Goal: Task Accomplishment & Management: Manage account settings

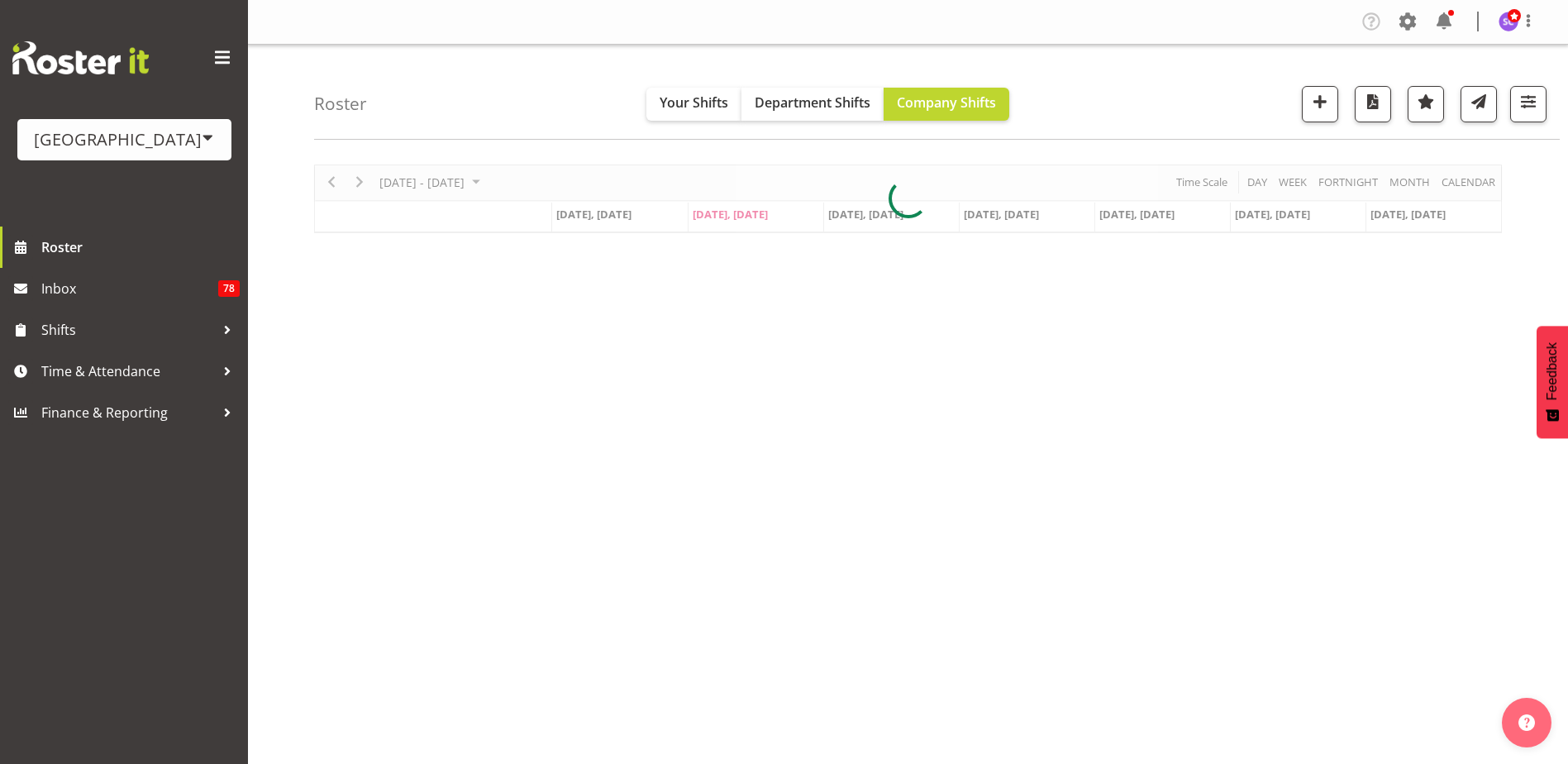
click at [158, 135] on div "[GEOGRAPHIC_DATA]" at bounding box center [125, 139] width 181 height 24
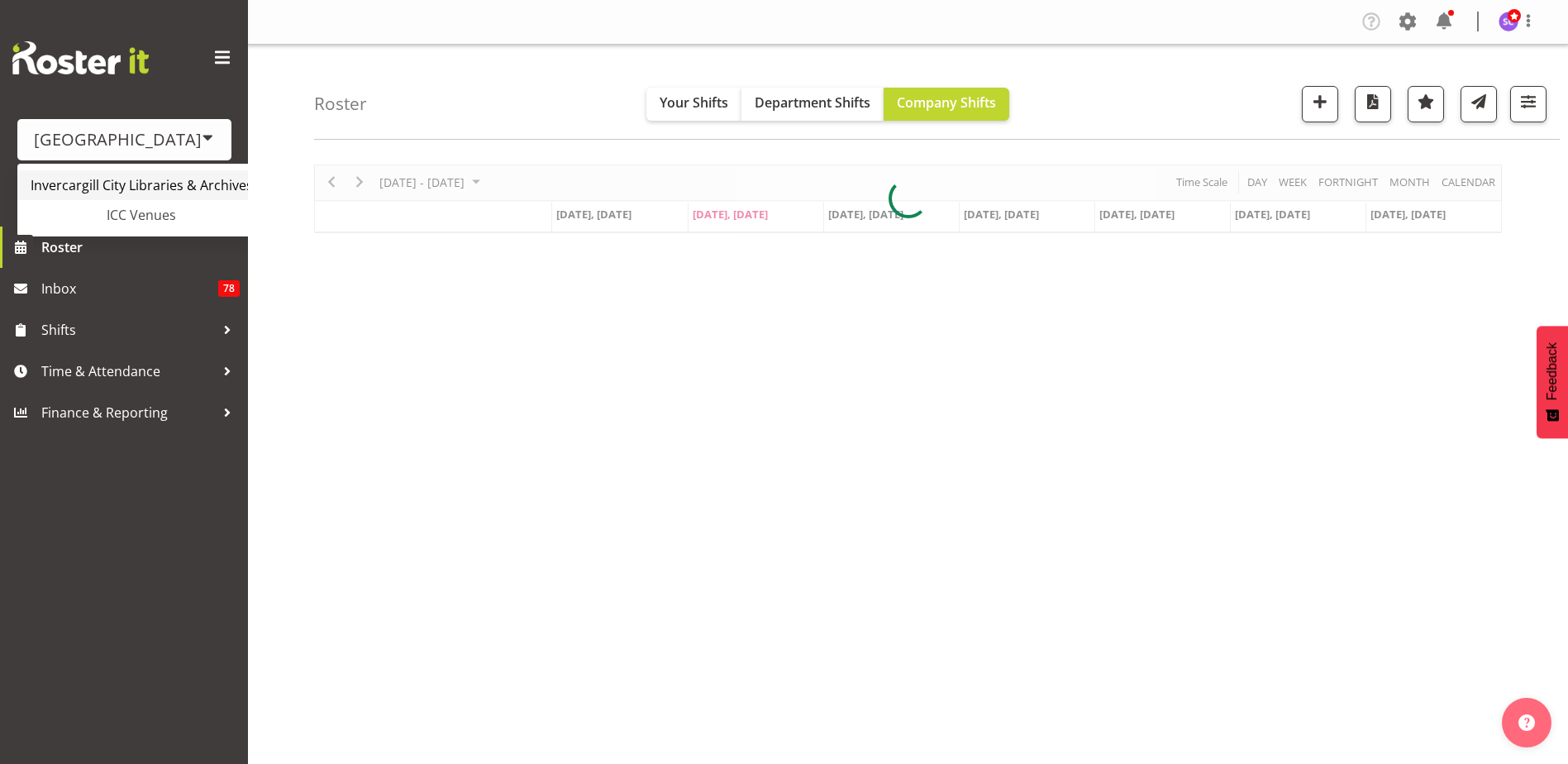
click at [164, 184] on link "Invercargill City Libraries & Archives" at bounding box center [154, 185] width 275 height 30
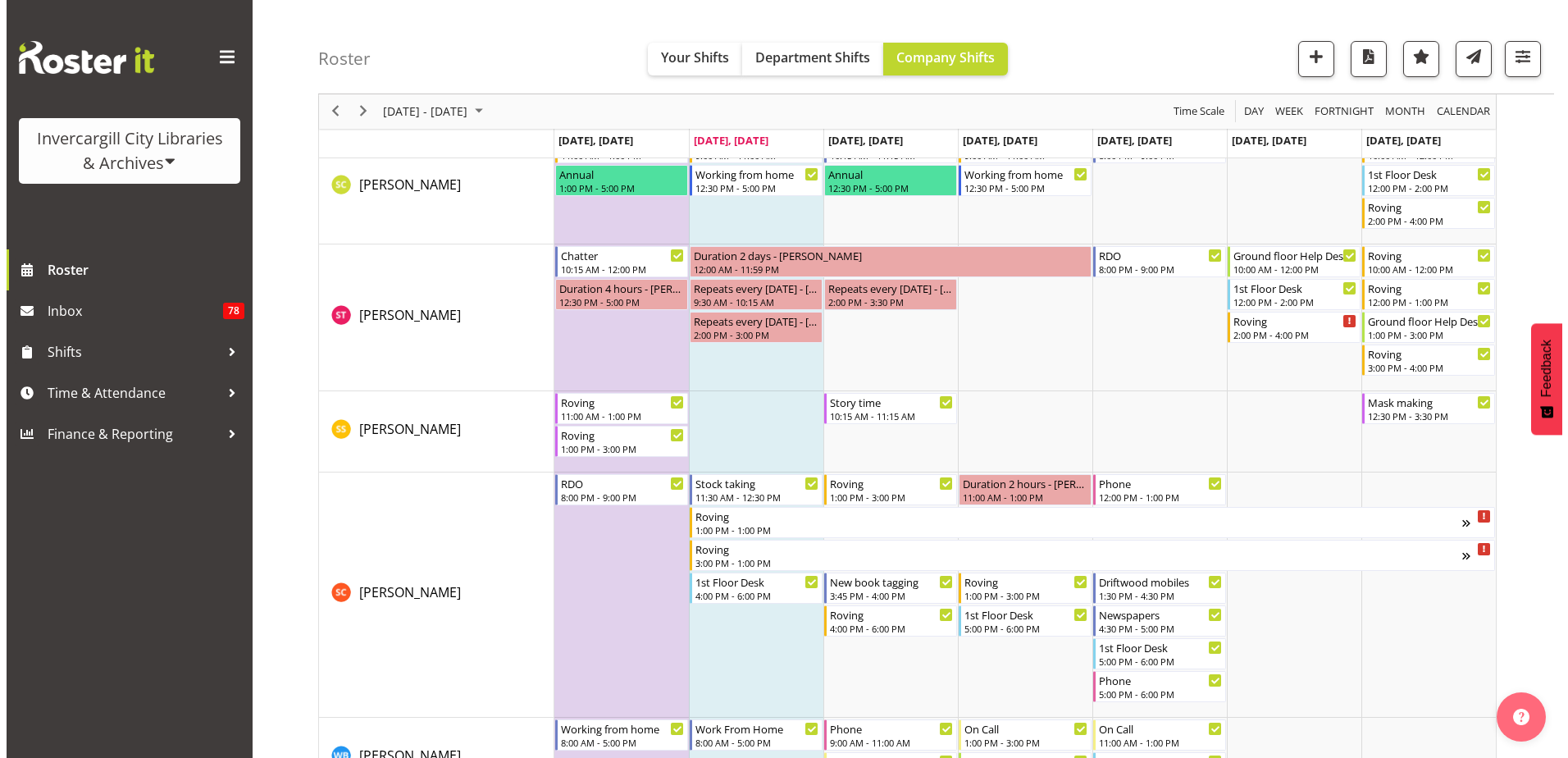
scroll to position [3282, 0]
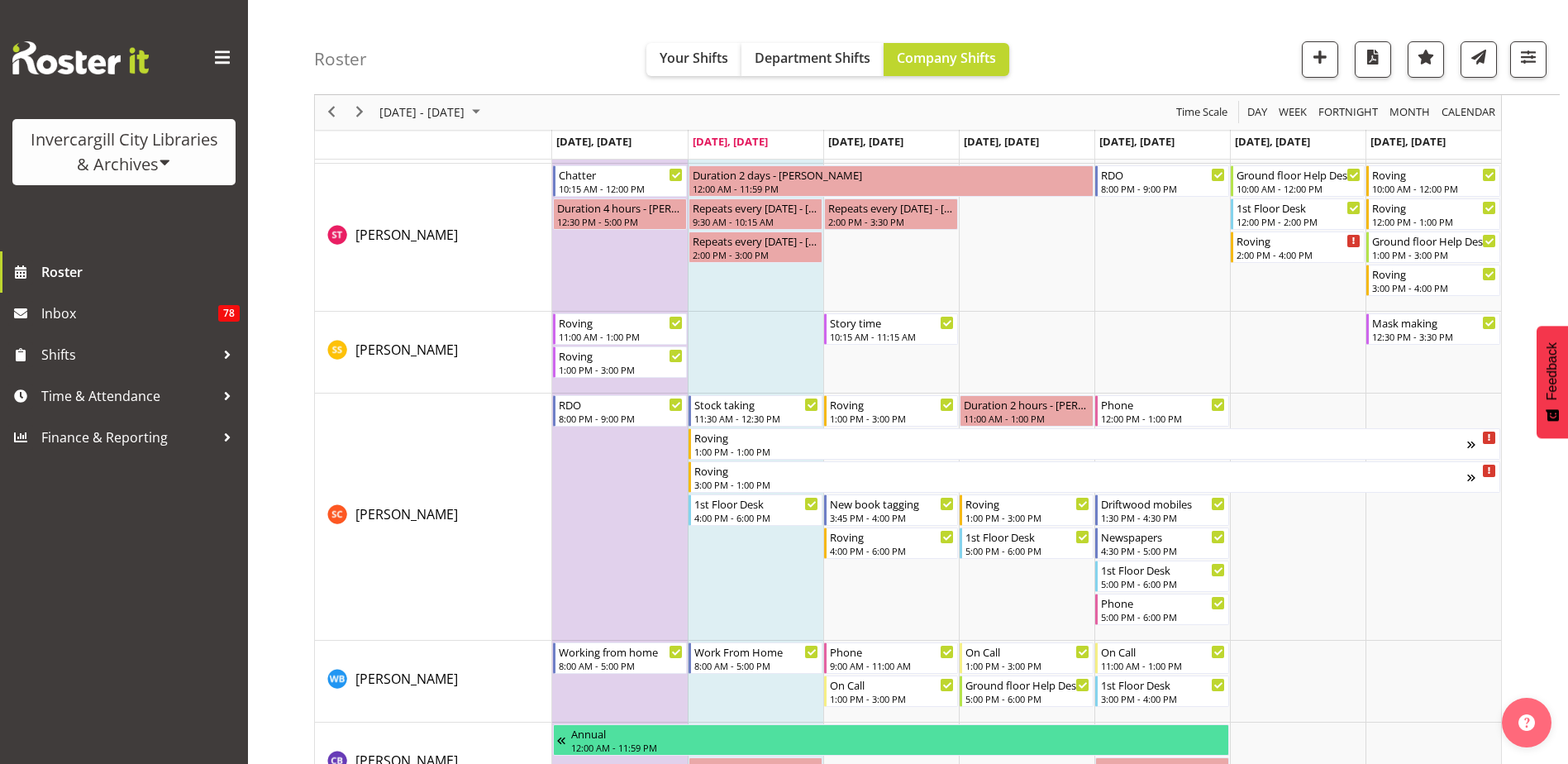
click at [628, 495] on td "Timeline Week of September 23, 2025" at bounding box center [620, 517] width 135 height 247
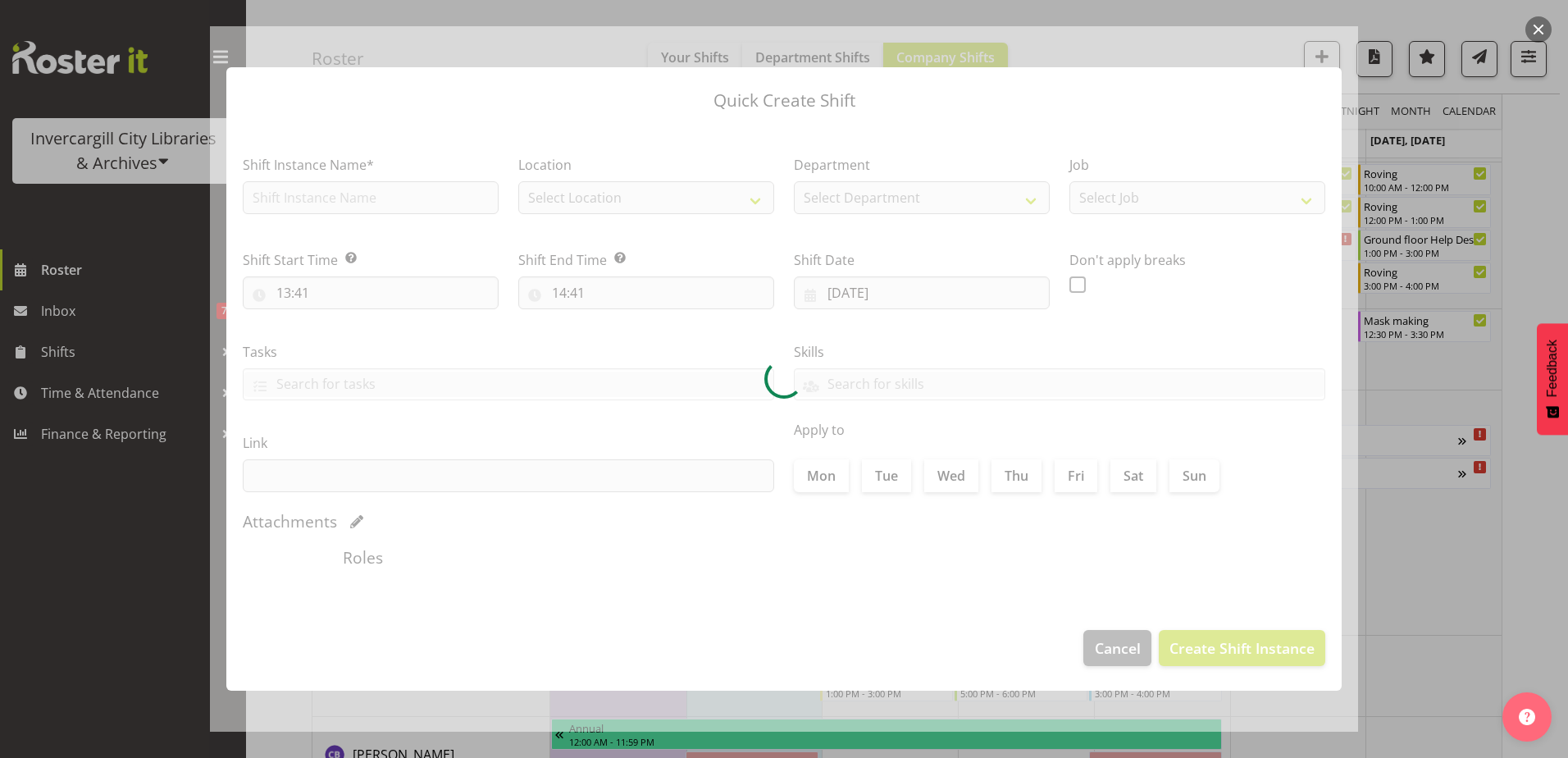
type input "22/09/2025"
checkbox input "true"
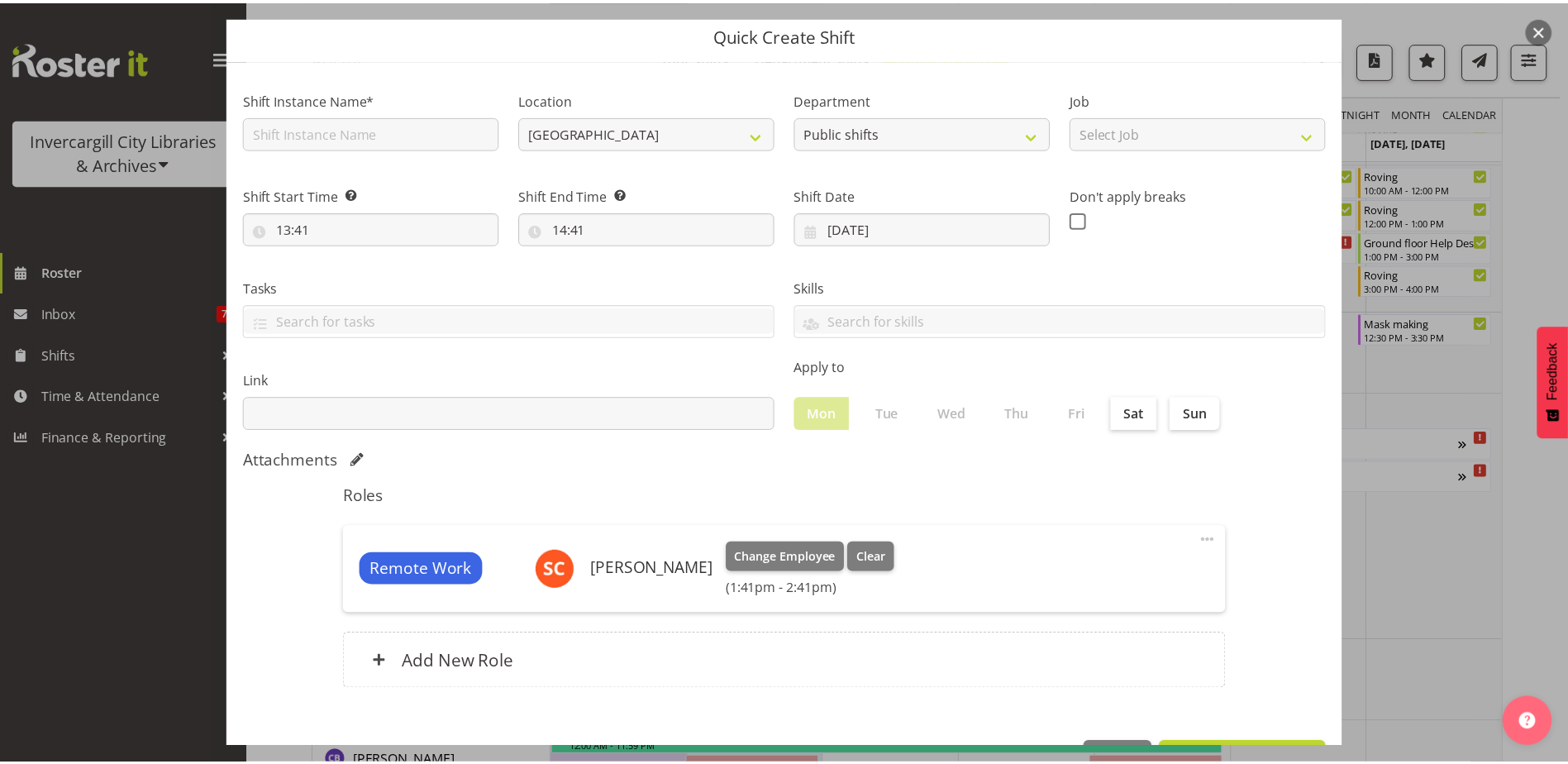
scroll to position [31, 0]
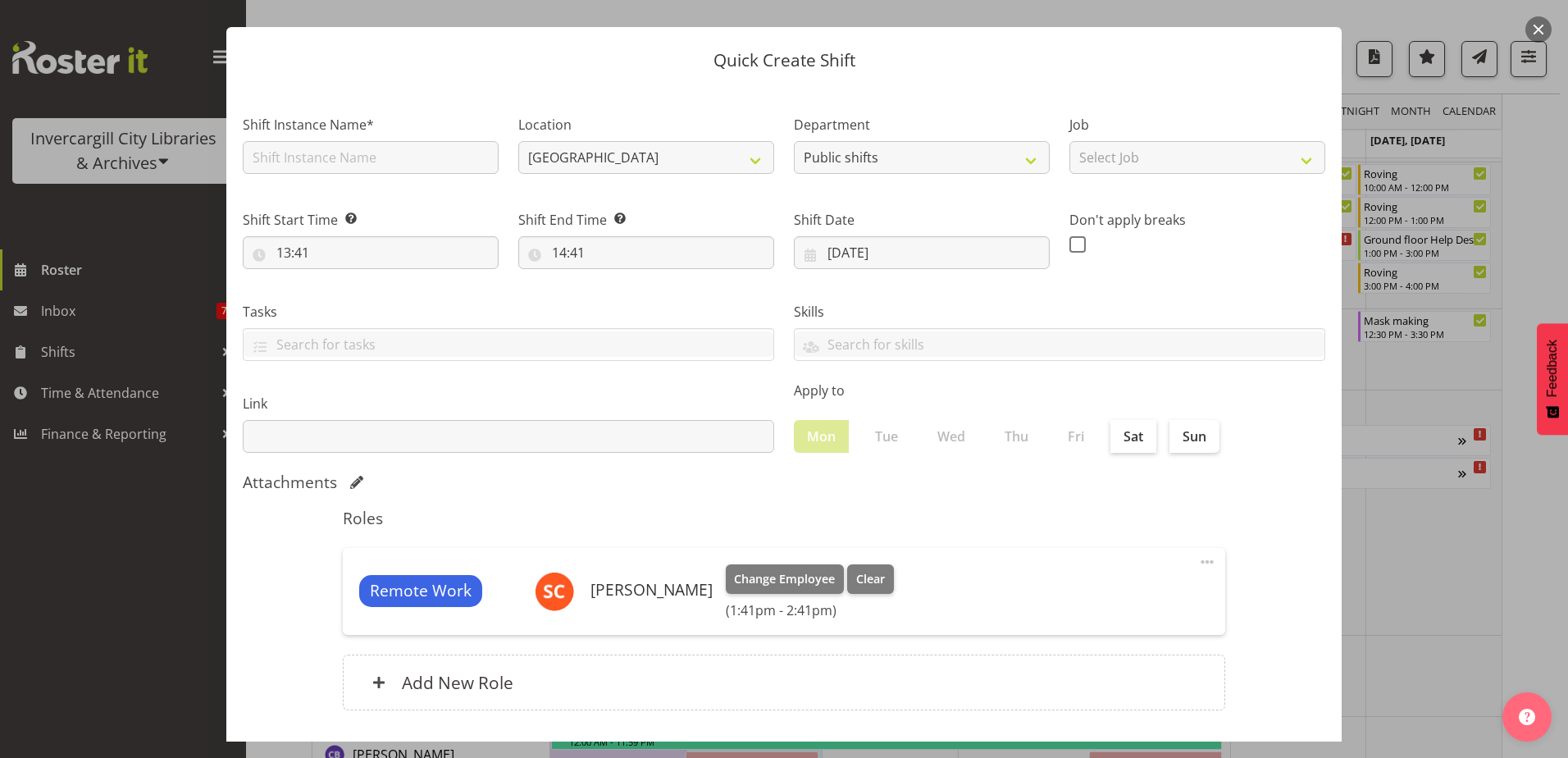
click at [1541, 24] on button "button" at bounding box center [1538, 29] width 26 height 26
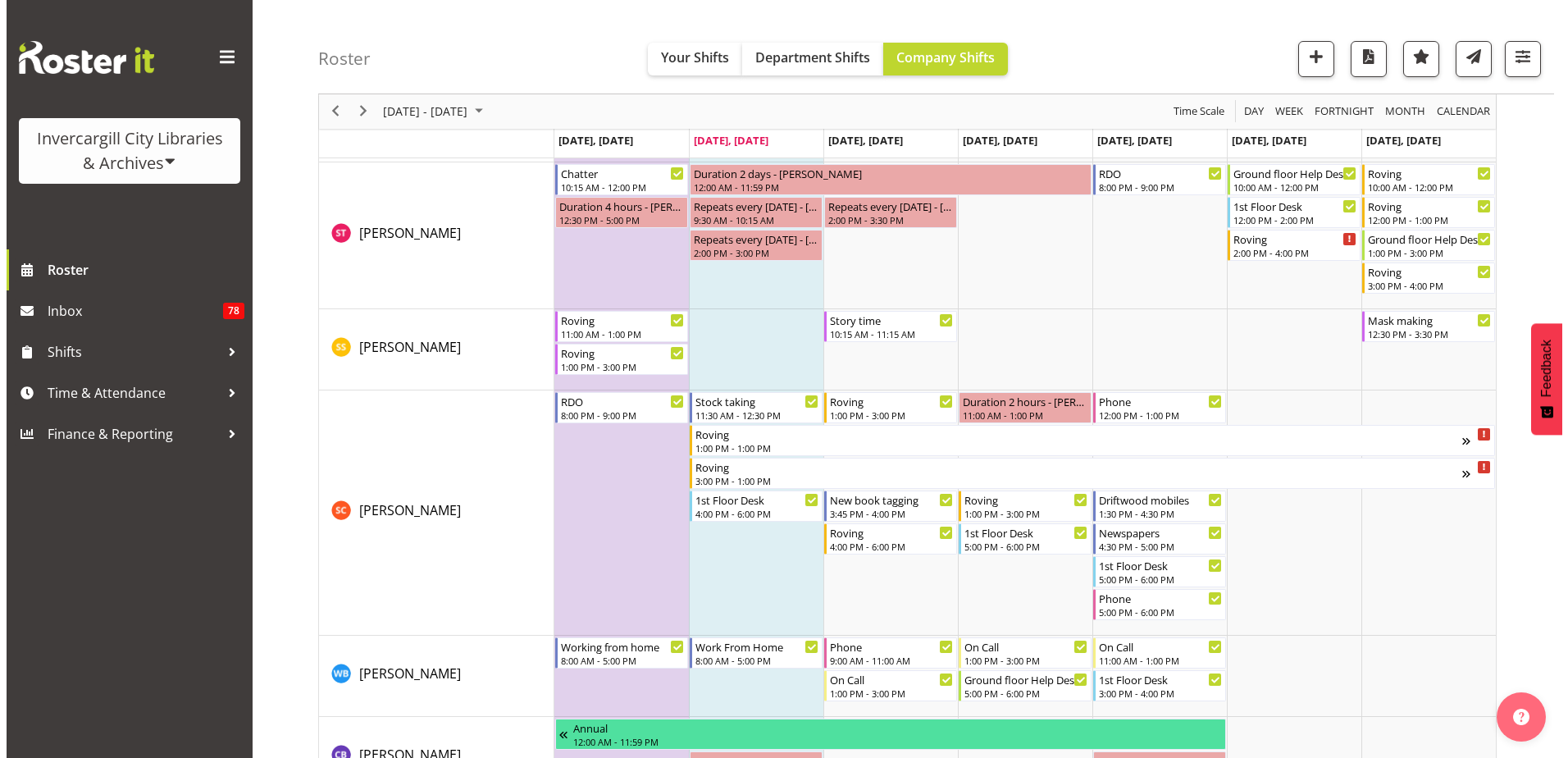
scroll to position [3364, 0]
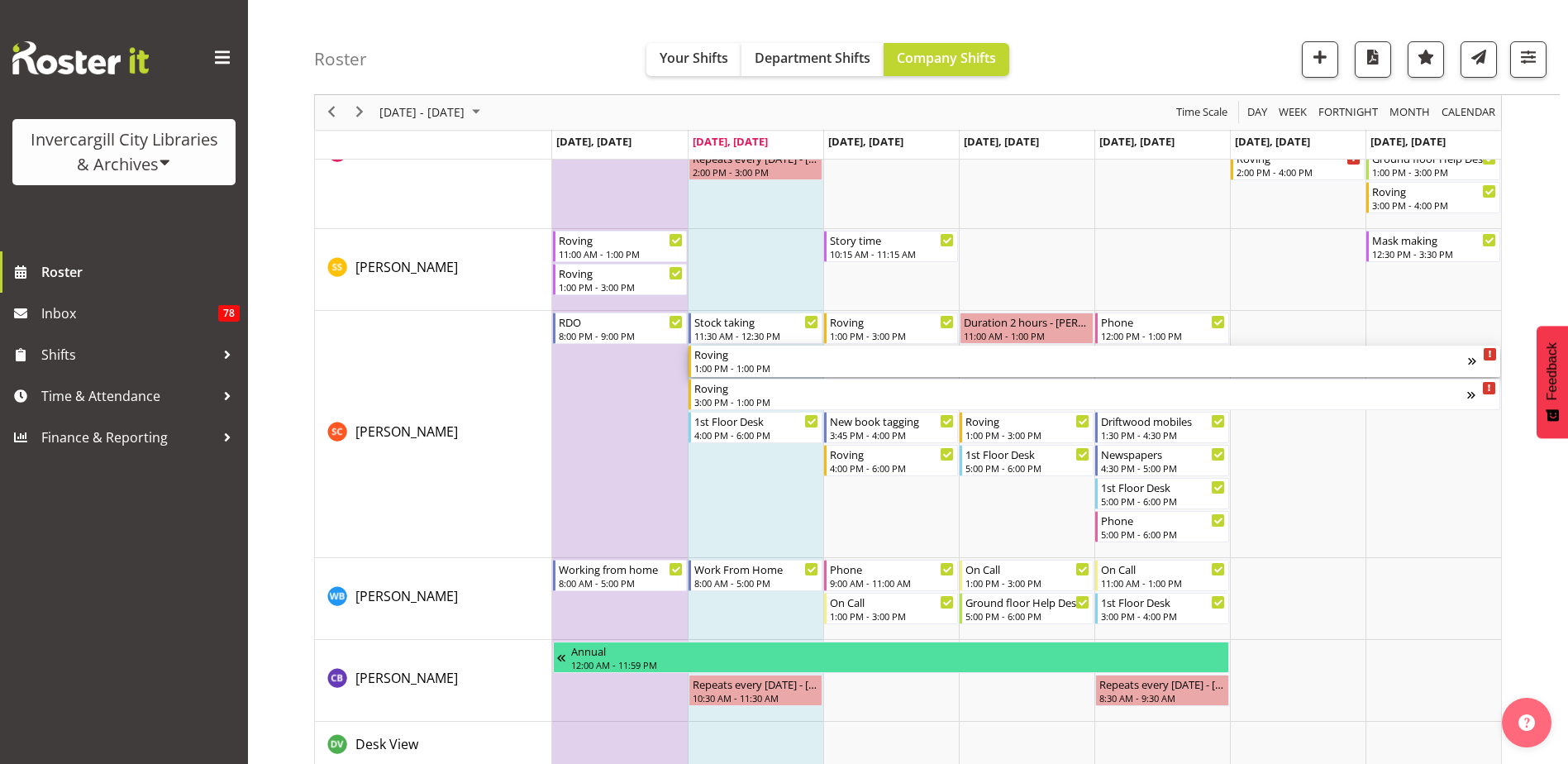
click at [784, 363] on div "1:00 PM - 1:00 PM" at bounding box center [1081, 368] width 774 height 14
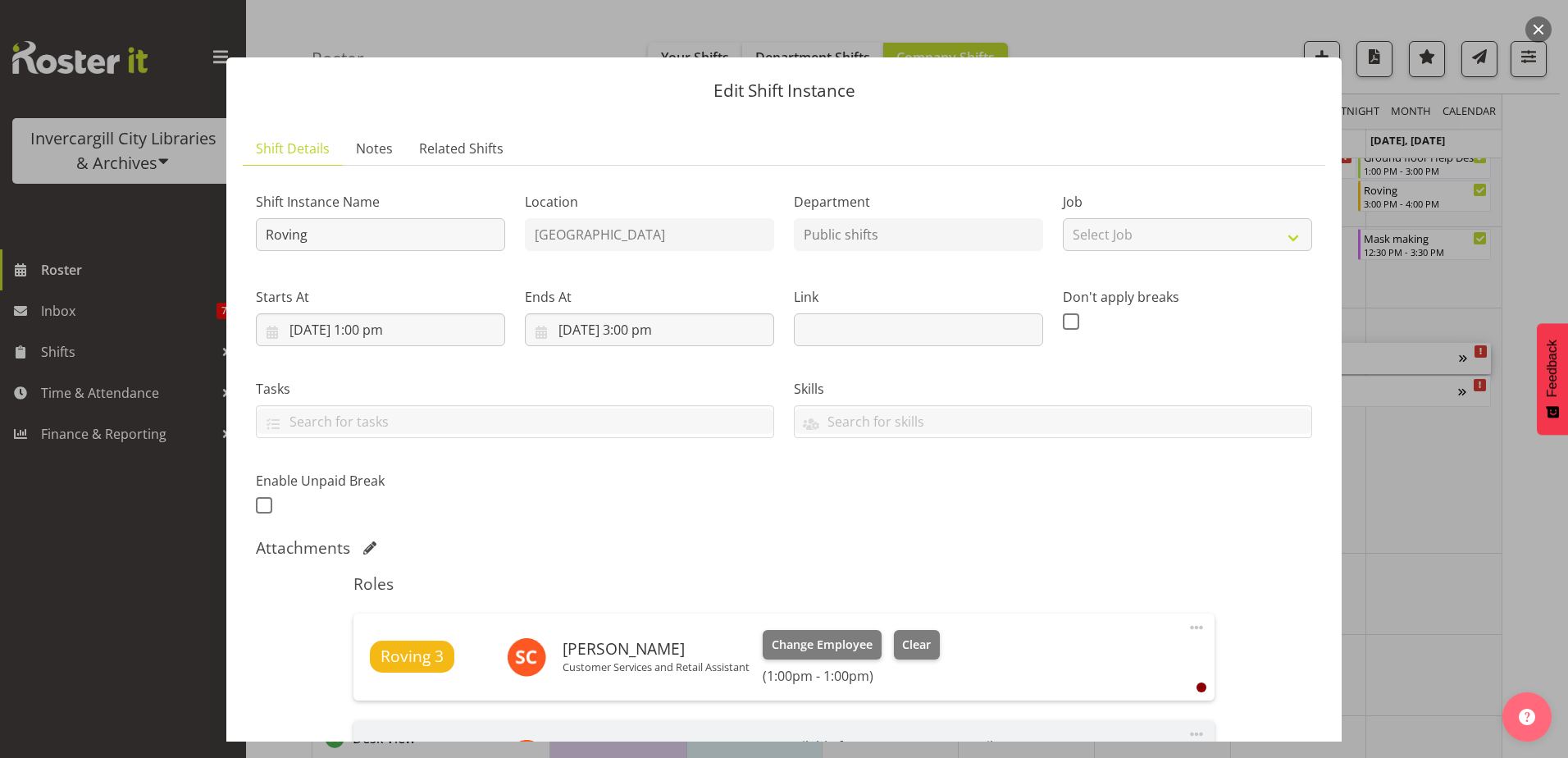
scroll to position [164, 0]
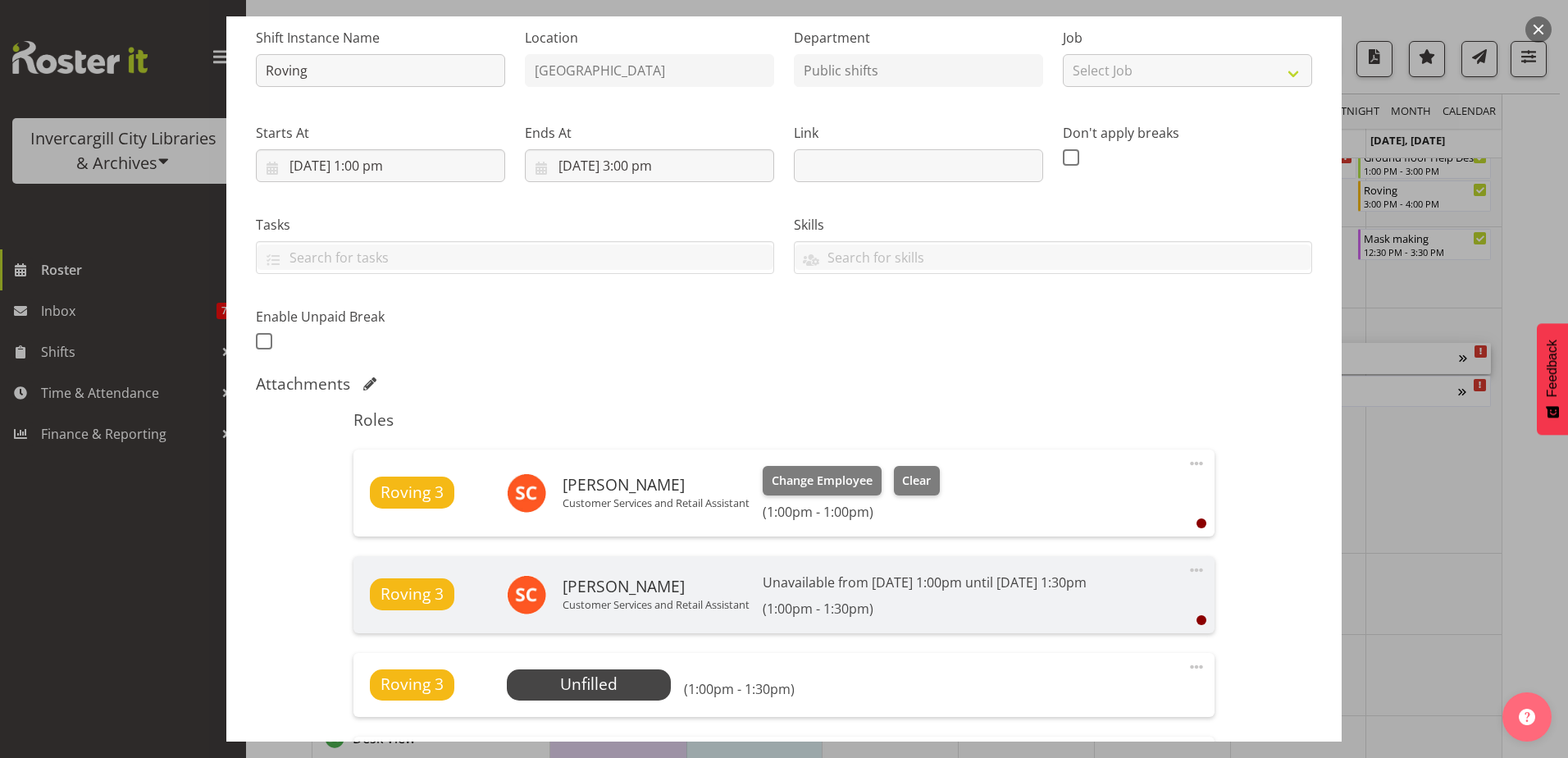
click at [1536, 24] on button "button" at bounding box center [1538, 29] width 26 height 26
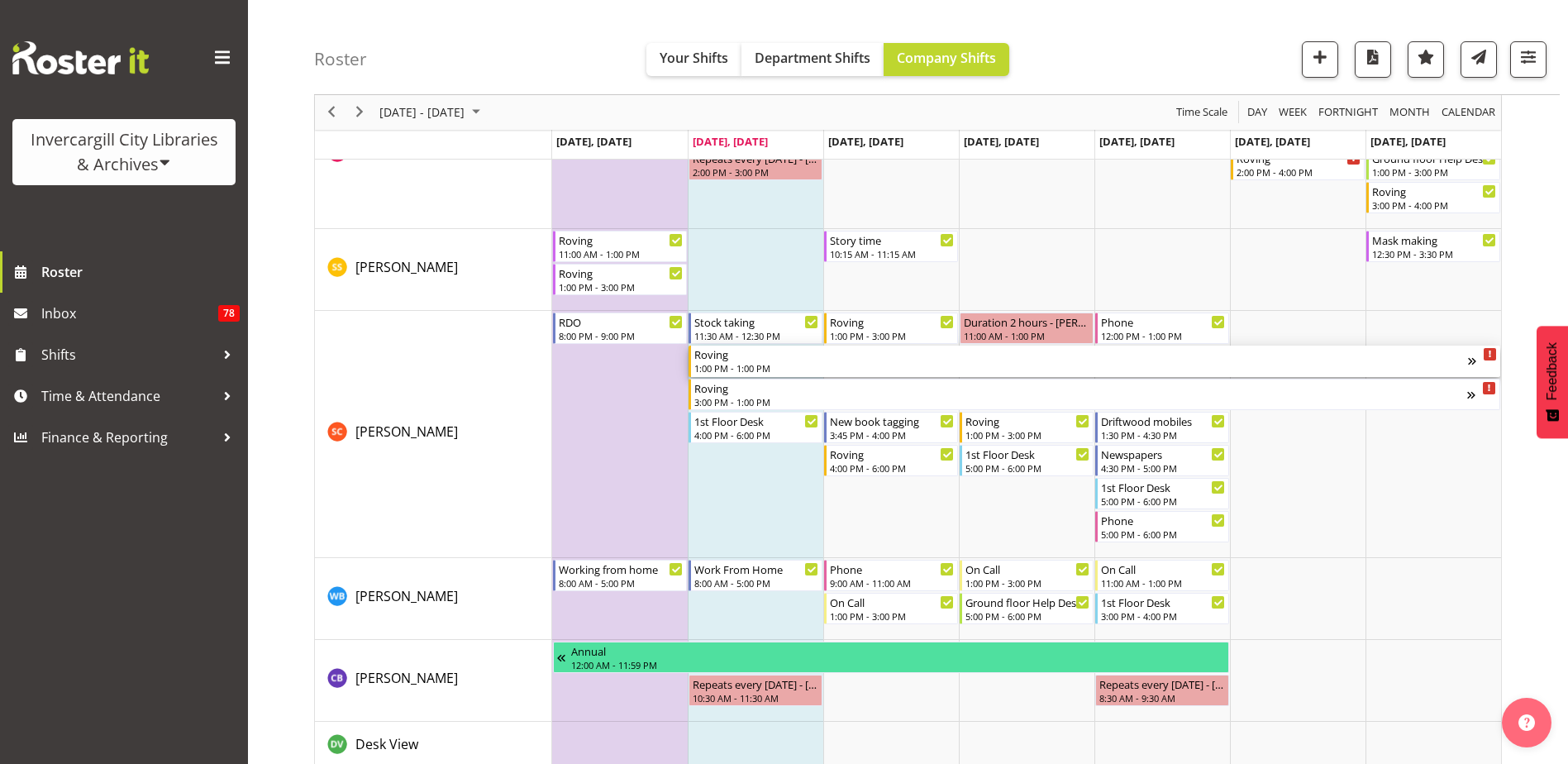
click at [1490, 355] on icon "Timeline Week of September 23, 2025" at bounding box center [1490, 354] width 4 height 8
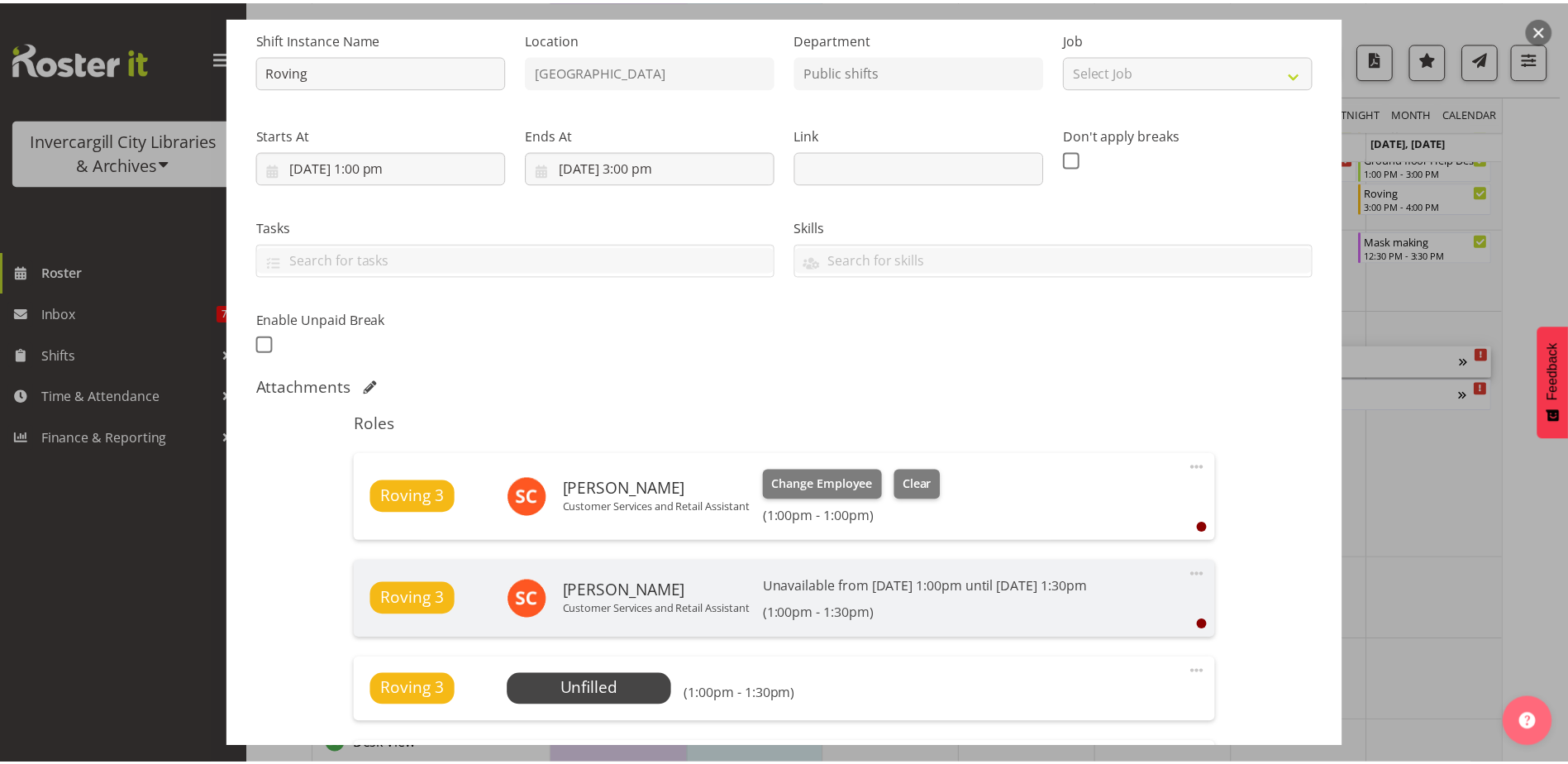
scroll to position [0, 0]
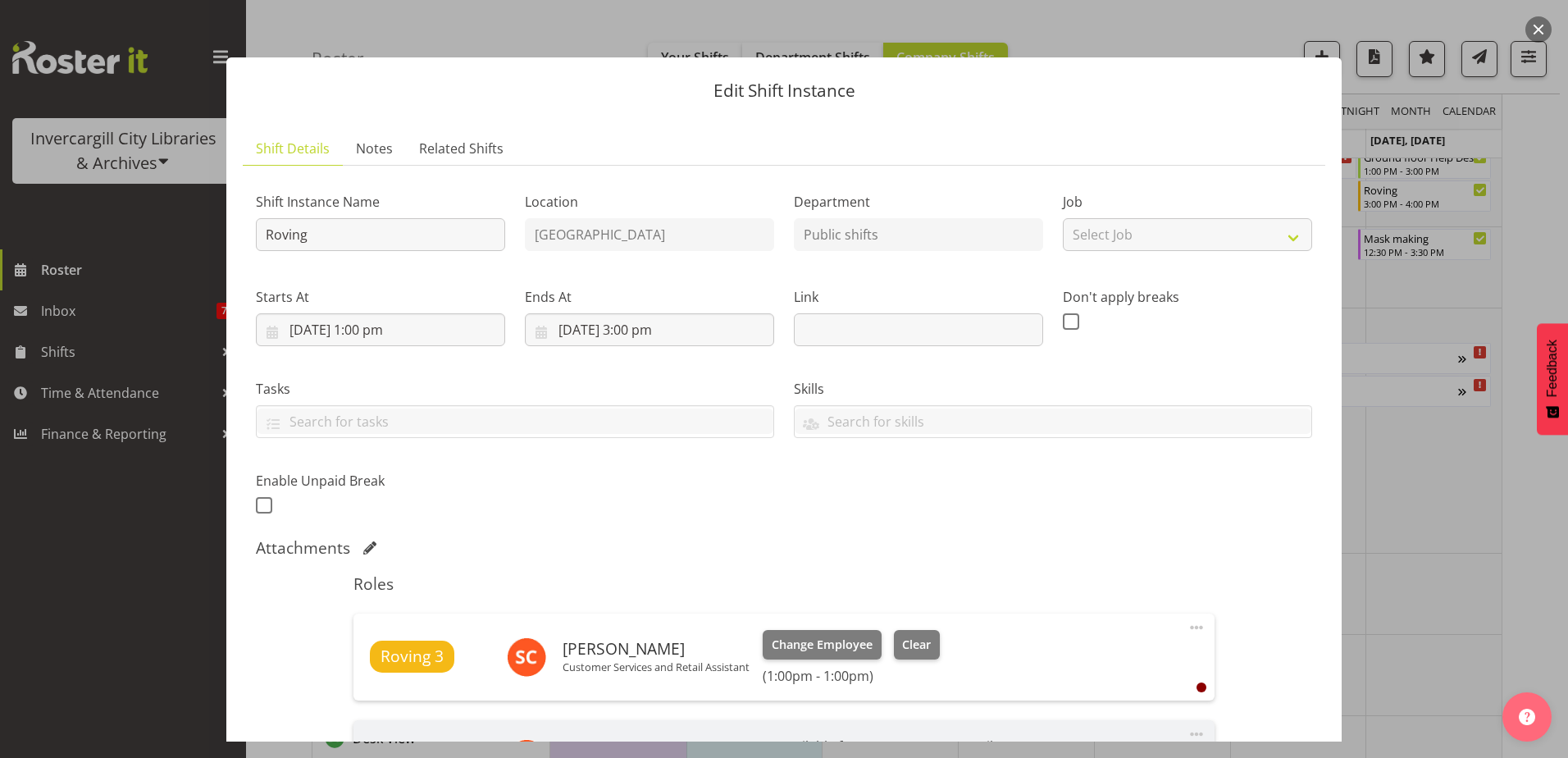
click at [1537, 24] on button "button" at bounding box center [1538, 29] width 26 height 26
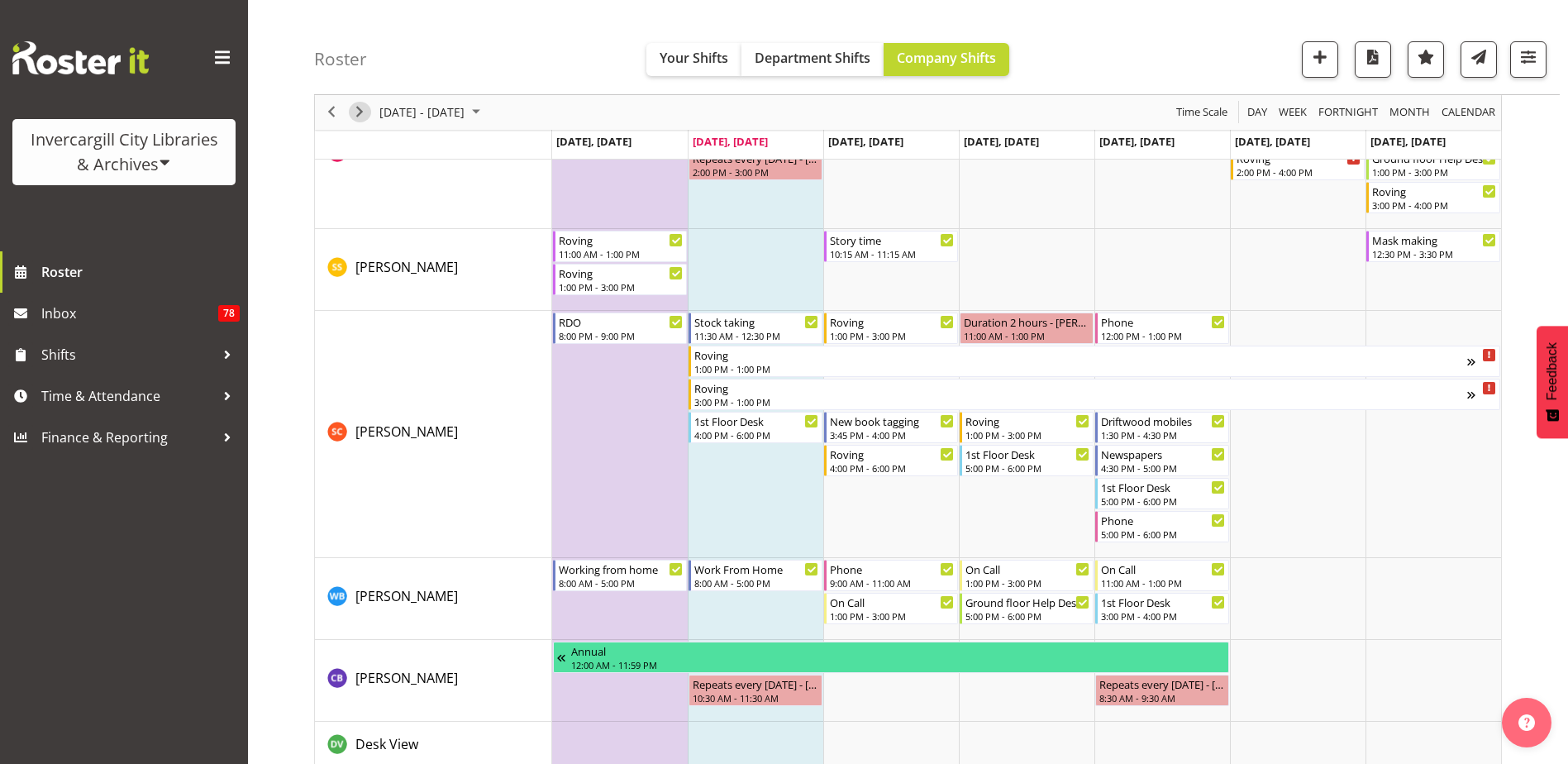
click at [357, 105] on span "Next" at bounding box center [359, 113] width 20 height 21
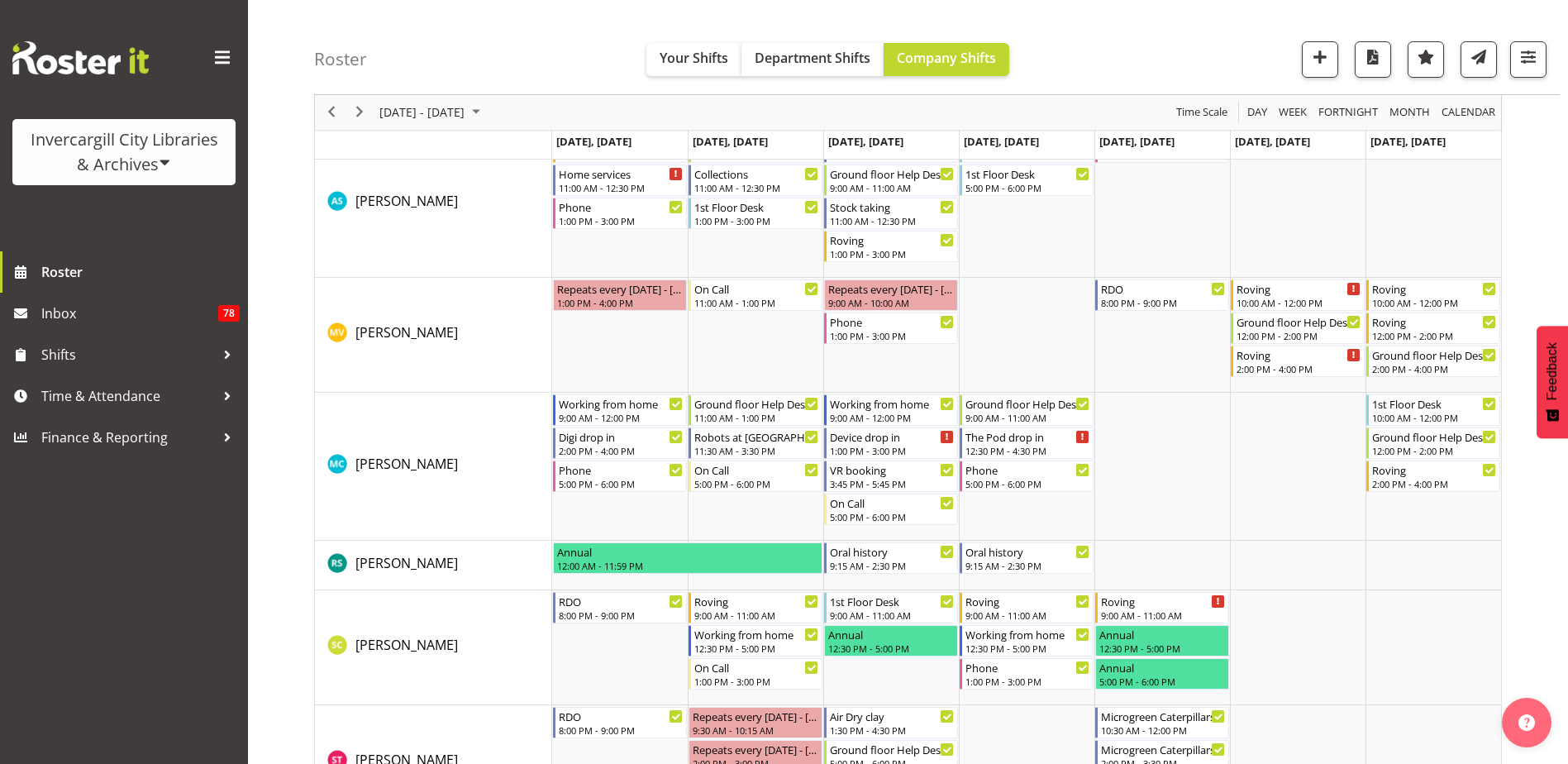
scroll to position [2873, 0]
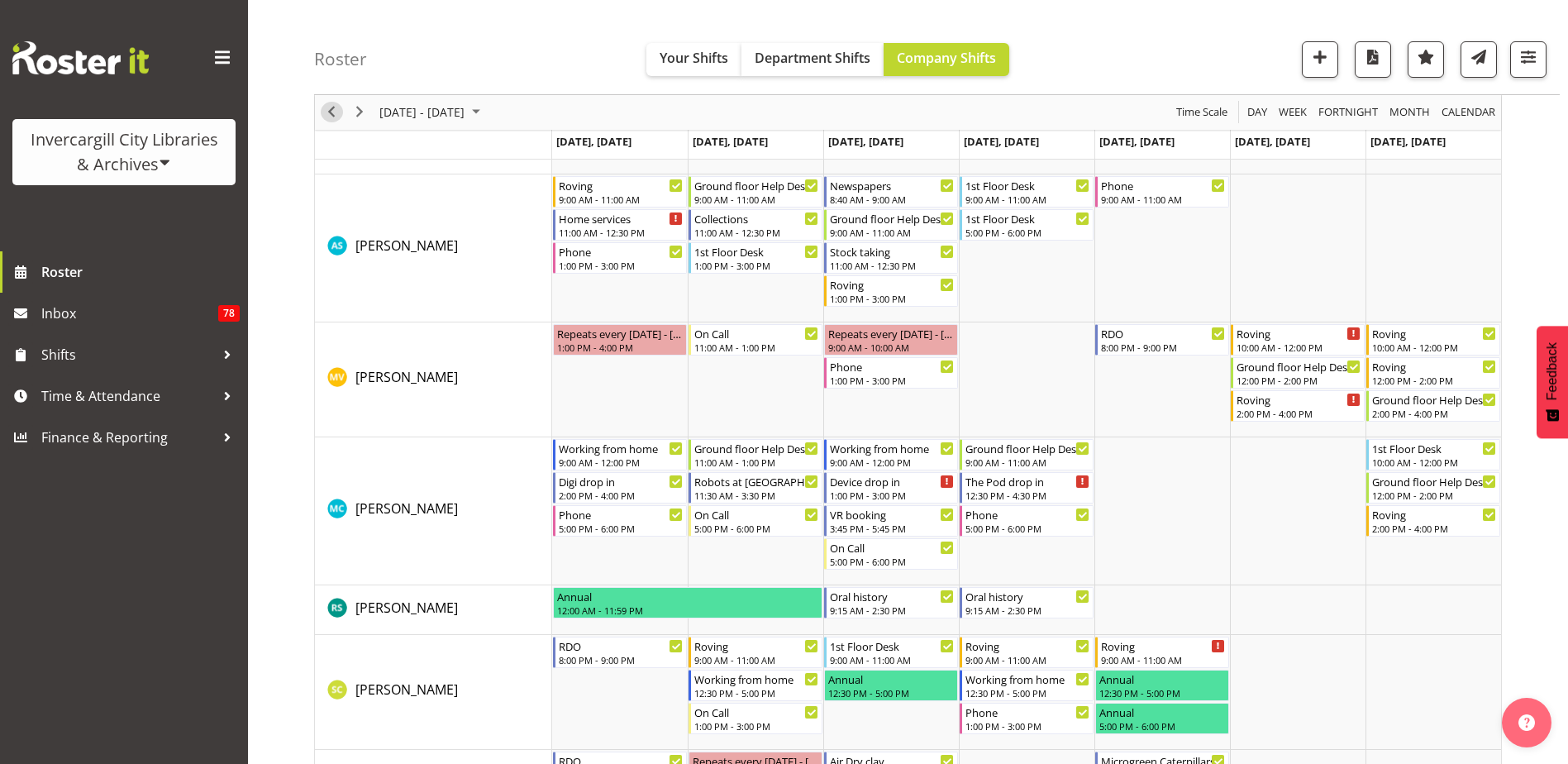
click at [339, 114] on span "Previous" at bounding box center [331, 113] width 20 height 21
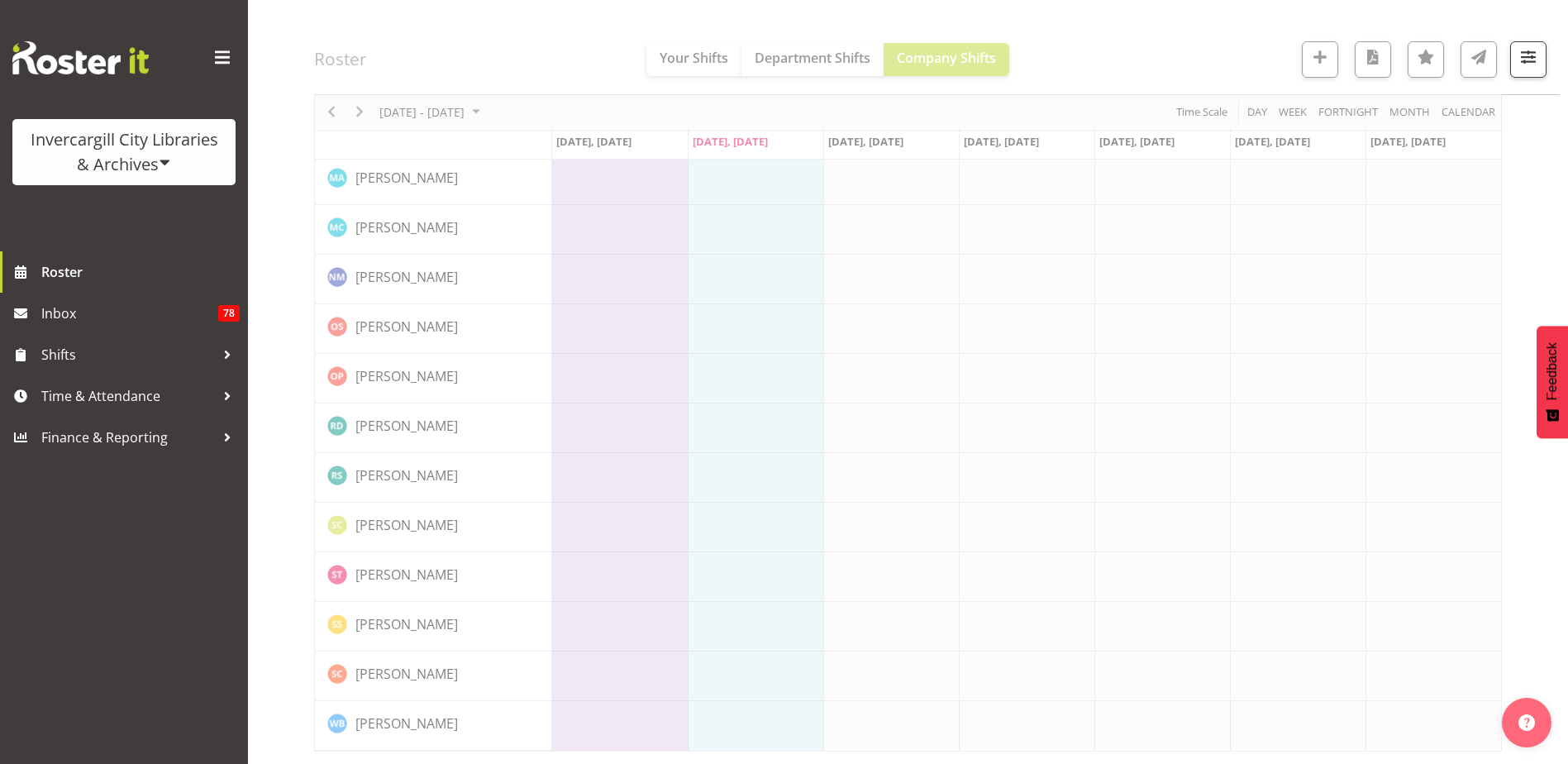
scroll to position [1467, 0]
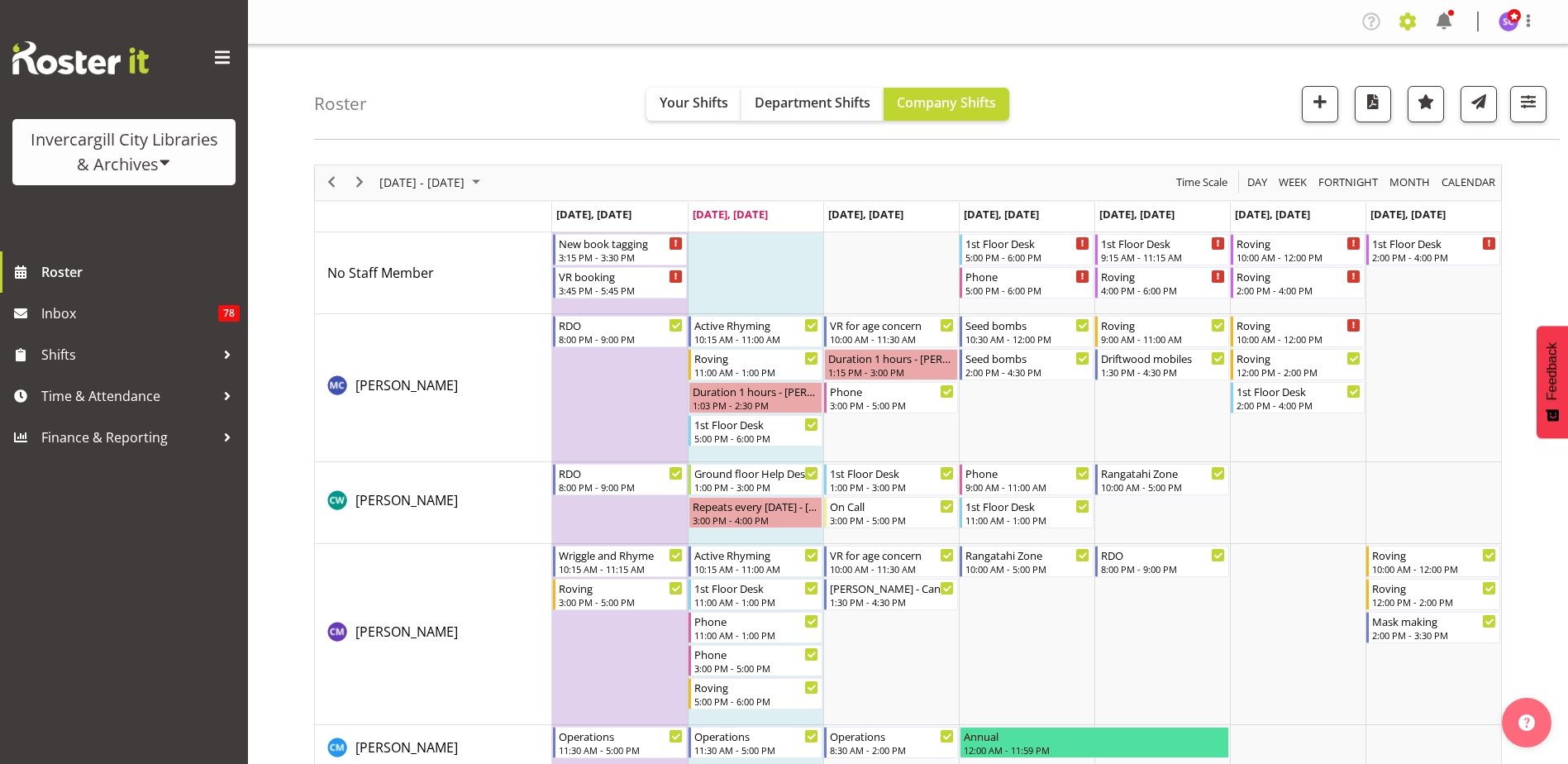
click at [1407, 23] on span at bounding box center [1407, 21] width 26 height 26
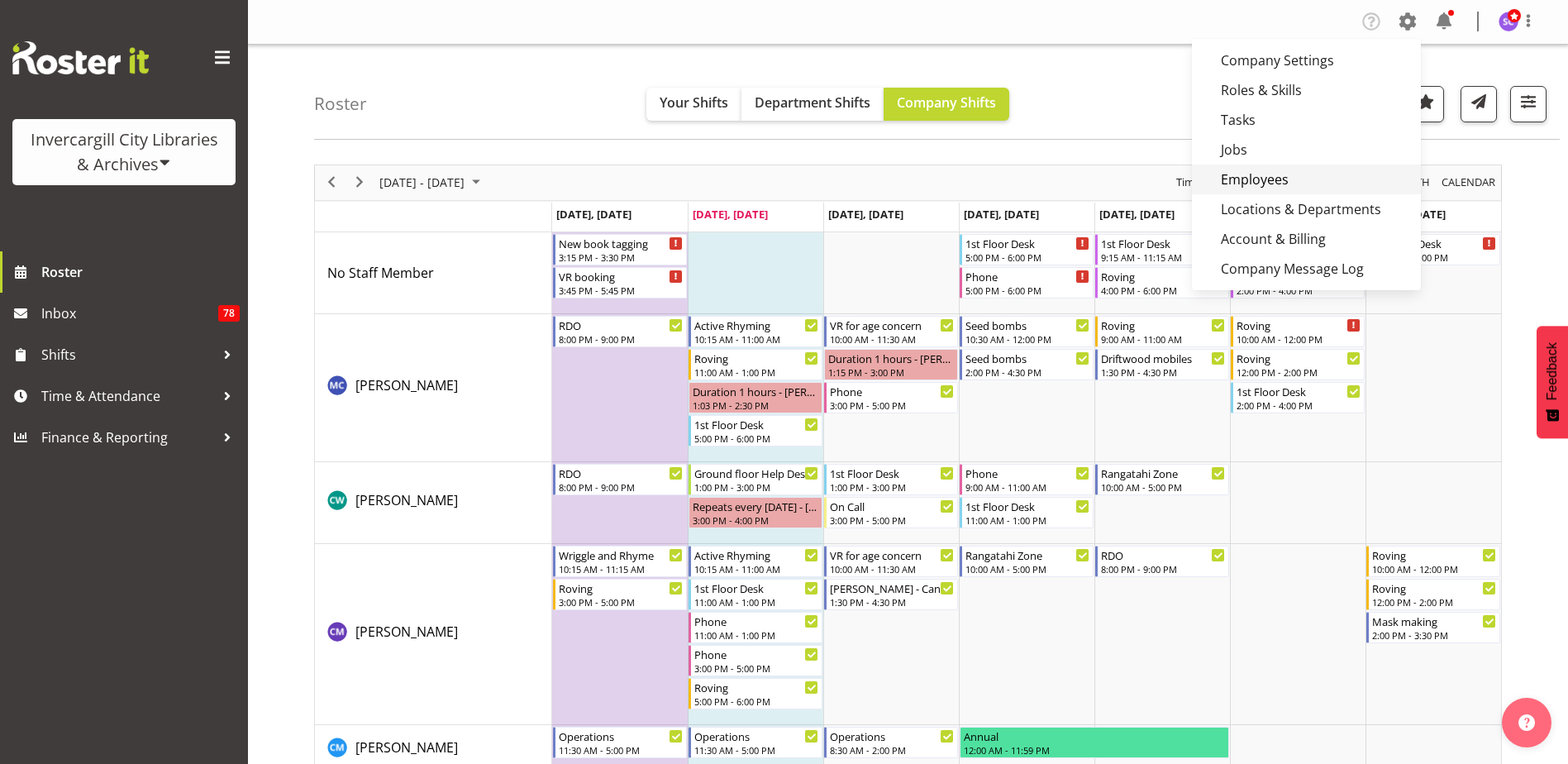
click at [1266, 172] on link "Employees" at bounding box center [1307, 179] width 229 height 30
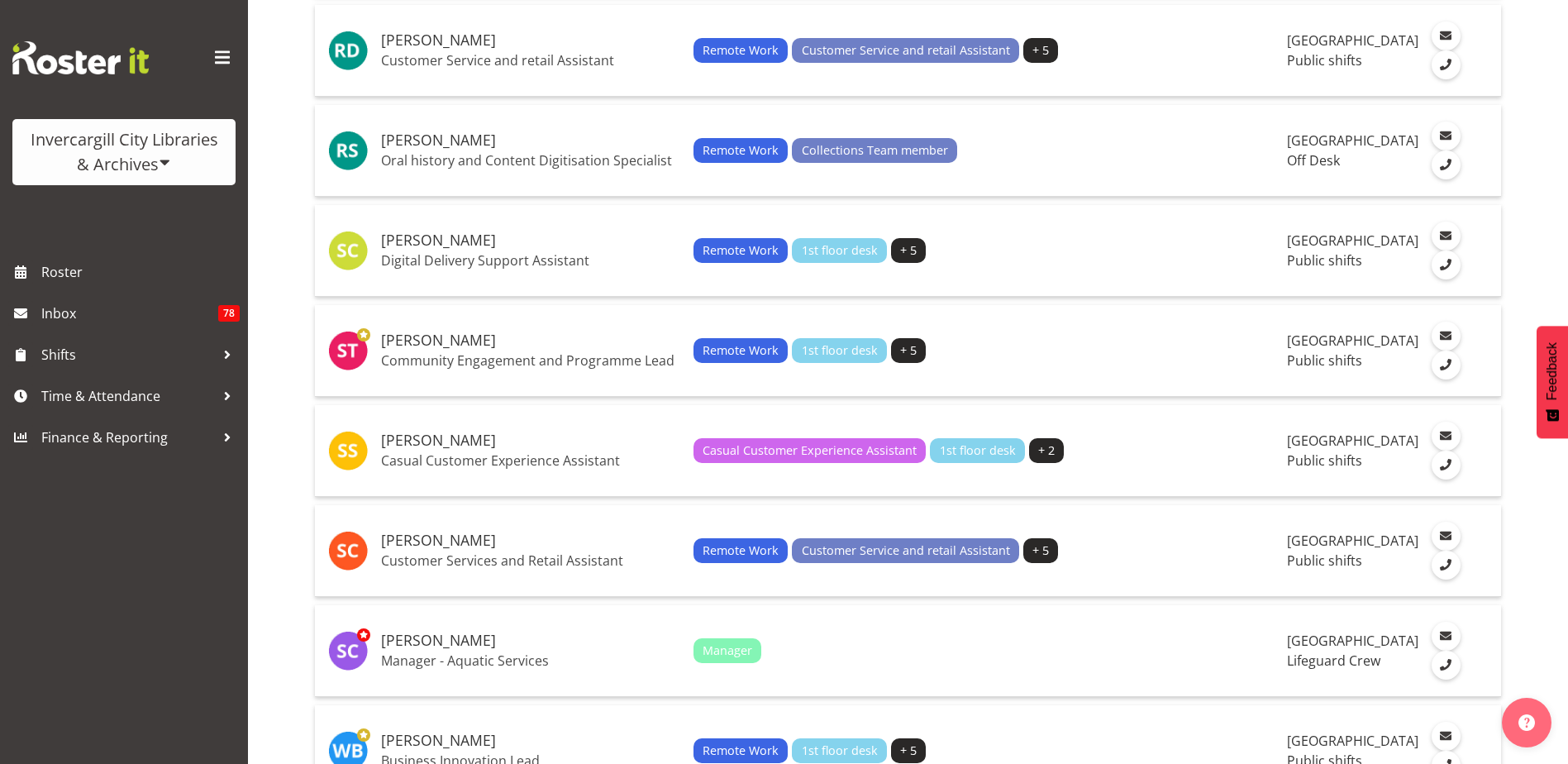
scroll to position [3474, 0]
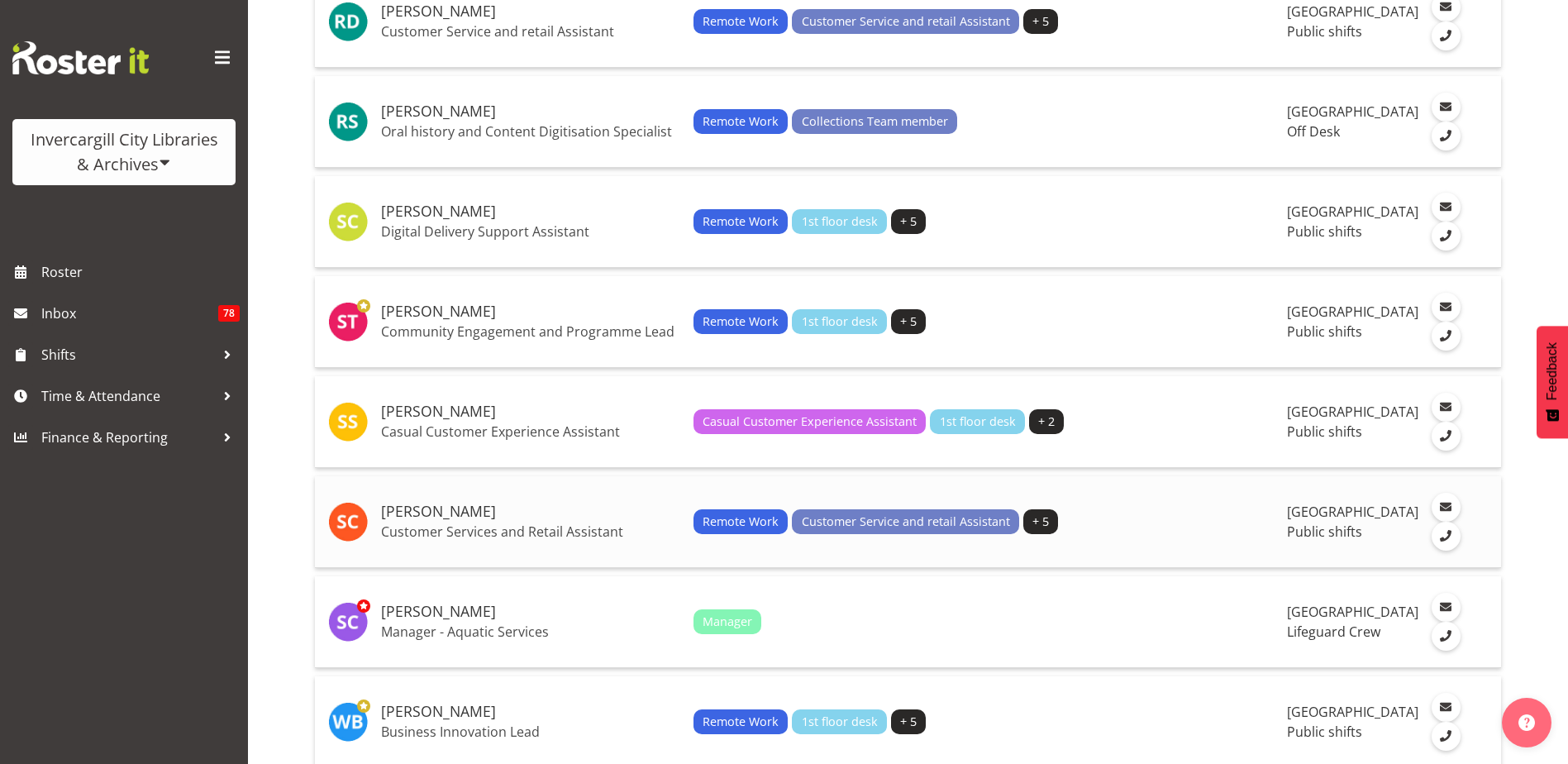
click at [559, 568] on td "[PERSON_NAME] Customer Services and Retail Assistant" at bounding box center [531, 523] width 312 height 92
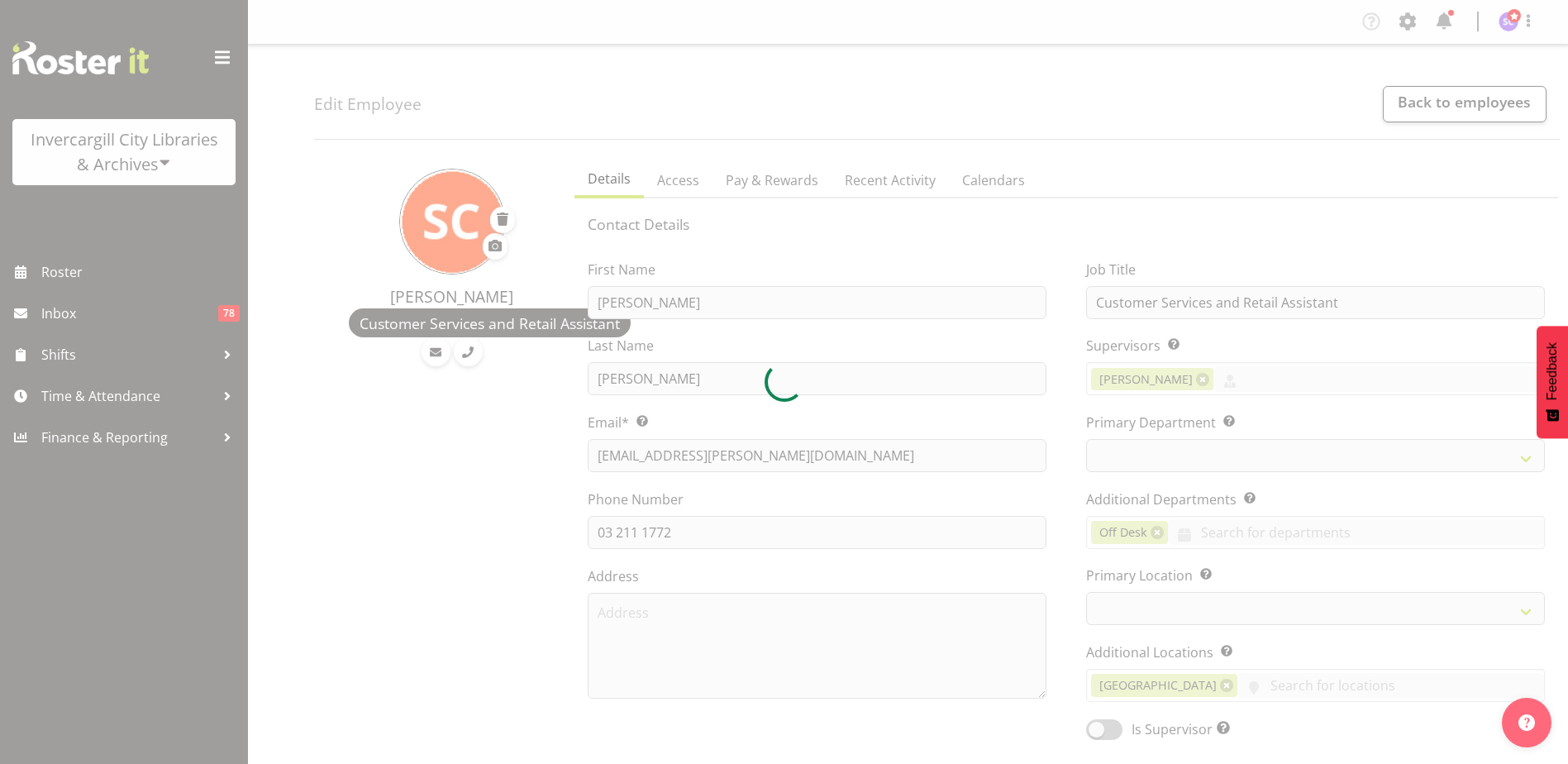
select select "company"
select select
select select "921"
select select "1276"
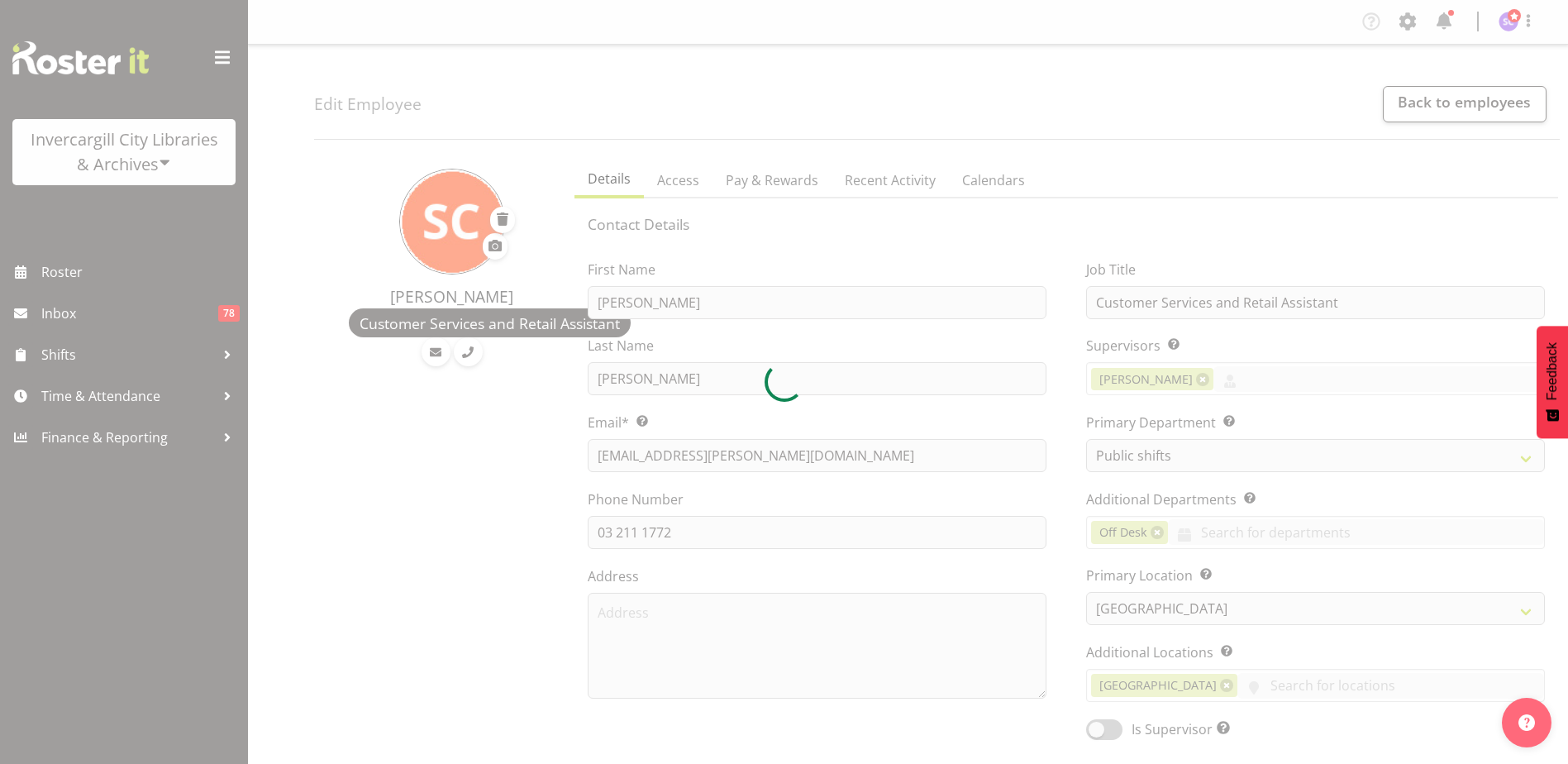
select select "staff"
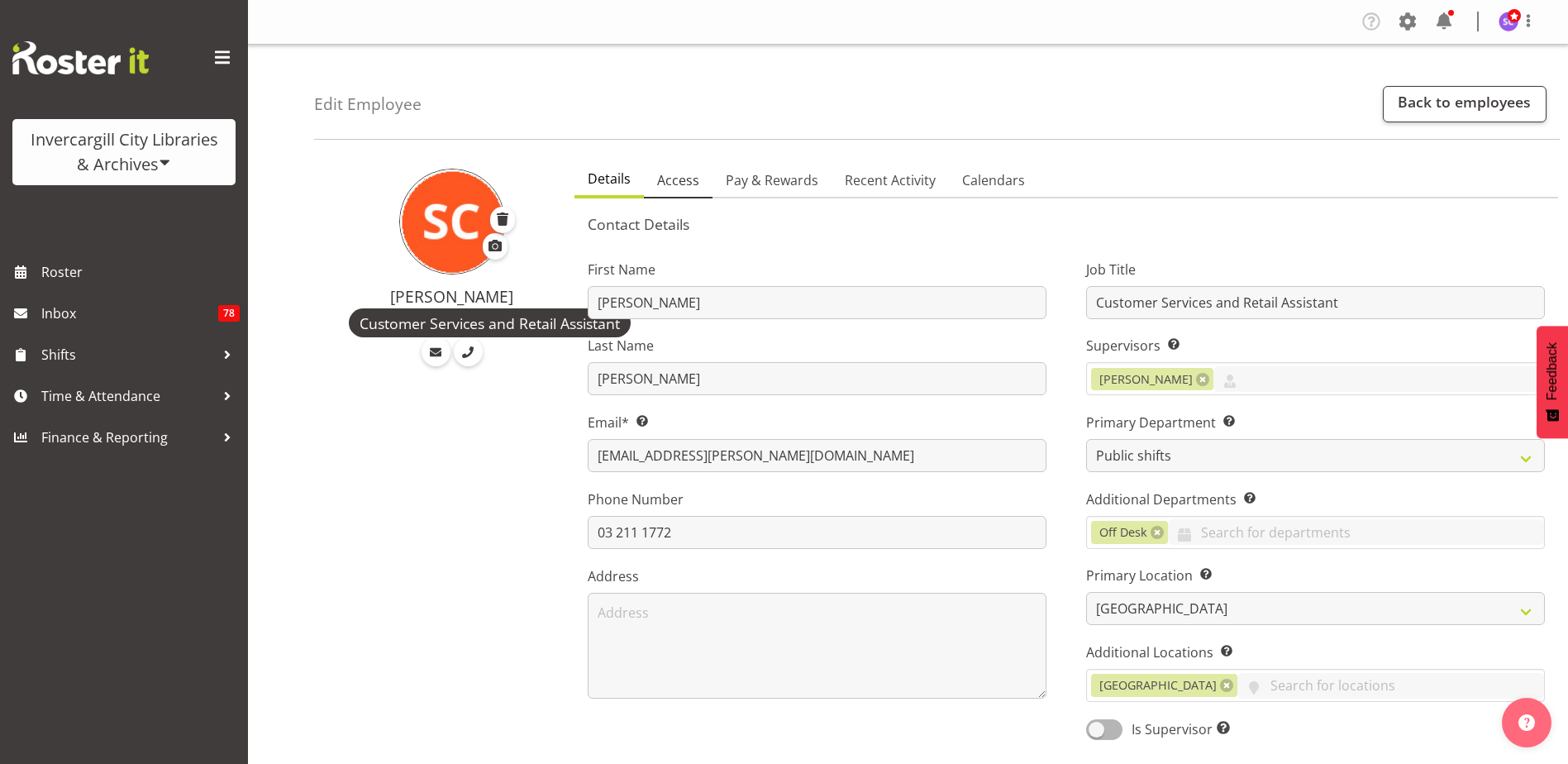
click at [680, 172] on span "Access" at bounding box center [678, 181] width 42 height 20
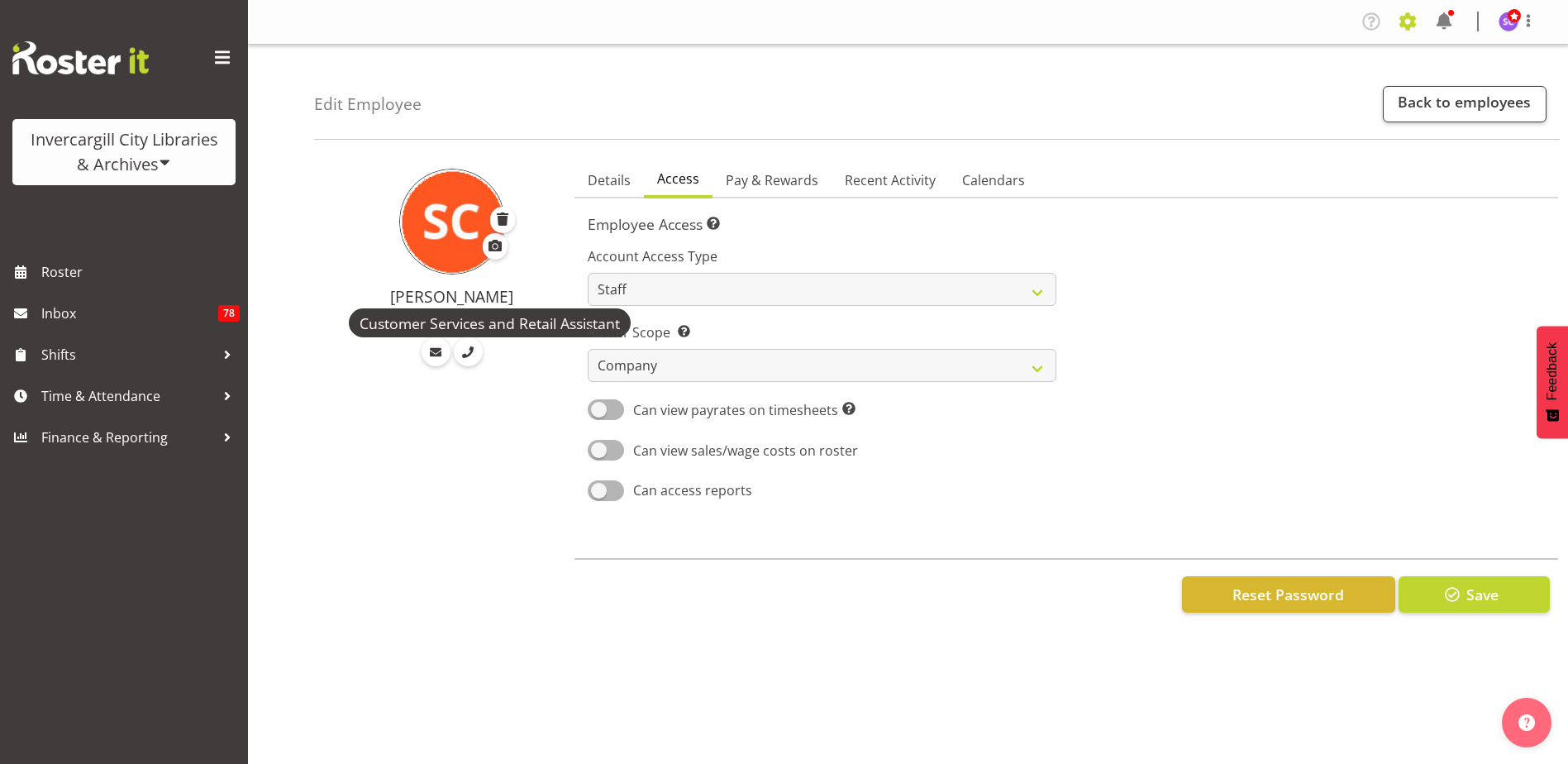
click at [1411, 26] on span at bounding box center [1407, 21] width 26 height 26
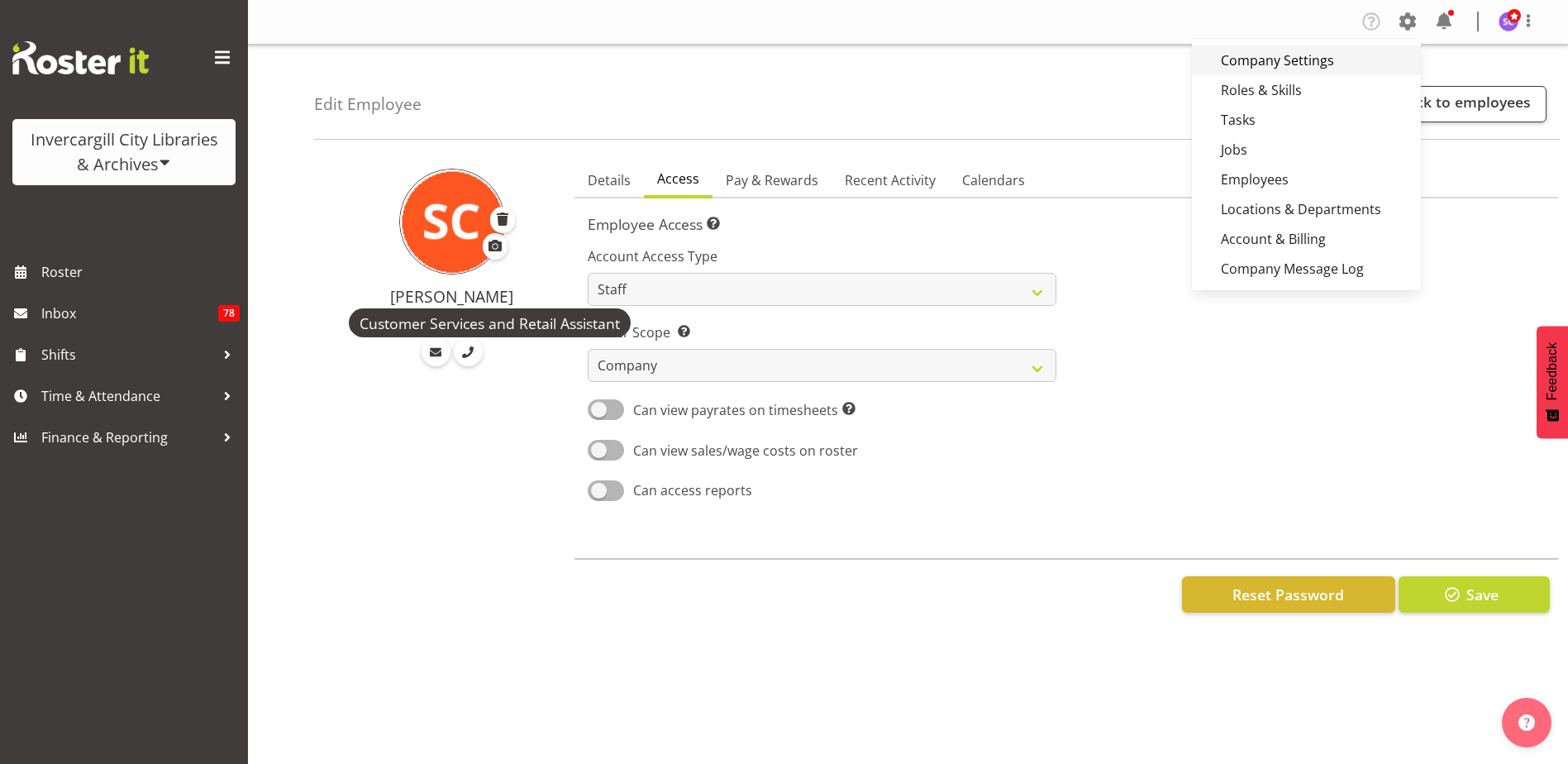
click at [1313, 64] on link "Company Settings" at bounding box center [1307, 60] width 229 height 30
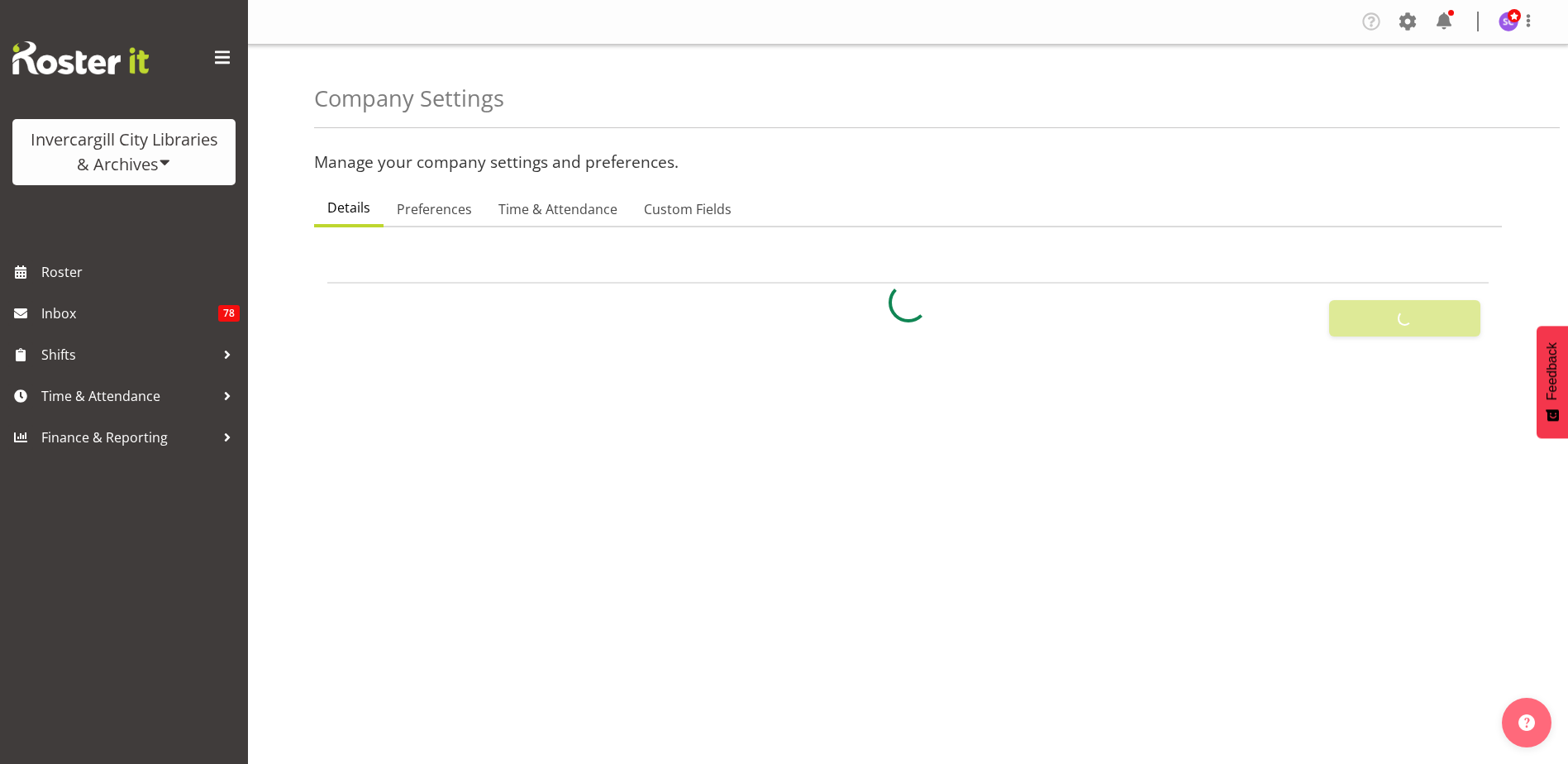
select select
select select "monday"
type input "08:00"
type input "22:00"
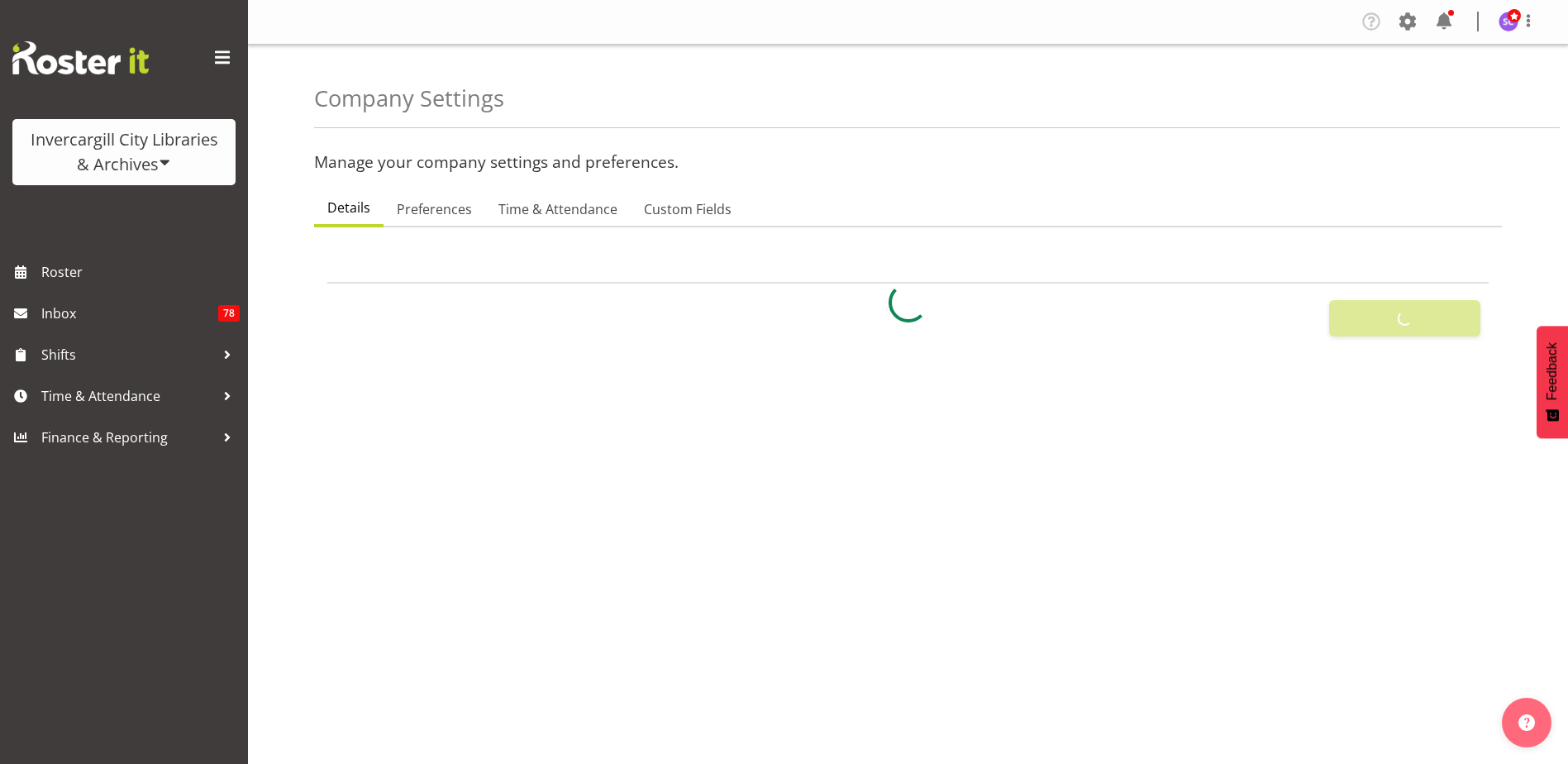
checkbox input "false"
checkbox input "true"
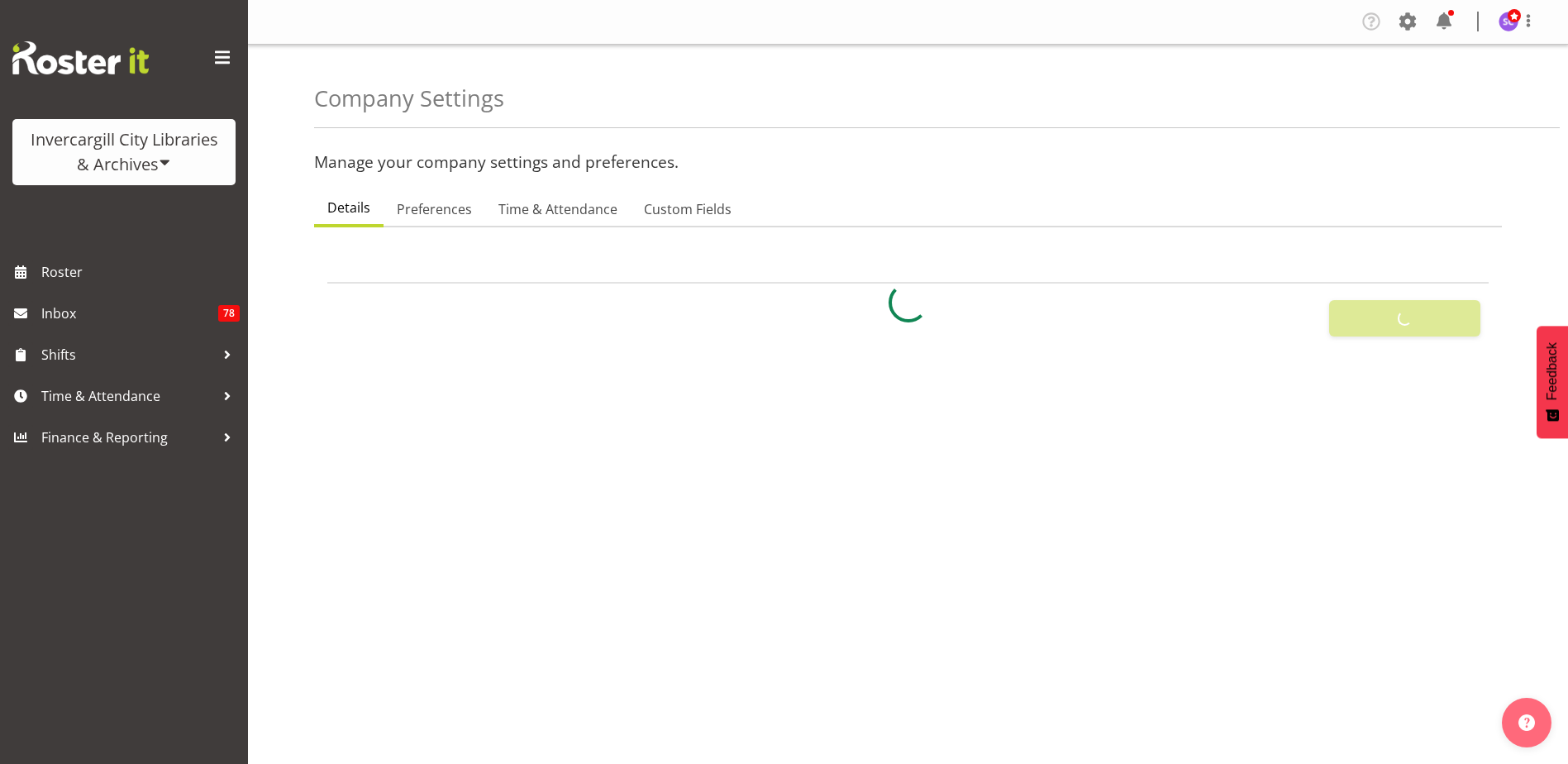
checkbox input "true"
checkbox input "false"
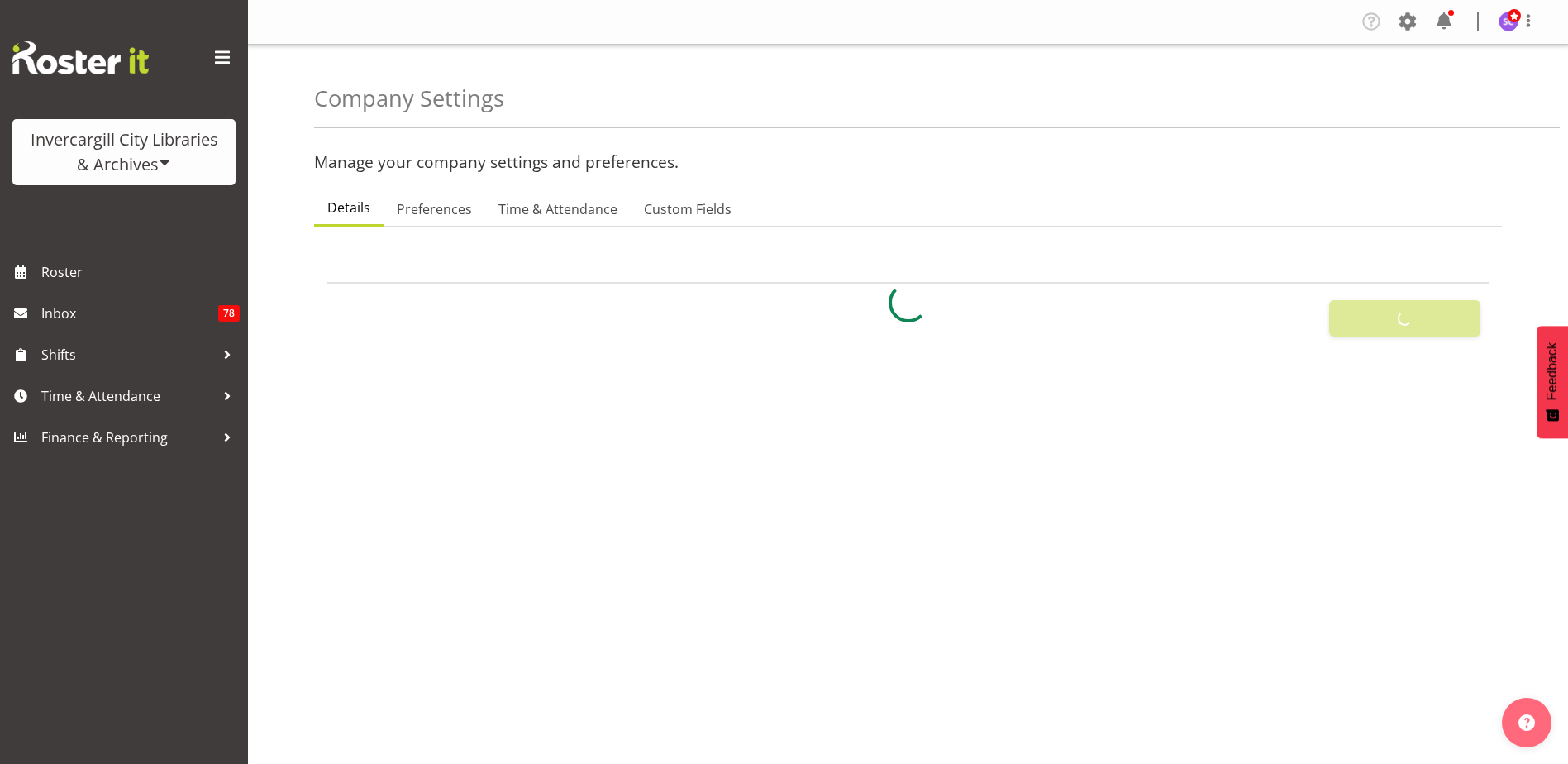
checkbox input "false"
checkbox input "true"
checkbox input "false"
checkbox input "true"
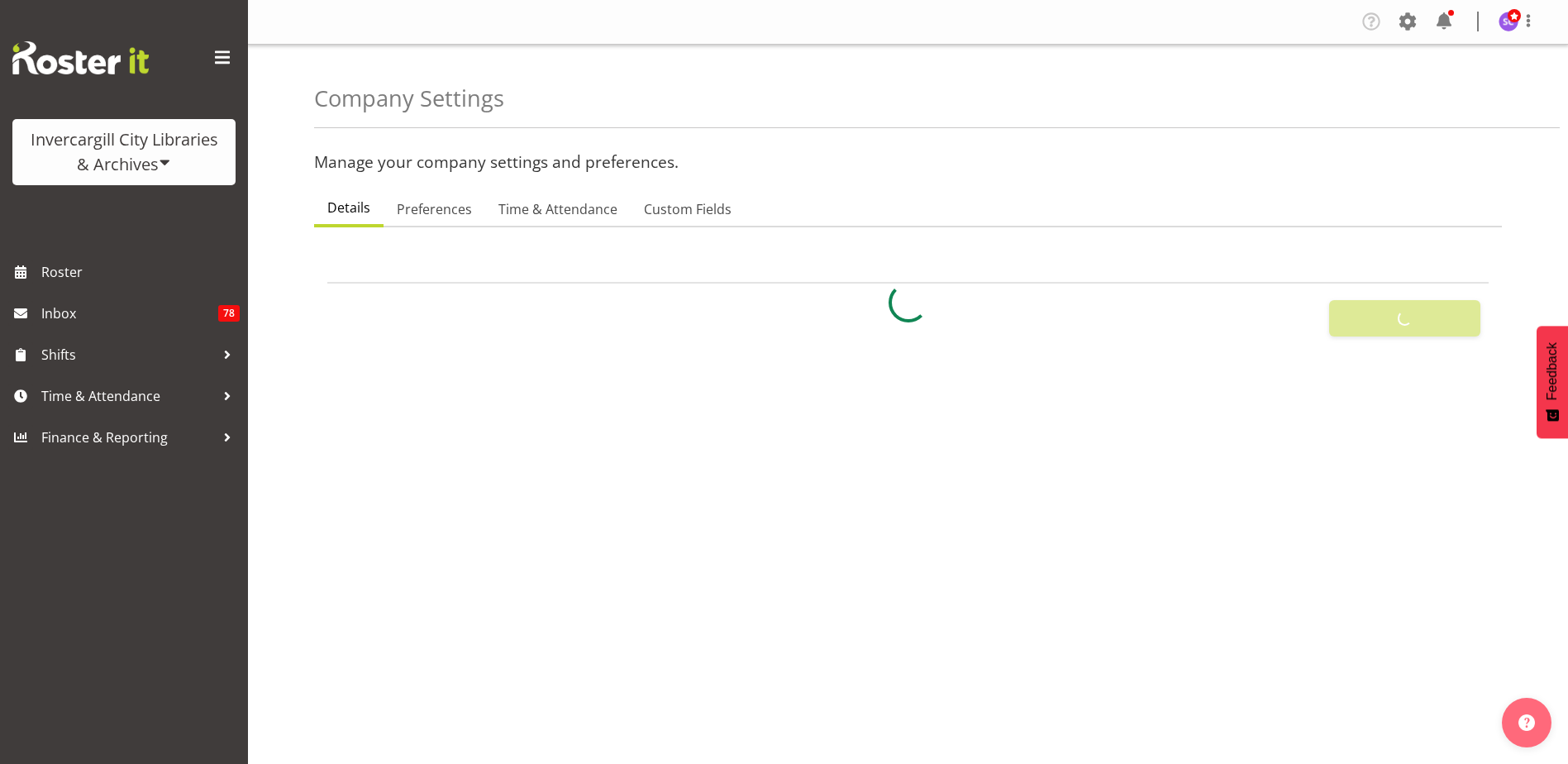
type input "24"
type input "0"
type input "24"
type input "12"
checkbox input "false"
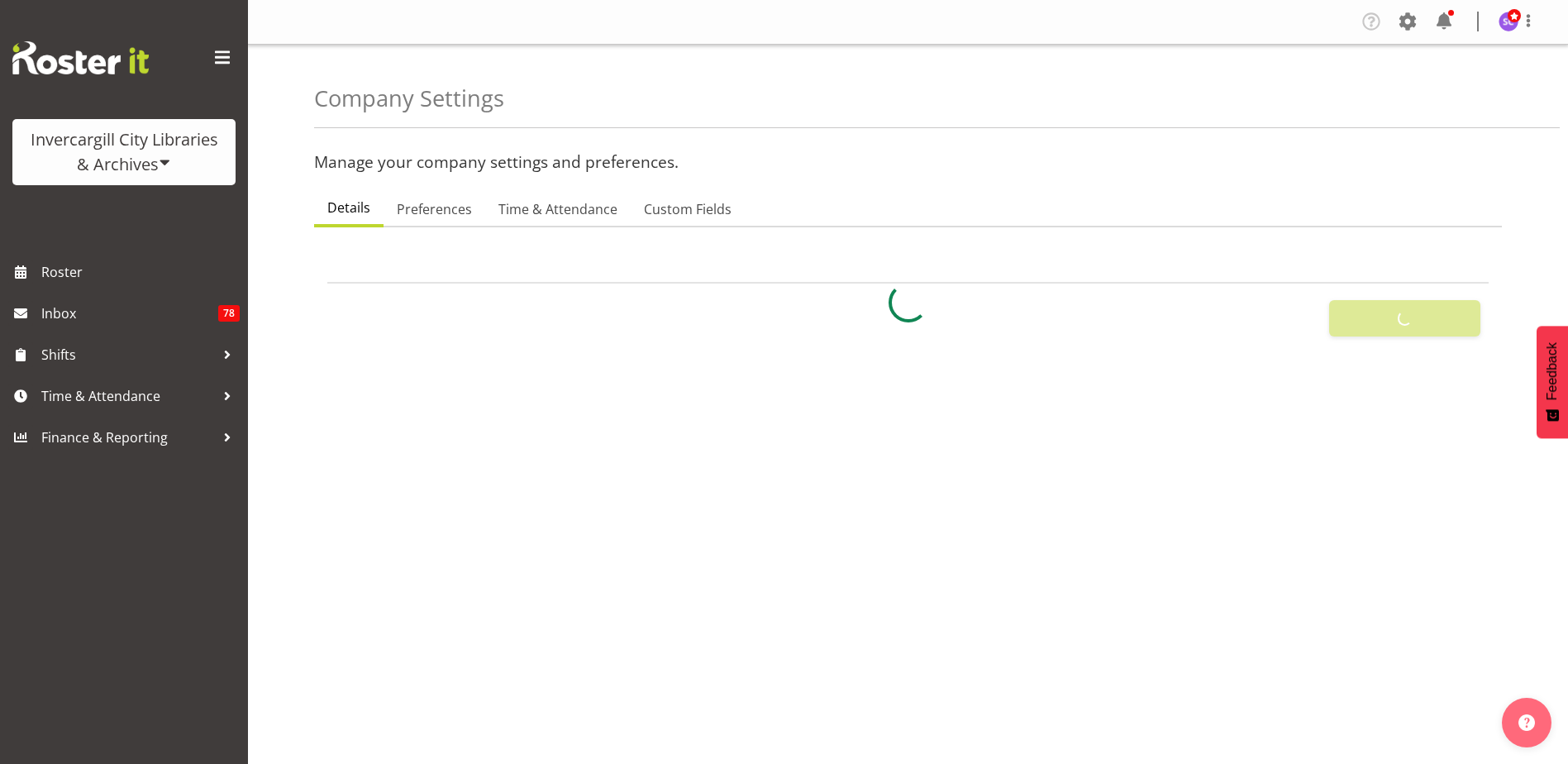
checkbox input "true"
select select "1_day_before"
type input "60"
checkbox input "true"
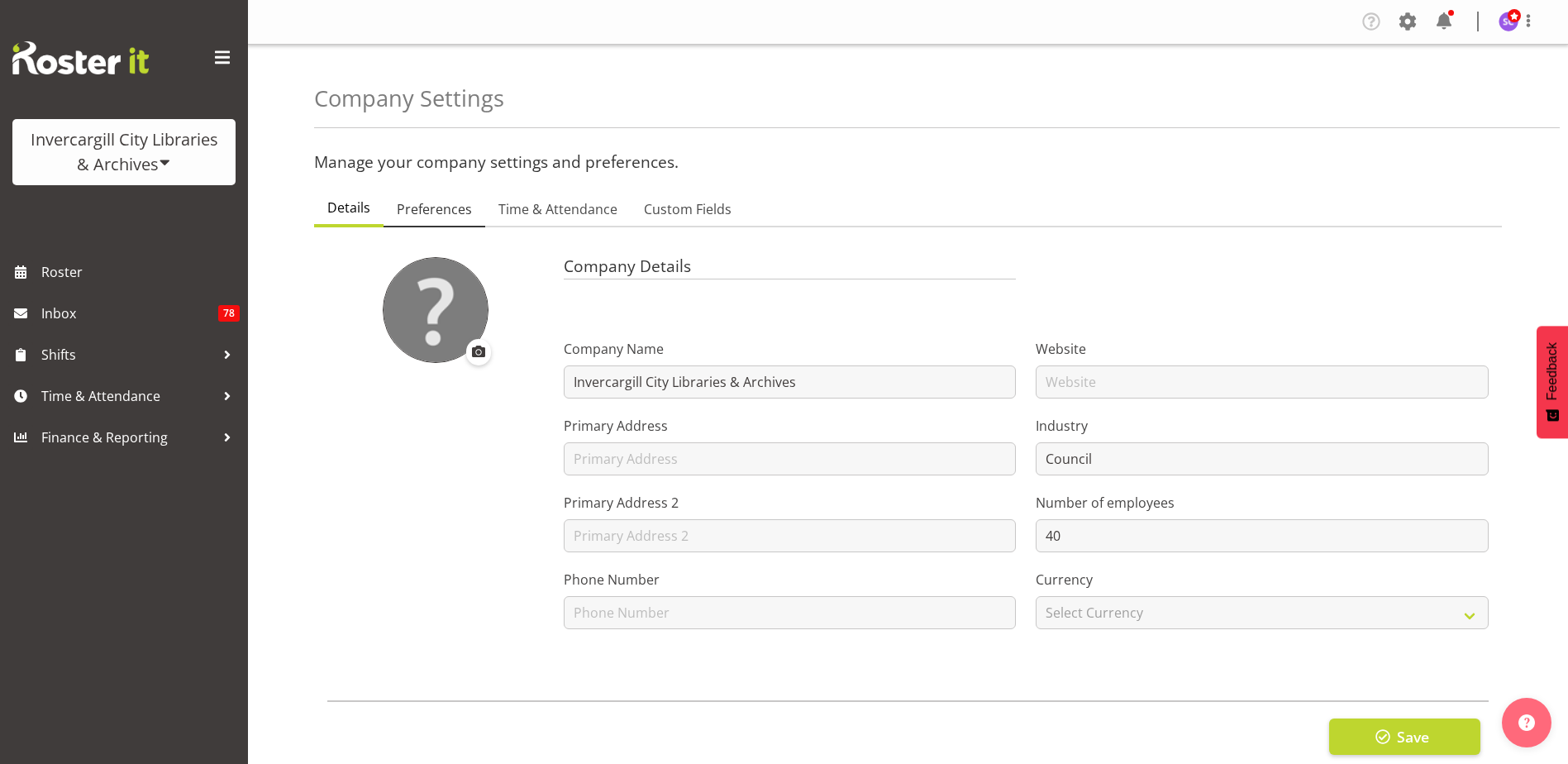
click at [445, 209] on span "Preferences" at bounding box center [434, 210] width 75 height 20
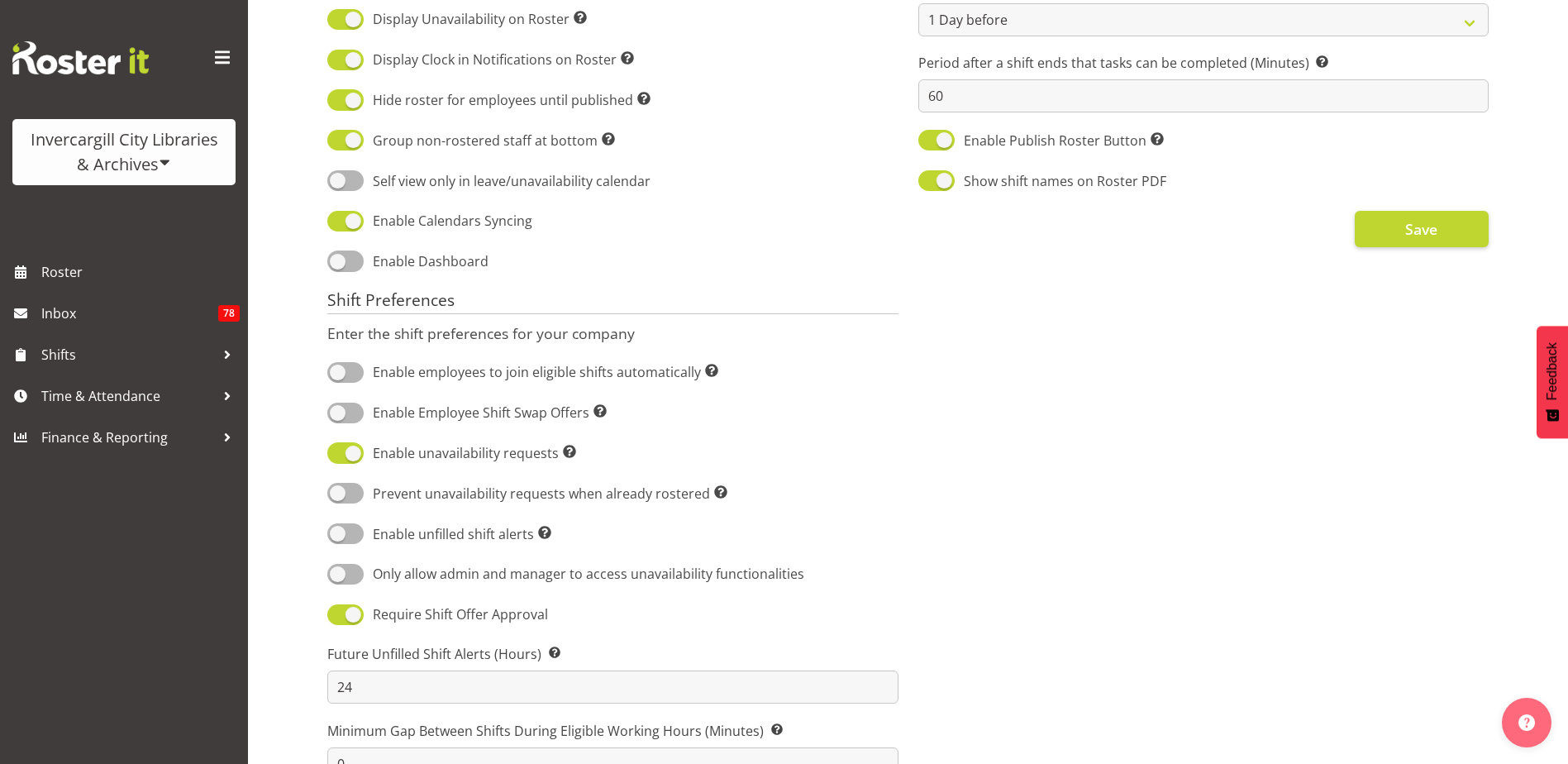
scroll to position [662, 0]
click at [226, 389] on div at bounding box center [227, 396] width 24 height 24
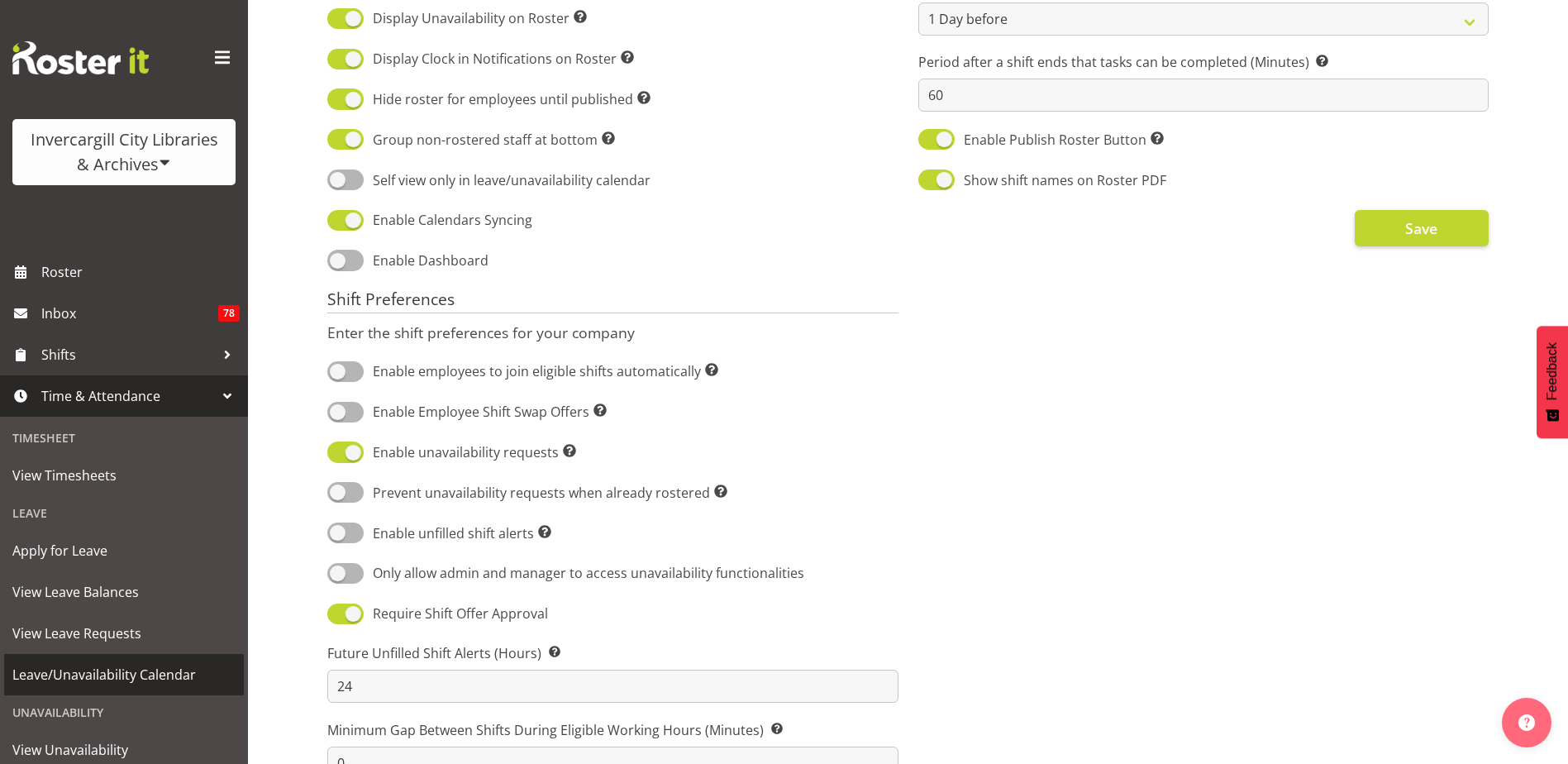
click at [121, 676] on span "Leave/Unavailability Calendar" at bounding box center [124, 675] width 223 height 24
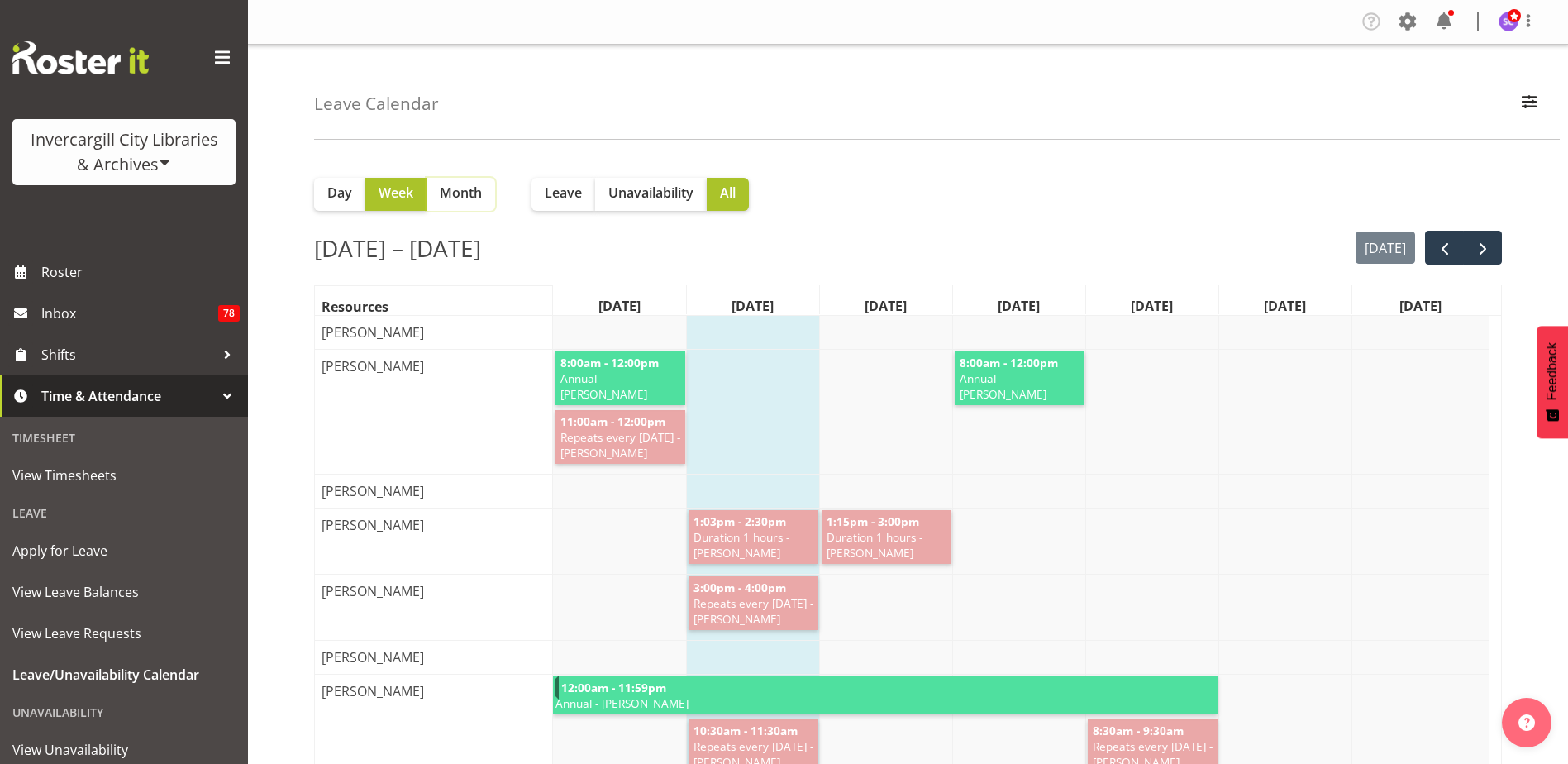
click at [475, 200] on span "Month" at bounding box center [460, 192] width 42 height 20
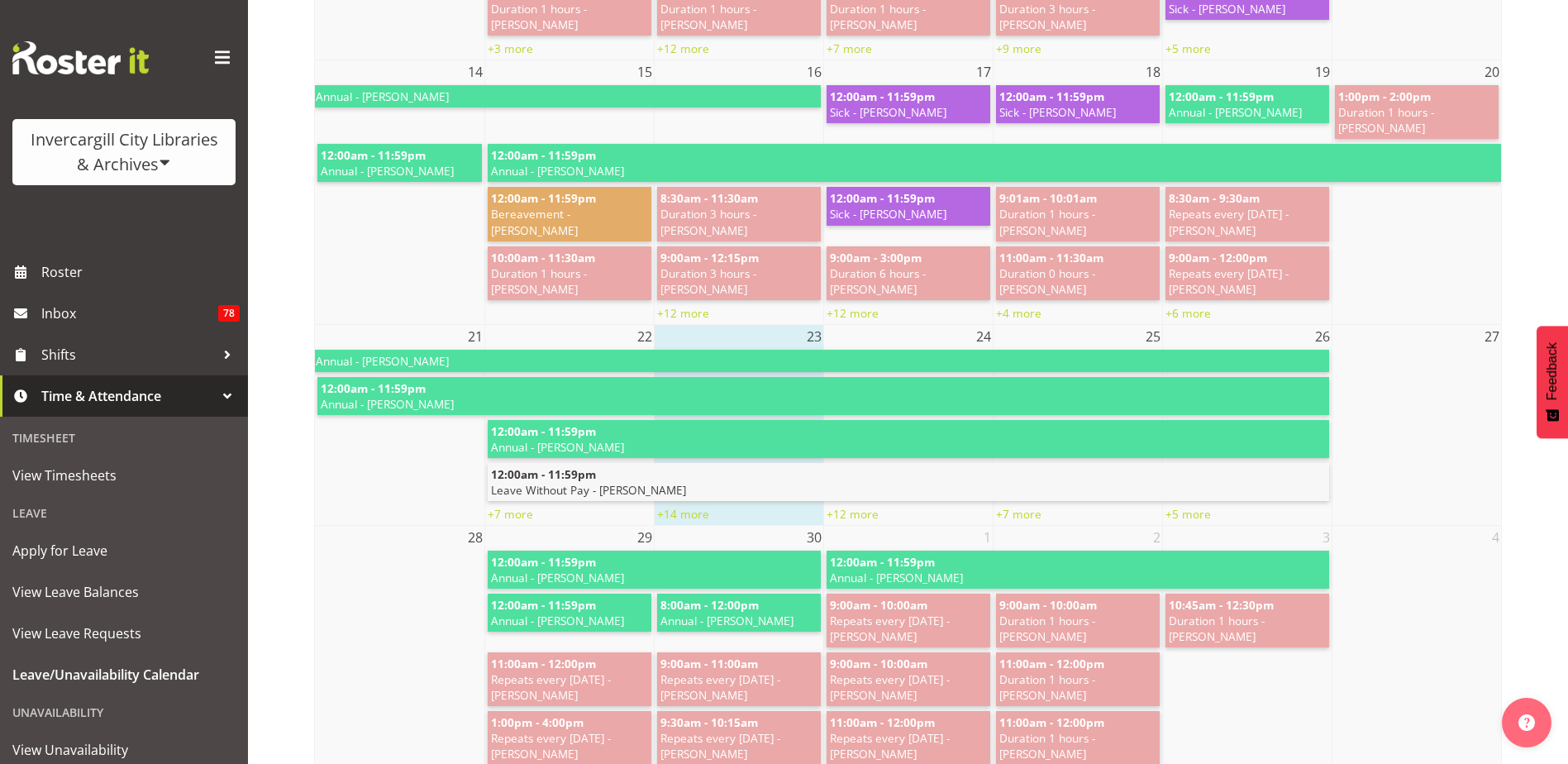
scroll to position [744, 0]
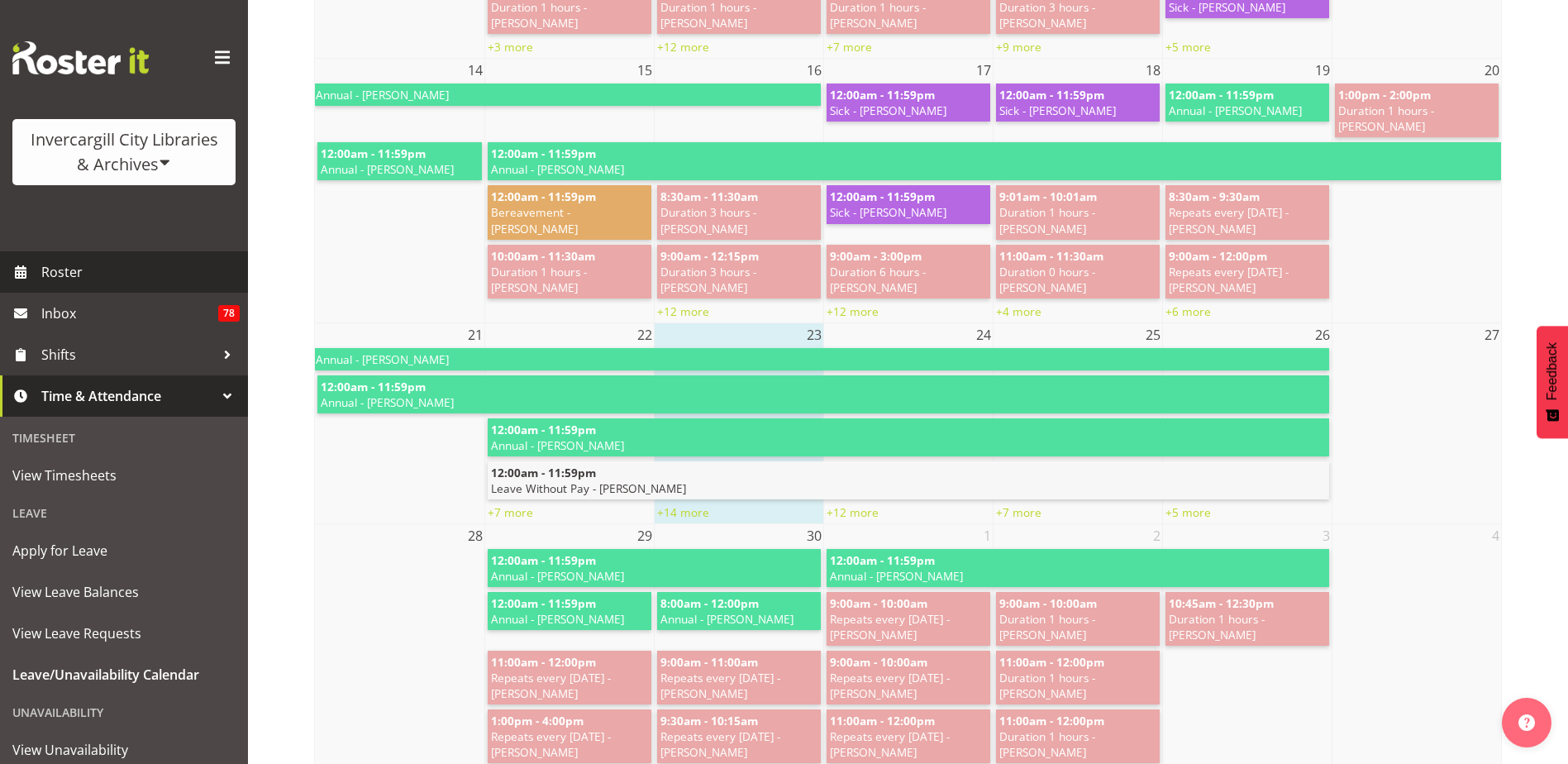
click at [81, 280] on span "Roster" at bounding box center [141, 272] width 199 height 24
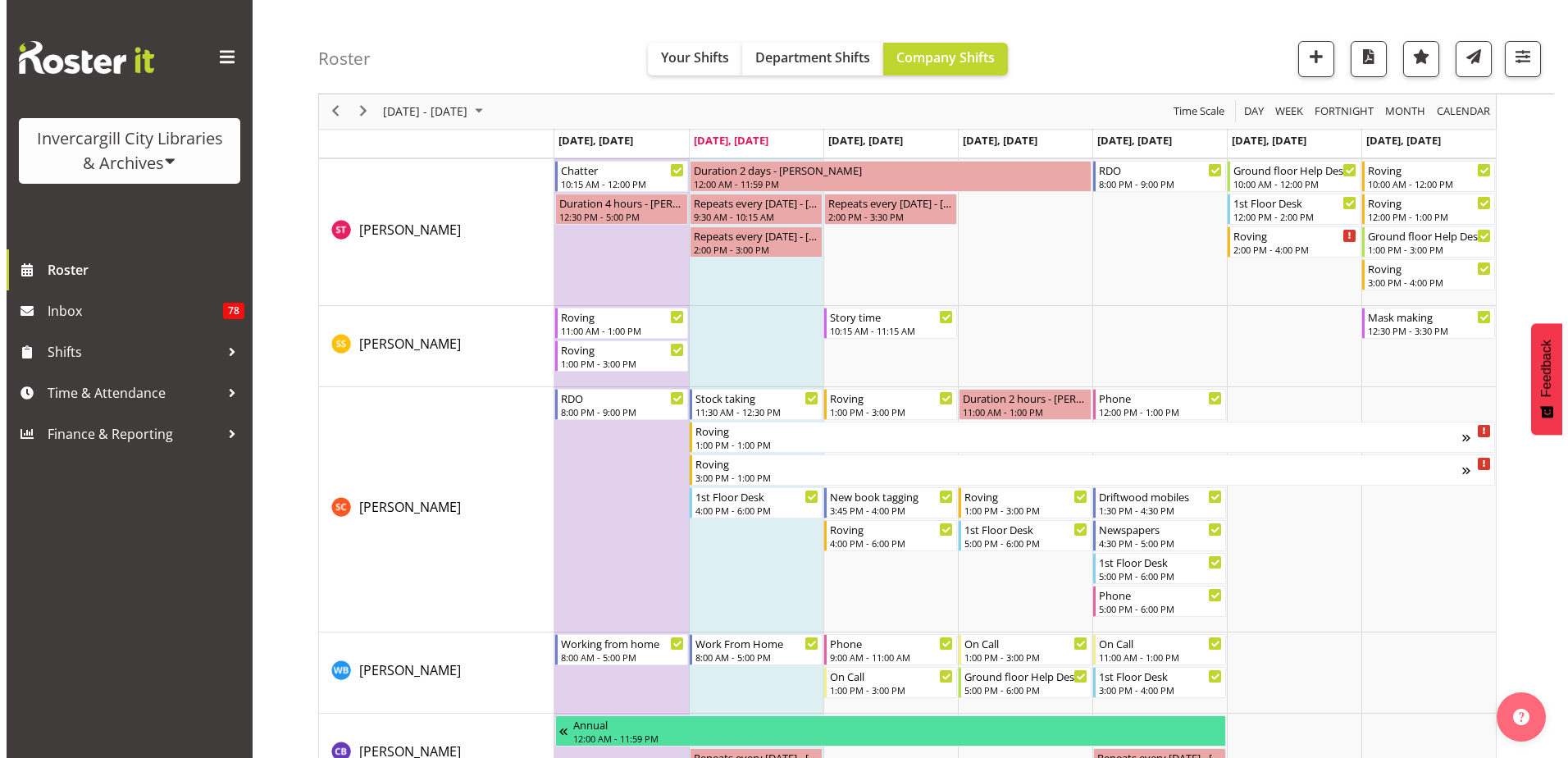
scroll to position [3364, 0]
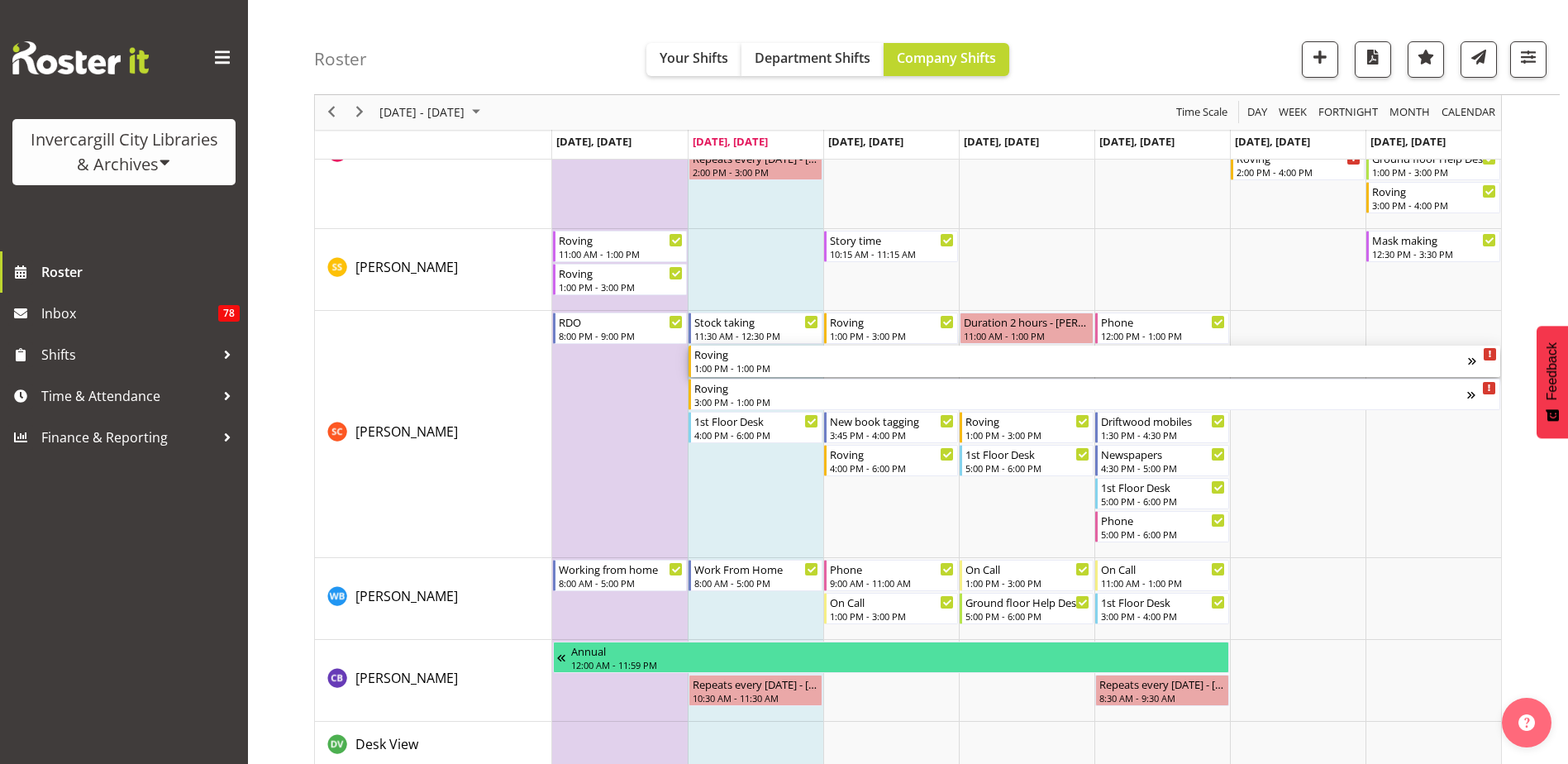
click at [767, 366] on div "1:00 PM - 1:00 PM" at bounding box center [1081, 368] width 774 height 14
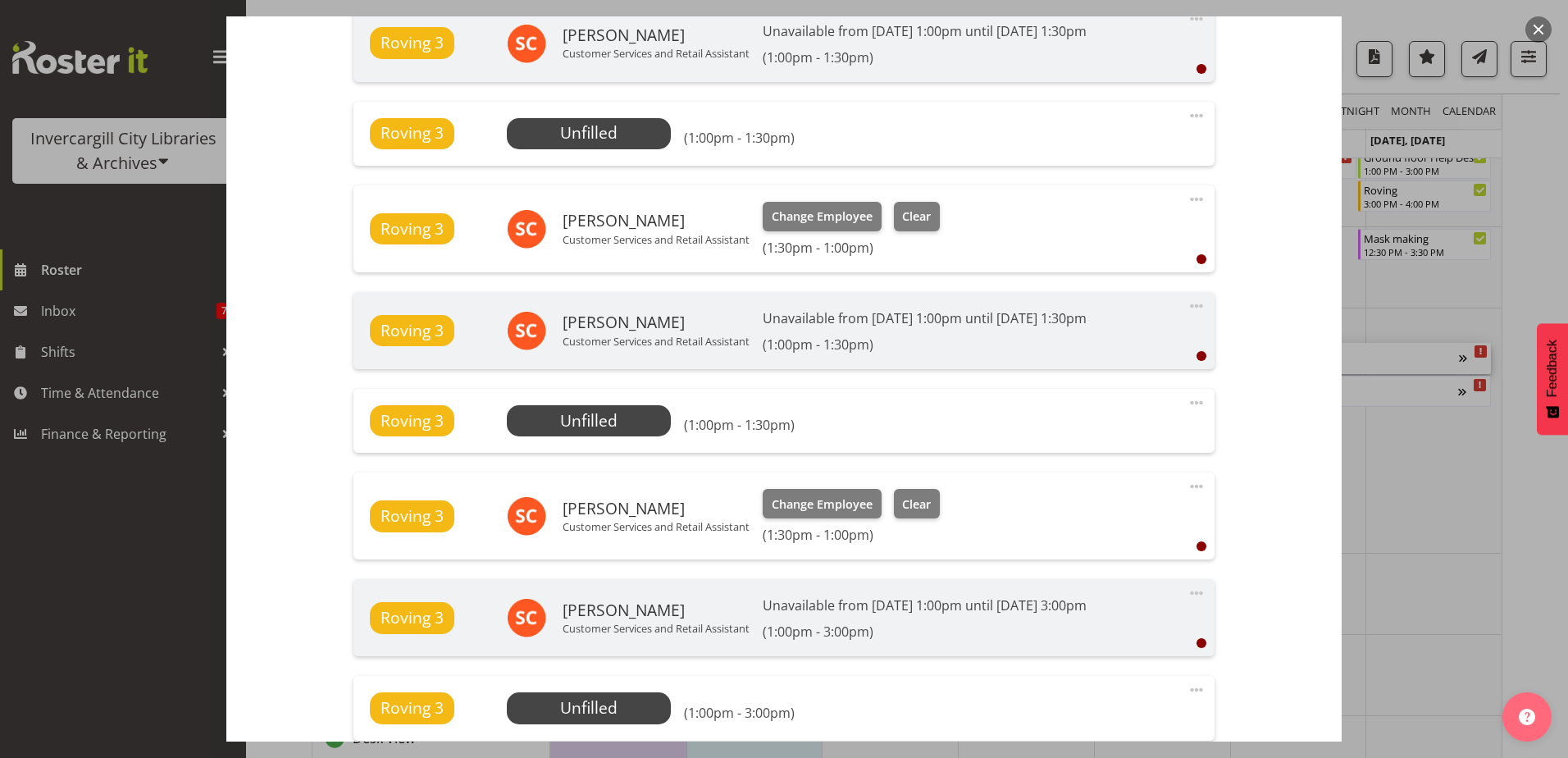
scroll to position [690, 0]
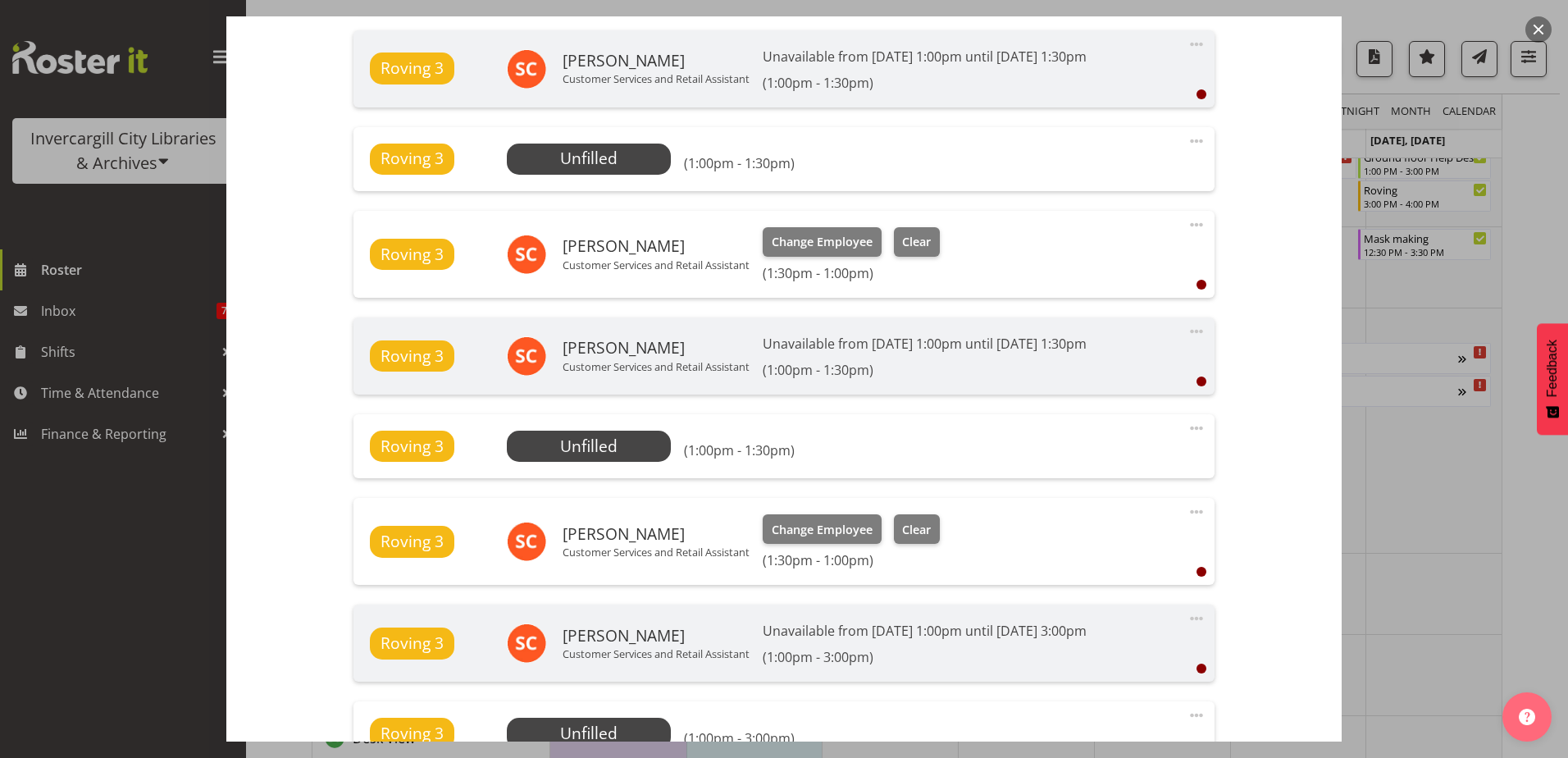
click at [907, 368] on h6 "(1:00pm - 1:30pm)" at bounding box center [925, 370] width 324 height 16
click at [1187, 331] on span at bounding box center [1196, 332] width 20 height 20
click at [1215, 333] on div "Shift Instance Name Roving Location Invercargill Library Department Public shif…" at bounding box center [784, 175] width 1057 height 1373
click at [1127, 453] on div "Roving 3 Unfilled Select Employee (1:00pm - 1:30pm)" at bounding box center [784, 446] width 827 height 31
click at [1187, 428] on span at bounding box center [1196, 428] width 20 height 20
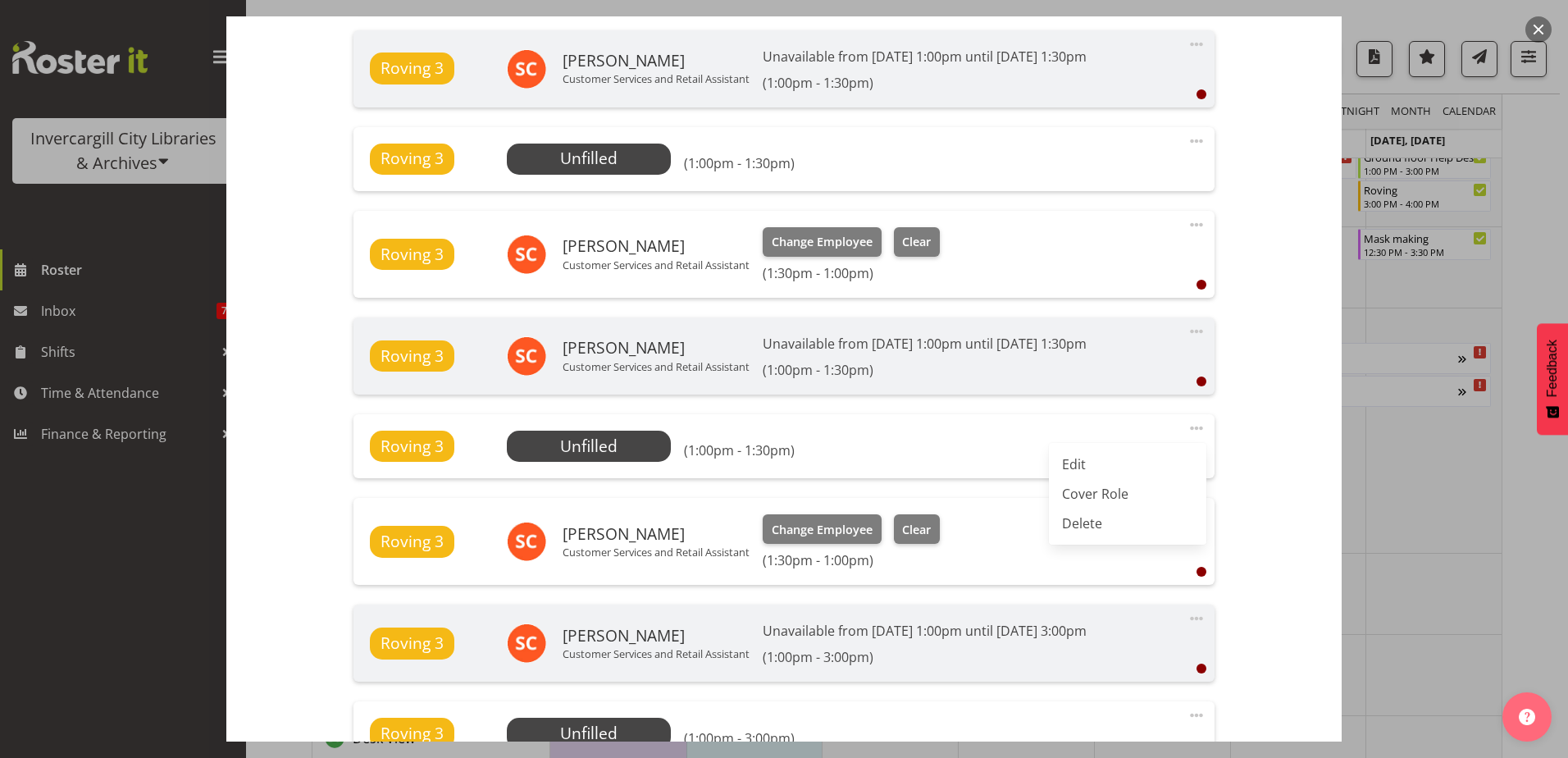
click at [912, 427] on div "Roving 3 Unfilled Select Employee (1:00pm - 1:30pm) Edit Cover Role Delete" at bounding box center [784, 446] width 861 height 64
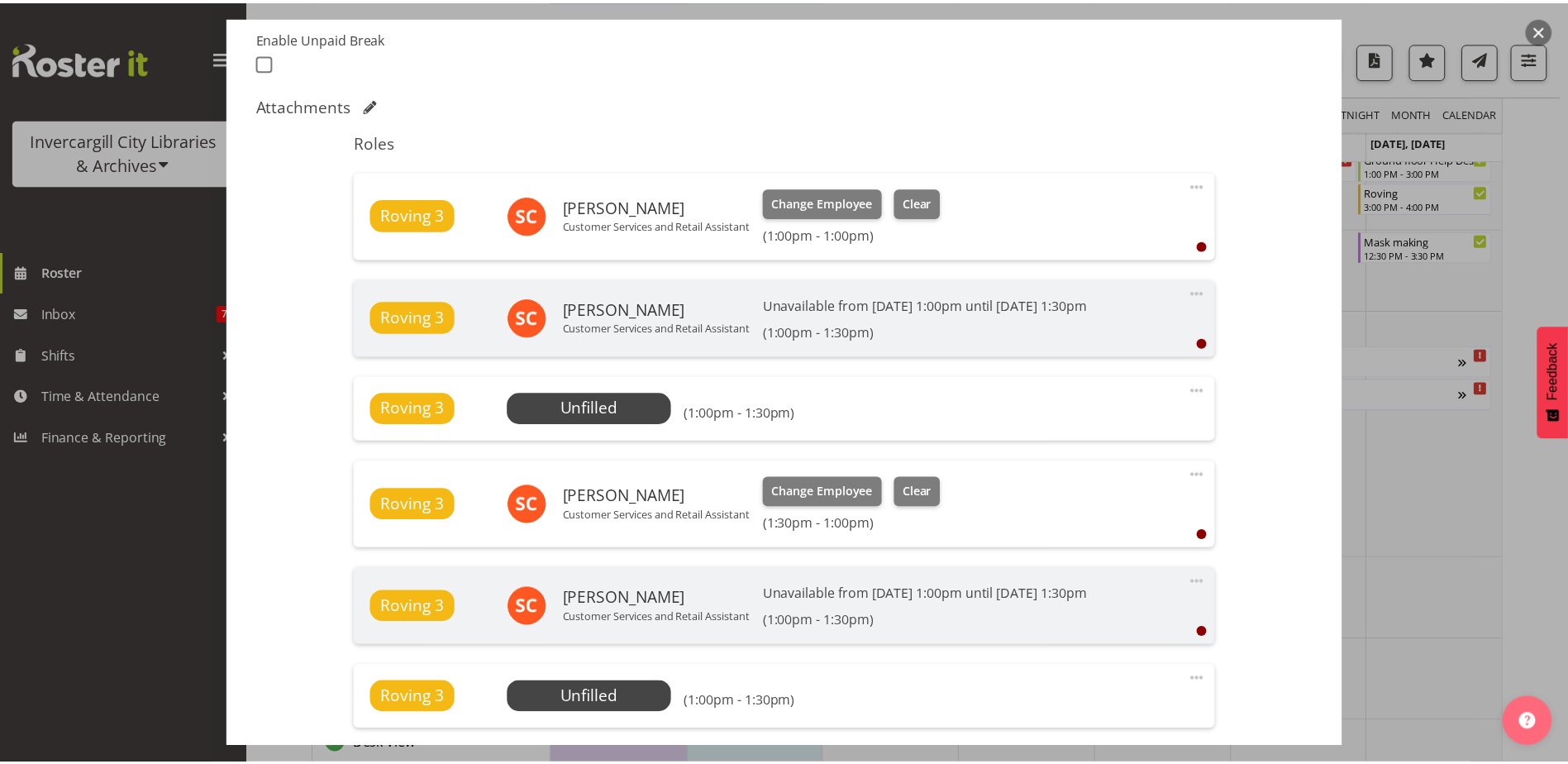
scroll to position [365, 0]
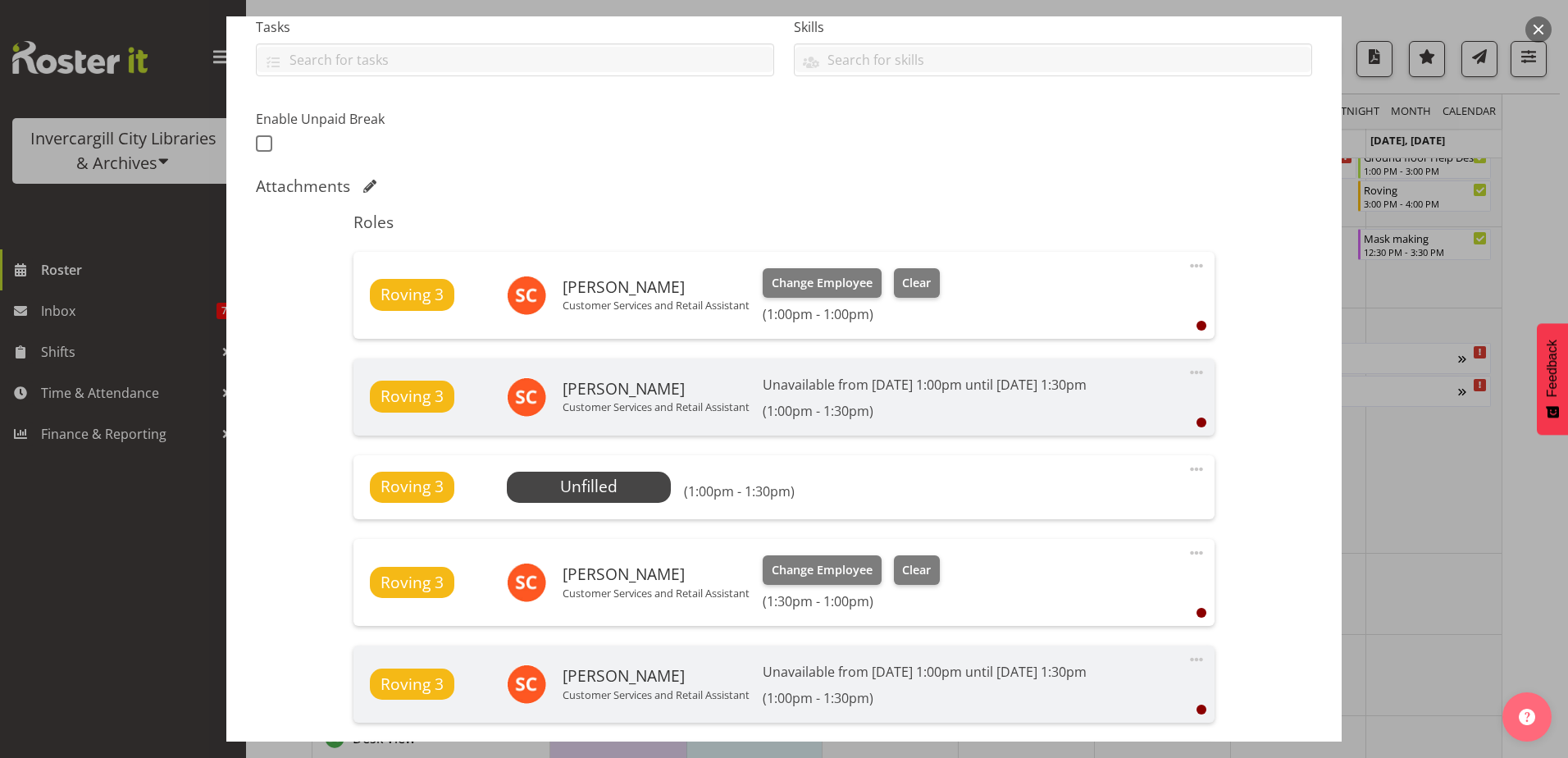
click at [1534, 33] on button "button" at bounding box center [1538, 29] width 26 height 26
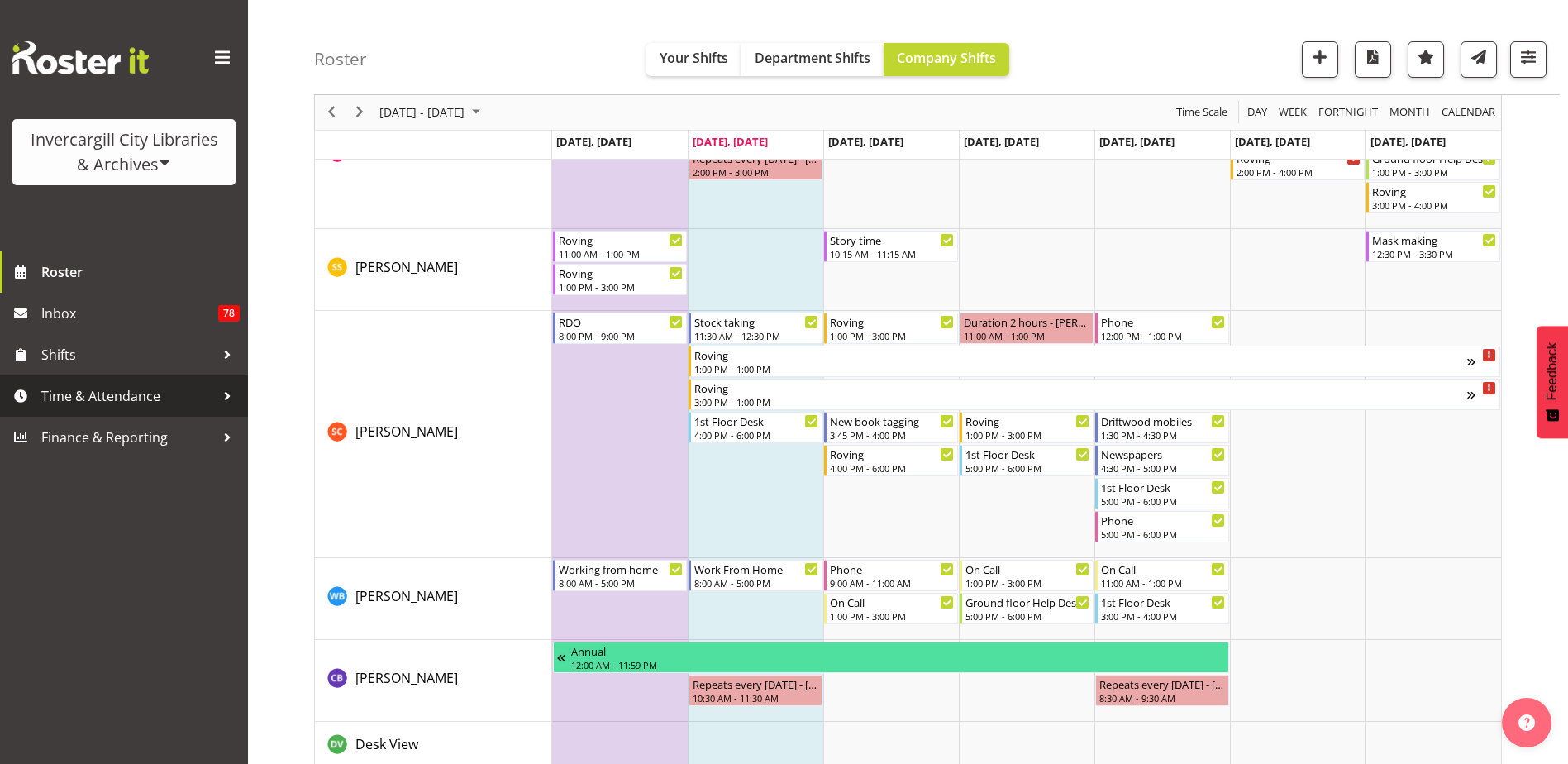
click at [190, 397] on span "Time & Attendance" at bounding box center [128, 396] width 173 height 24
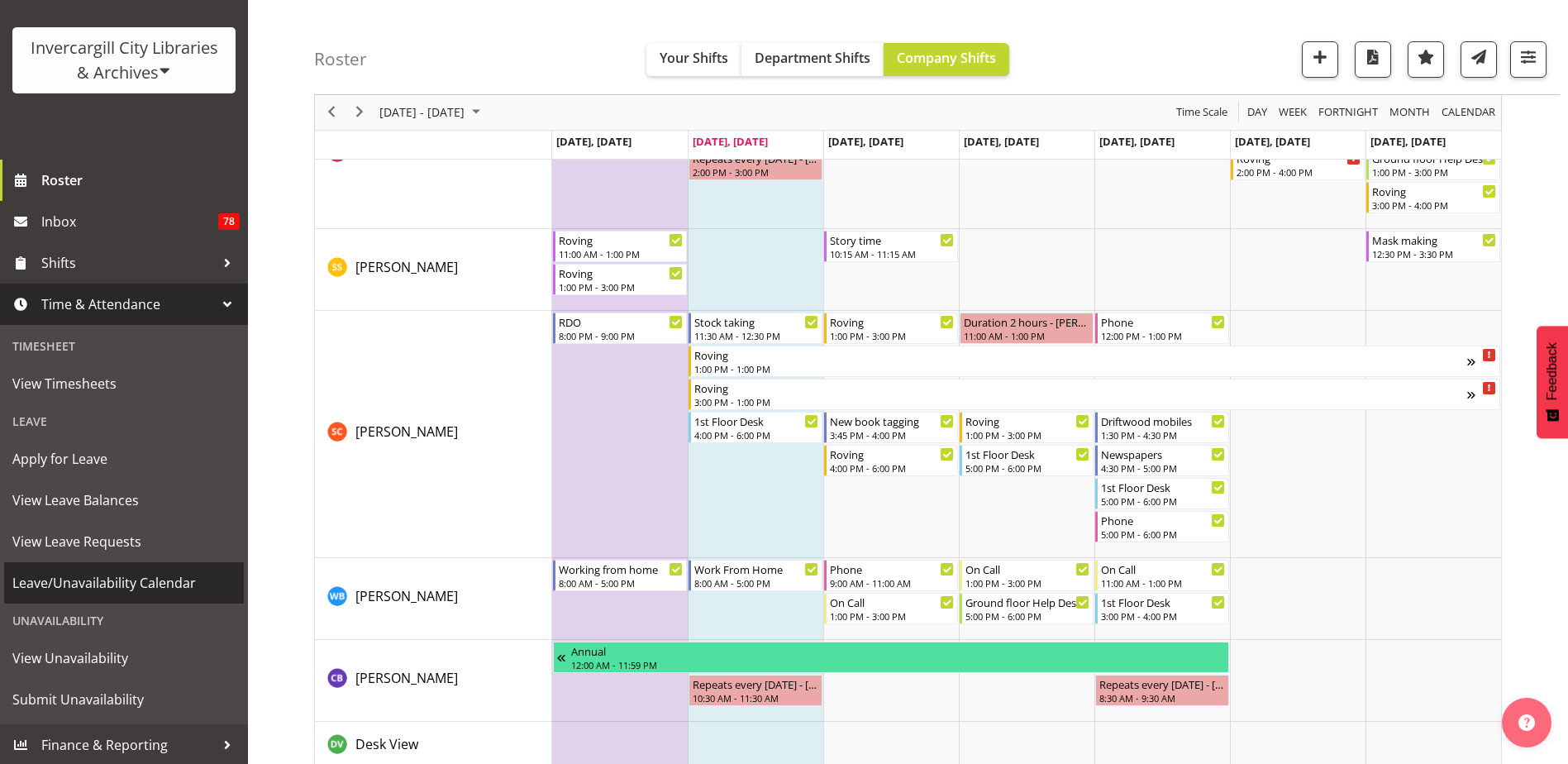
scroll to position [93, 0]
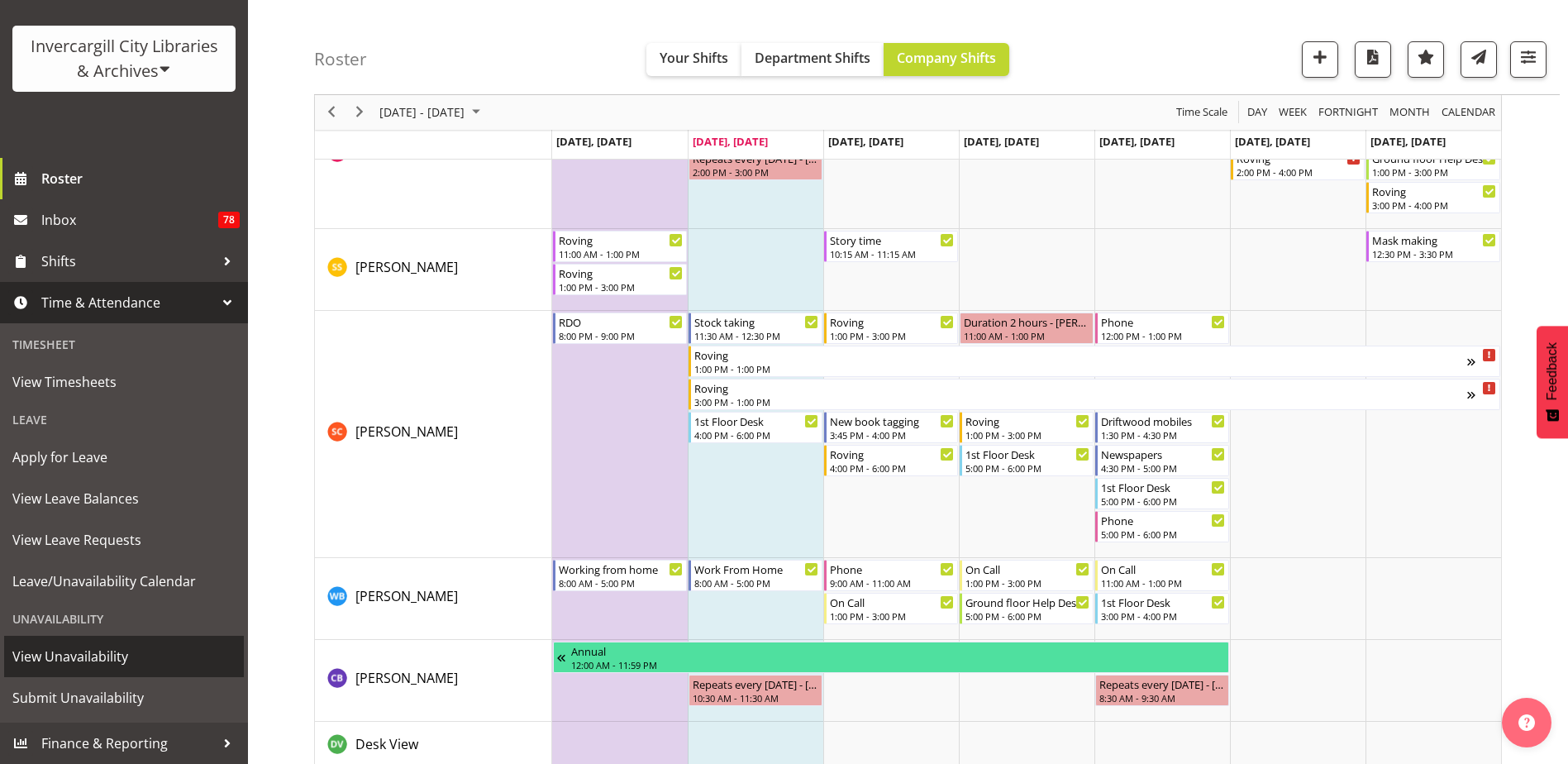
click at [95, 655] on span "View Unavailability" at bounding box center [124, 656] width 223 height 24
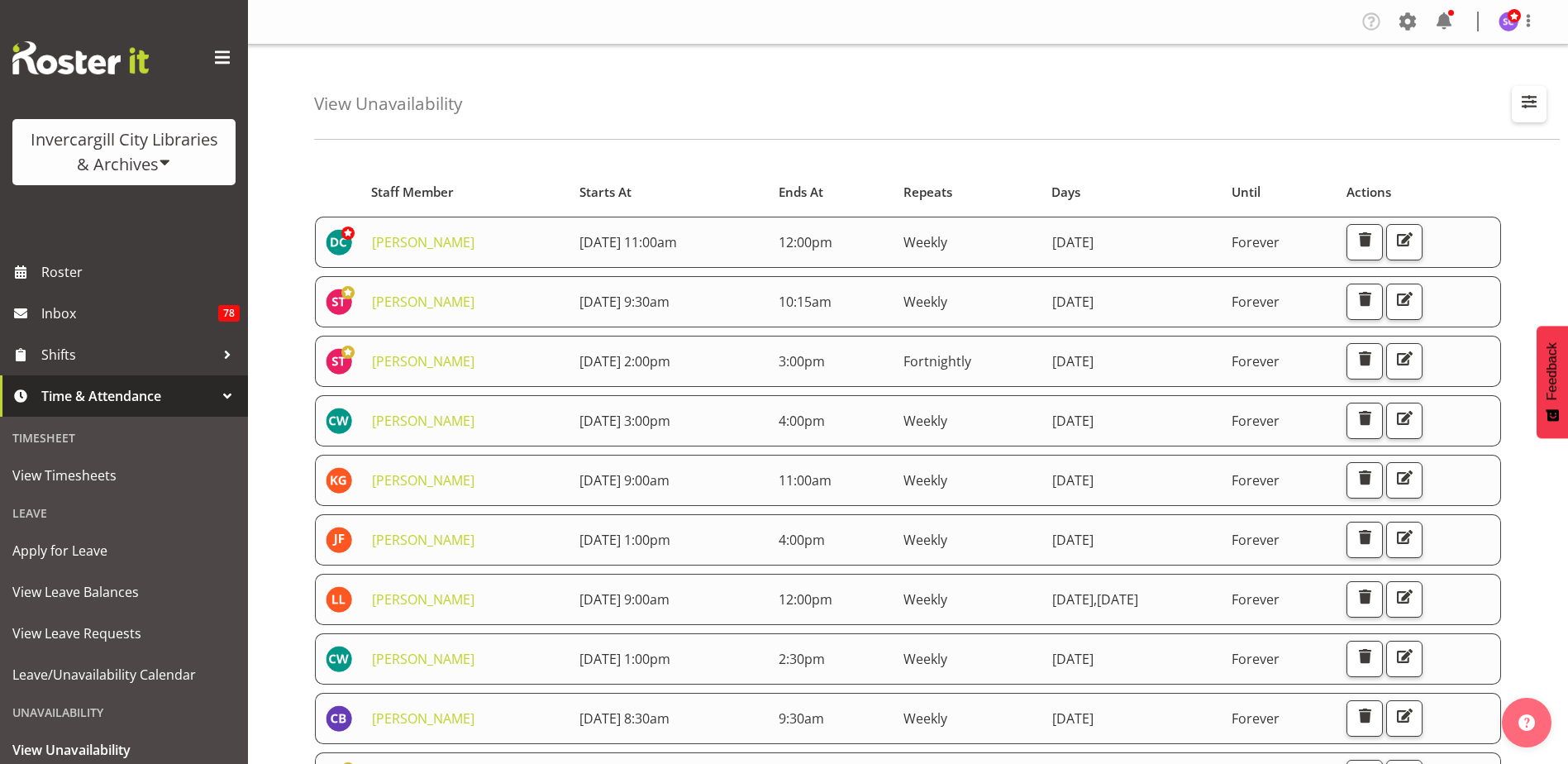
click at [1536, 104] on span "button" at bounding box center [1529, 102] width 22 height 22
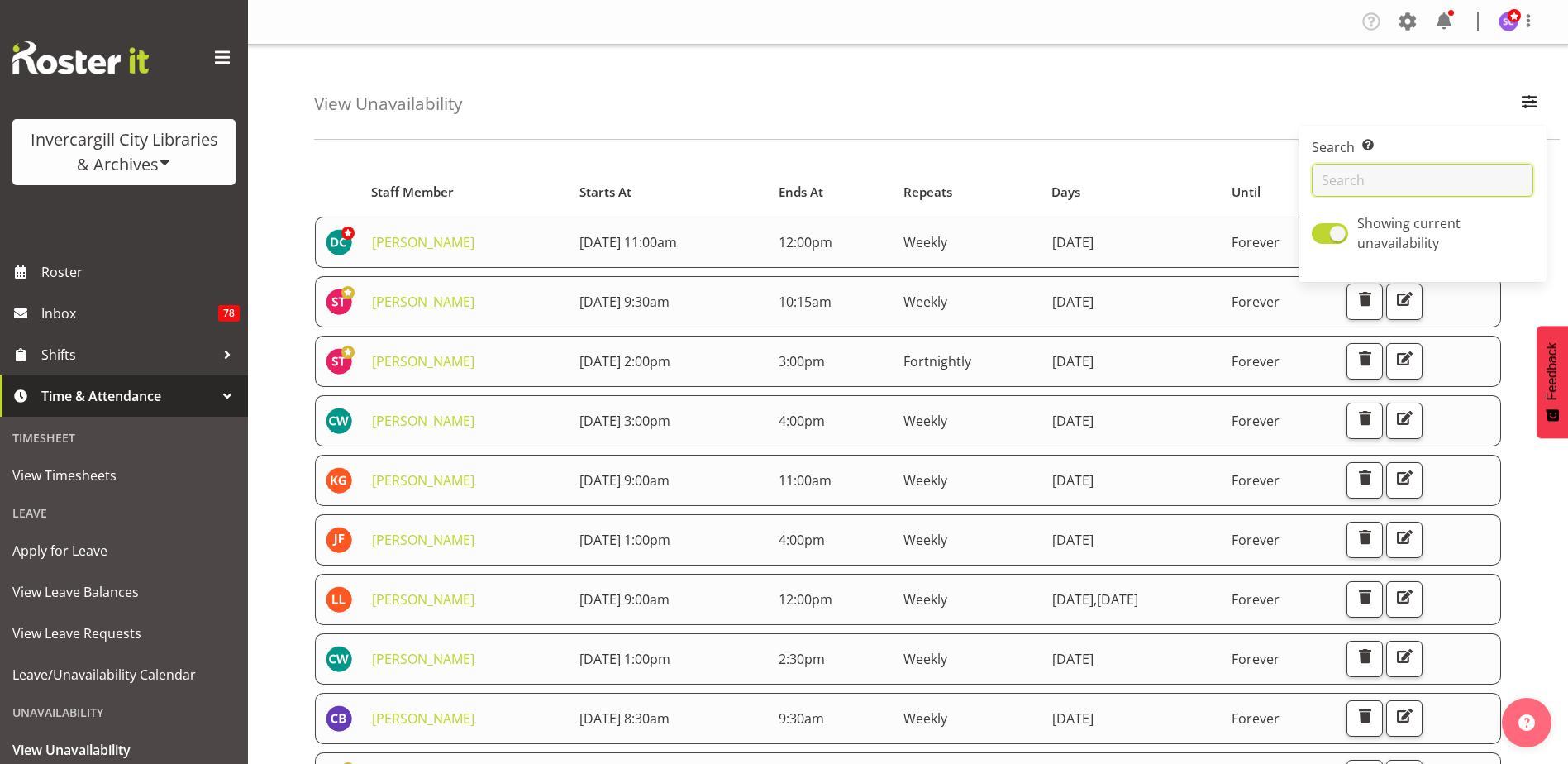
click at [1418, 182] on input "text" at bounding box center [1422, 180] width 221 height 33
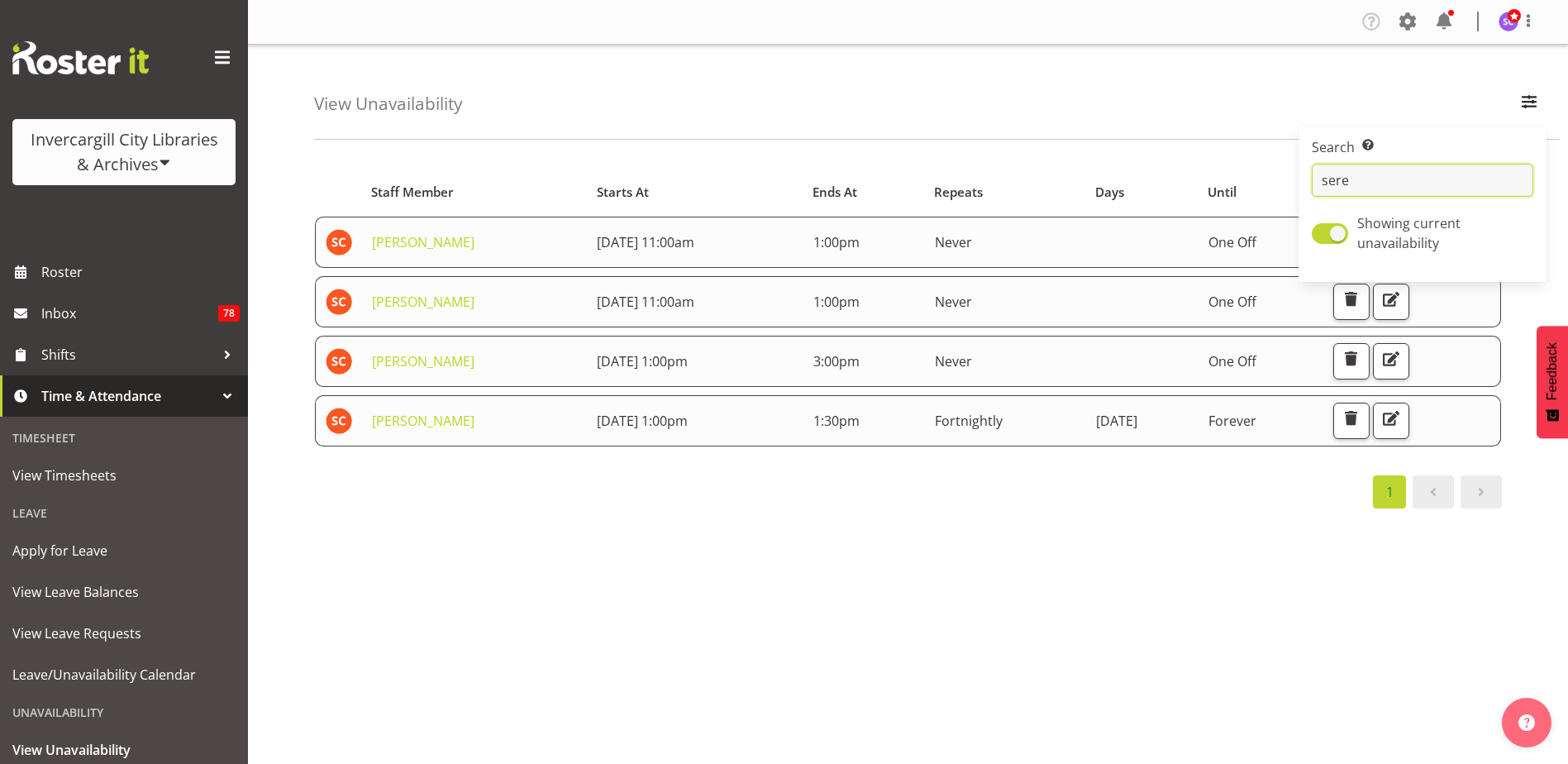
type input "sere"
click at [1430, 95] on div "View Unavailability Search Search for a particular employee sere Showing curren…" at bounding box center [937, 91] width 1246 height 95
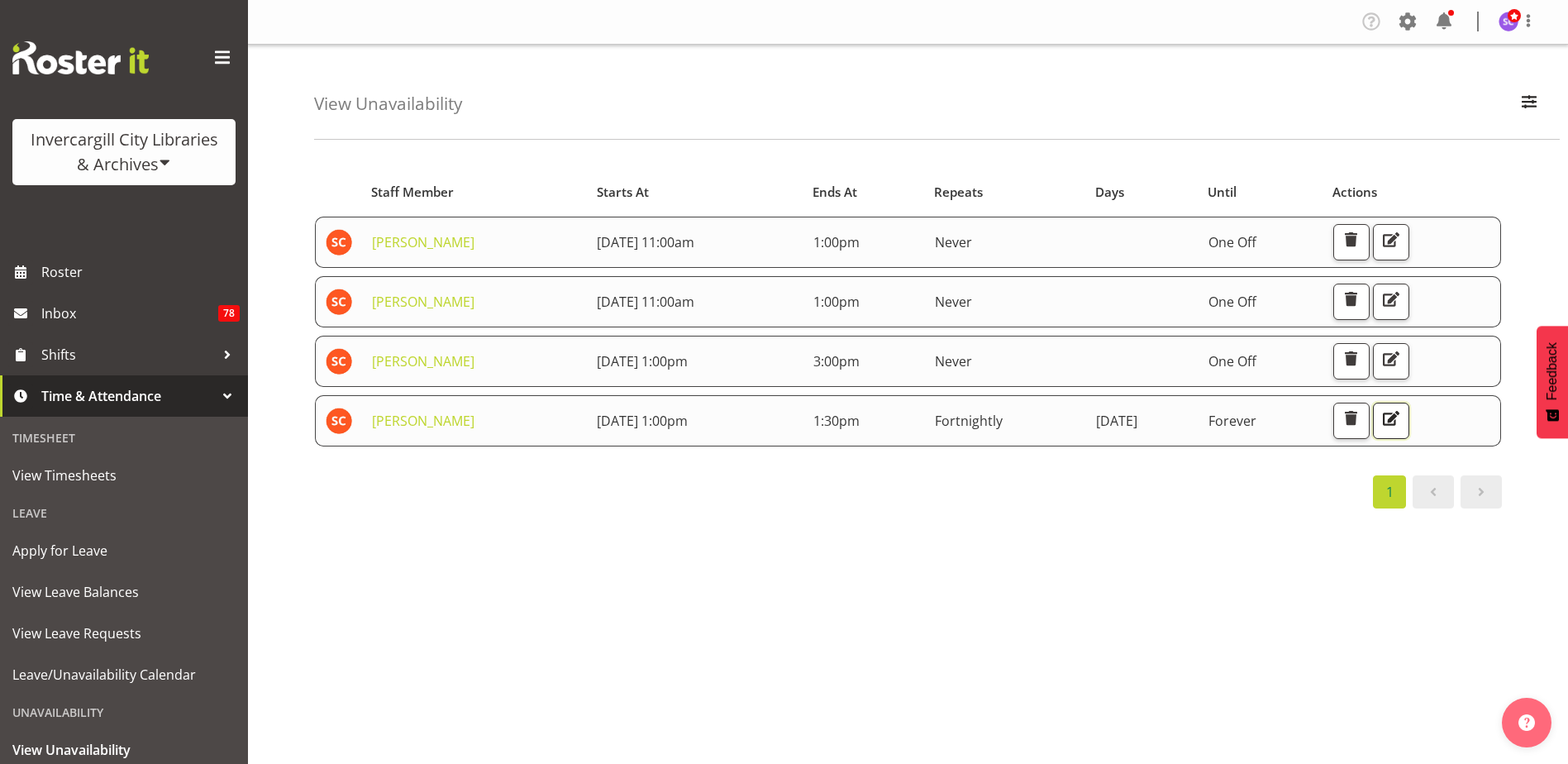
click at [1402, 418] on span "button" at bounding box center [1392, 419] width 22 height 22
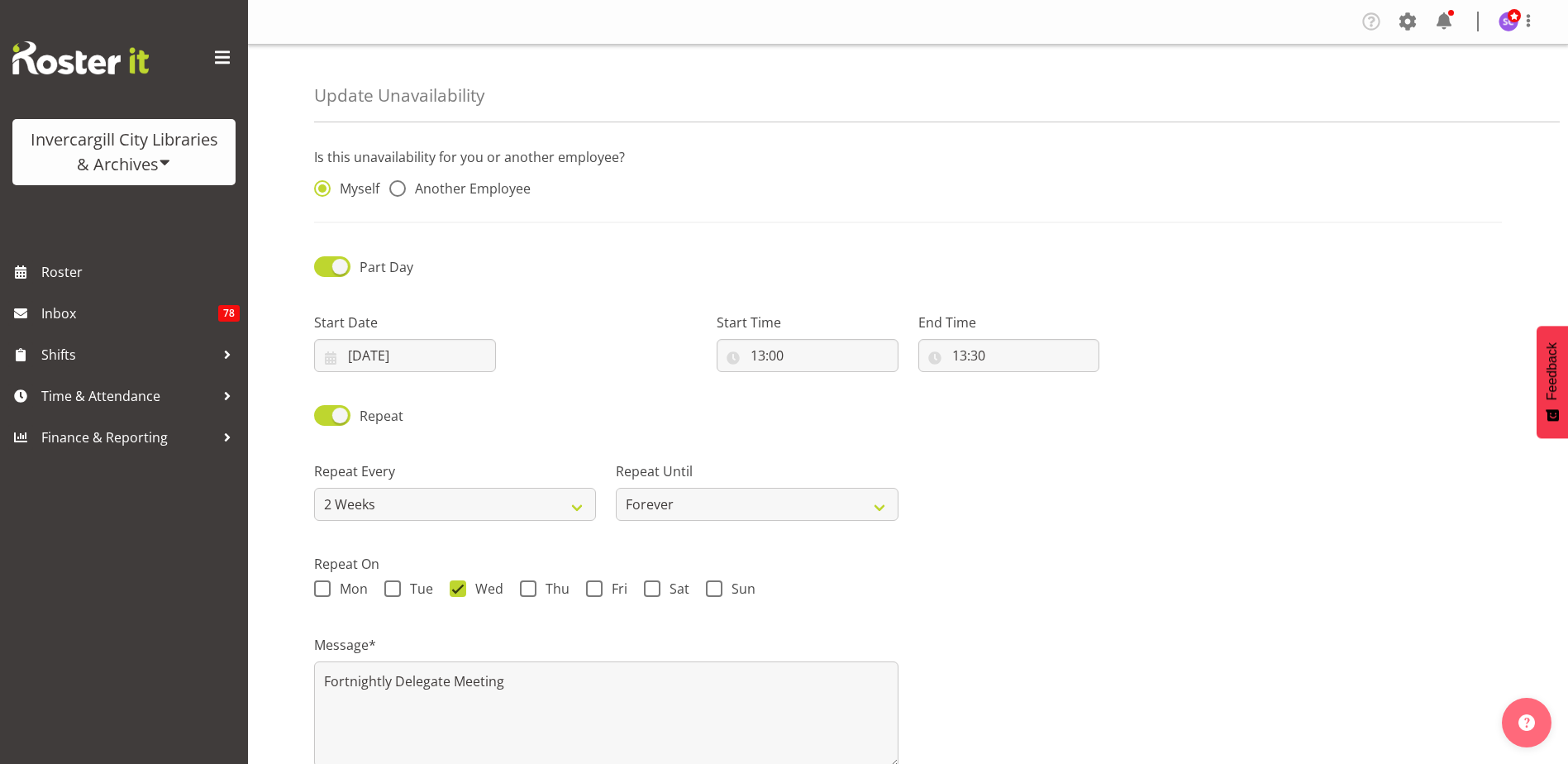
select select "2weeks"
radio input "false"
radio input "true"
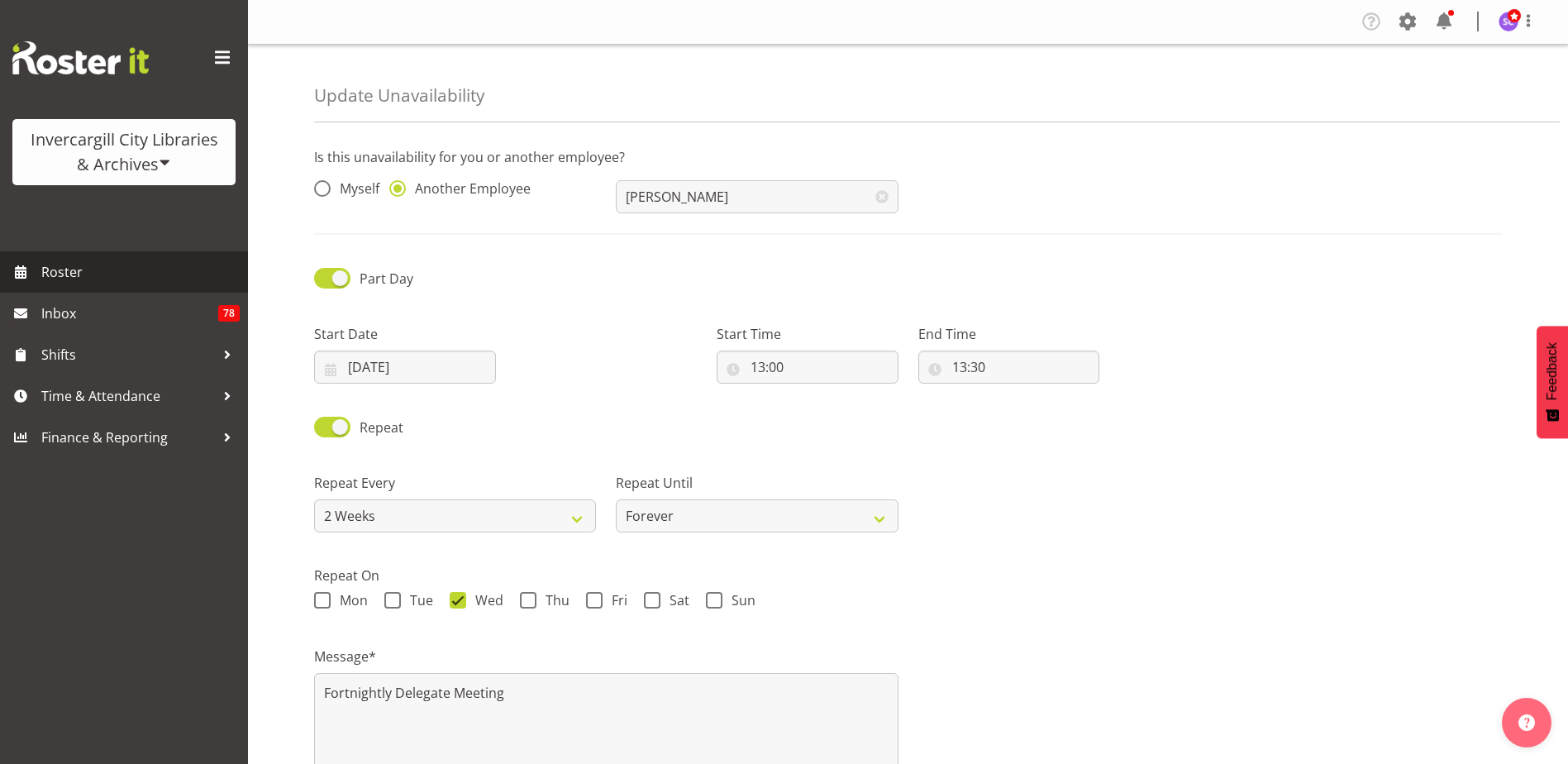
click at [107, 272] on span "Roster" at bounding box center [141, 272] width 199 height 24
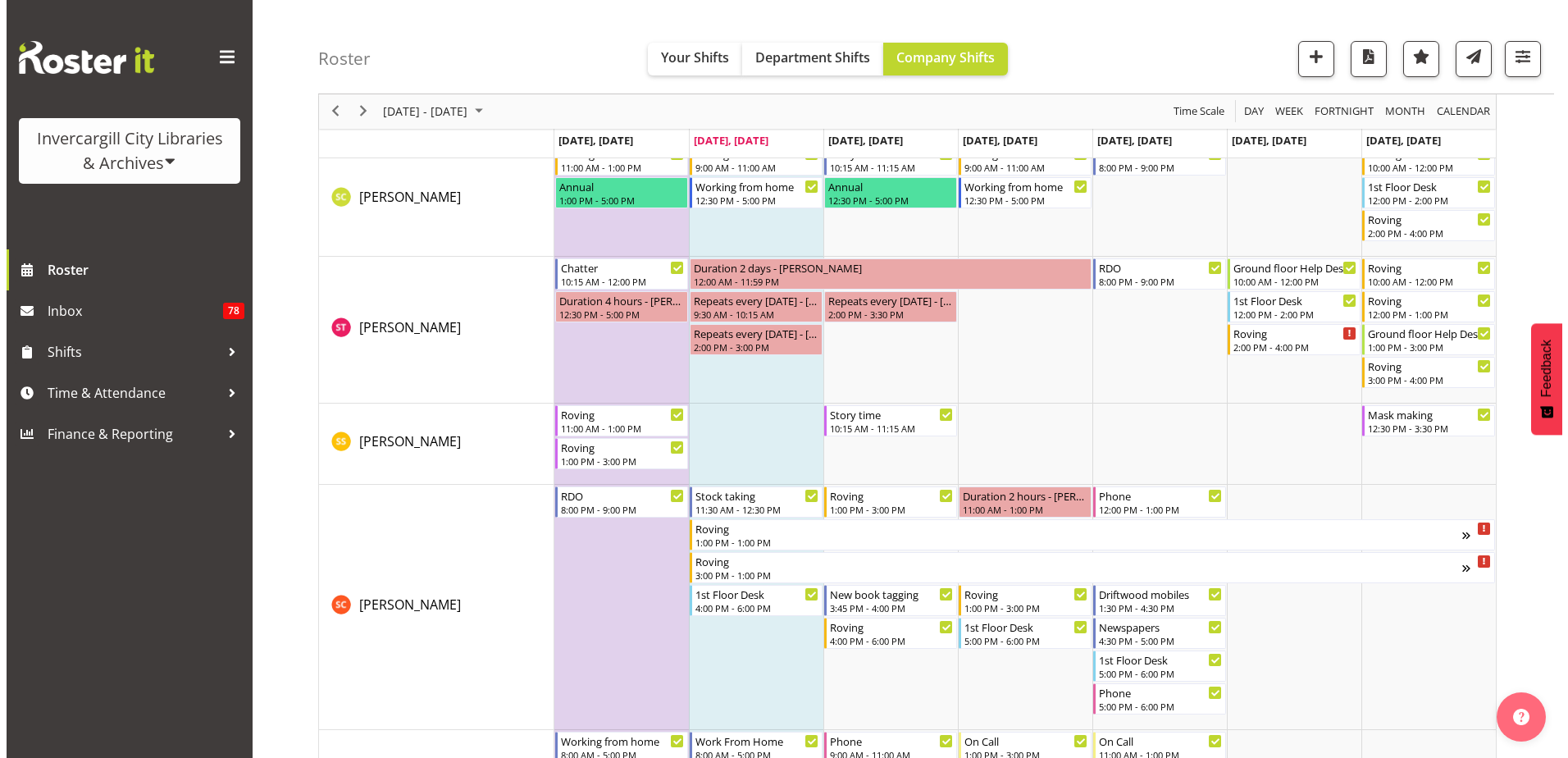
scroll to position [3282, 0]
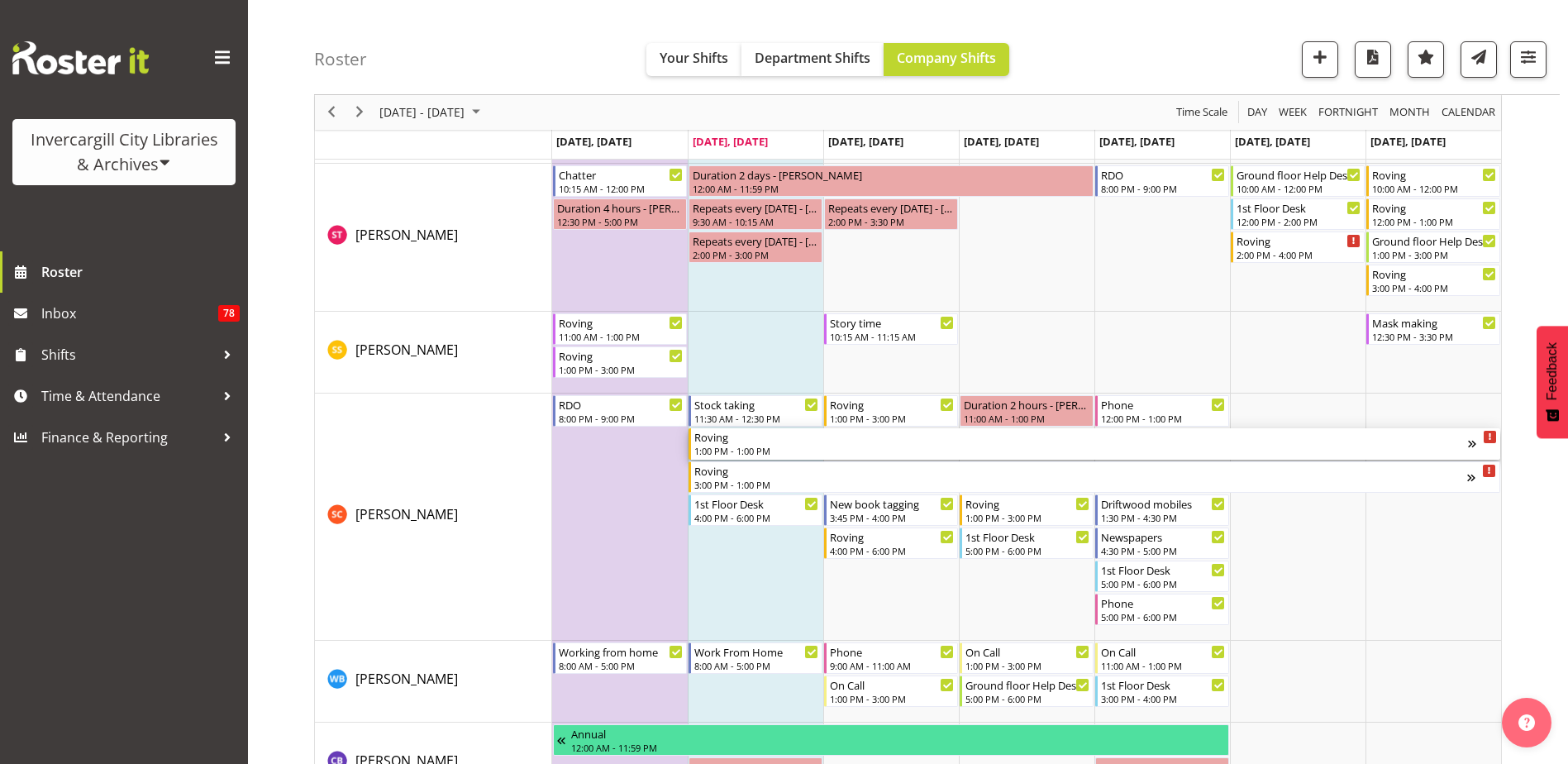
click at [752, 443] on div "Roving" at bounding box center [1081, 436] width 774 height 16
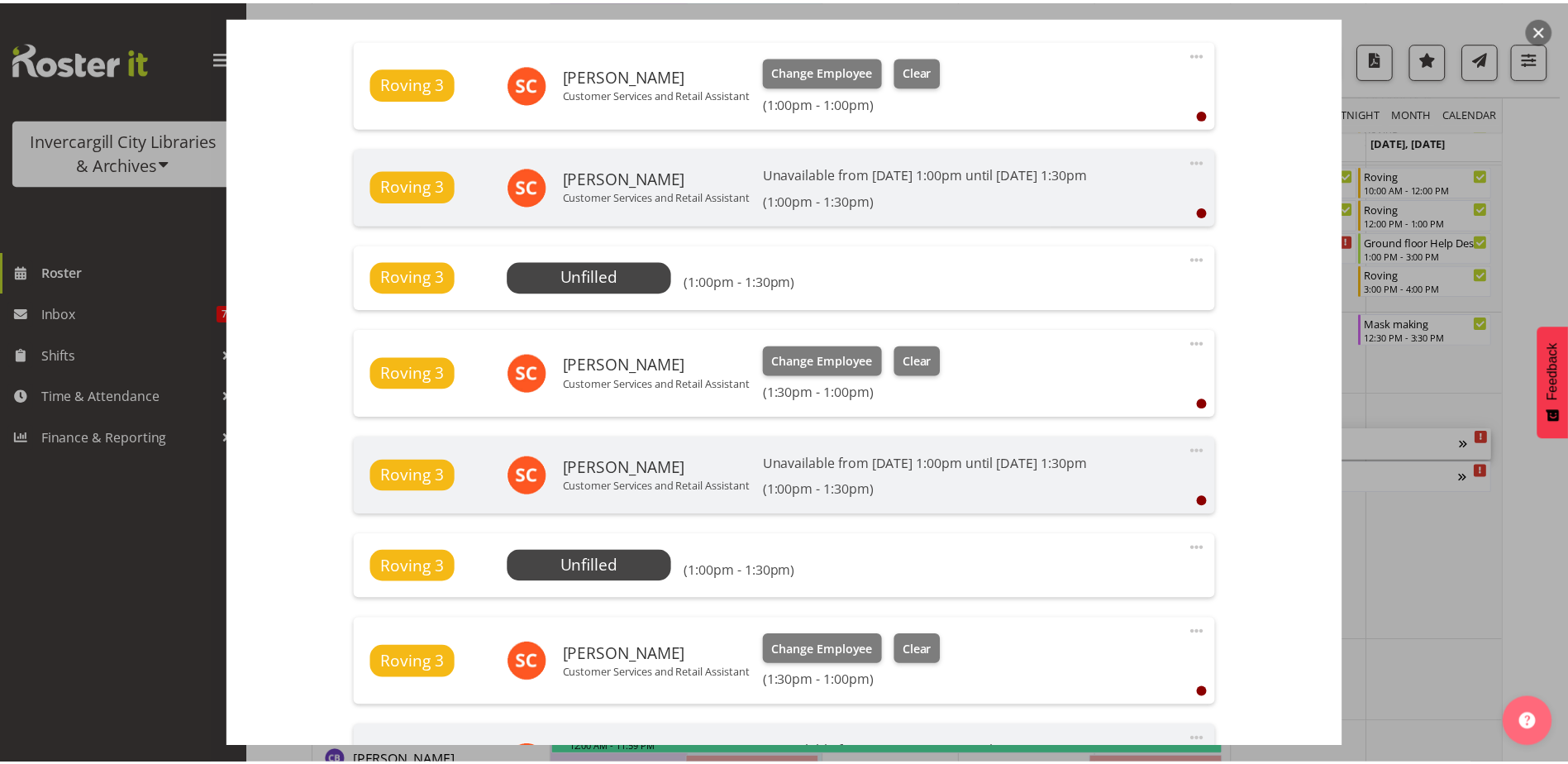
scroll to position [744, 0]
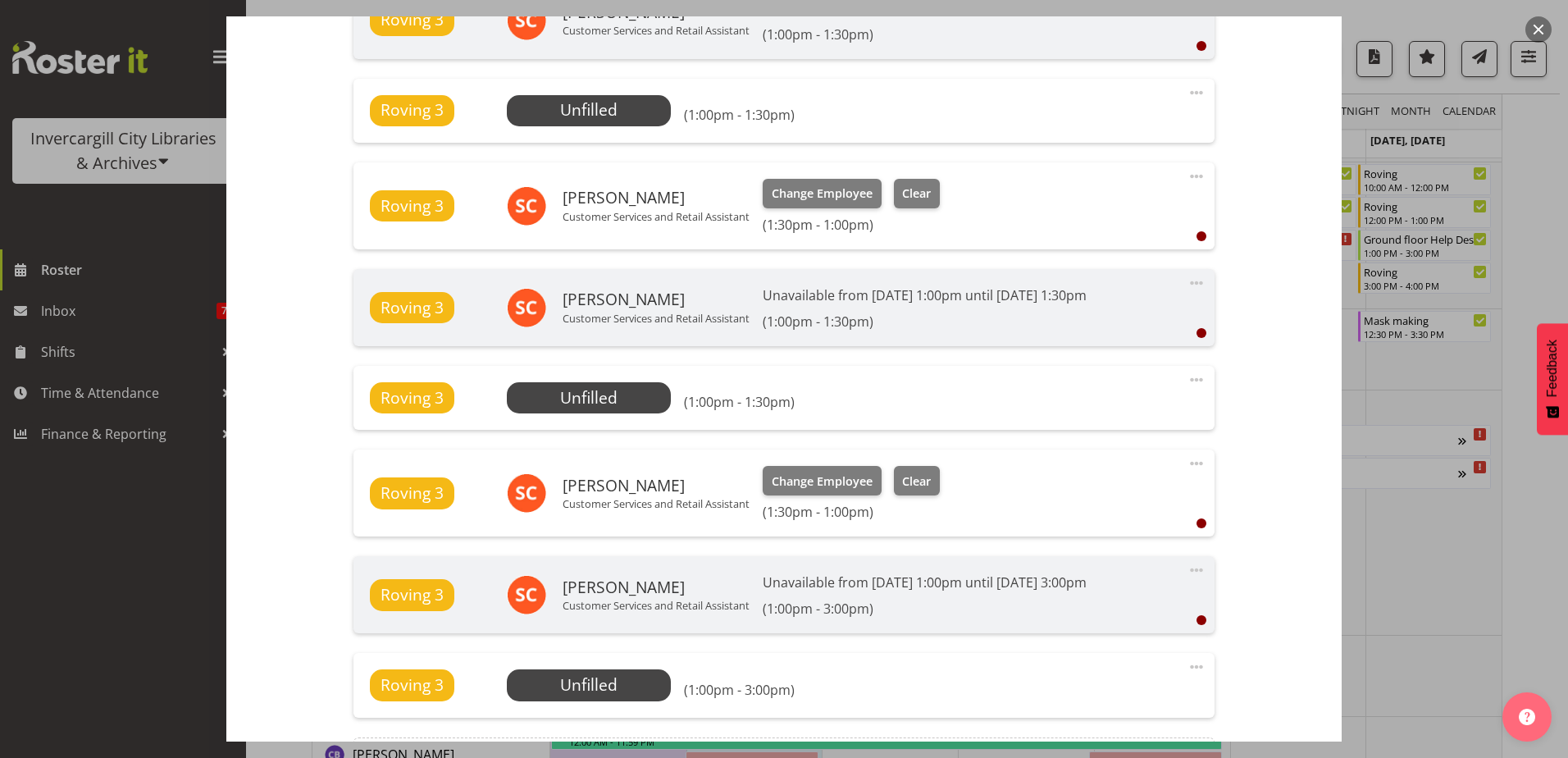
click at [1547, 31] on button "button" at bounding box center [1538, 29] width 26 height 26
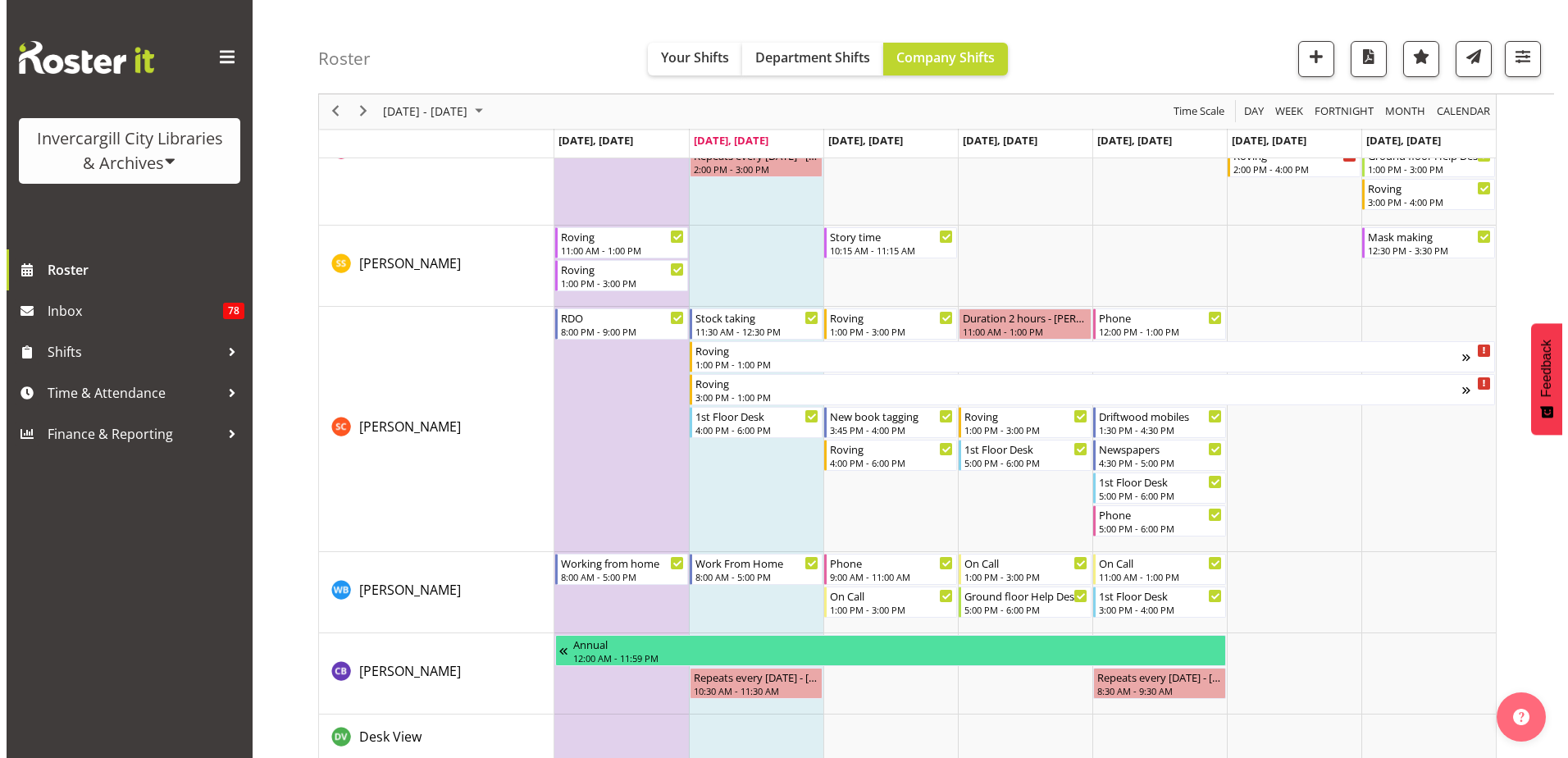
scroll to position [3351, 0]
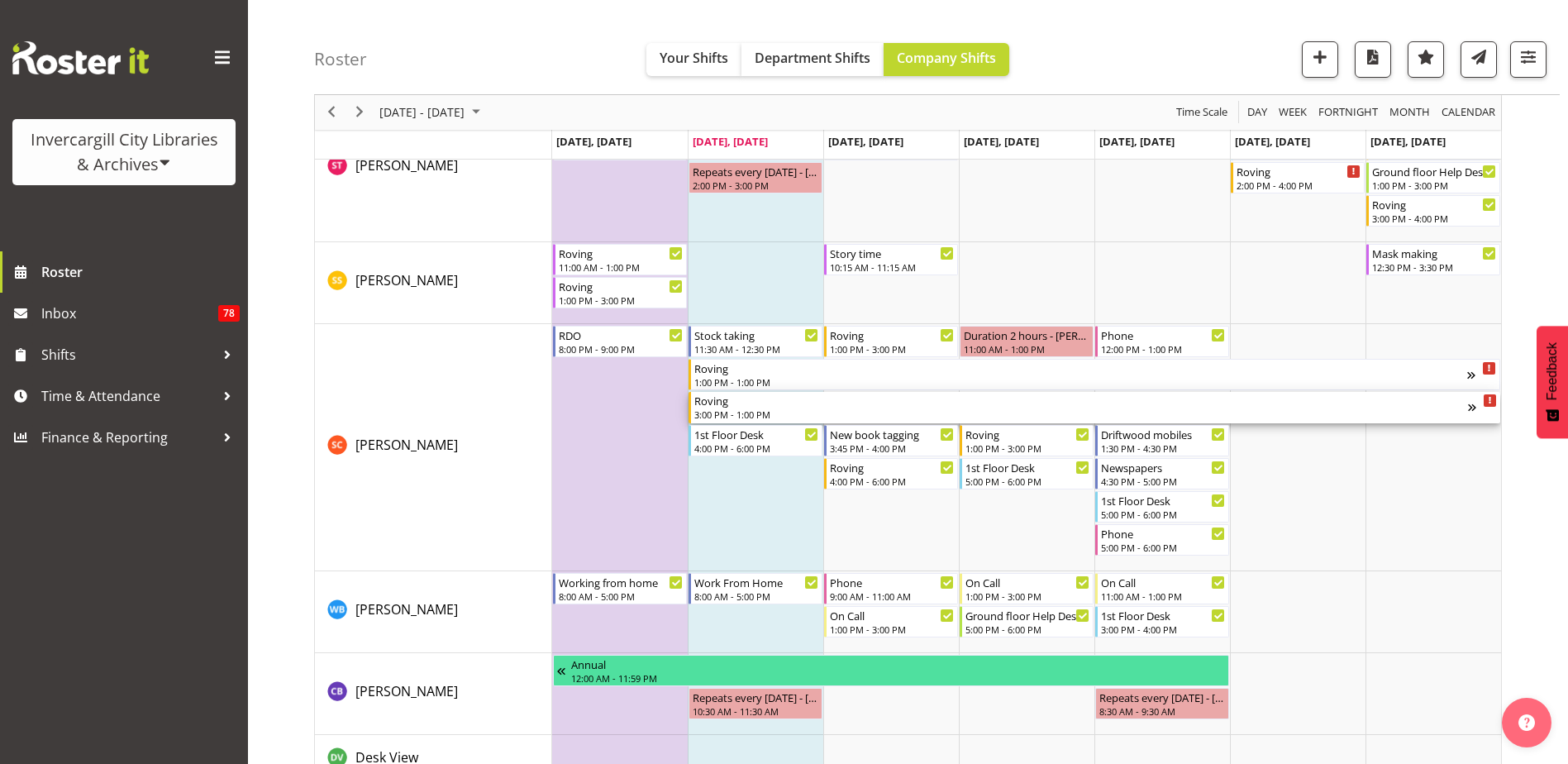
click at [1489, 404] on icon "Timeline Week of September 23, 2025" at bounding box center [1489, 401] width 3 height 8
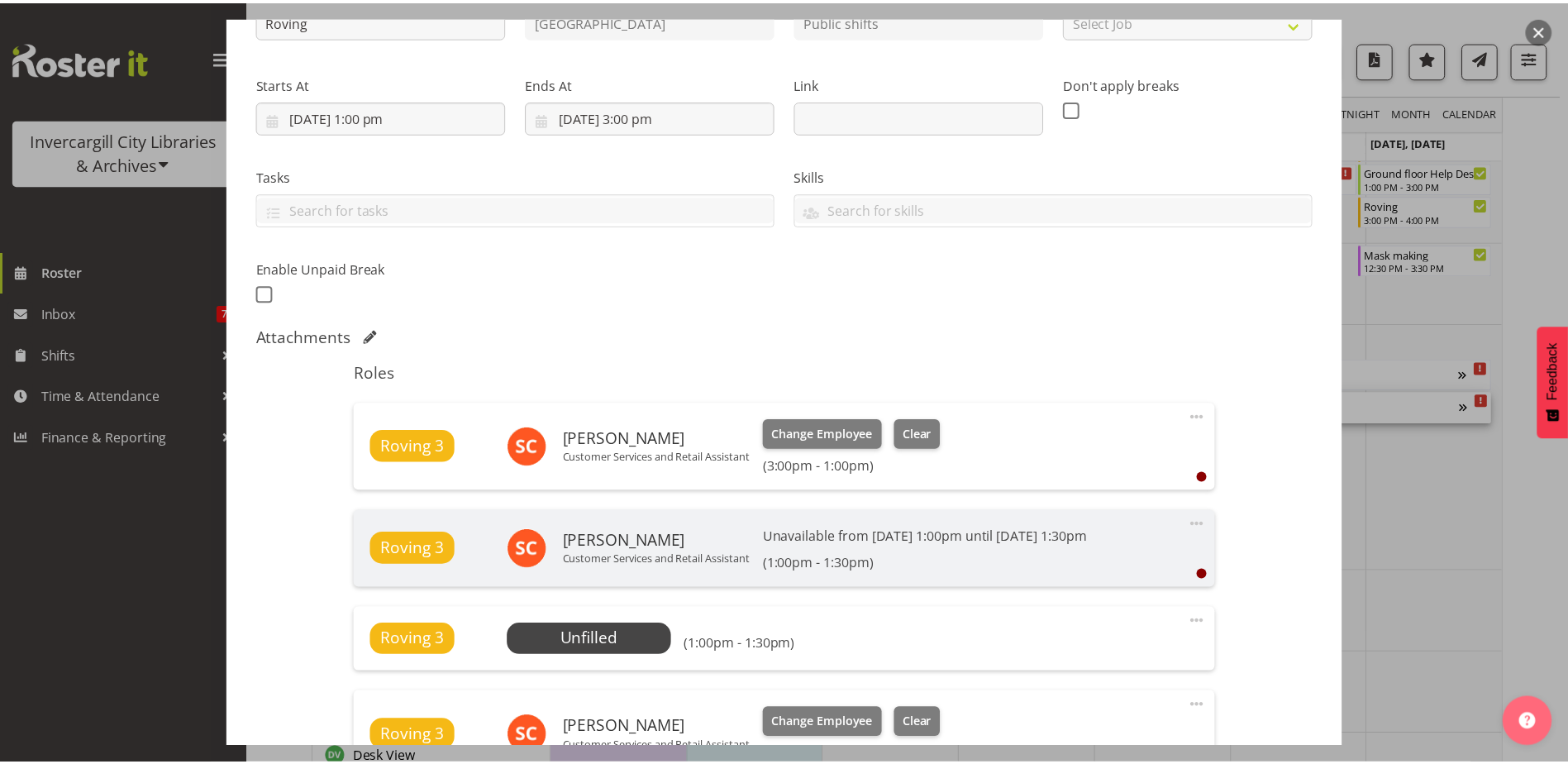
scroll to position [0, 0]
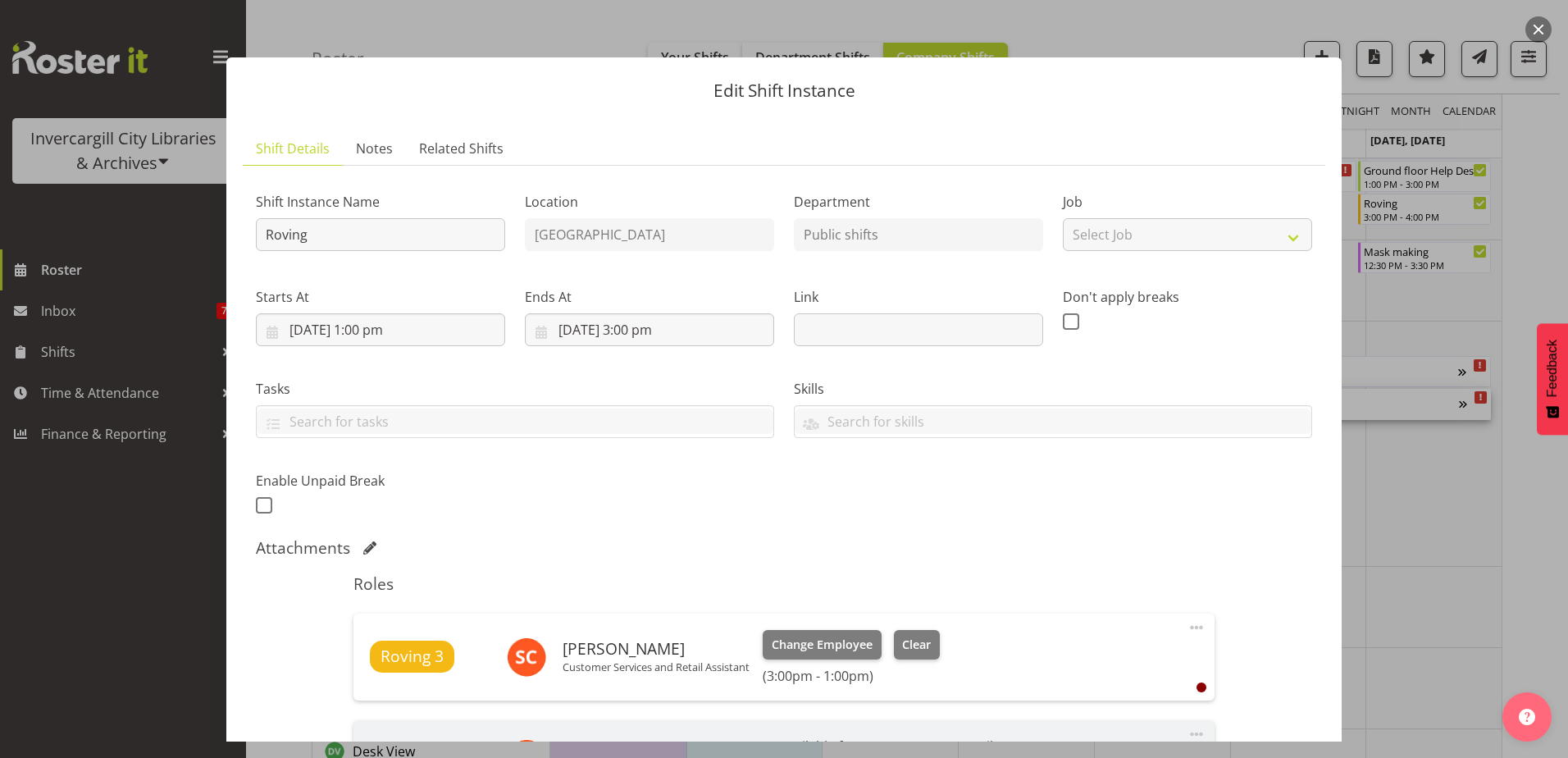
click at [1533, 27] on button "button" at bounding box center [1538, 29] width 26 height 26
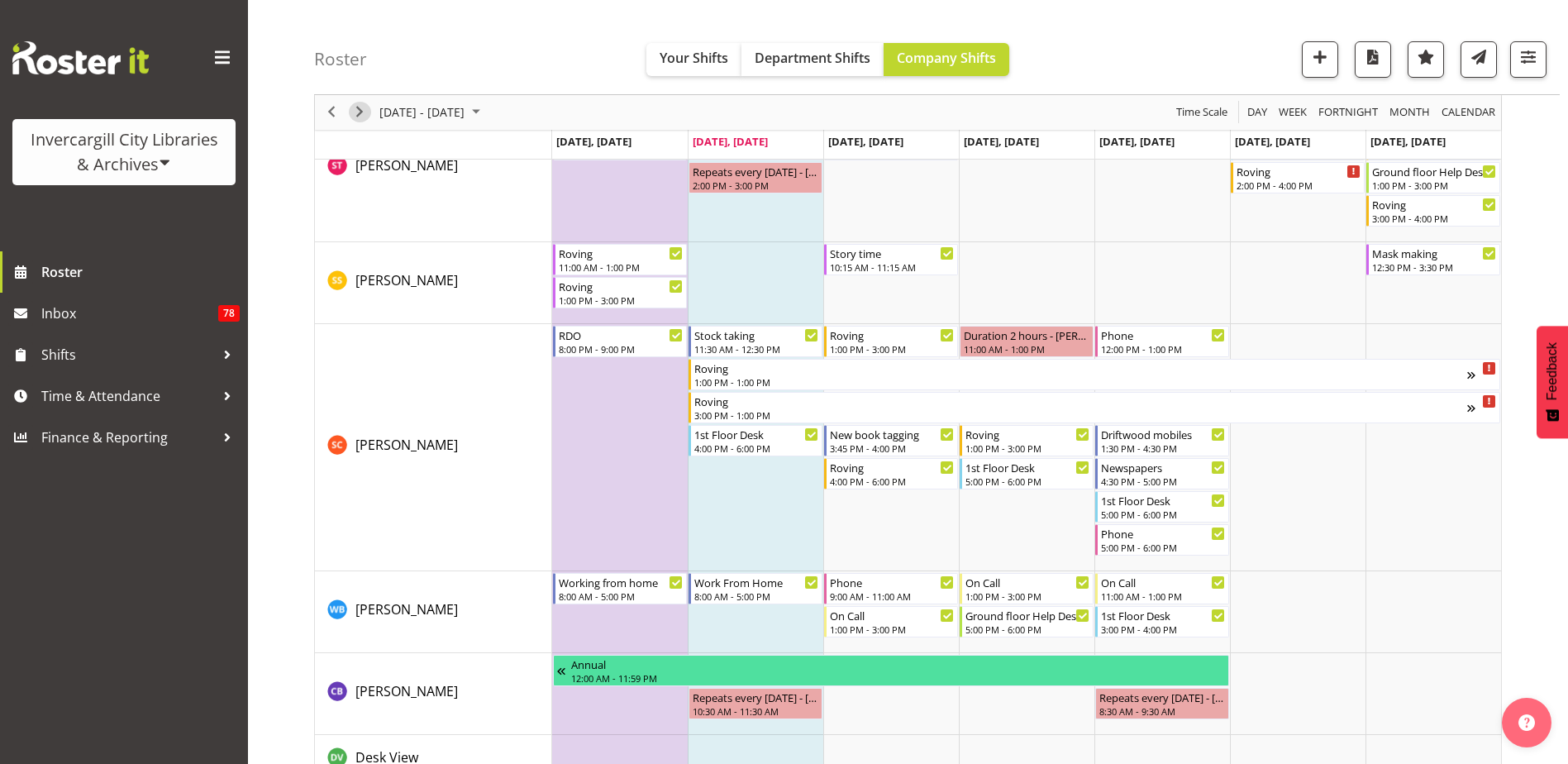
click at [368, 113] on span "Next" at bounding box center [359, 113] width 20 height 21
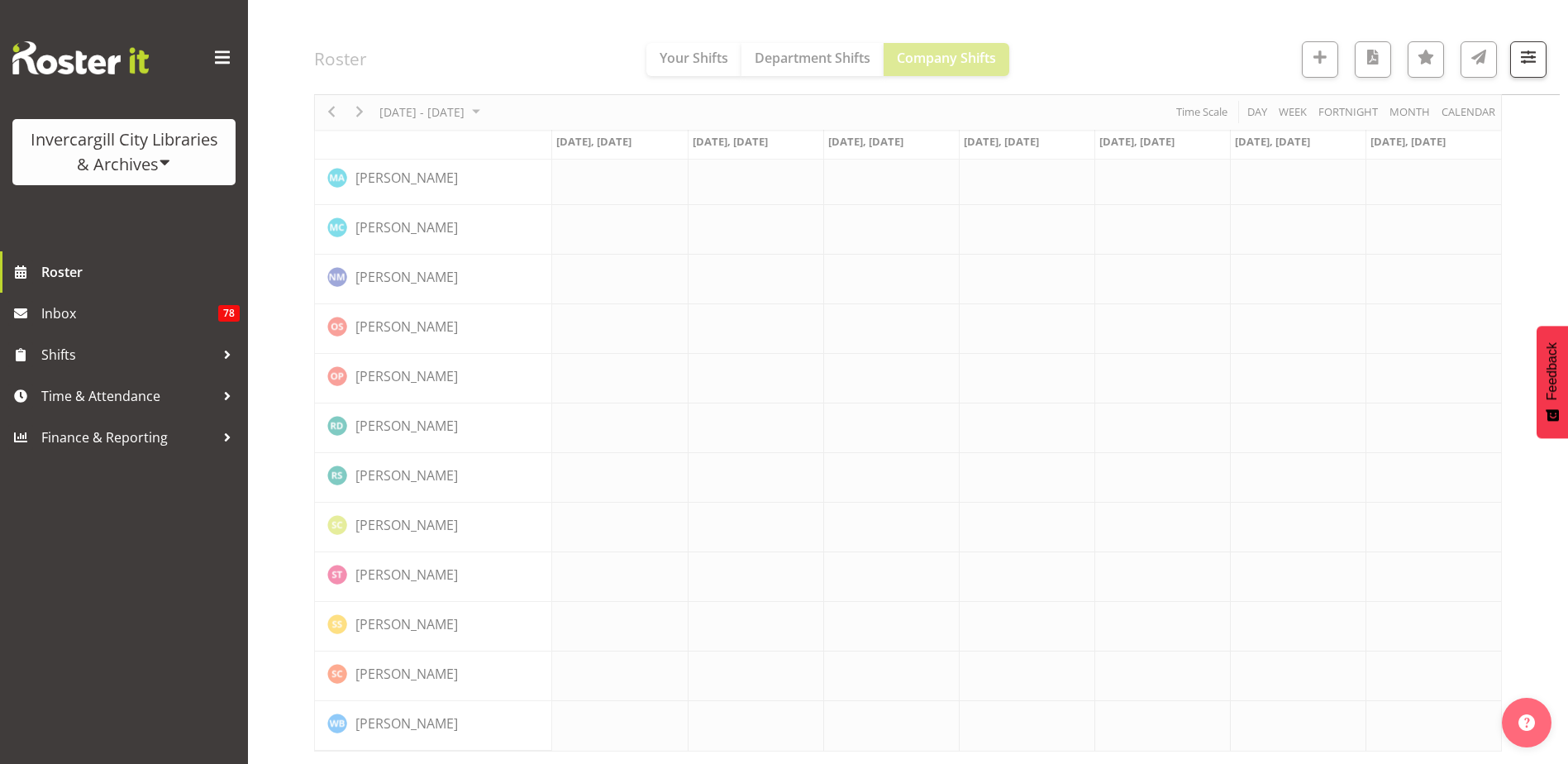
scroll to position [1467, 0]
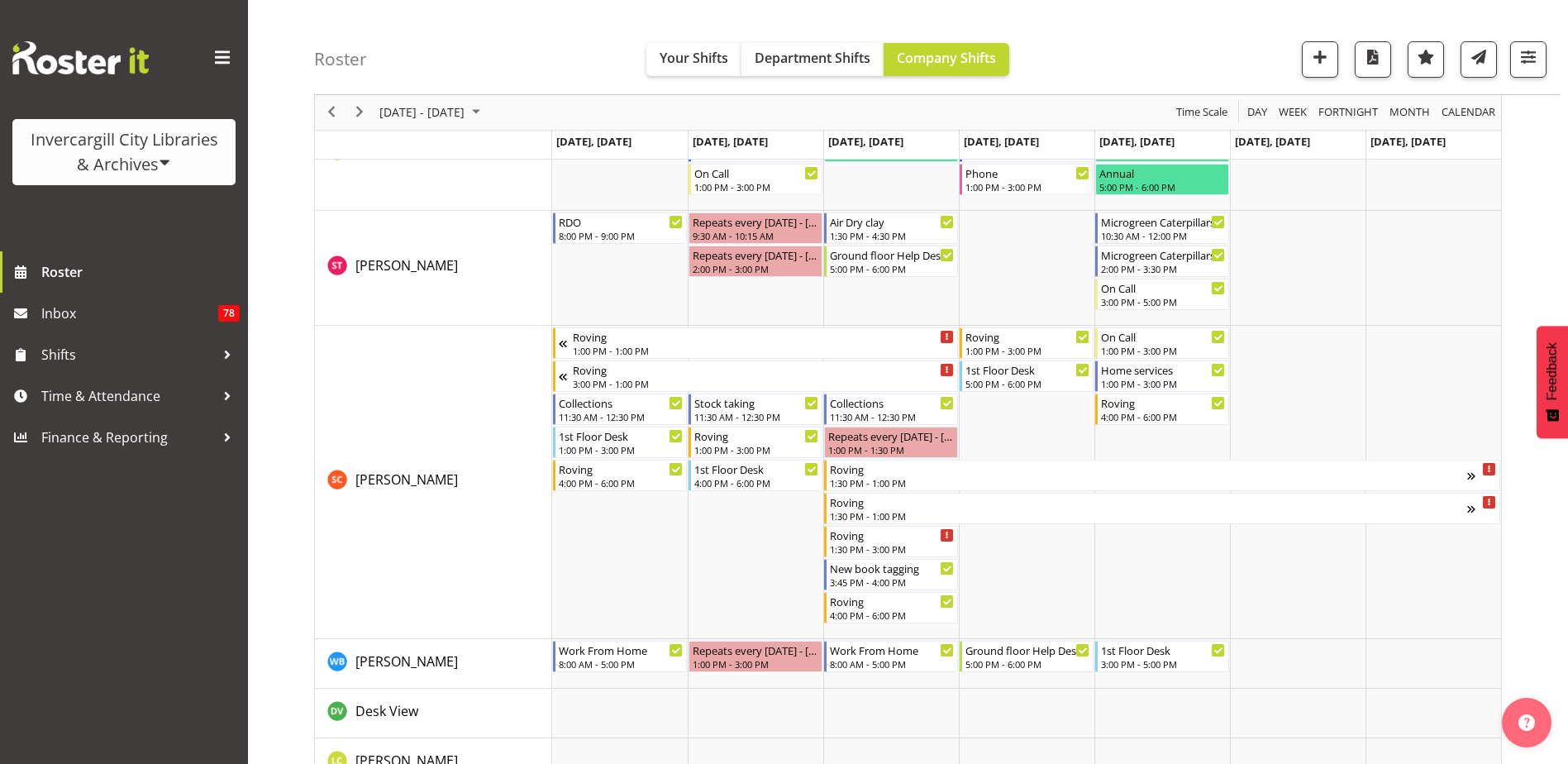
scroll to position [3452, 0]
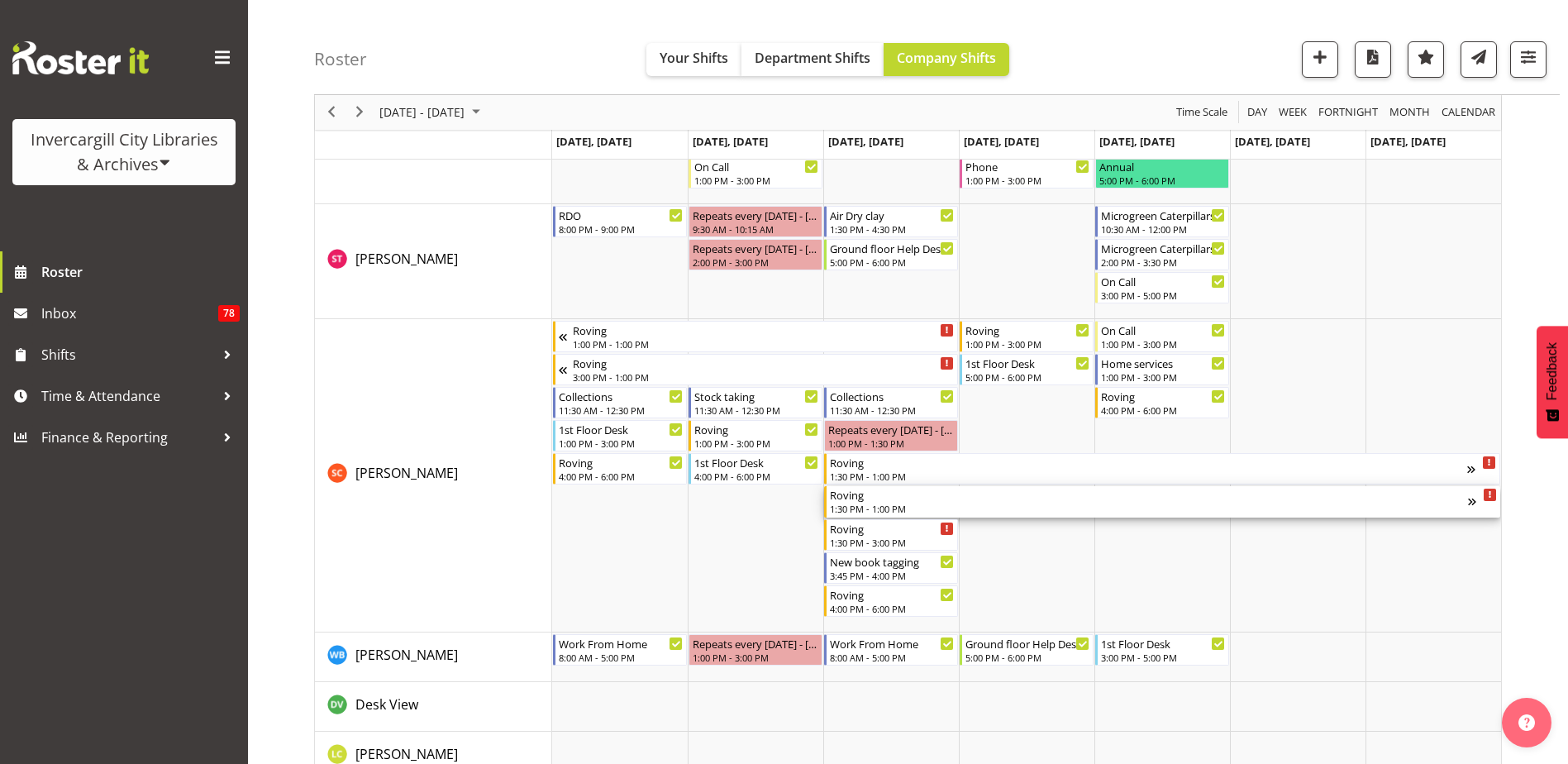
click at [906, 502] on div "Roving 1:30 PM - 1:00 PM" at bounding box center [1149, 502] width 638 height 32
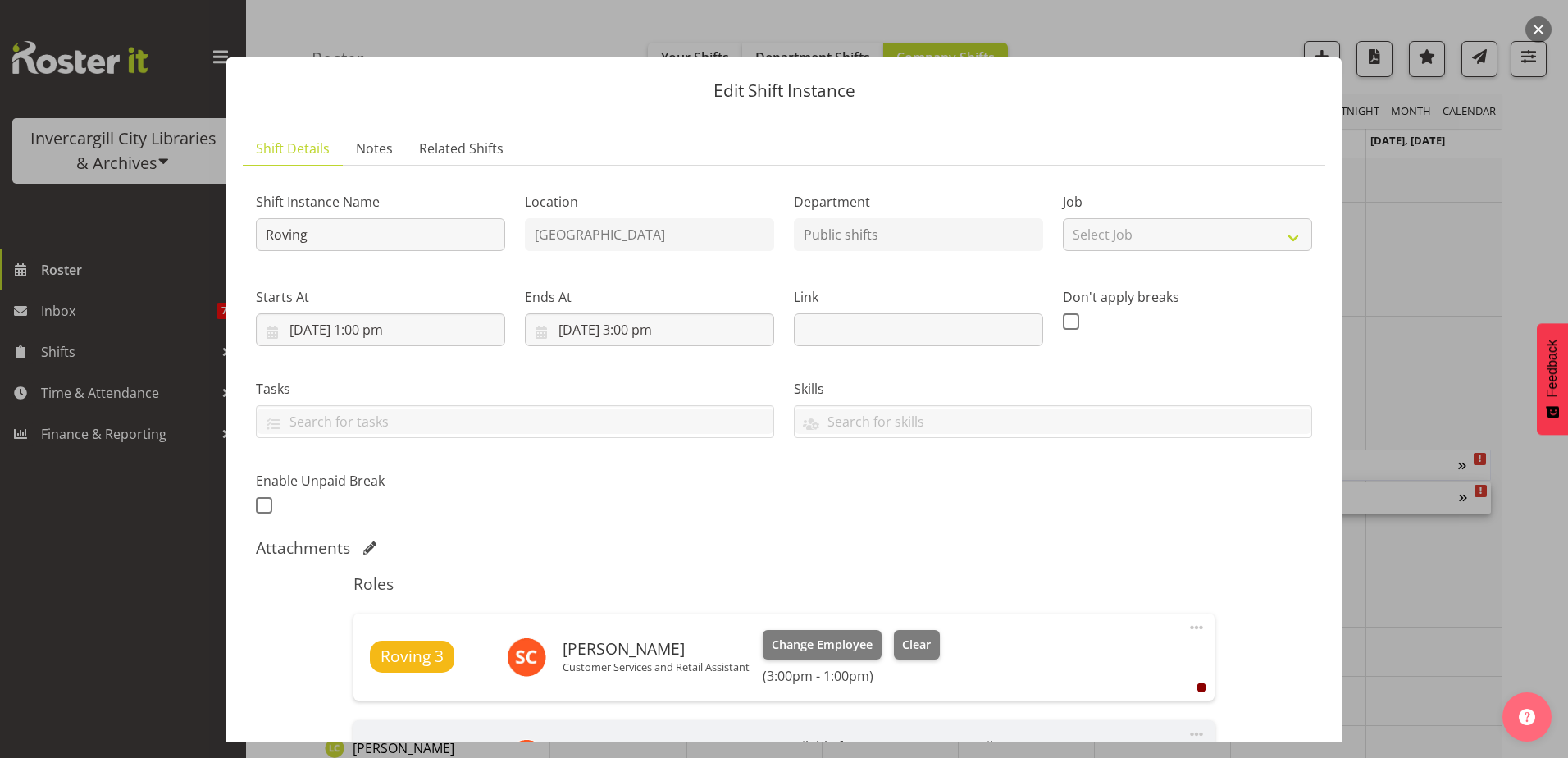
click at [1532, 30] on button "button" at bounding box center [1538, 29] width 26 height 26
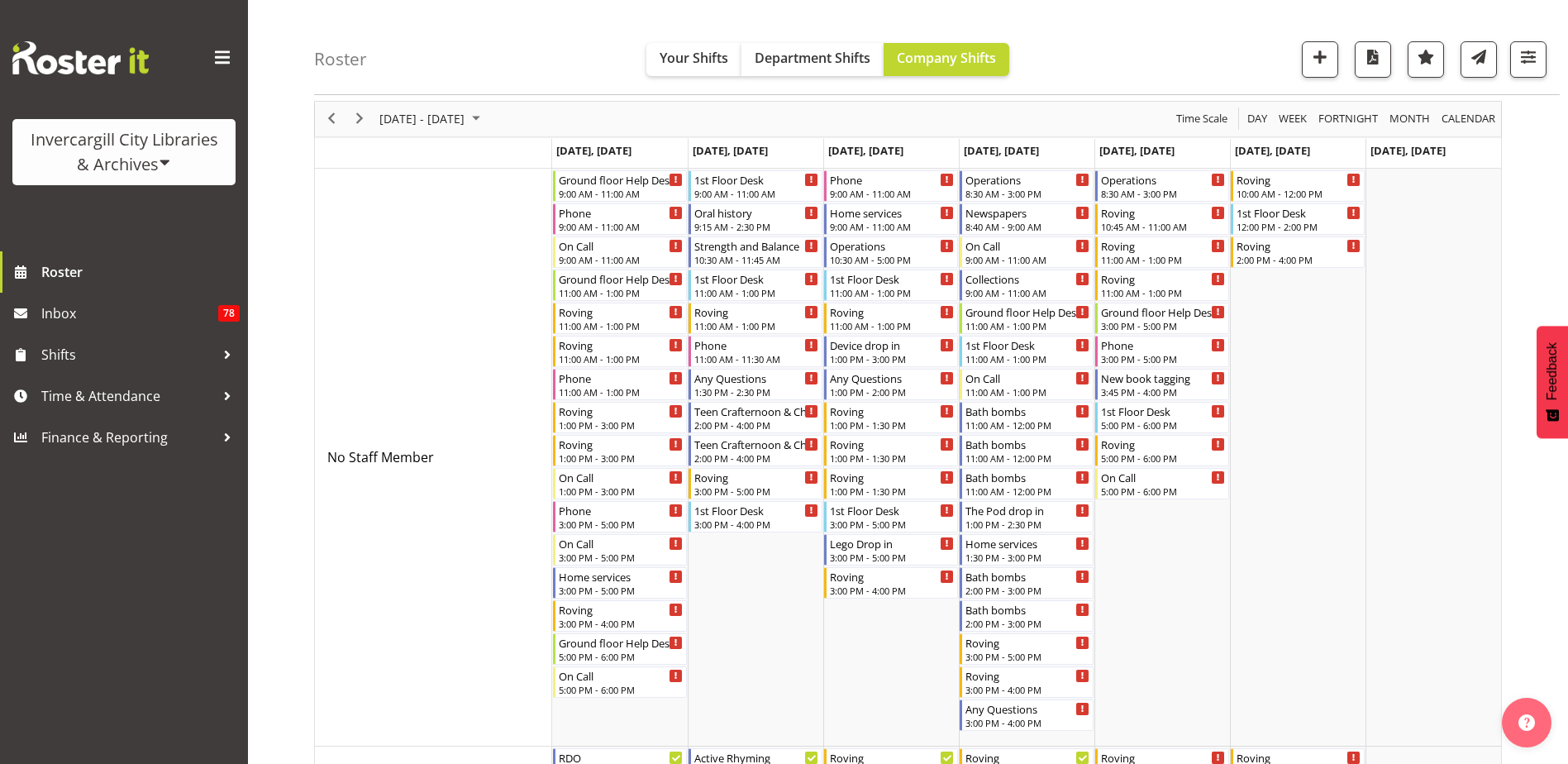
scroll to position [0, 0]
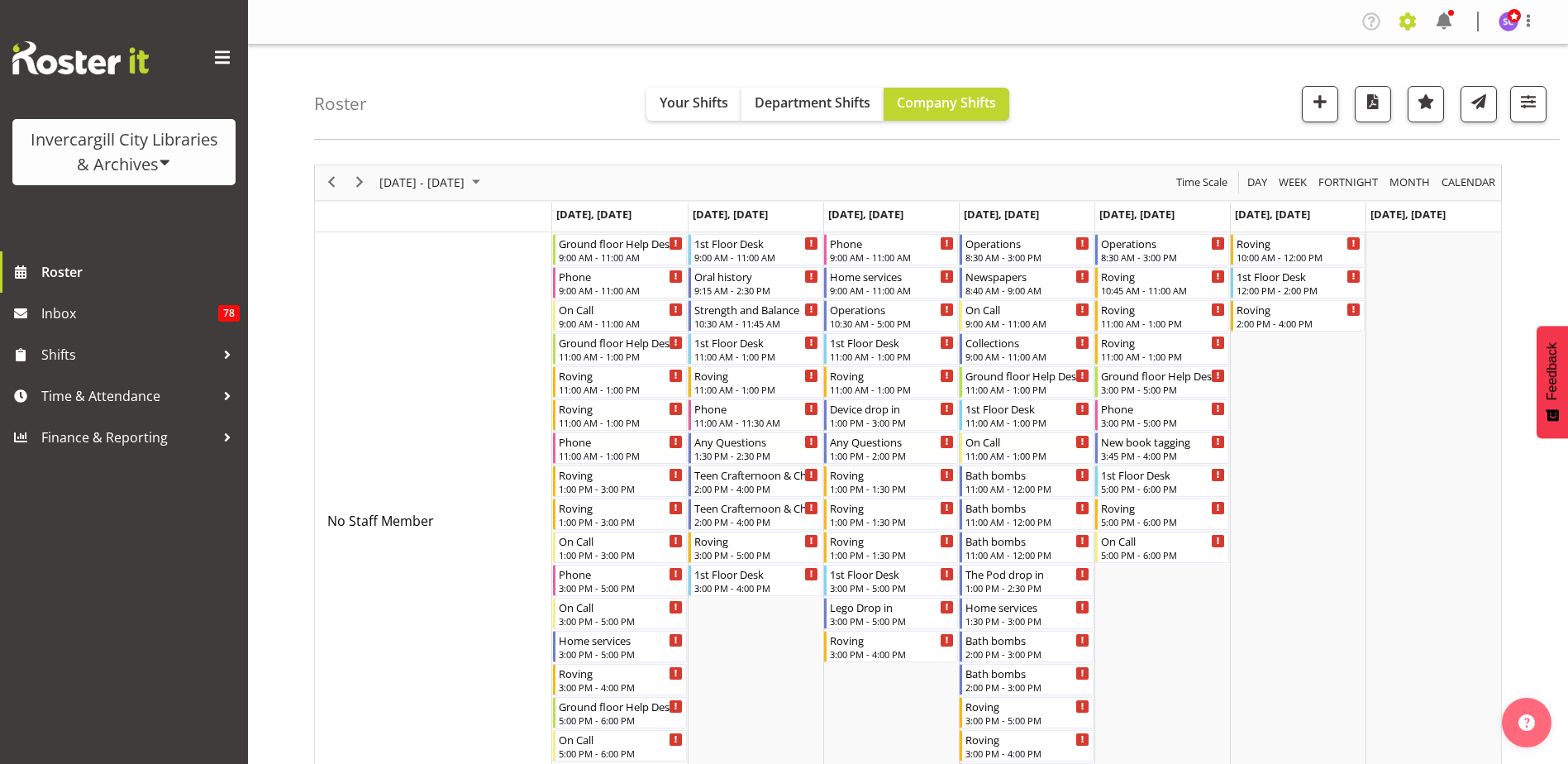
click at [1409, 18] on span at bounding box center [1407, 21] width 26 height 26
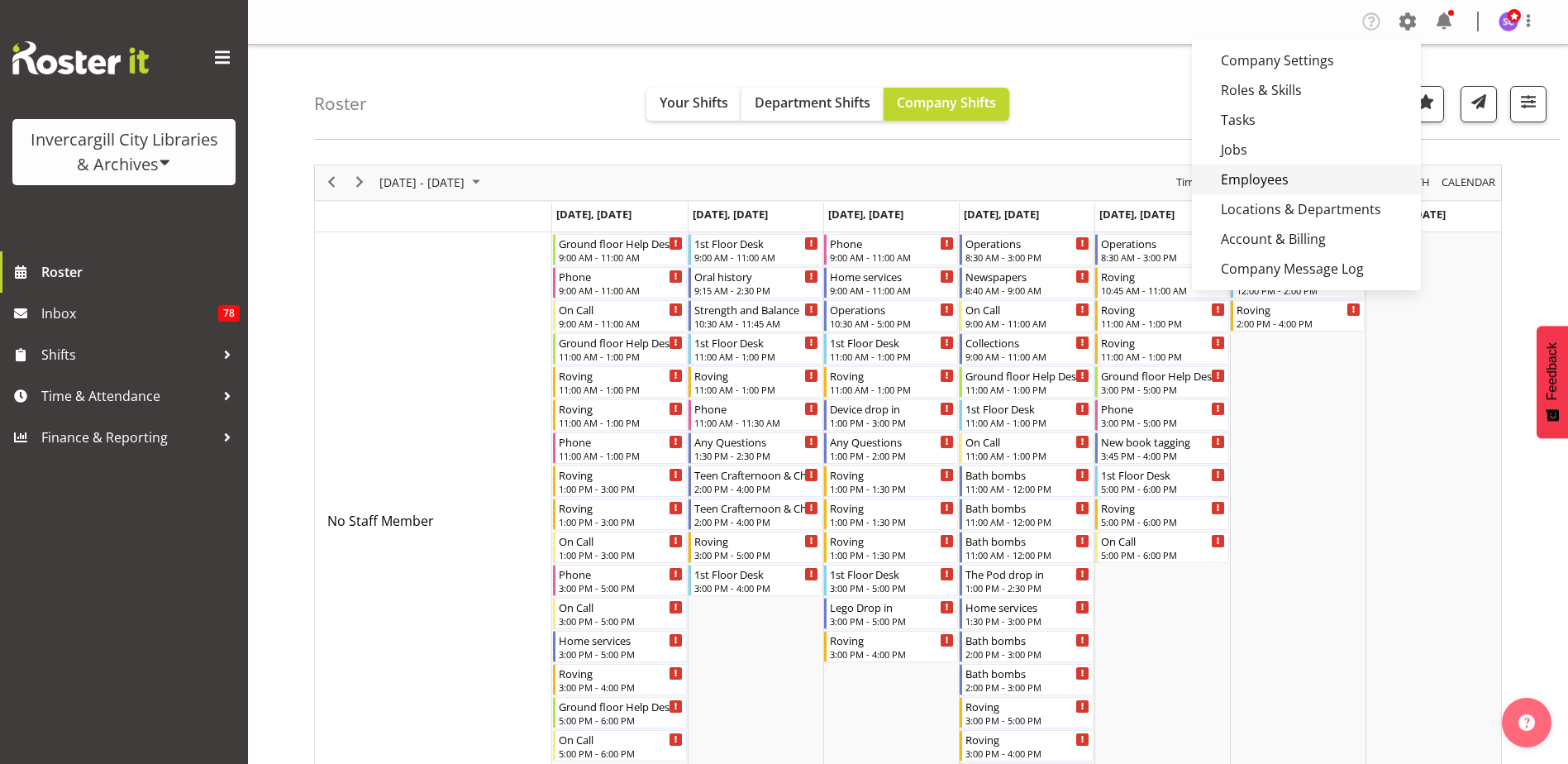
click at [1251, 175] on link "Employees" at bounding box center [1307, 179] width 229 height 30
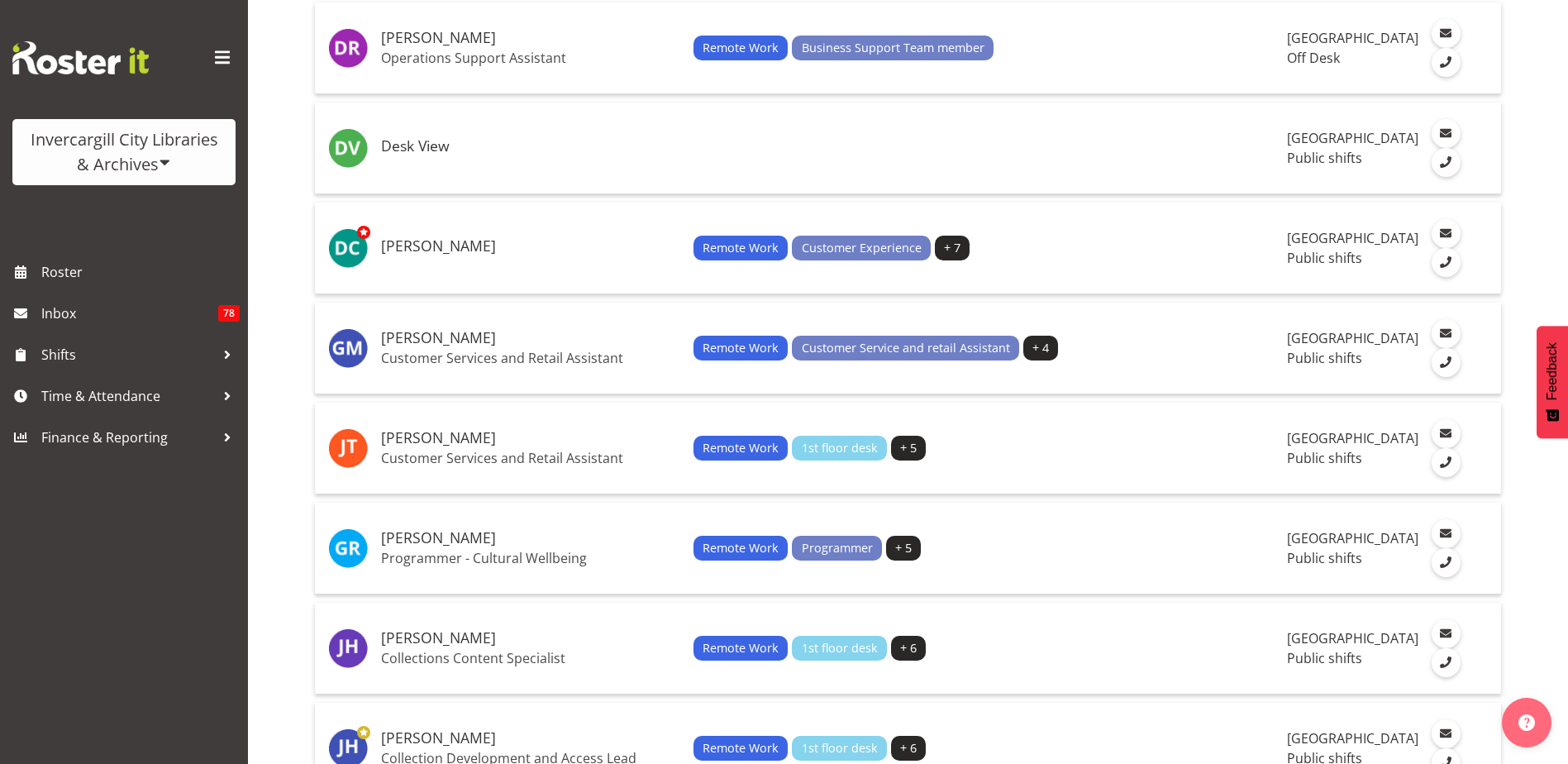
scroll to position [909, 0]
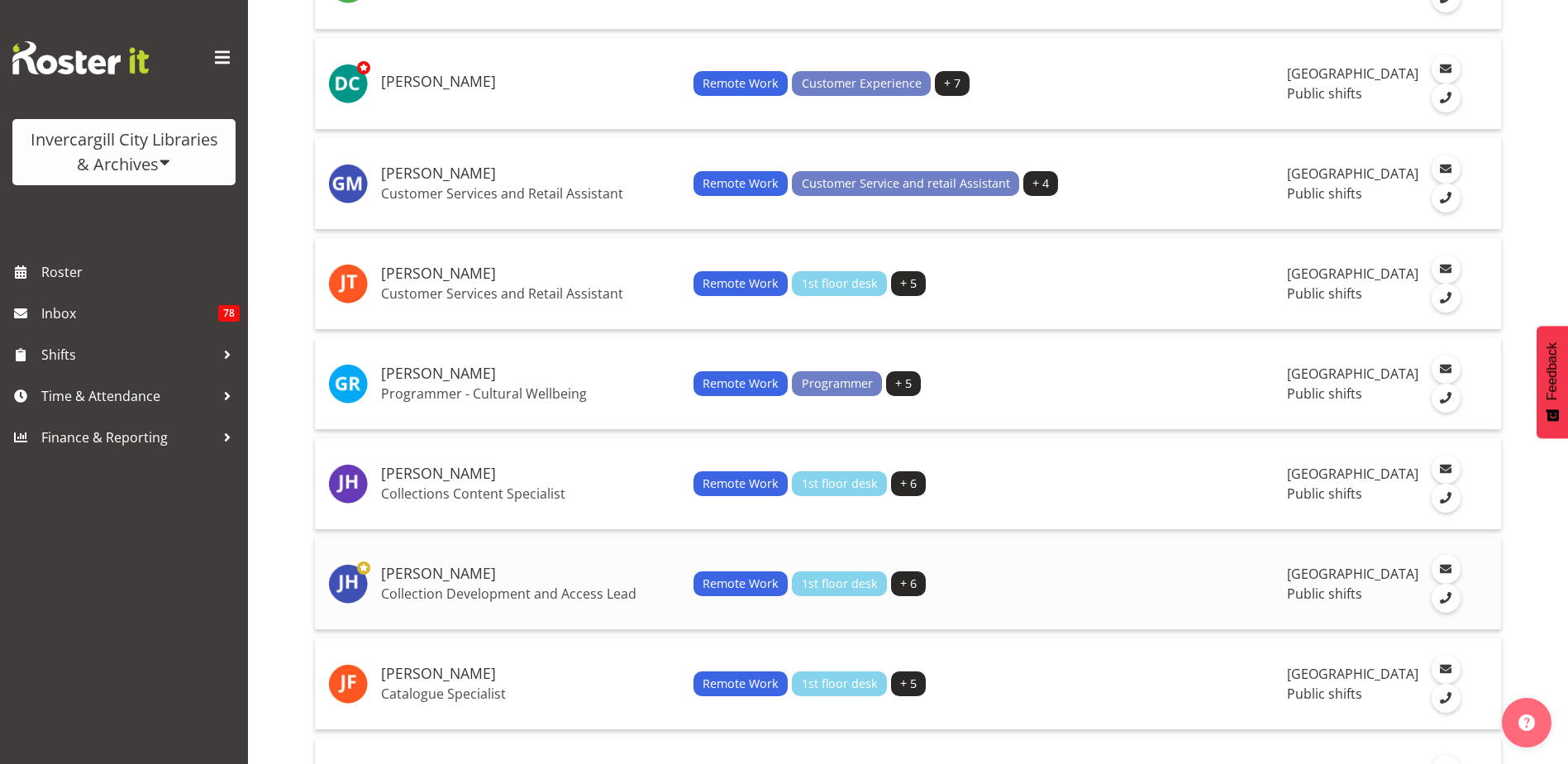
click at [460, 582] on h5 "[PERSON_NAME]" at bounding box center [531, 573] width 300 height 16
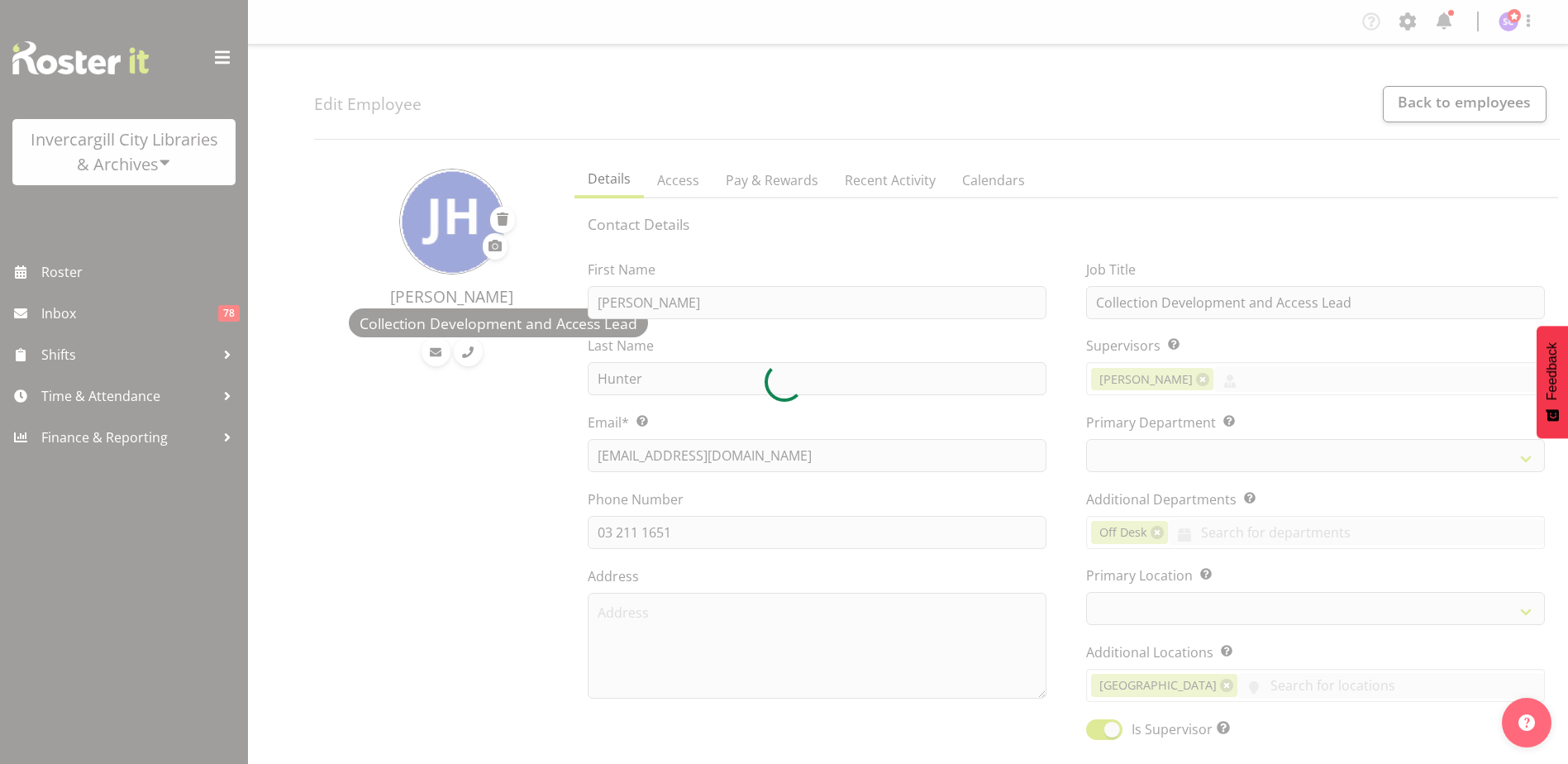
select select "TimelineDay"
select select
select select "921"
select select "1276"
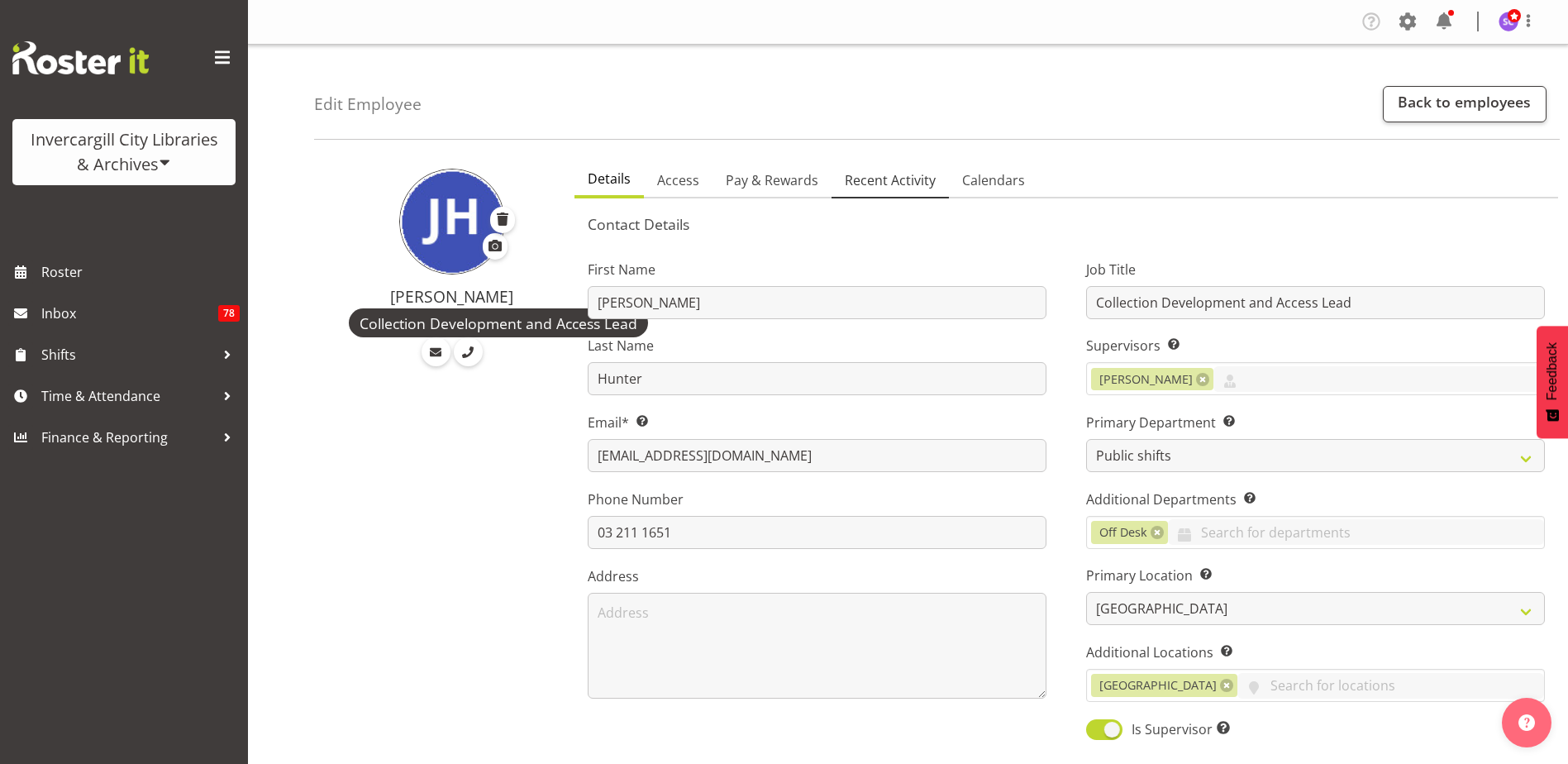
click at [898, 182] on span "Recent Activity" at bounding box center [890, 181] width 91 height 20
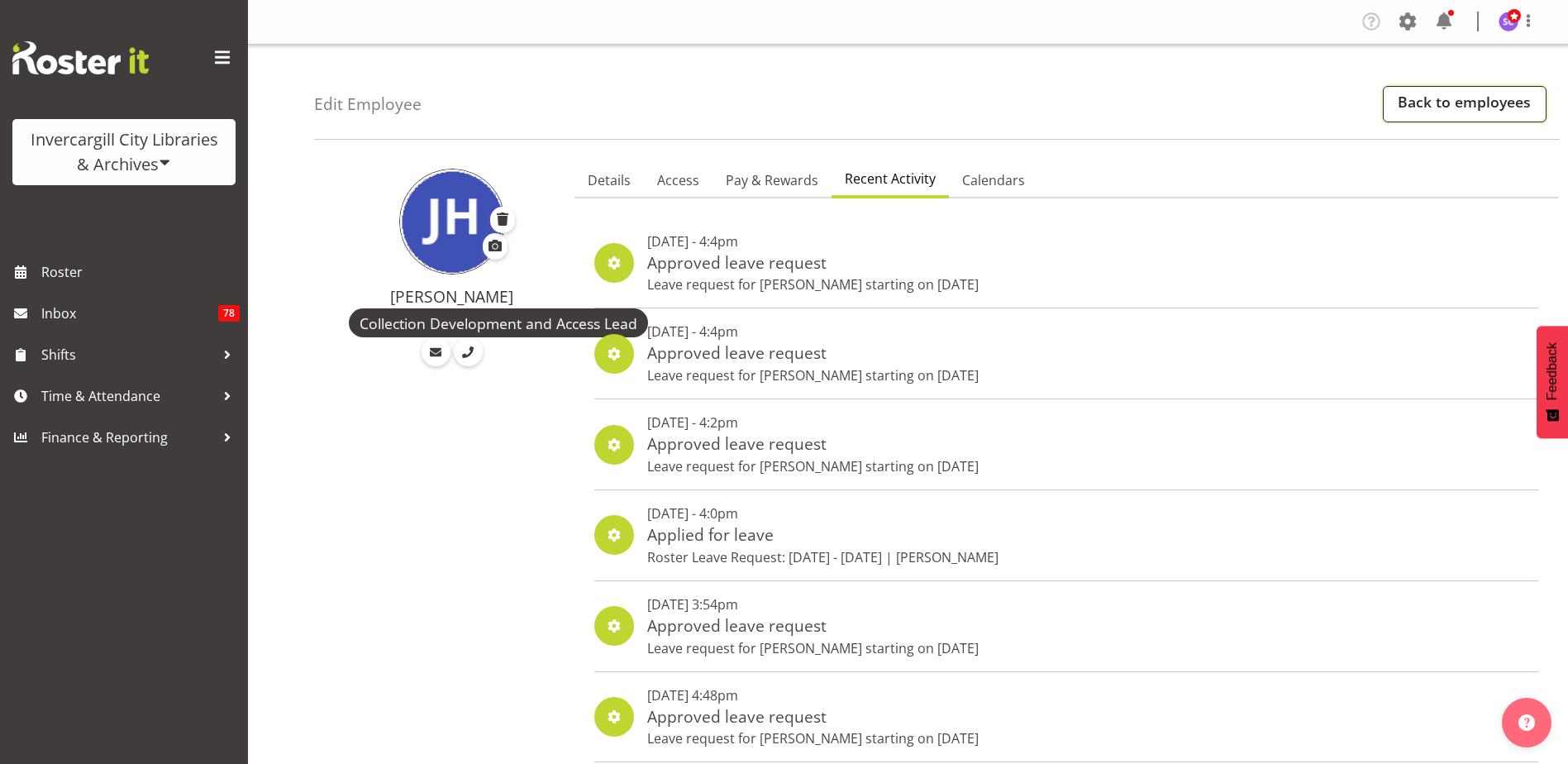
click at [1436, 102] on link "Back to employees" at bounding box center [1464, 104] width 163 height 36
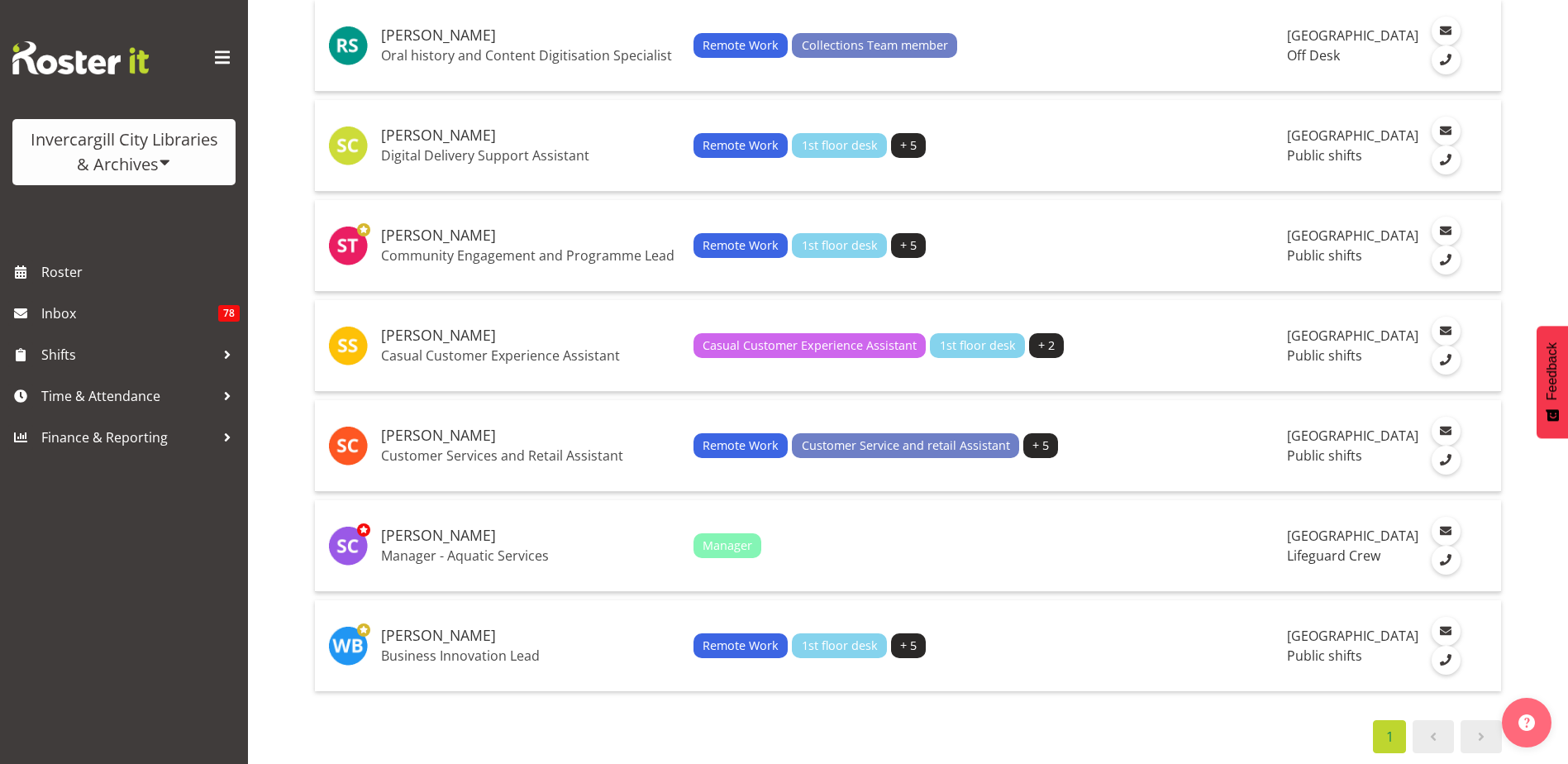
scroll to position [3556, 0]
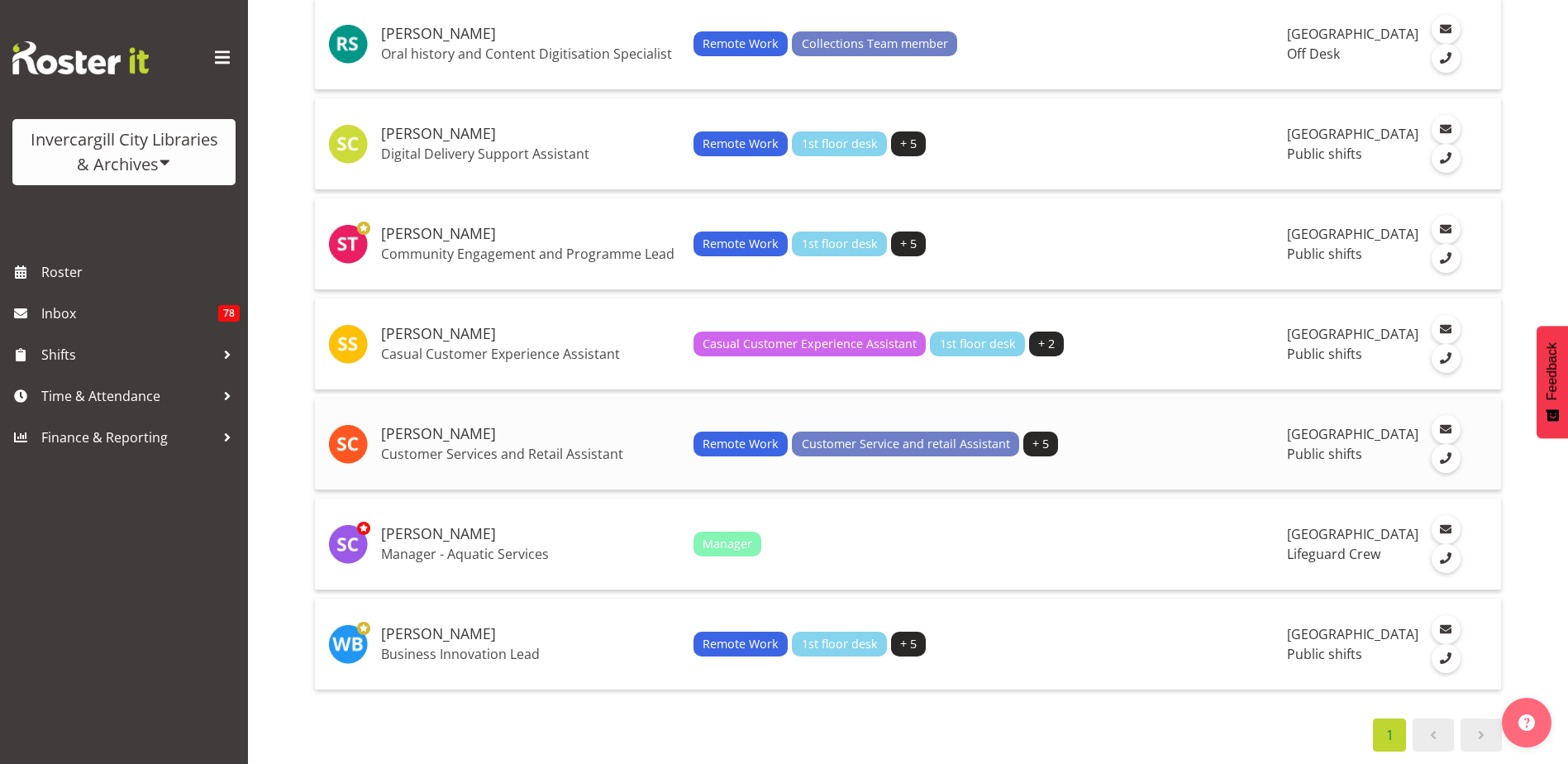
click at [590, 462] on p "Customer Services and Retail Assistant" at bounding box center [531, 454] width 300 height 16
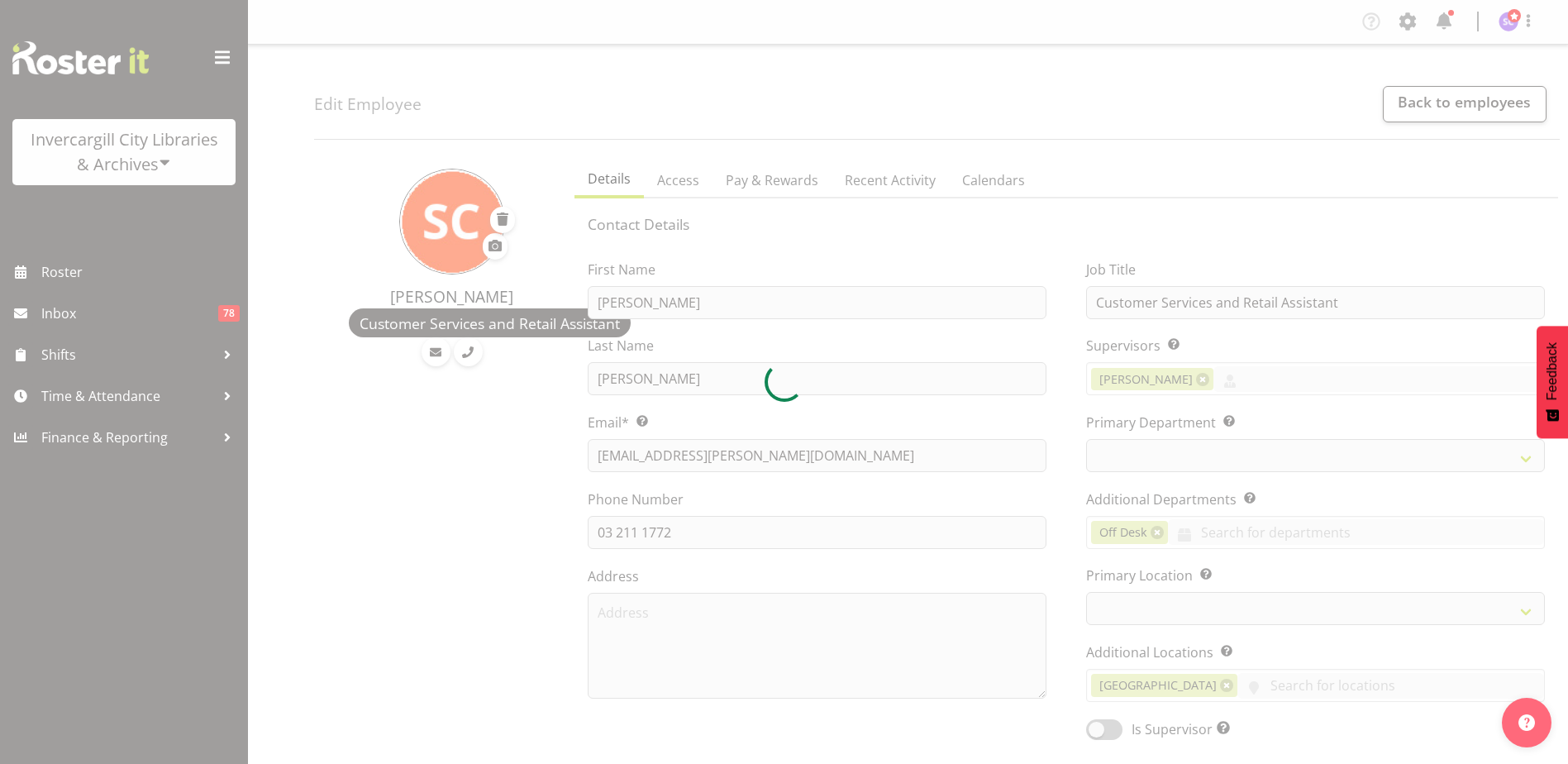
select select
select select "921"
select select "1276"
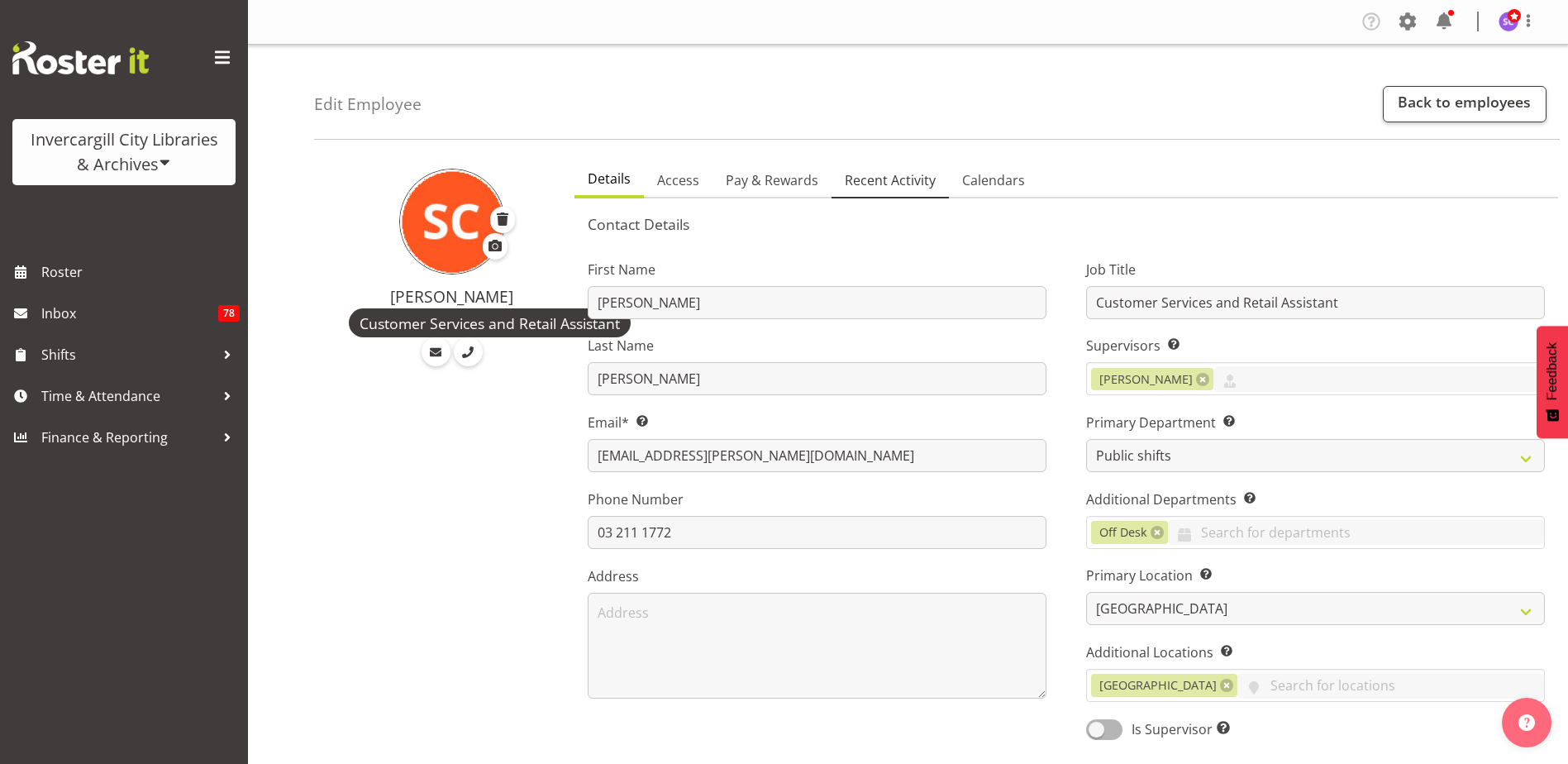
click at [891, 183] on span "Recent Activity" at bounding box center [890, 181] width 91 height 20
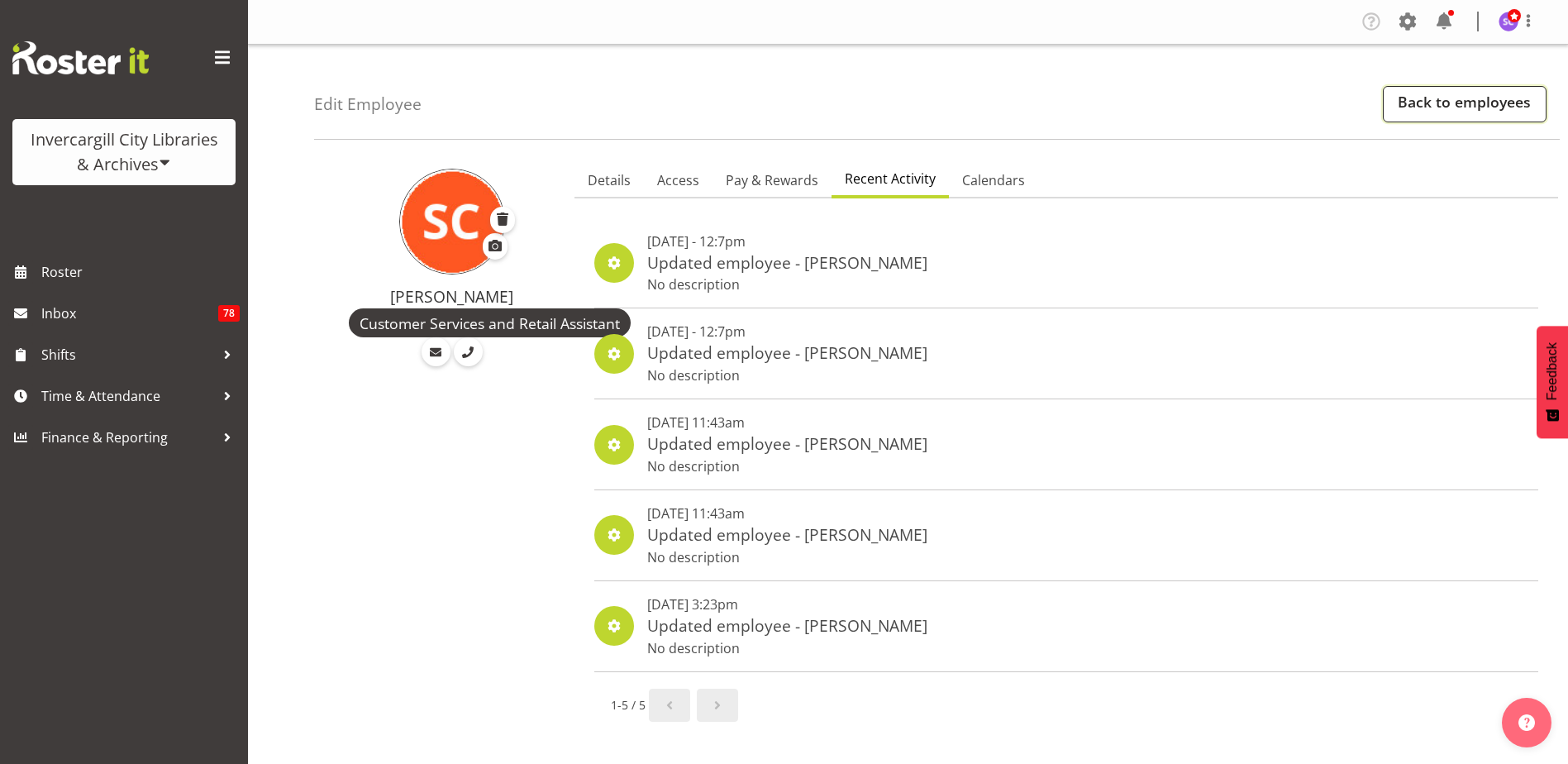
click at [1477, 117] on link "Back to employees" at bounding box center [1464, 104] width 163 height 36
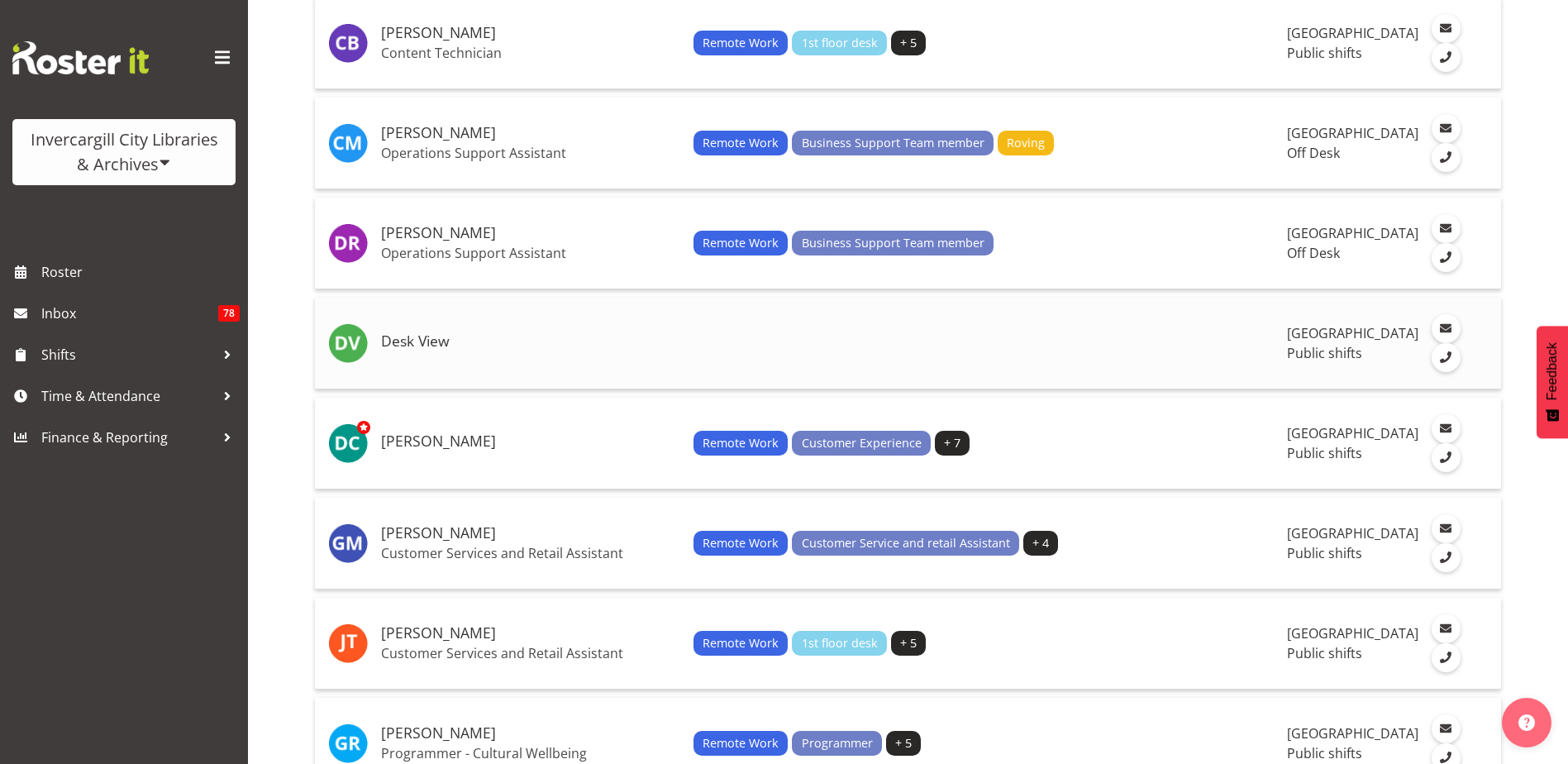
scroll to position [579, 0]
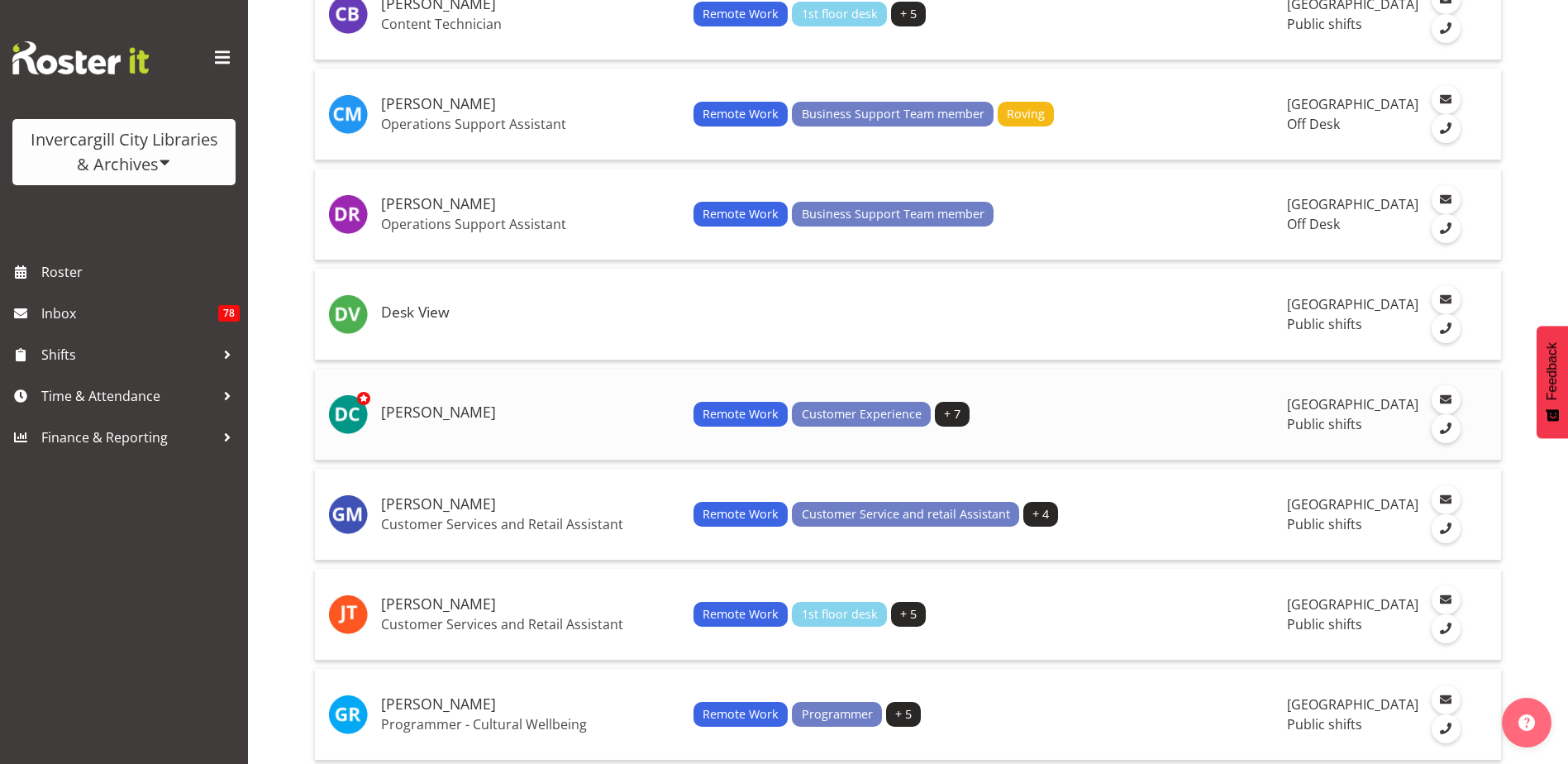
click at [517, 400] on td "[PERSON_NAME]" at bounding box center [531, 415] width 312 height 92
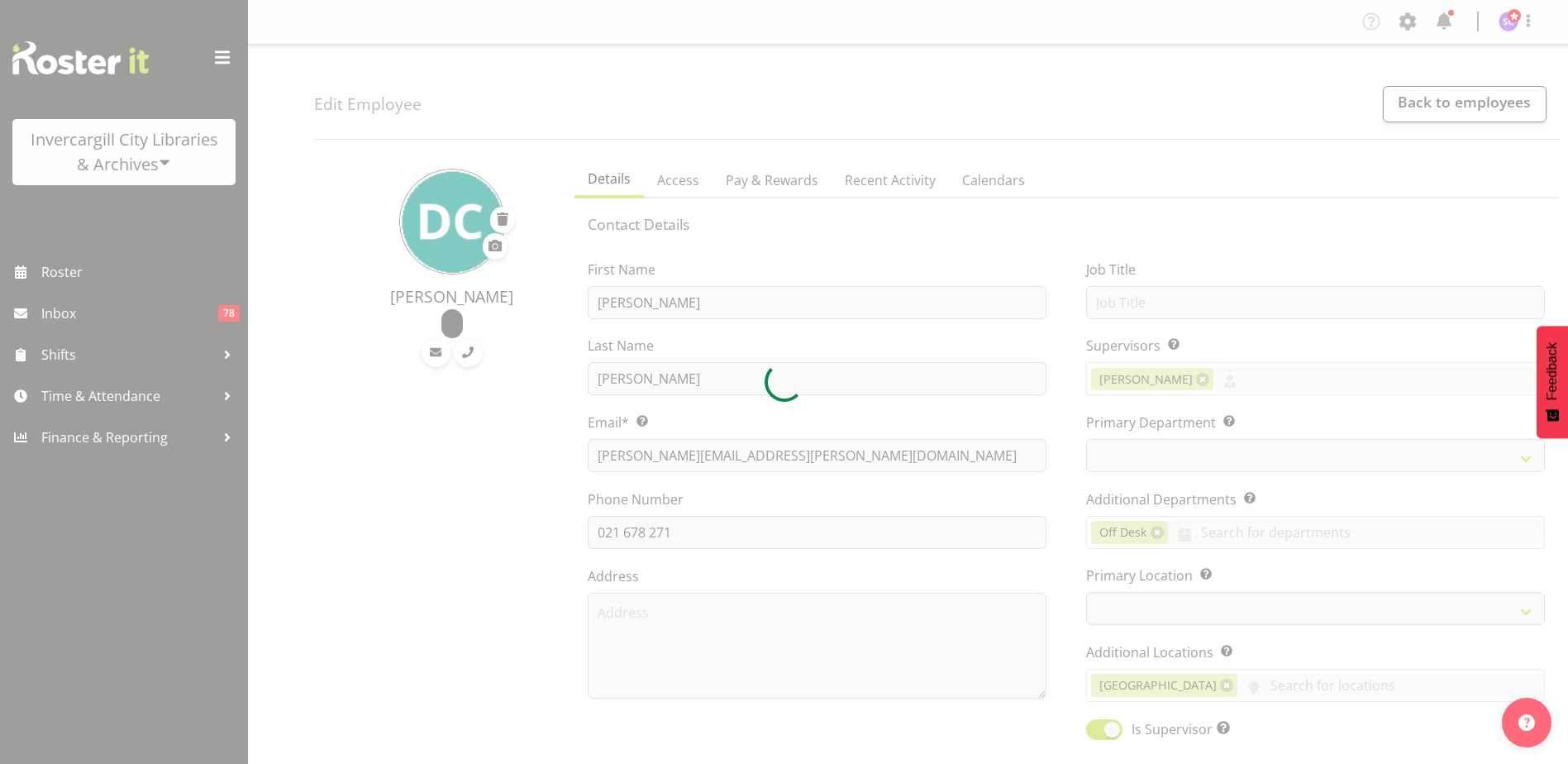
select select "TimelineDay"
select select
select select "1276"
select select "921"
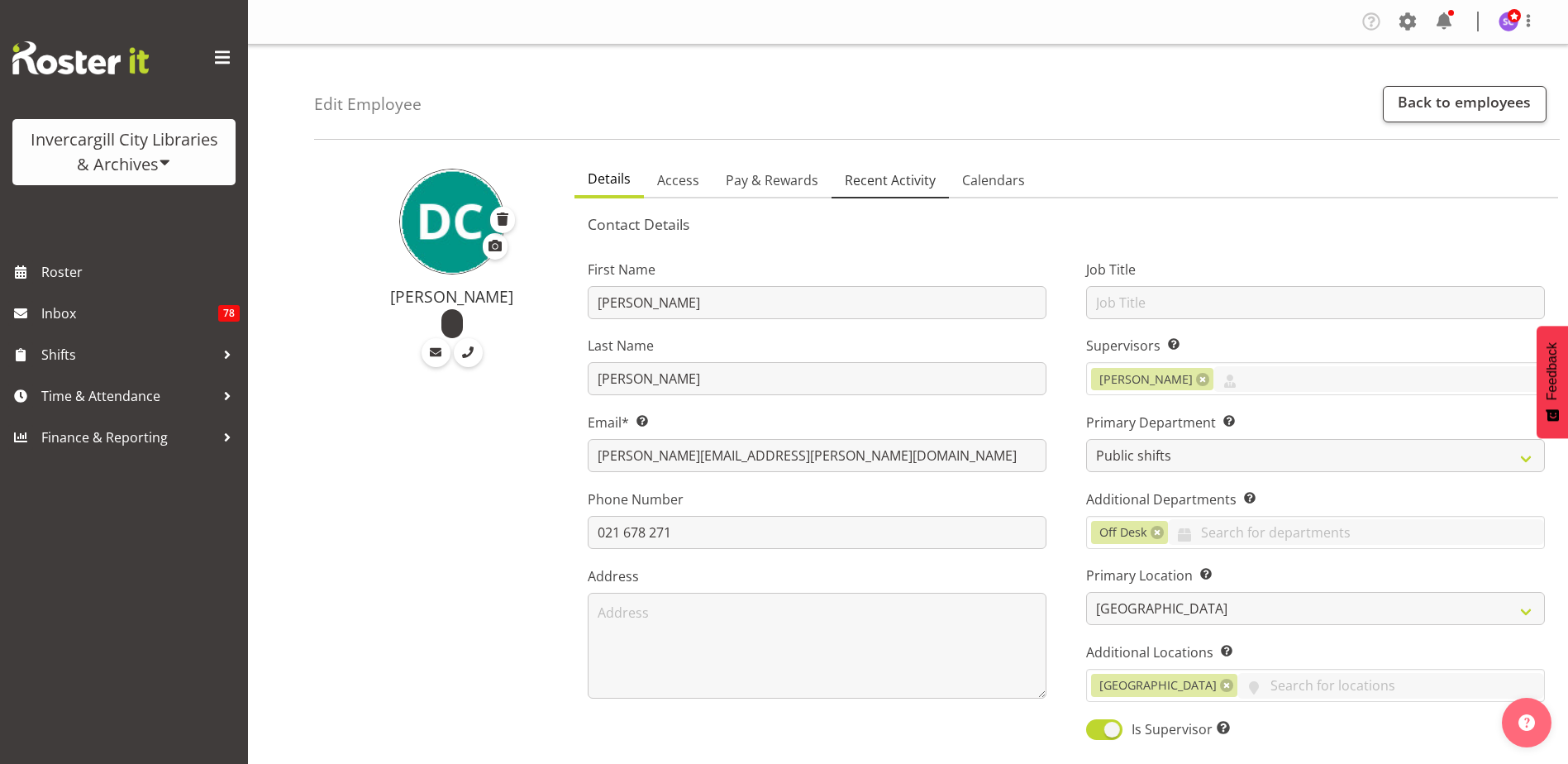
click at [886, 183] on span "Recent Activity" at bounding box center [890, 181] width 91 height 20
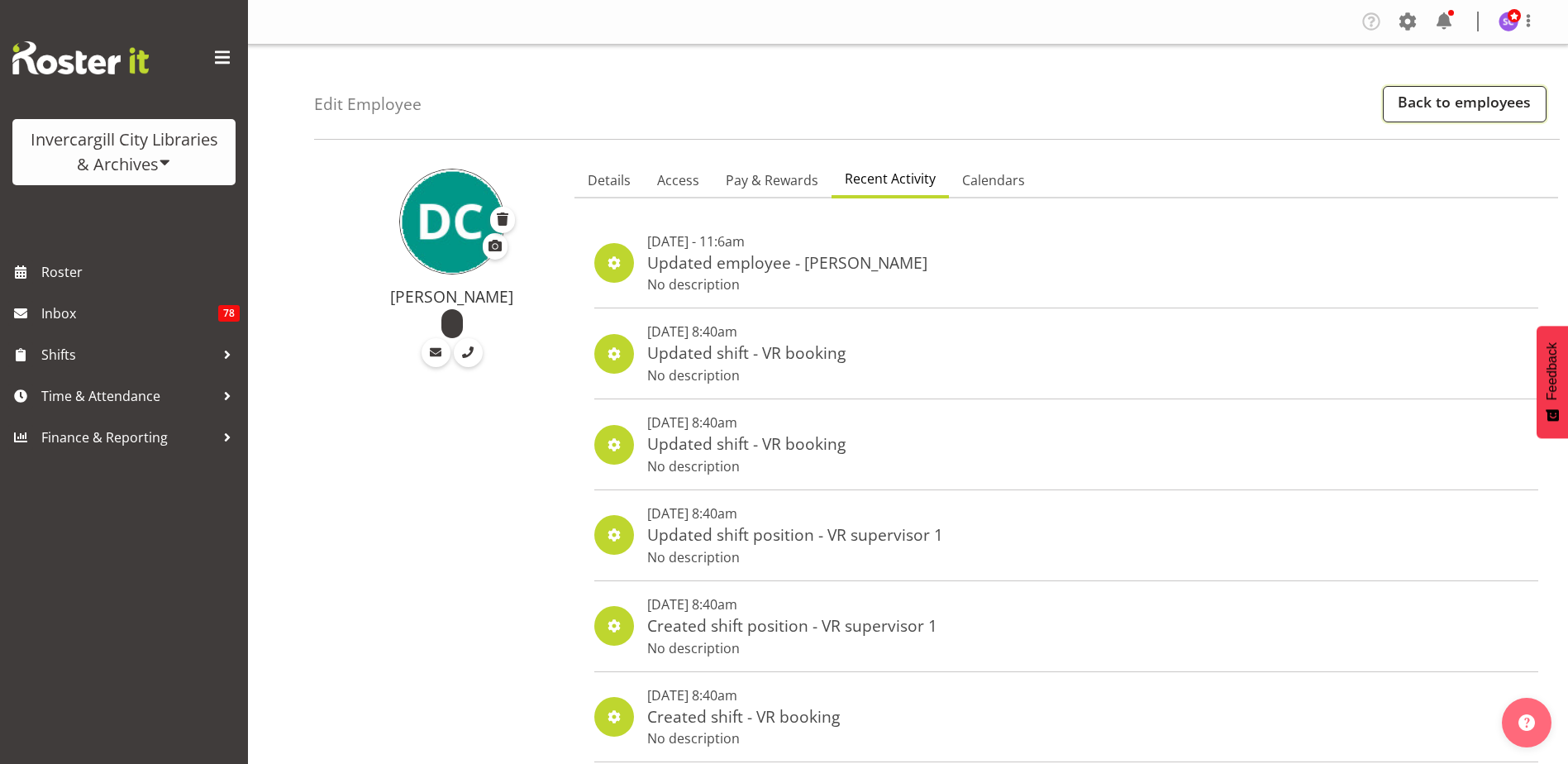
click at [1437, 104] on link "Back to employees" at bounding box center [1464, 104] width 163 height 36
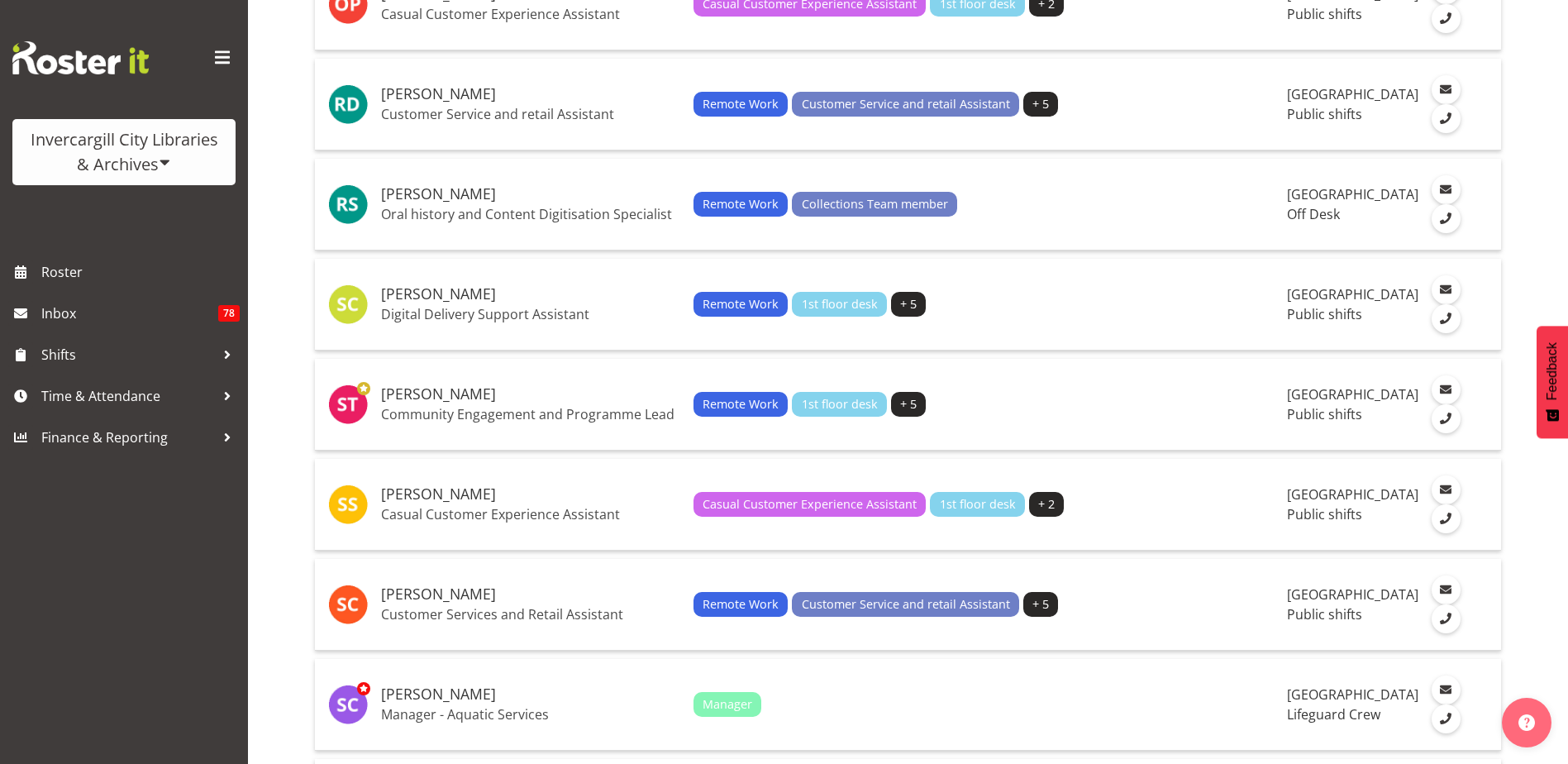
scroll to position [3474, 0]
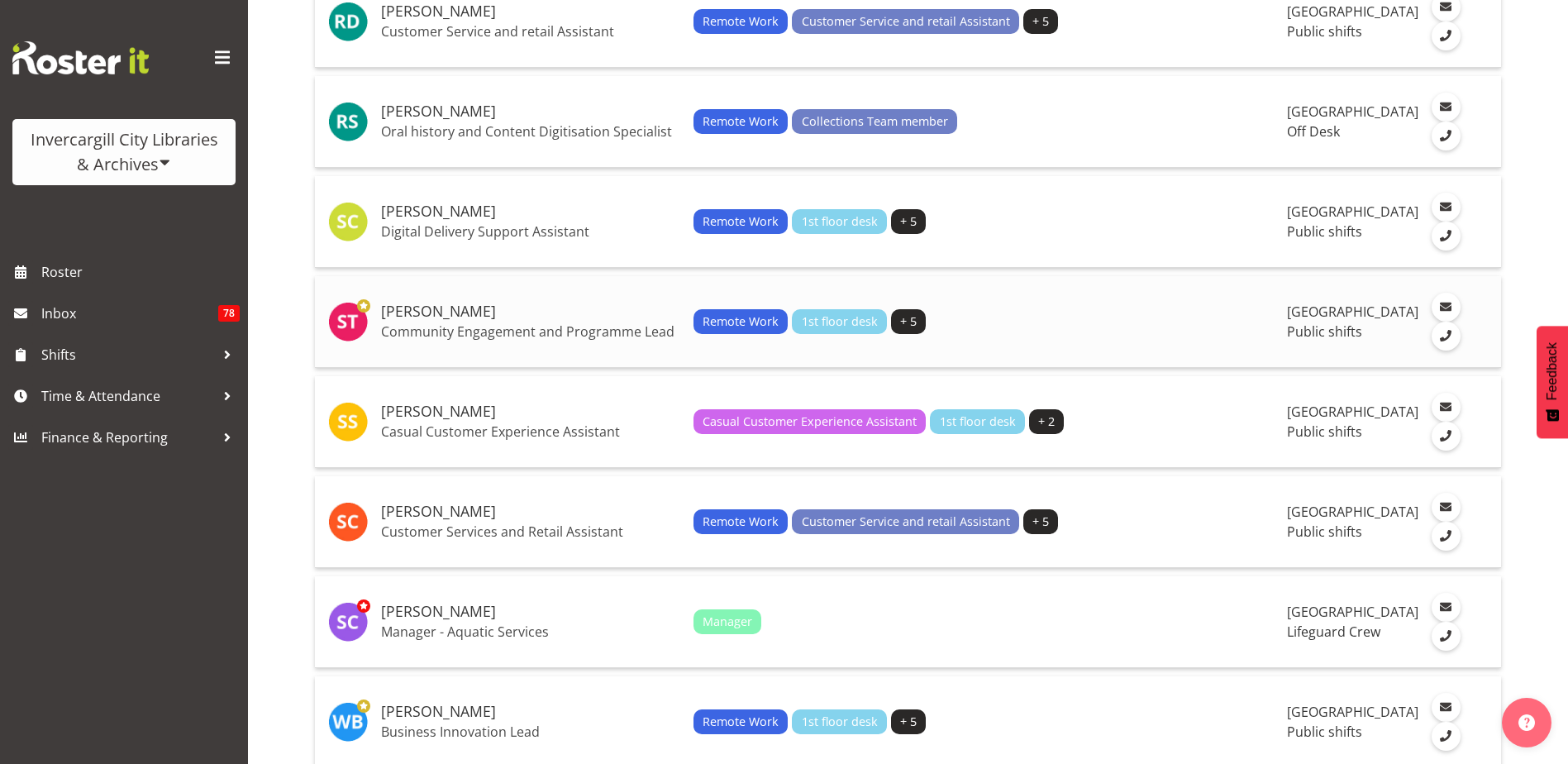
click at [563, 320] on h5 "[PERSON_NAME]" at bounding box center [531, 312] width 300 height 16
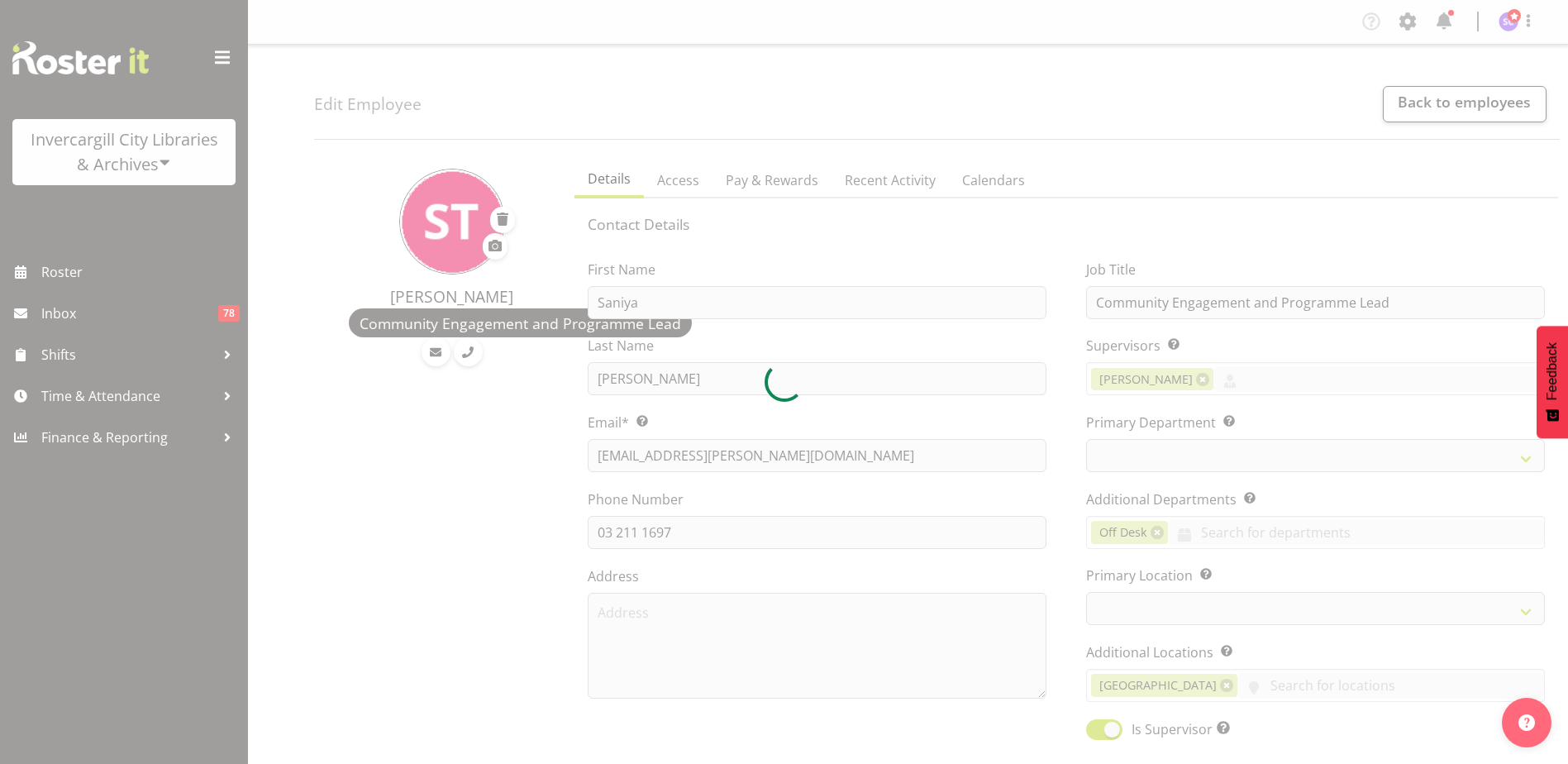
select select "TimelineDay"
select select
select select "921"
select select "1276"
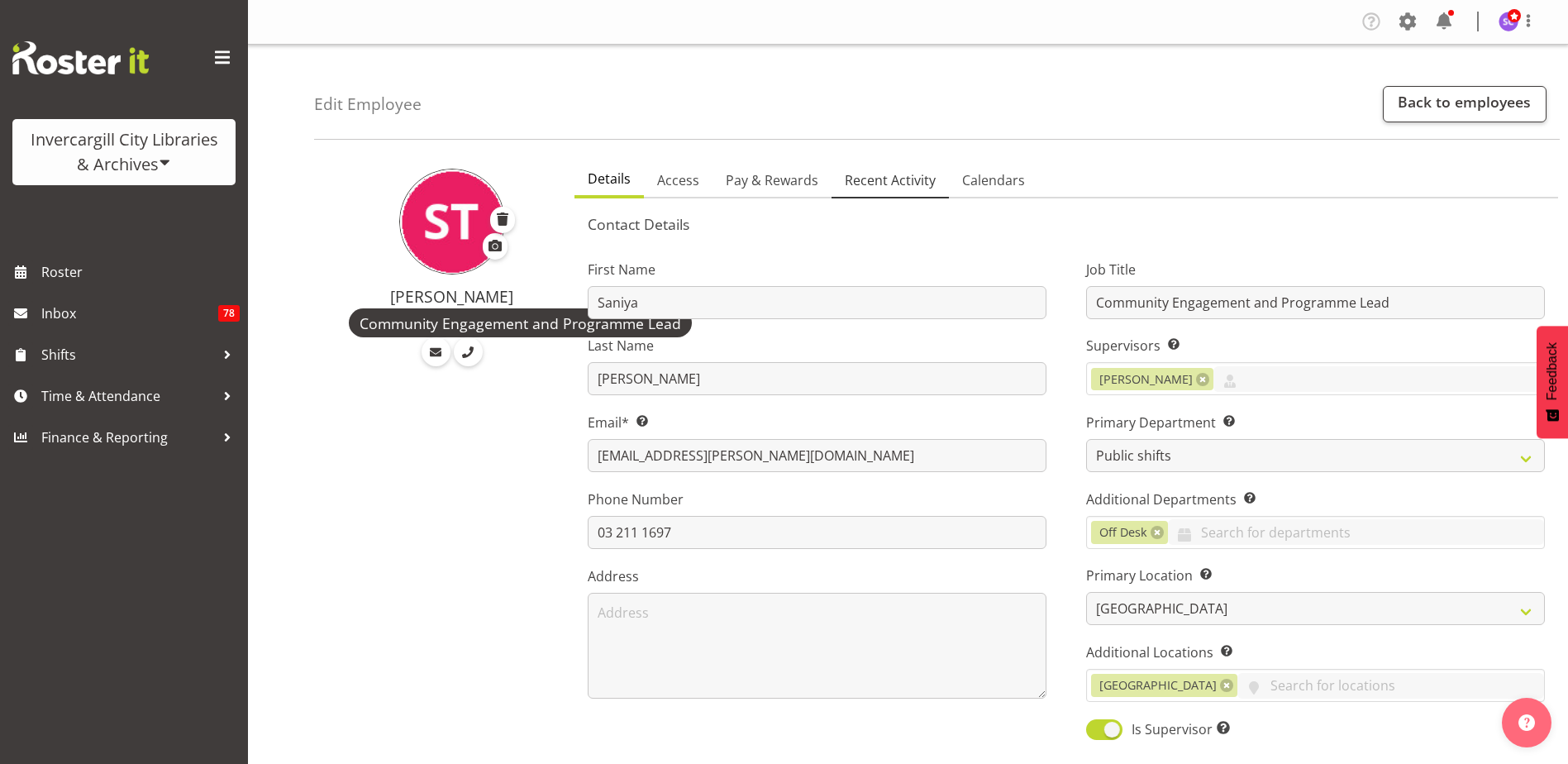
click at [899, 176] on span "Recent Activity" at bounding box center [890, 181] width 91 height 20
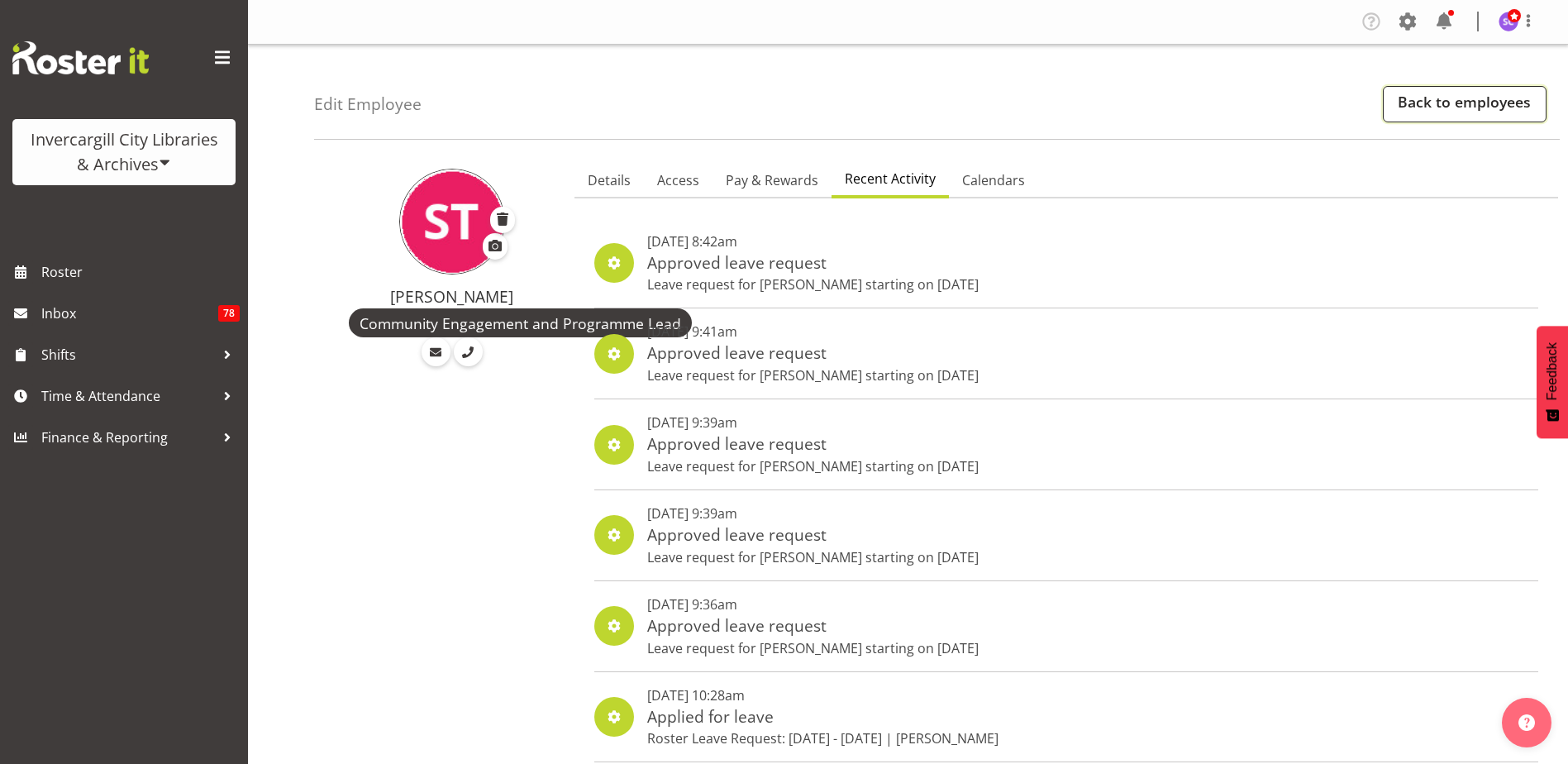
click at [1461, 100] on link "Back to employees" at bounding box center [1464, 104] width 163 height 36
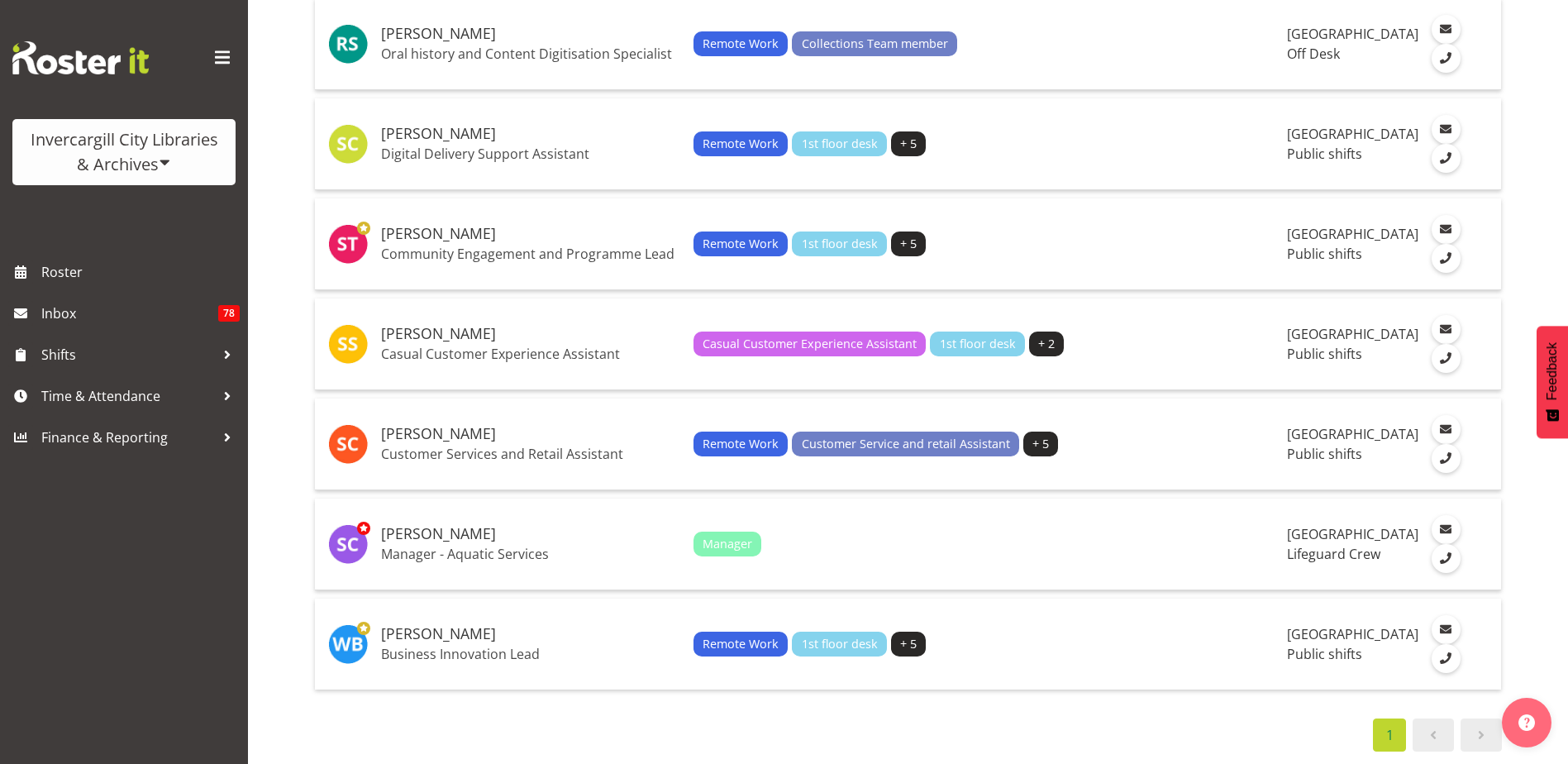
scroll to position [3629, 0]
click at [524, 646] on p "Business Innovation Lead" at bounding box center [531, 654] width 300 height 16
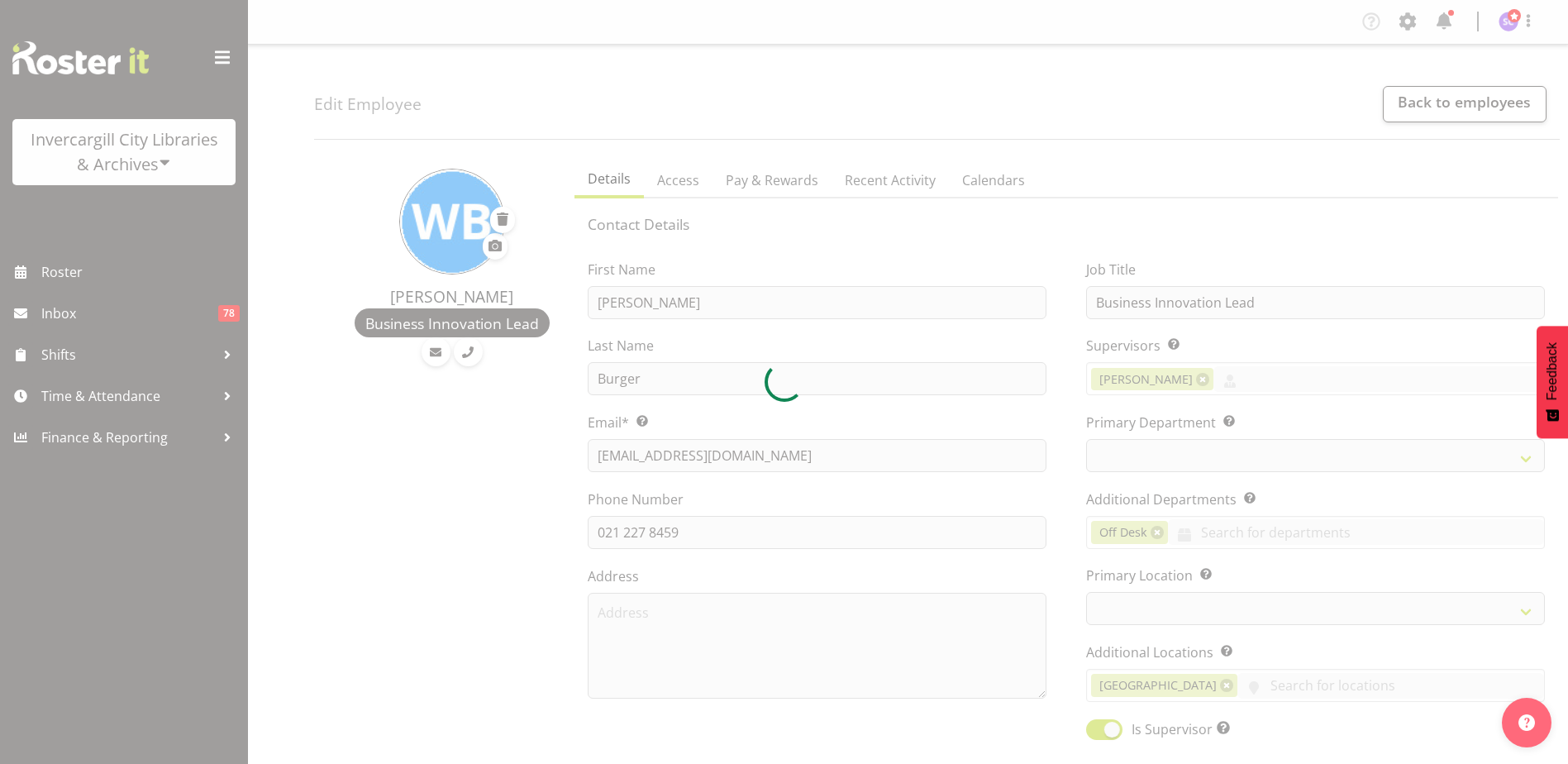
select select "TimelineDay"
select select
select select "1276"
select select "921"
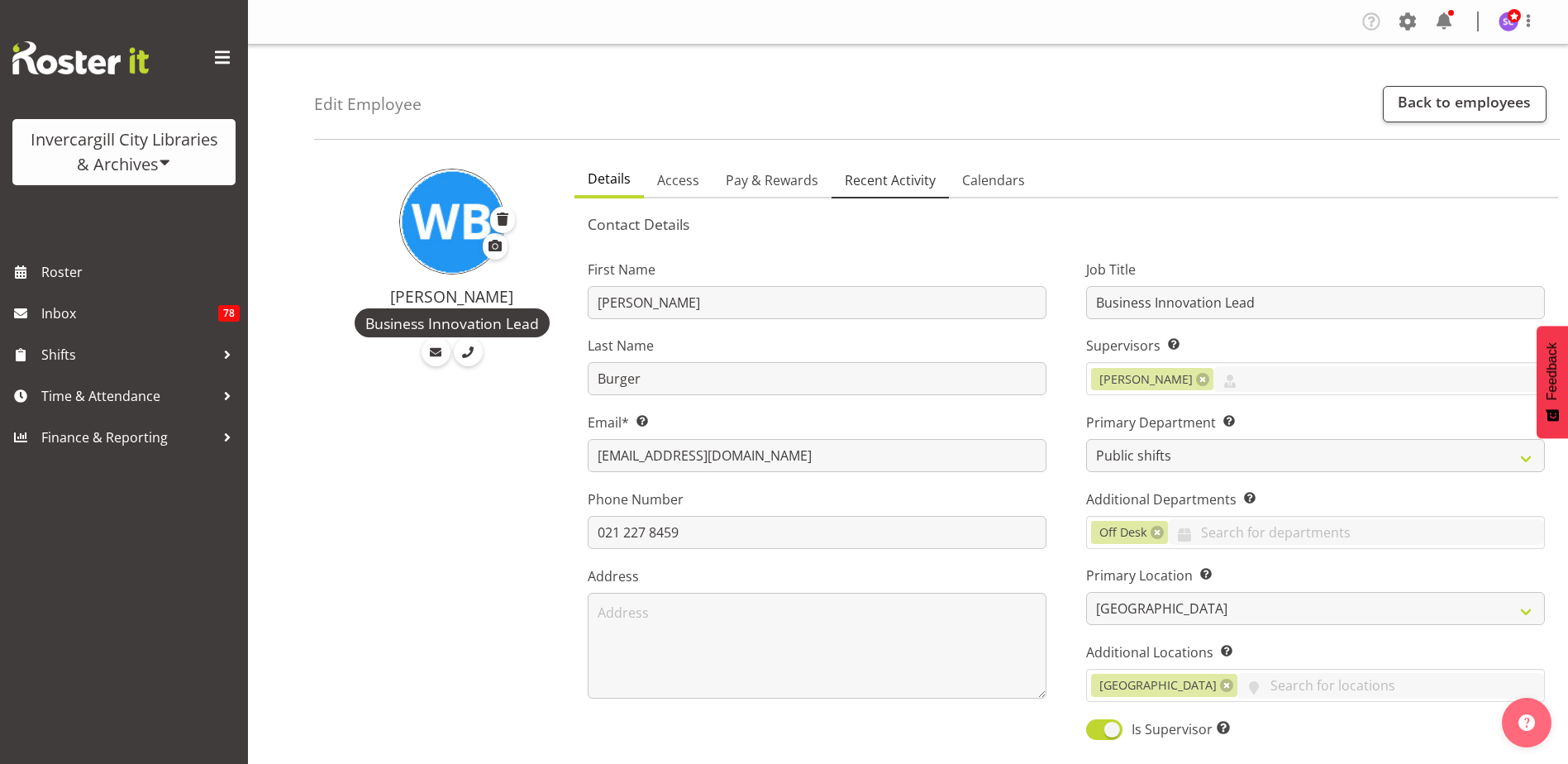
click at [896, 179] on span "Recent Activity" at bounding box center [890, 181] width 91 height 20
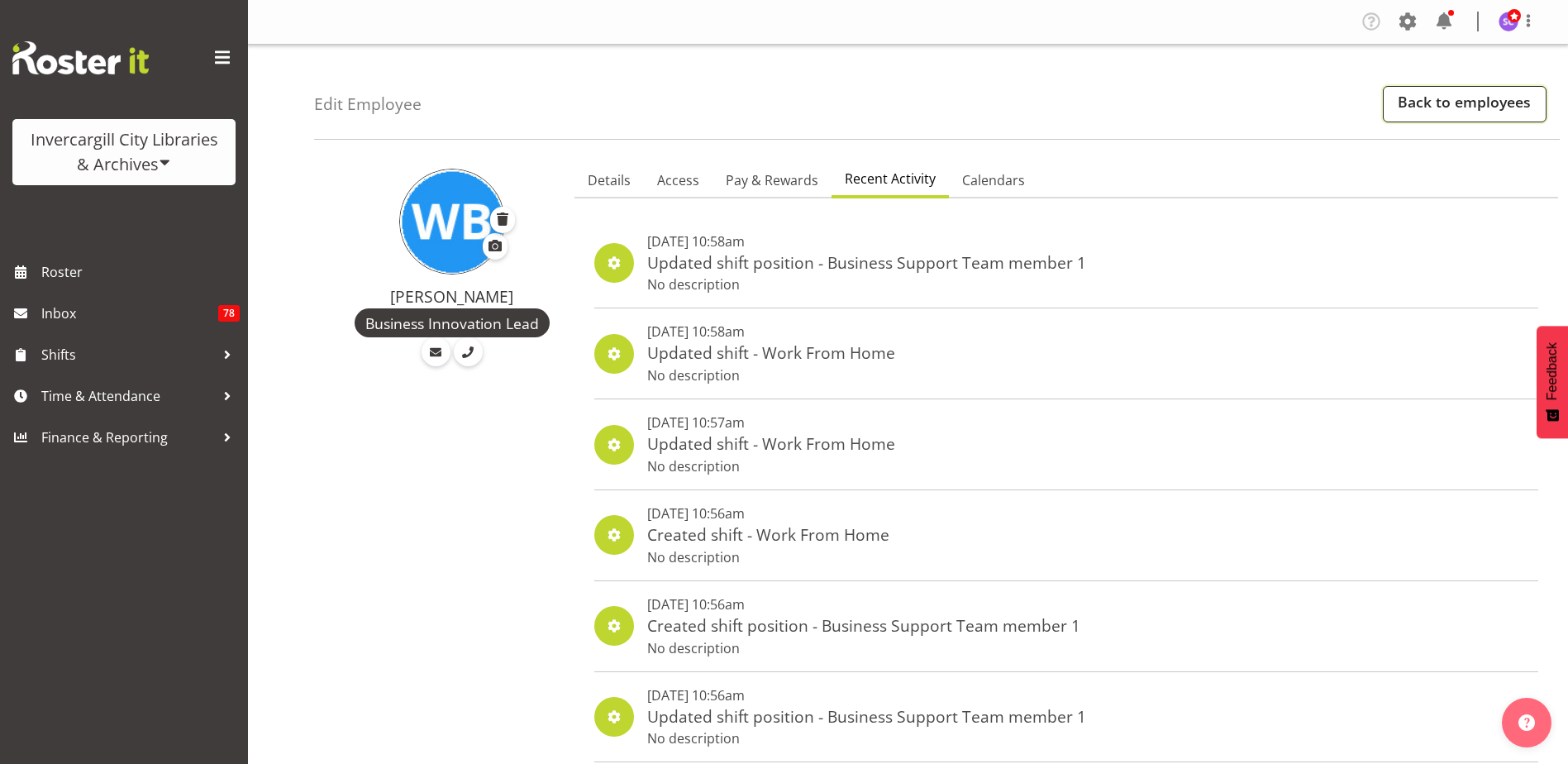
click at [1471, 104] on link "Back to employees" at bounding box center [1464, 104] width 163 height 36
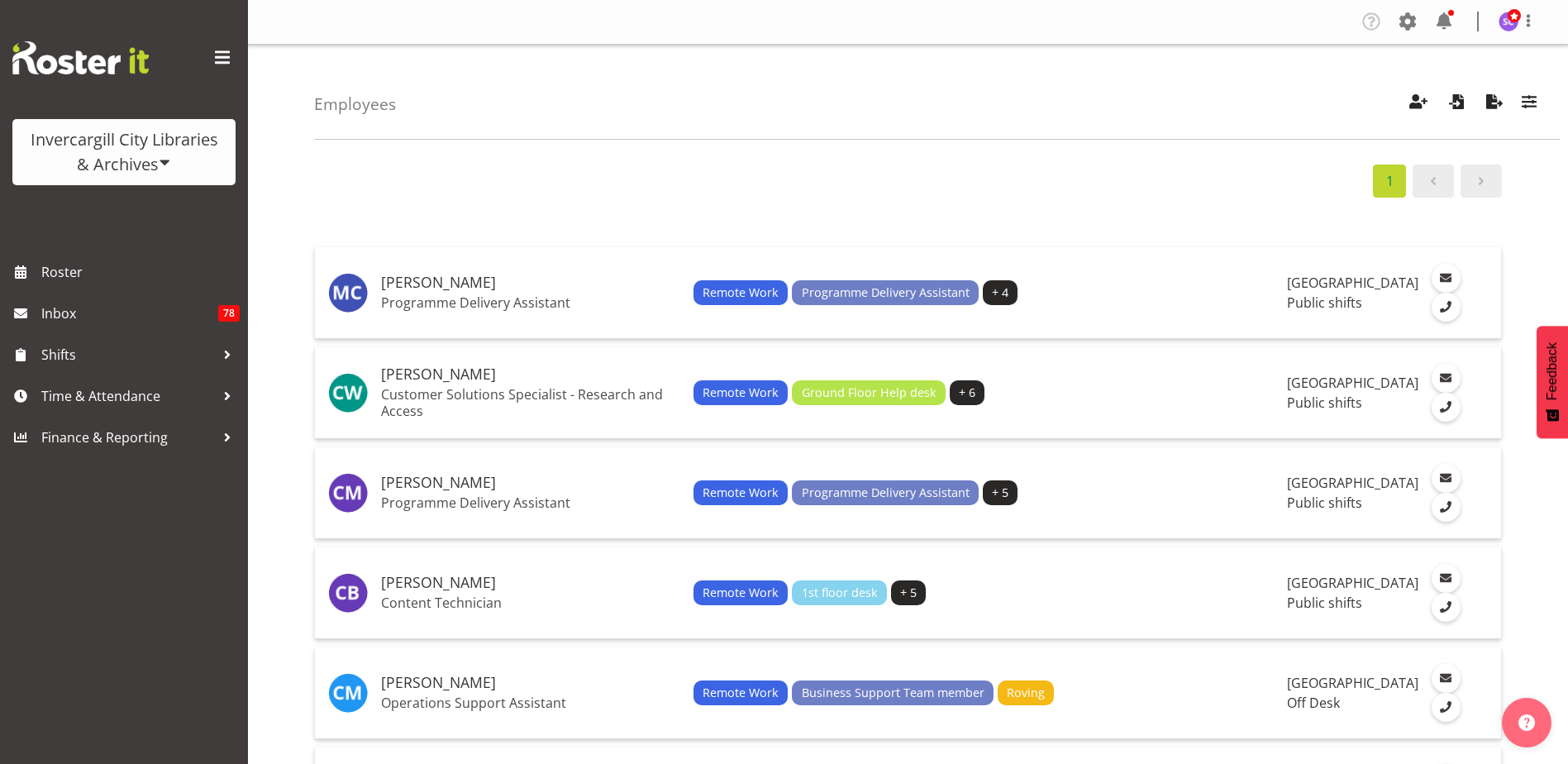
click at [167, 156] on span at bounding box center [165, 162] width 14 height 14
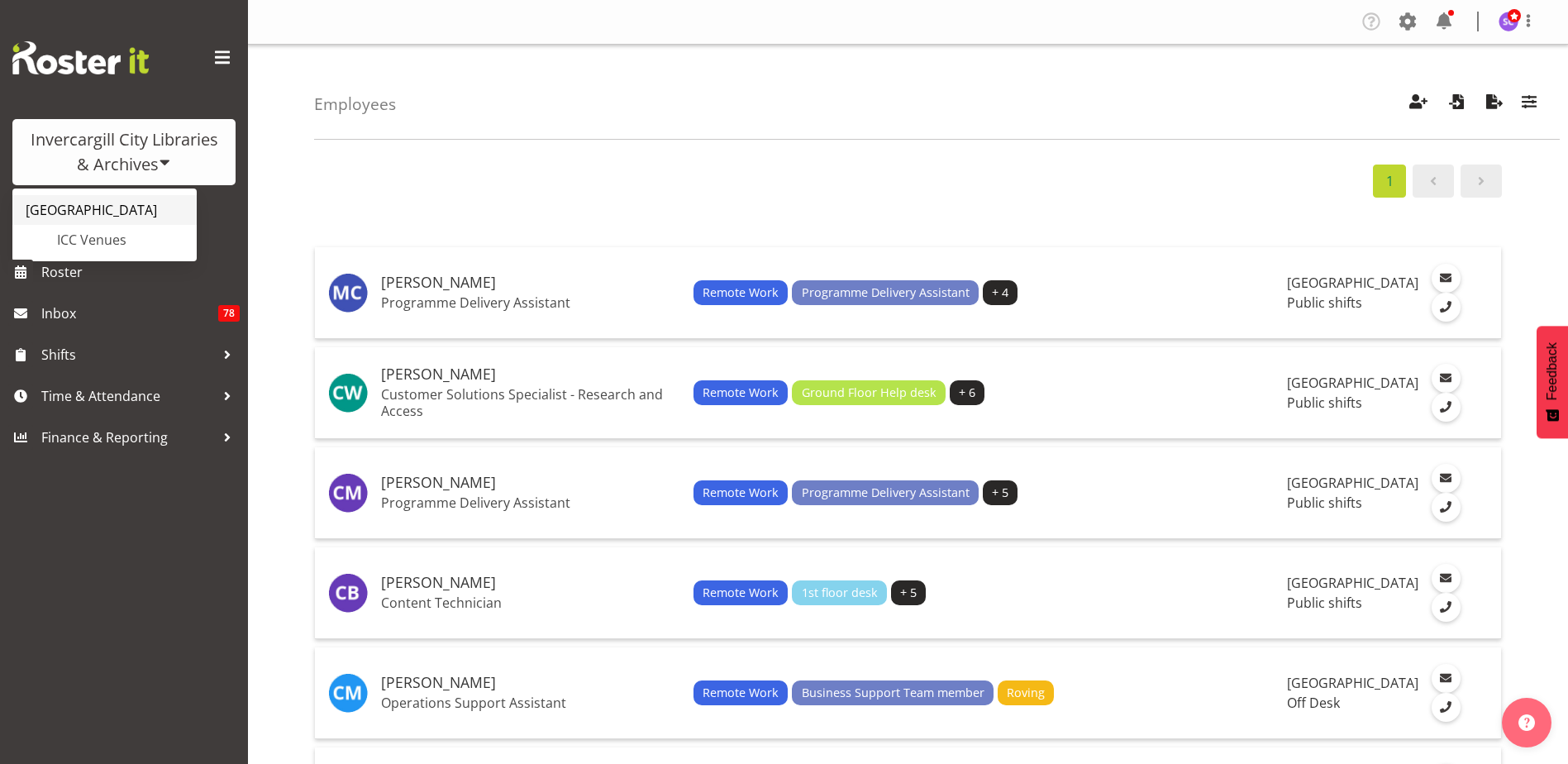
click at [125, 210] on link "[GEOGRAPHIC_DATA]" at bounding box center [105, 210] width 184 height 30
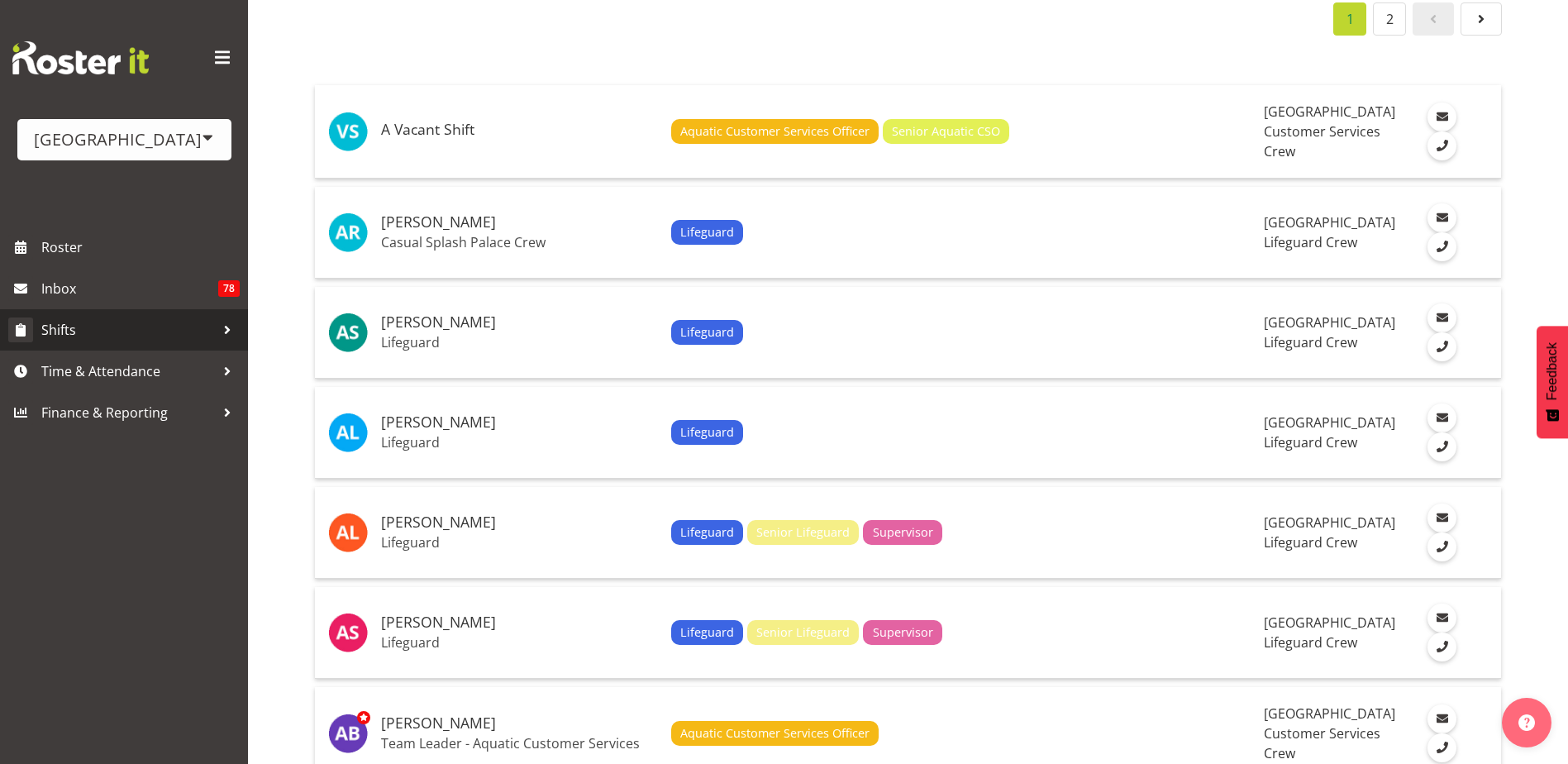
scroll to position [83, 0]
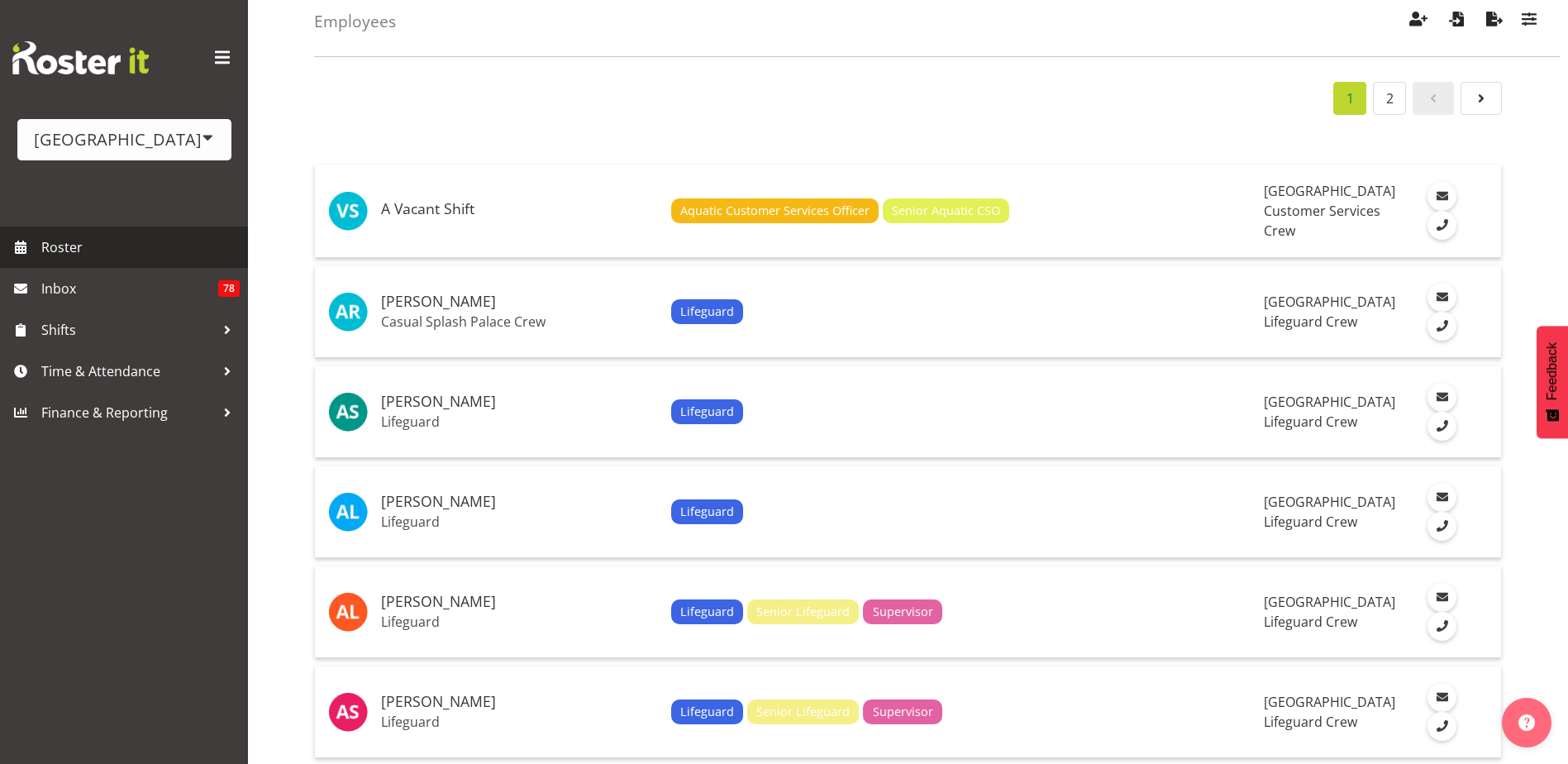
click at [117, 248] on span "Roster" at bounding box center [141, 247] width 199 height 24
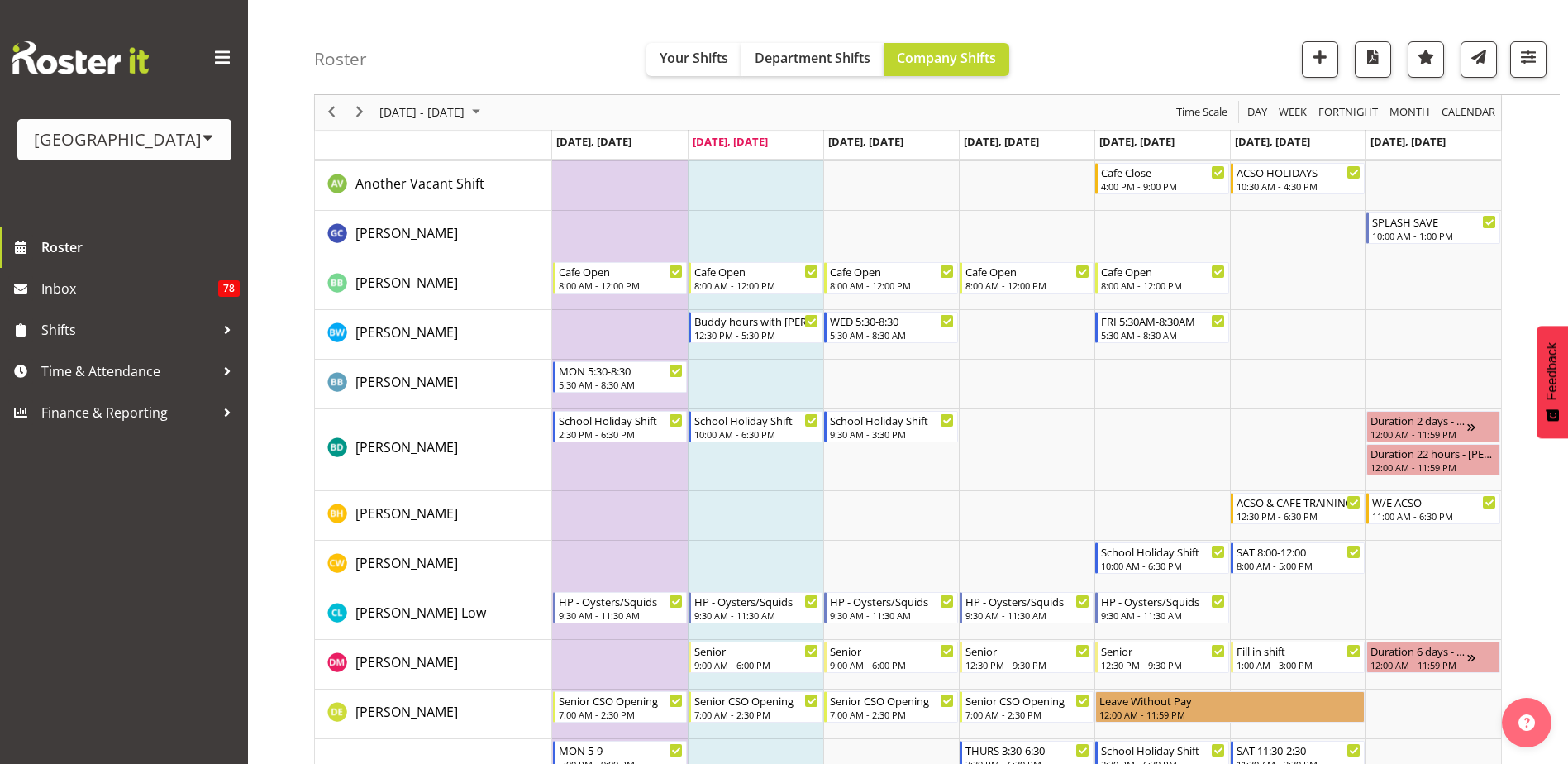
scroll to position [662, 0]
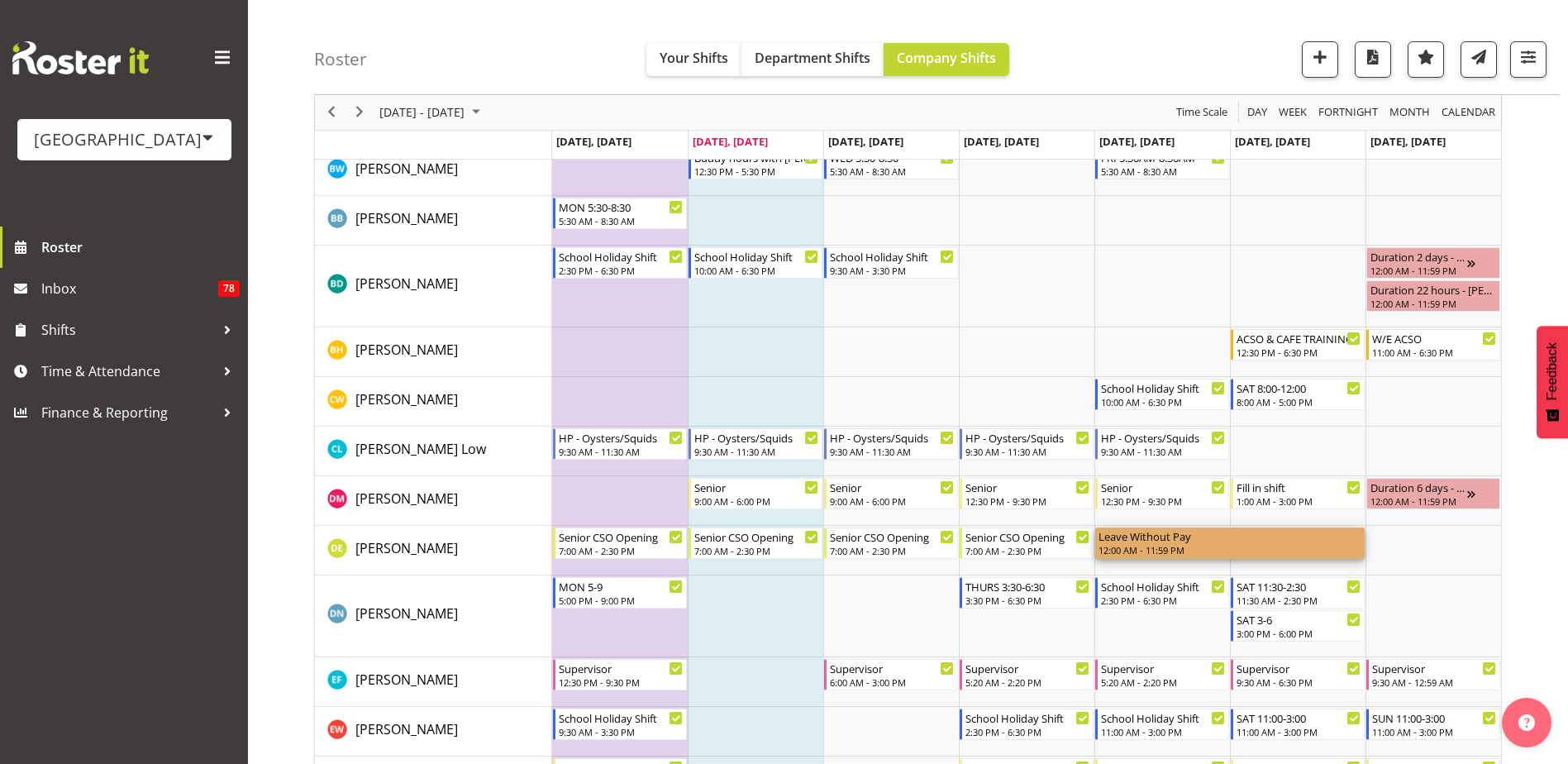
click at [1214, 550] on div "12:00 AM - 11:59 PM" at bounding box center [1229, 550] width 263 height 14
click at [1203, 543] on div "Leave Without Pay" at bounding box center [1229, 536] width 263 height 16
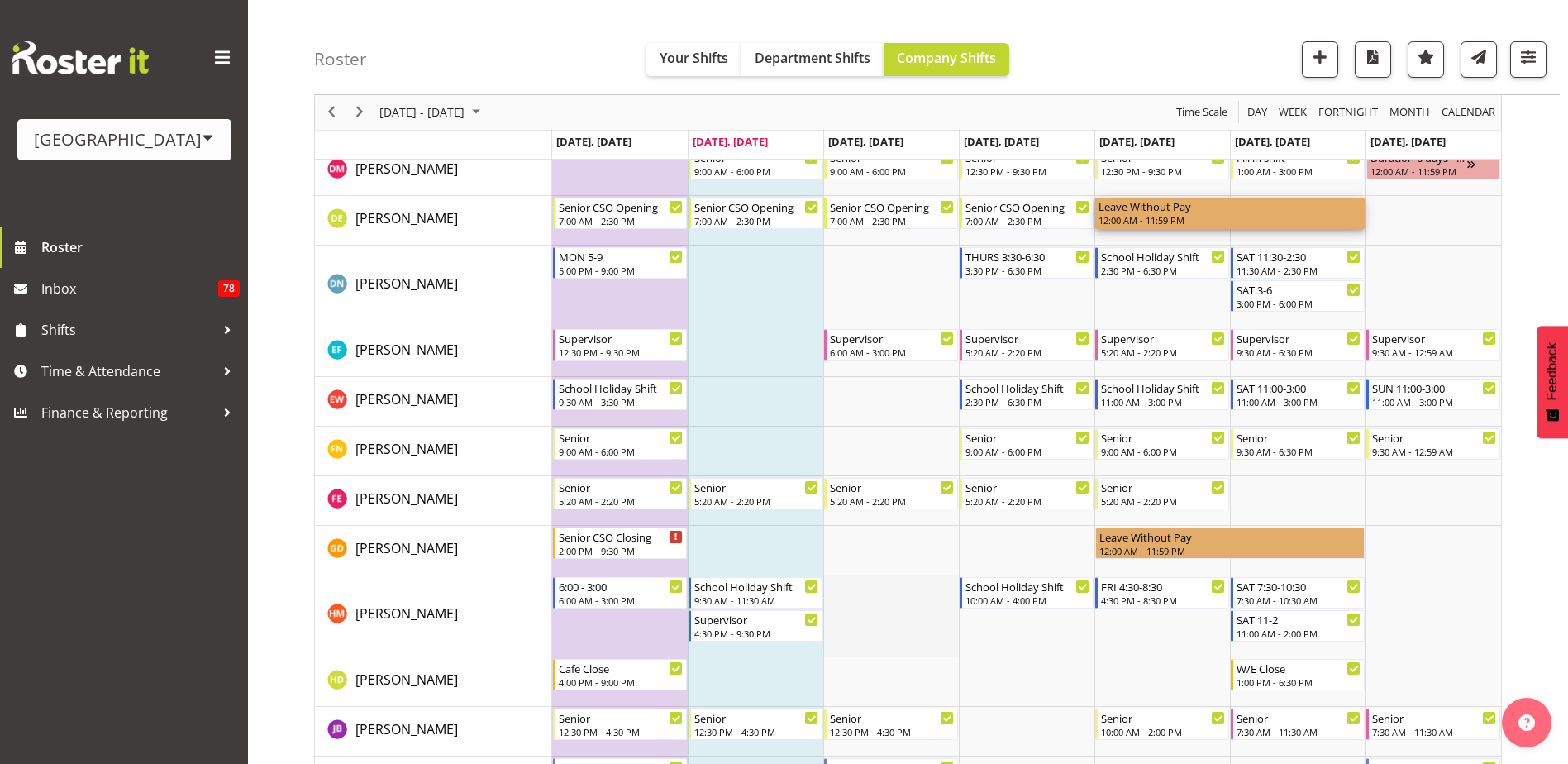
scroll to position [992, 0]
click at [1153, 545] on div "12:00 AM - 11:59 PM" at bounding box center [1229, 549] width 263 height 14
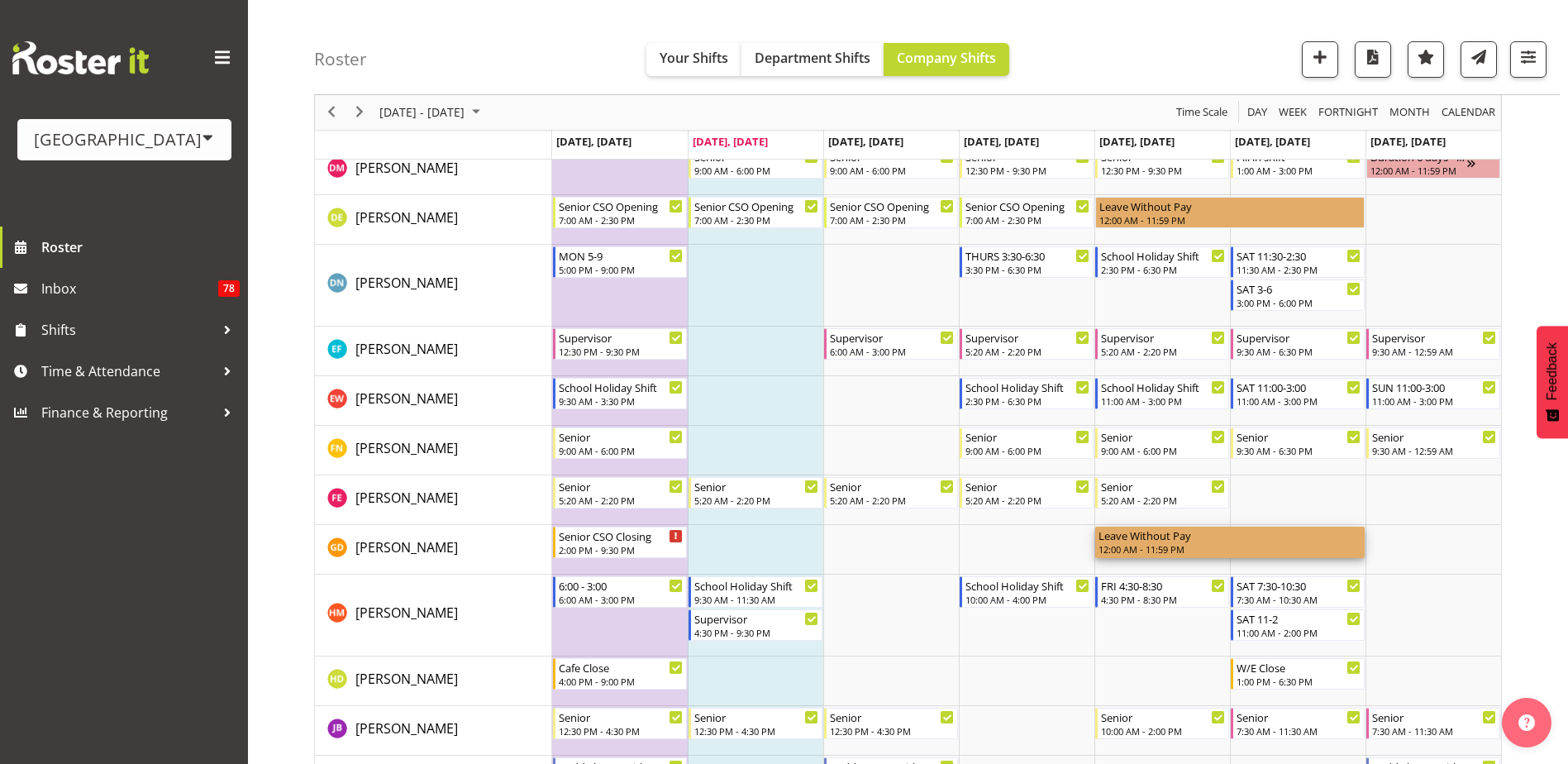
click at [1146, 548] on div "12:00 AM - 11:59 PM" at bounding box center [1229, 549] width 263 height 14
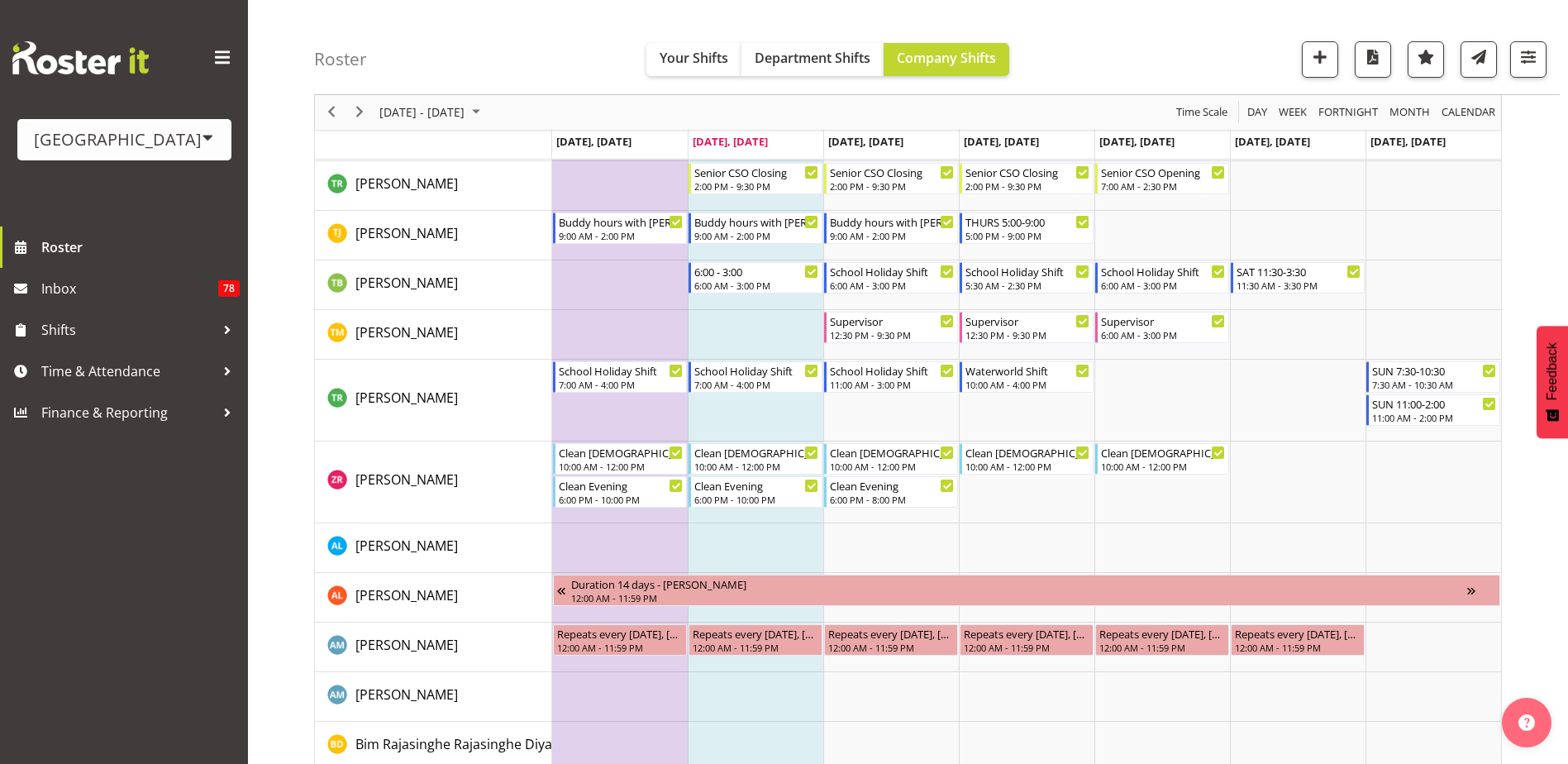
scroll to position [3226, 0]
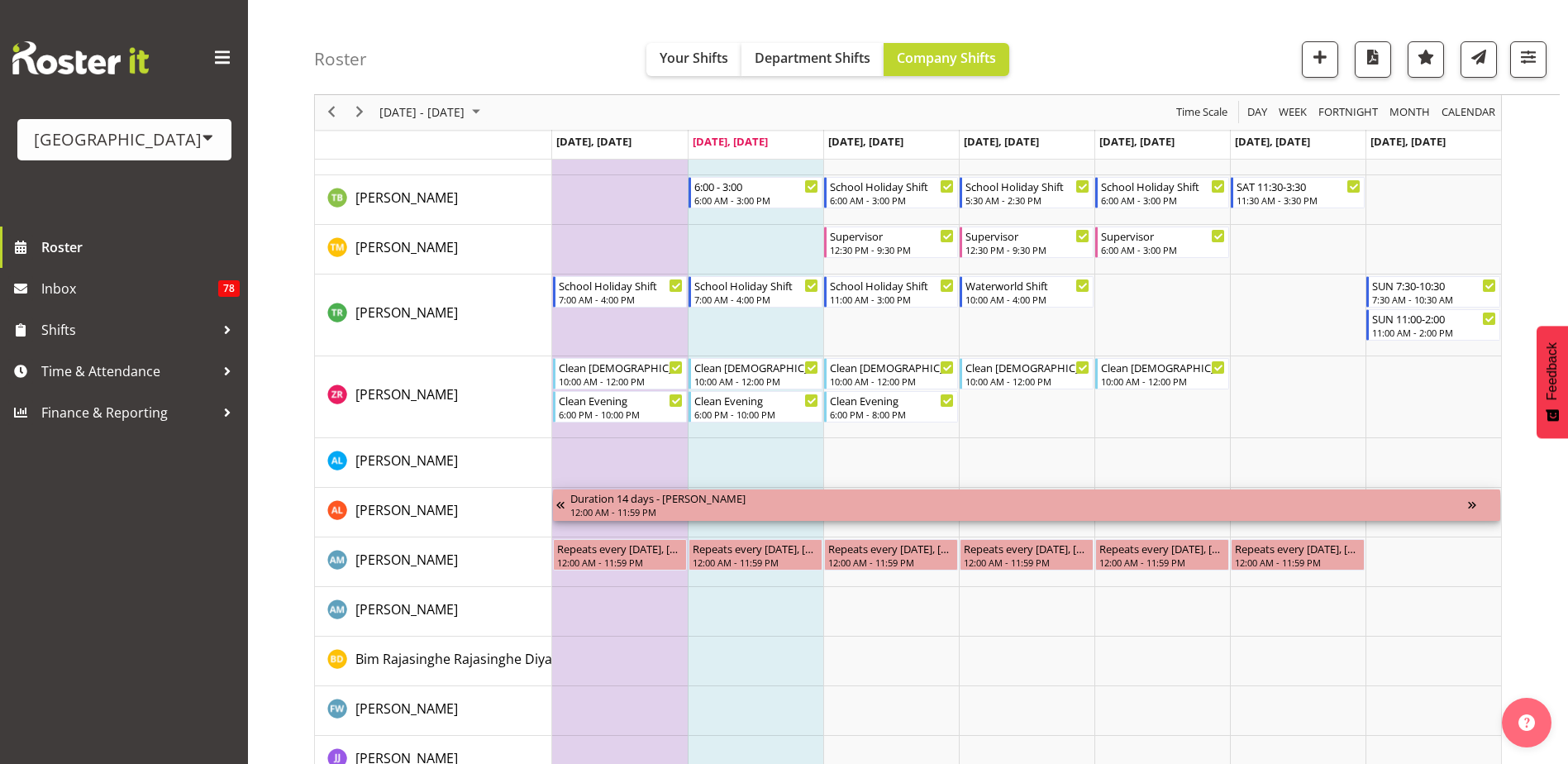
click at [685, 511] on div "12:00 AM - 11:59 PM" at bounding box center [1019, 512] width 898 height 14
click at [683, 511] on div "12:00 AM - 11:59 PM" at bounding box center [1019, 512] width 898 height 14
click at [760, 499] on div "Duration 14 days - Alex Laverty" at bounding box center [1019, 498] width 898 height 16
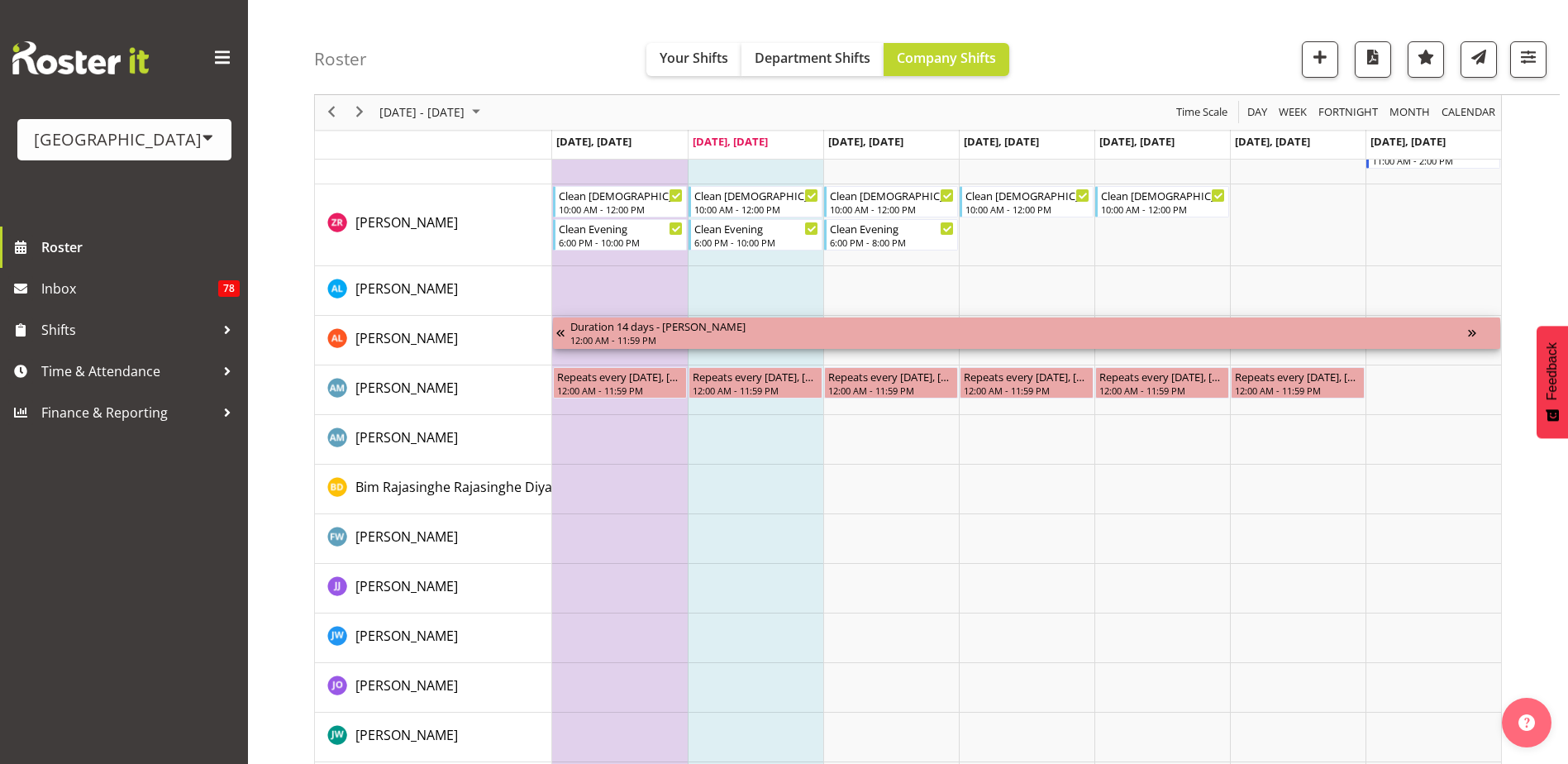
scroll to position [3391, 0]
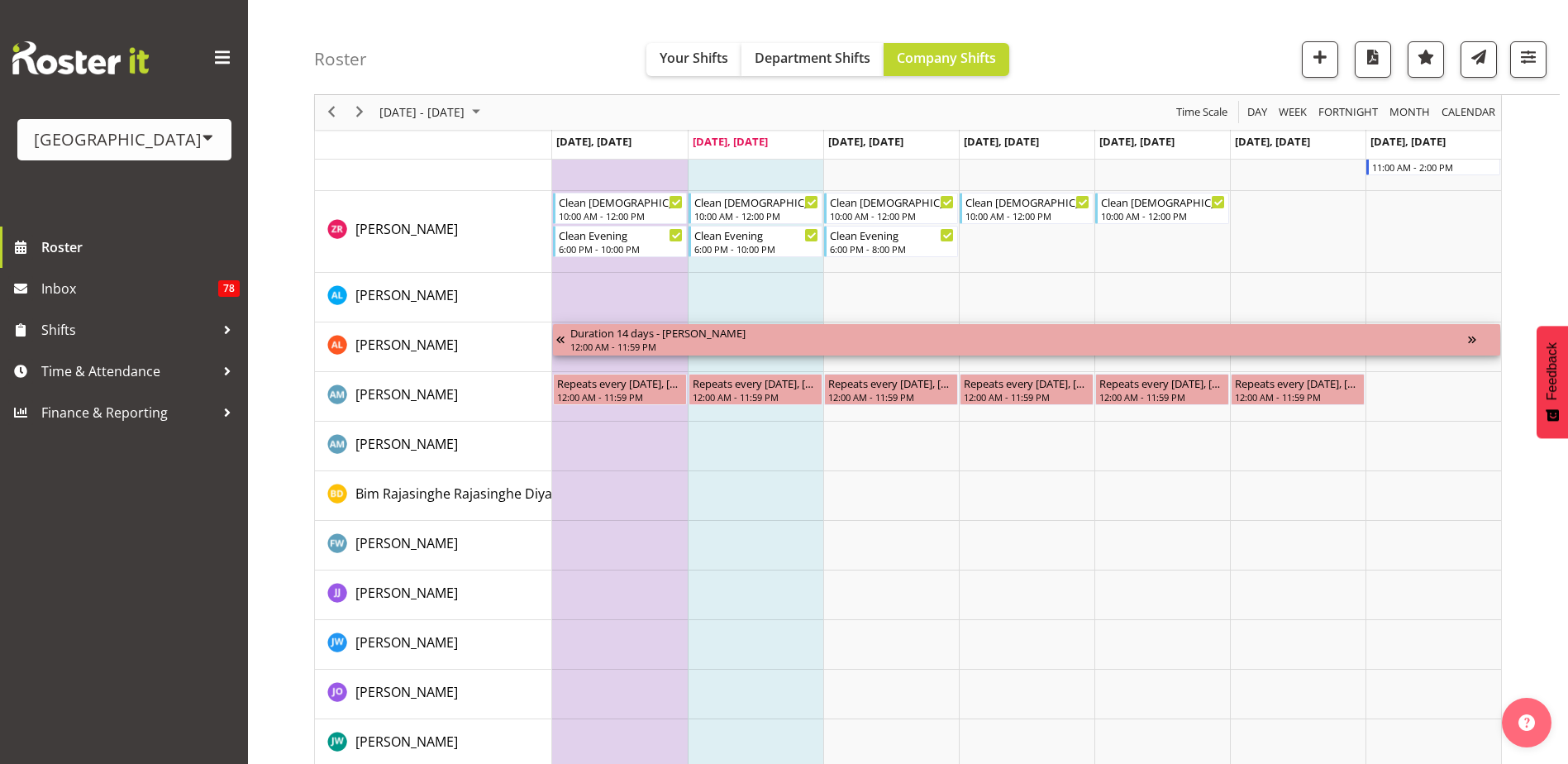
click at [1475, 340] on div "Timeline Week of September 23, 2025" at bounding box center [1483, 340] width 29 height 32
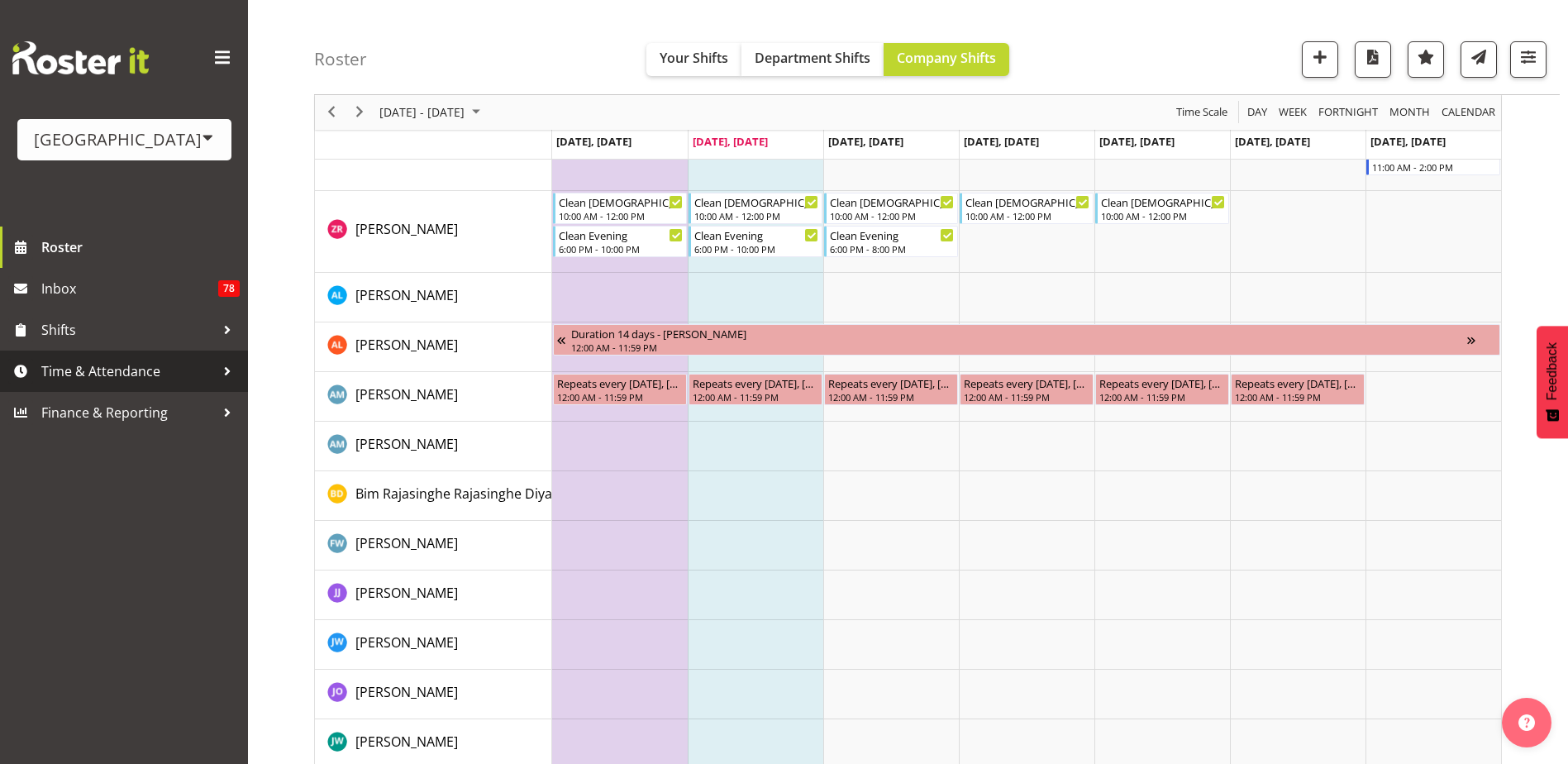
click at [204, 375] on span "Time & Attendance" at bounding box center [128, 370] width 173 height 24
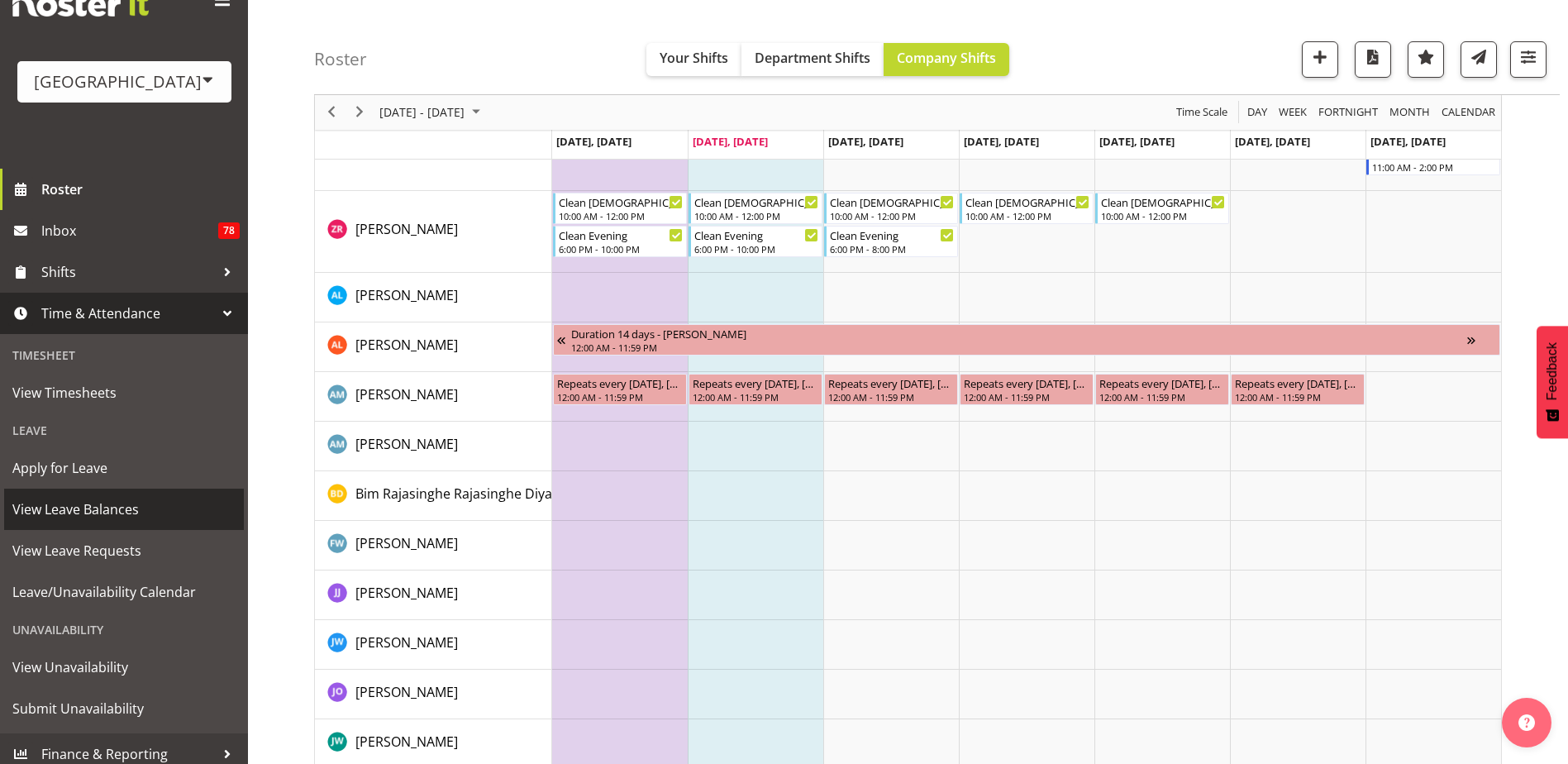
scroll to position [69, 0]
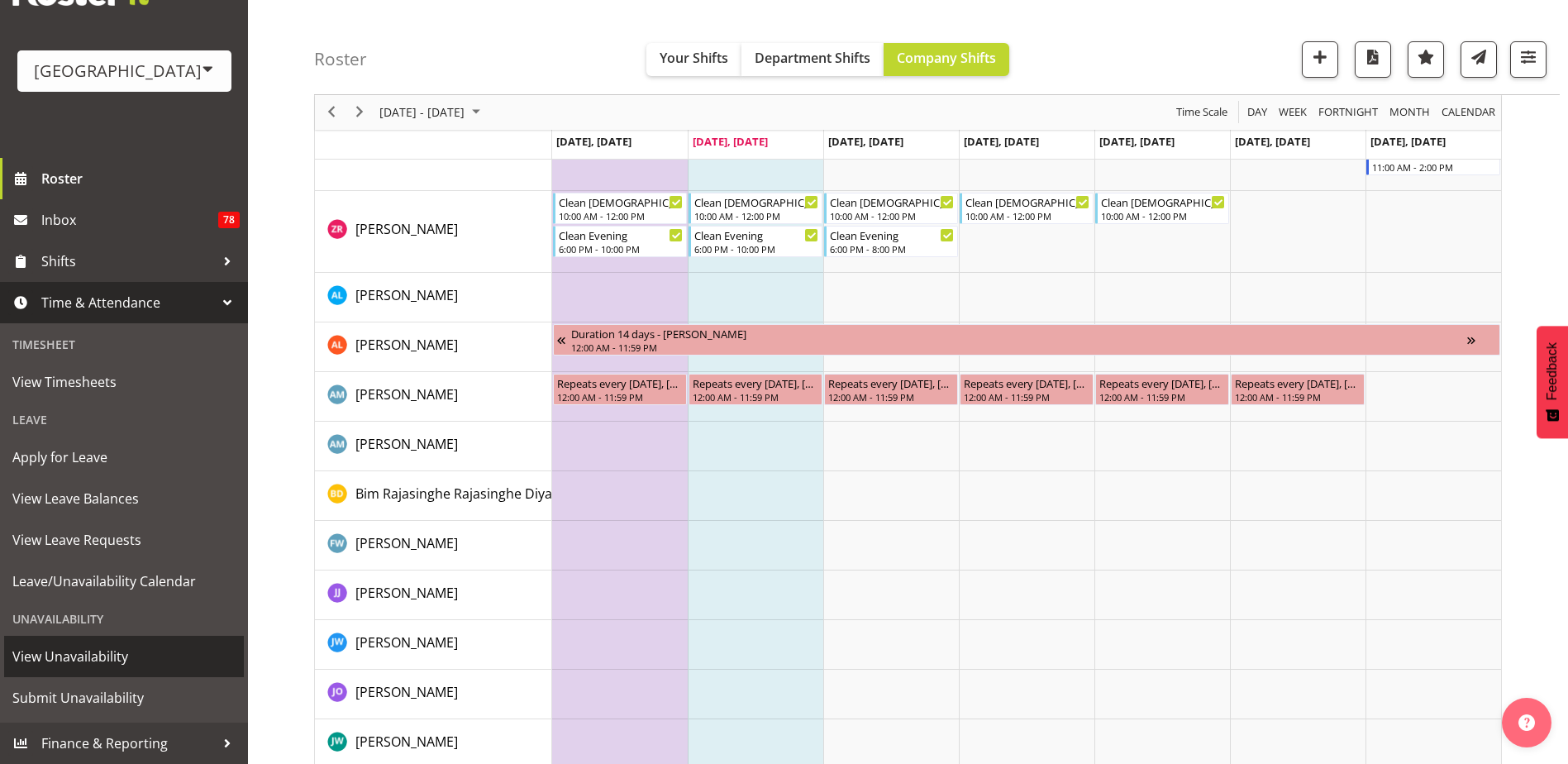
click at [104, 650] on span "View Unavailability" at bounding box center [124, 656] width 223 height 24
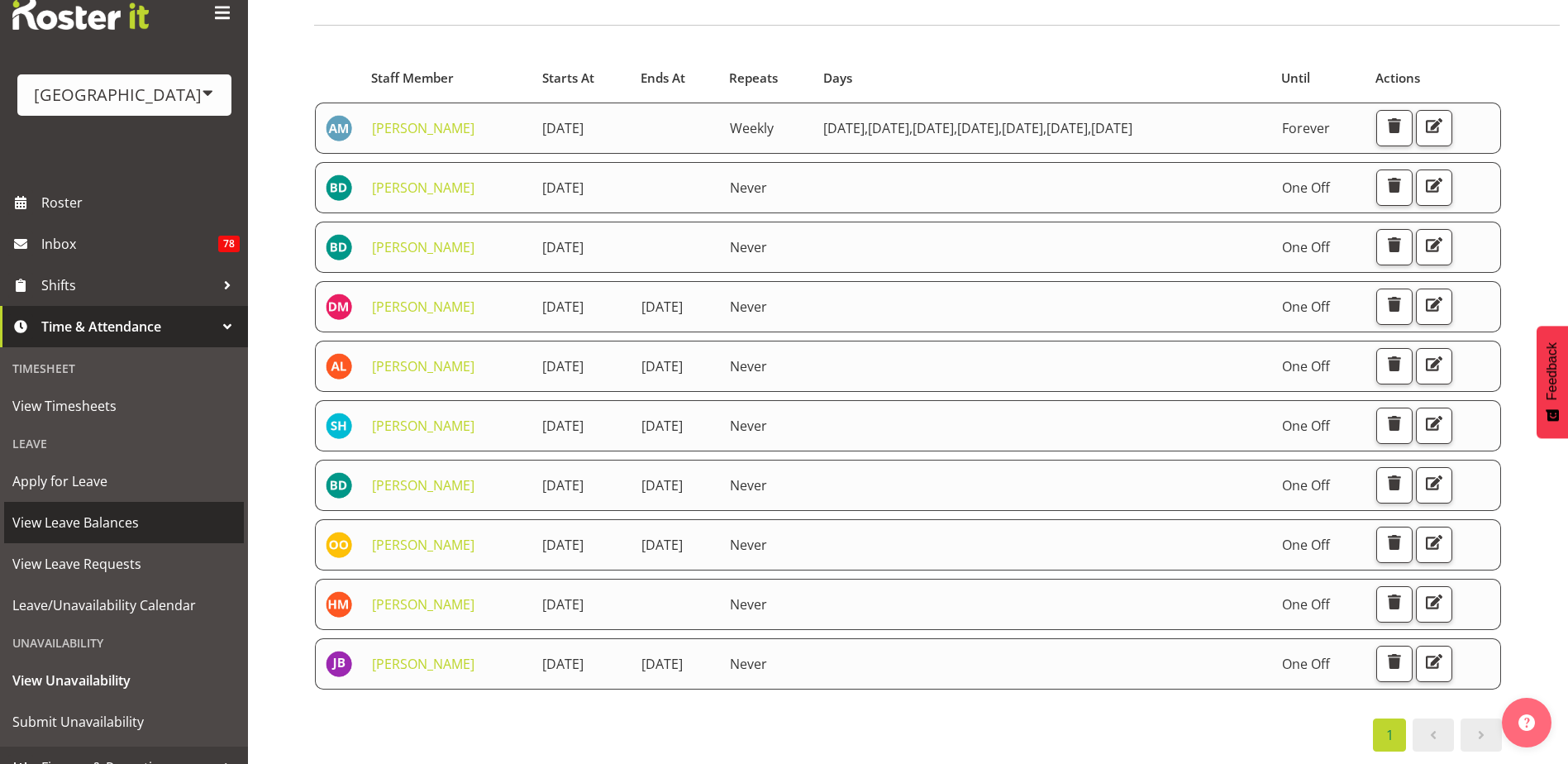
scroll to position [69, 0]
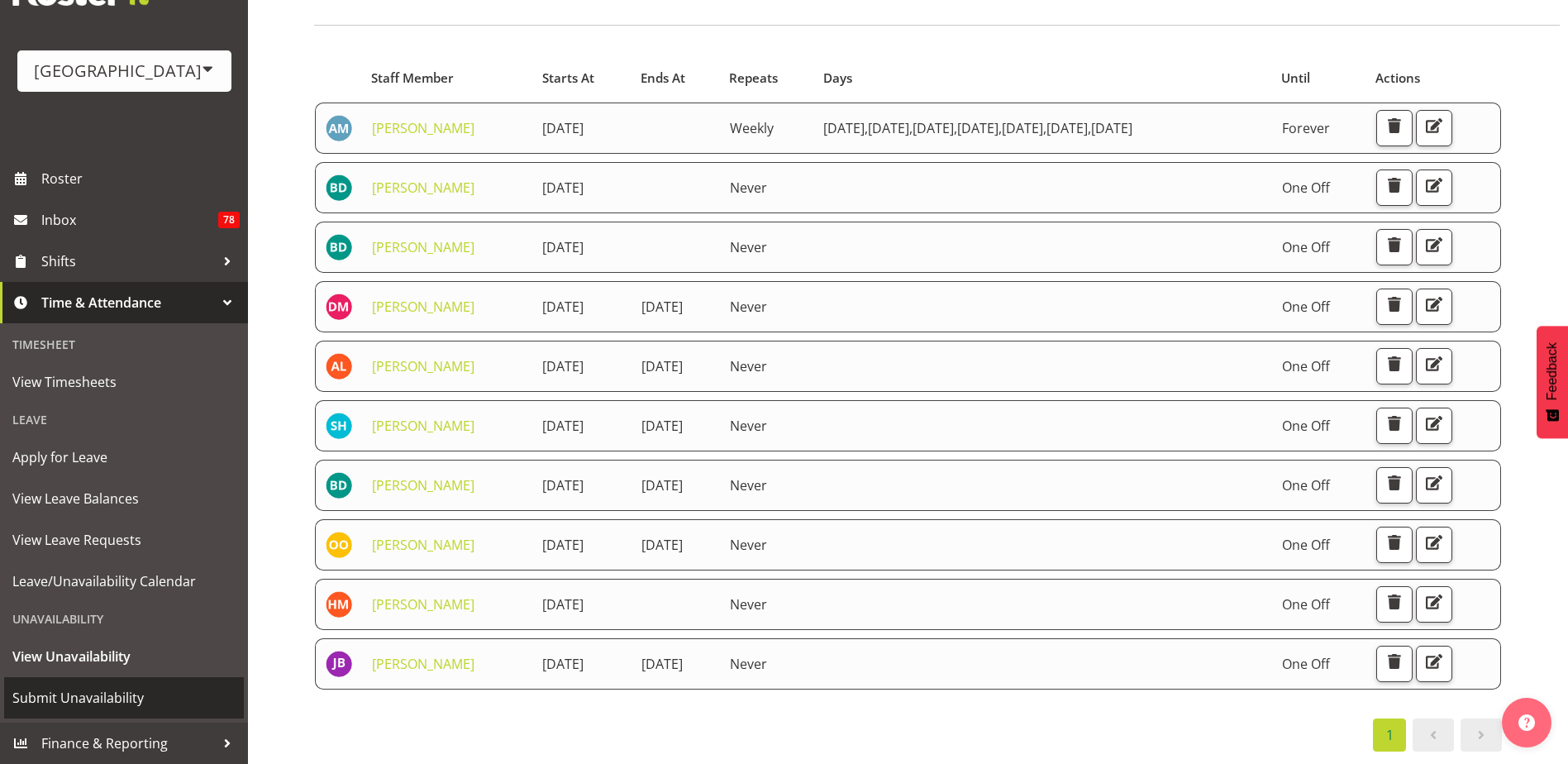
click at [118, 698] on span "Submit Unavailability" at bounding box center [124, 697] width 223 height 24
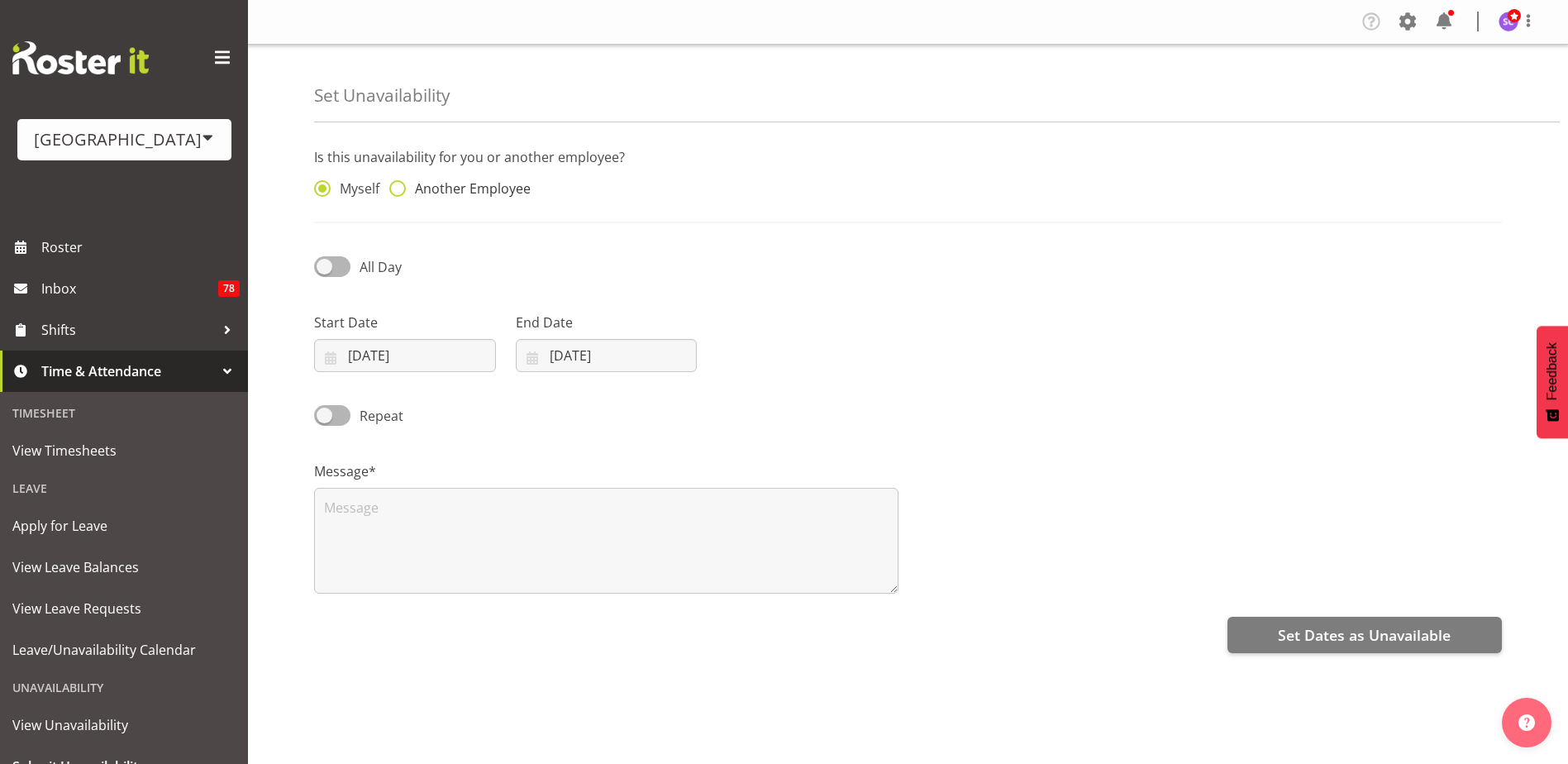
click at [404, 191] on span at bounding box center [397, 189] width 16 height 16
click at [400, 191] on input "Another Employee" at bounding box center [394, 189] width 11 height 11
radio input "true"
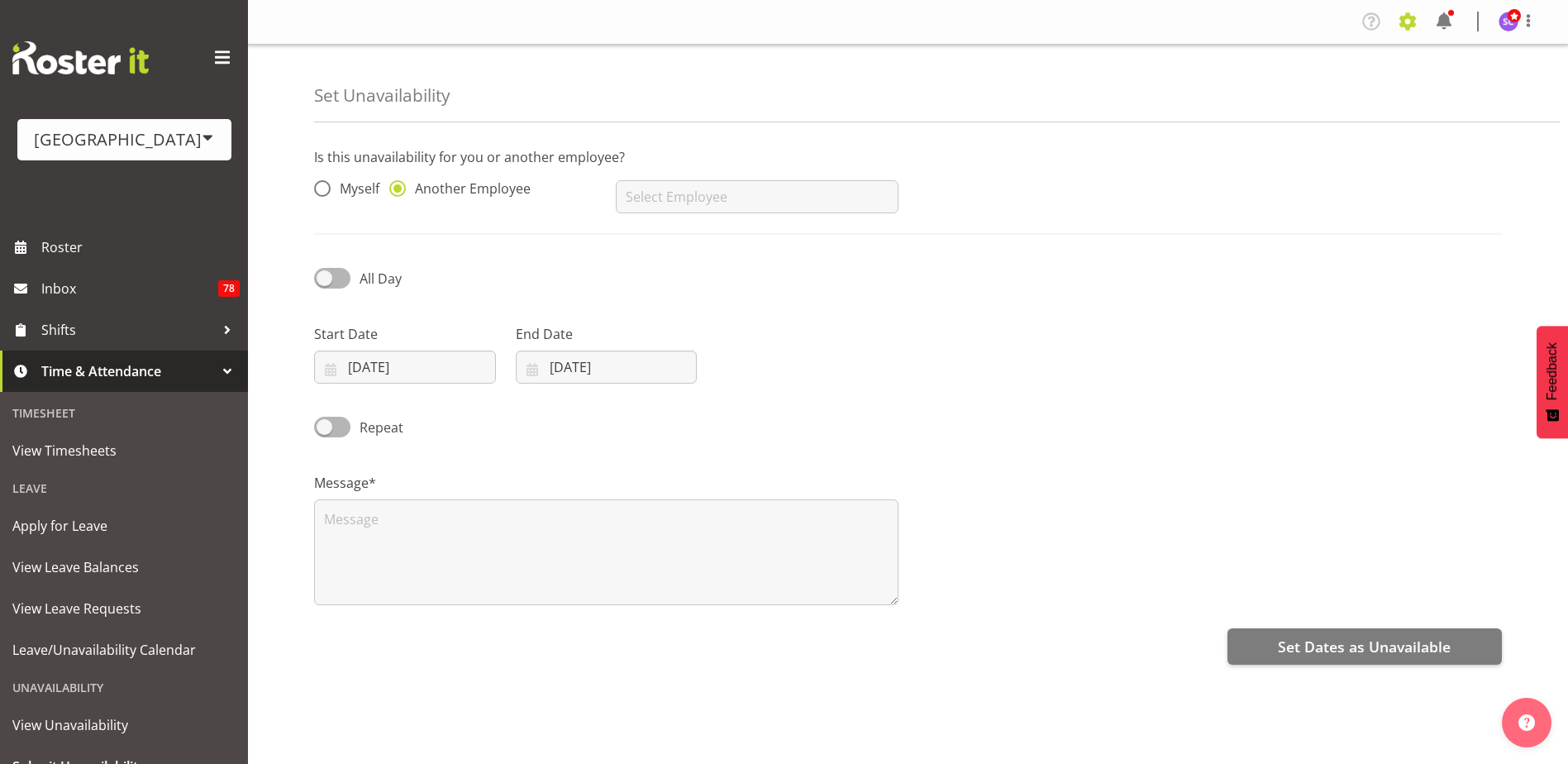
click at [1415, 28] on span at bounding box center [1407, 21] width 26 height 26
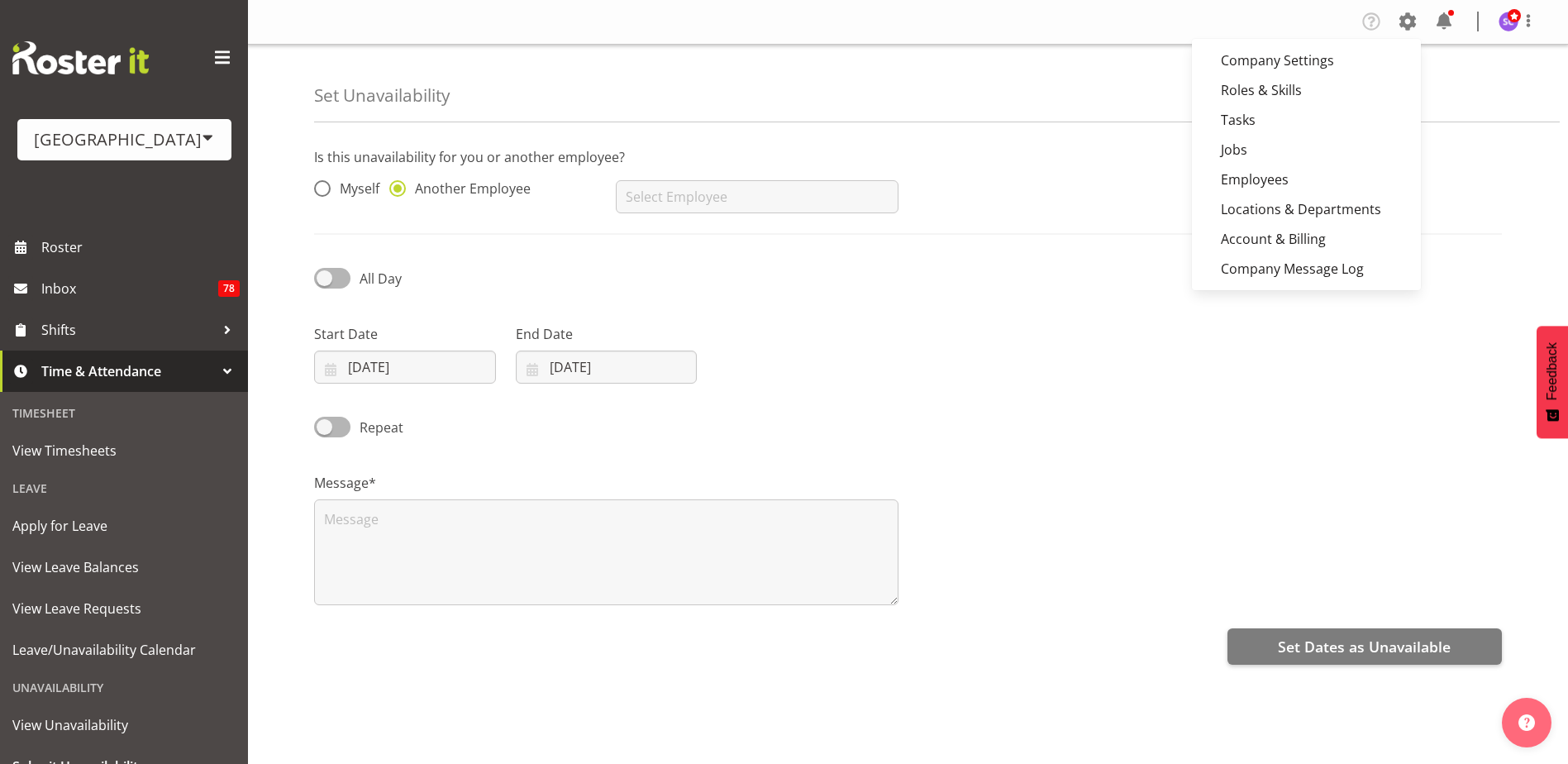
click at [1080, 250] on div "All Day" at bounding box center [908, 273] width 1208 height 56
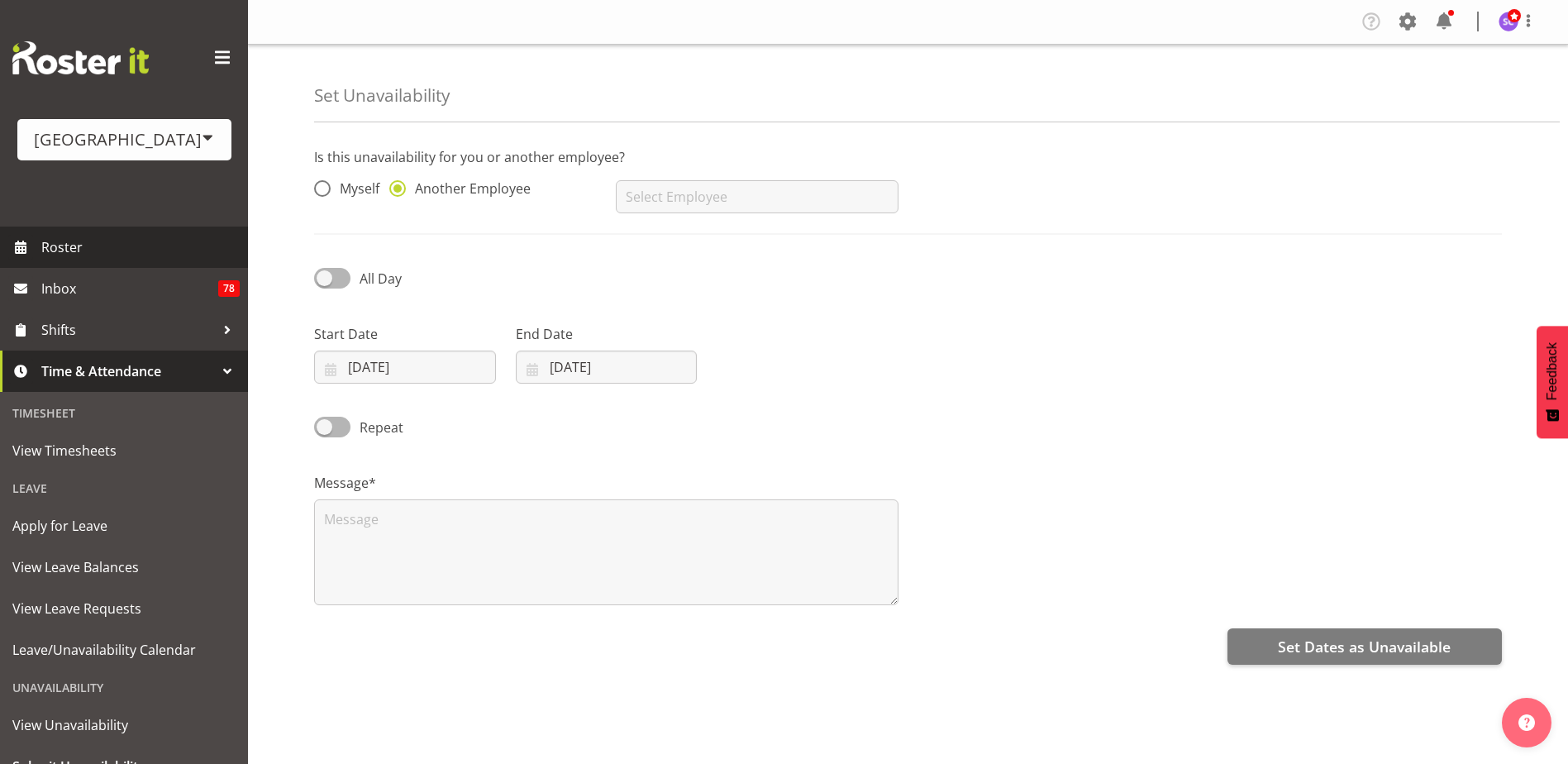
click at [59, 240] on span "Roster" at bounding box center [141, 247] width 199 height 24
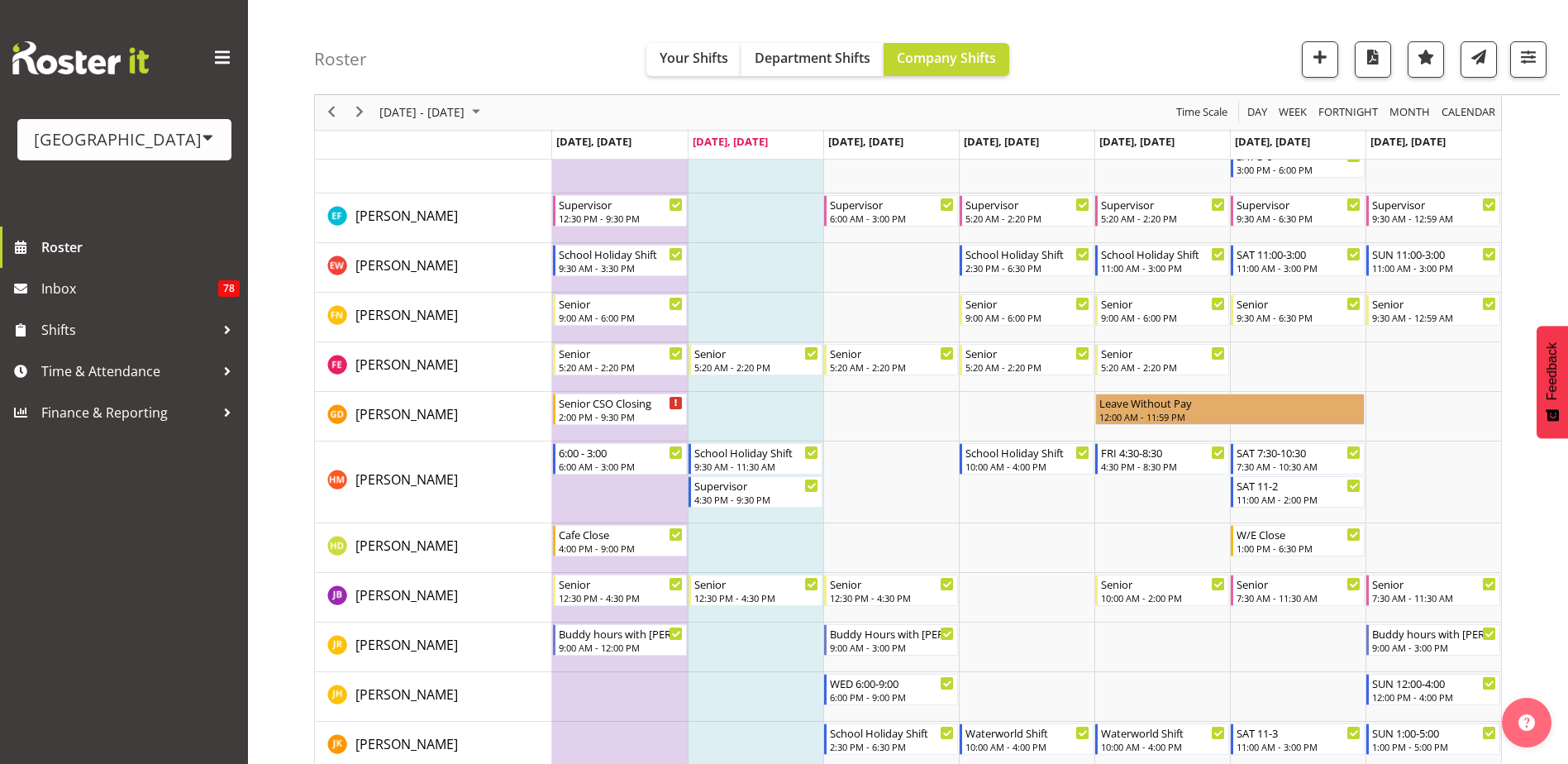
scroll to position [1241, 0]
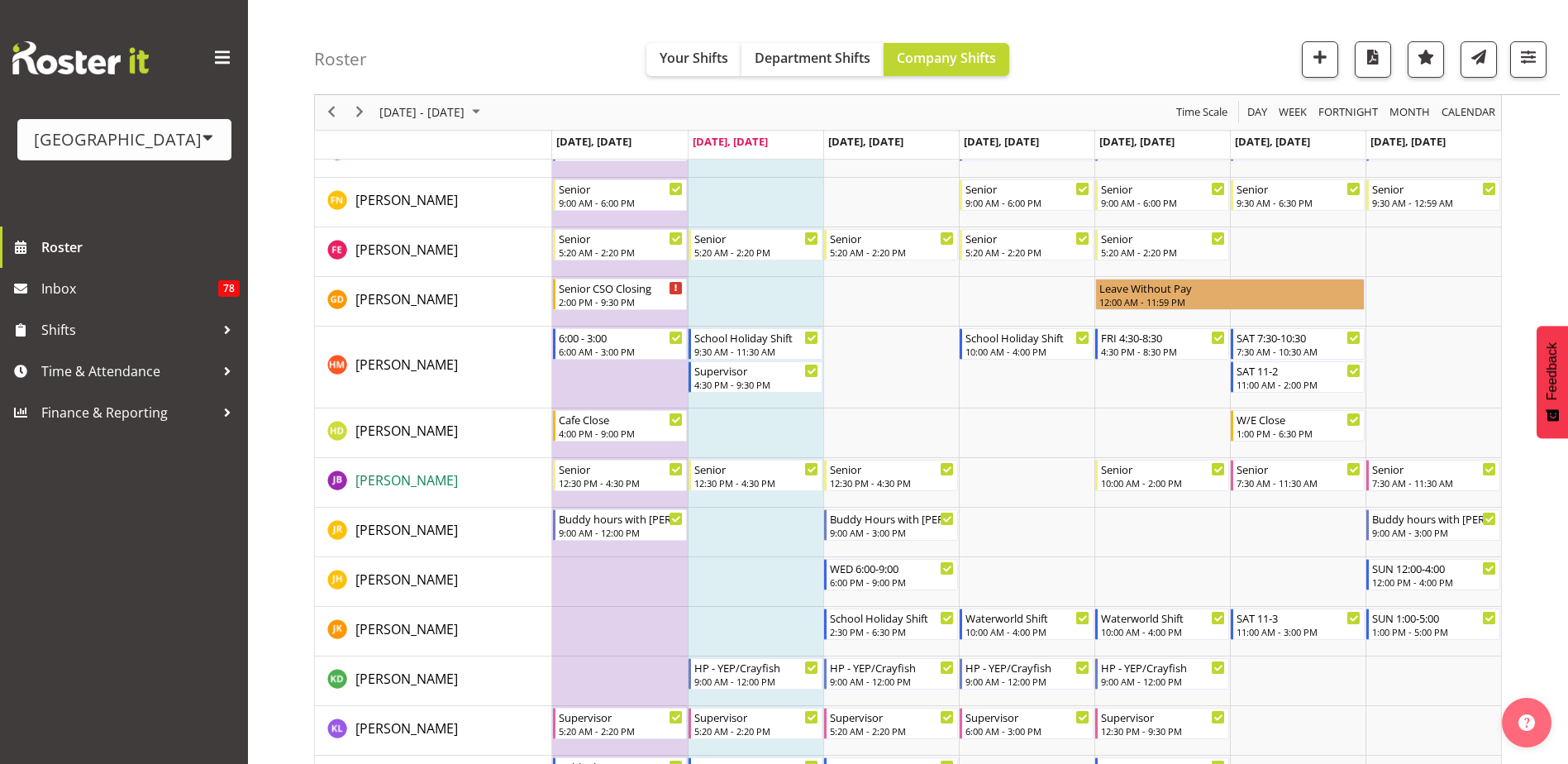
click at [399, 487] on span "[PERSON_NAME]" at bounding box center [407, 480] width 103 height 18
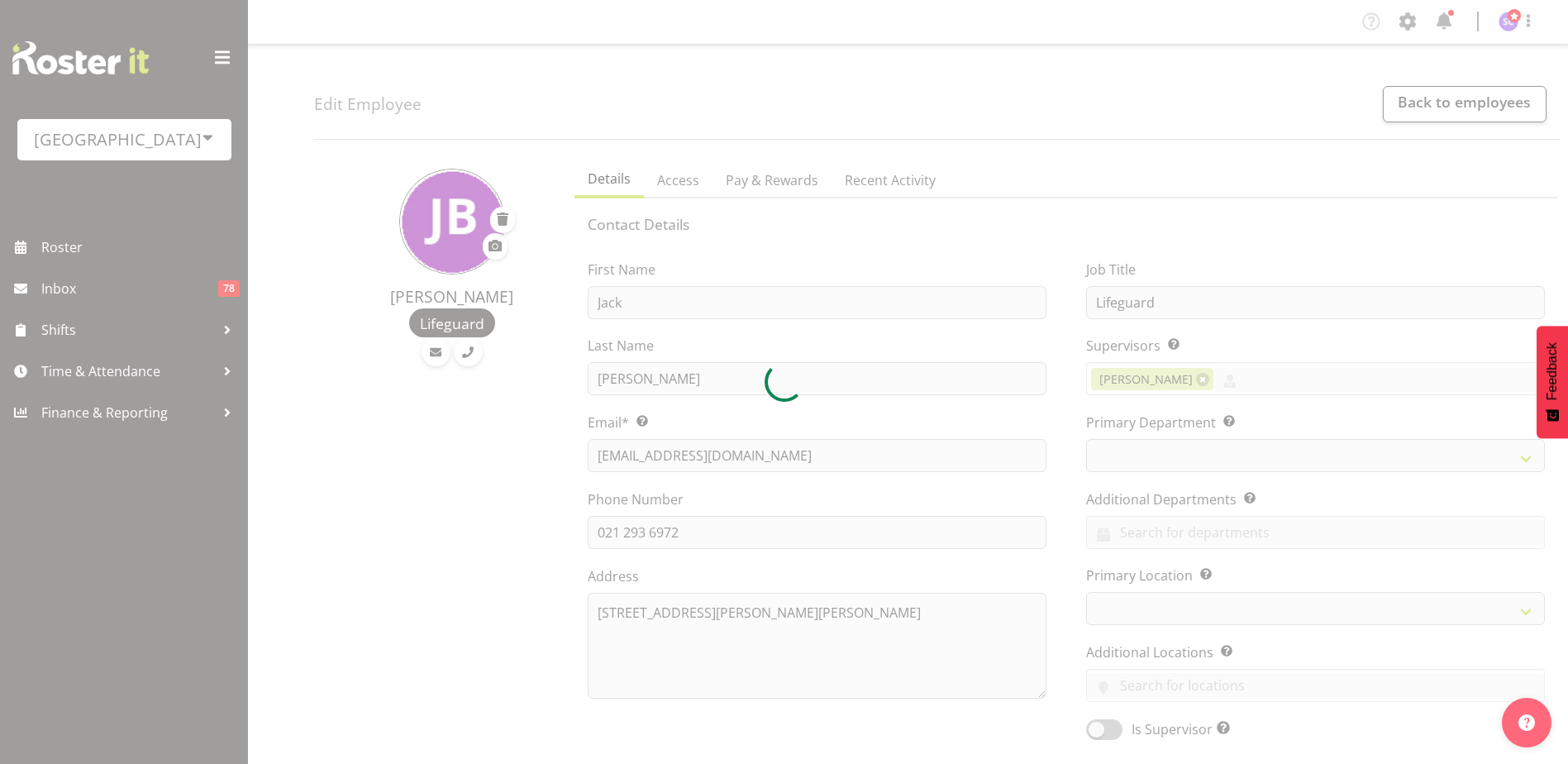
select select "TimelineWeek"
select select
select select "114"
select select
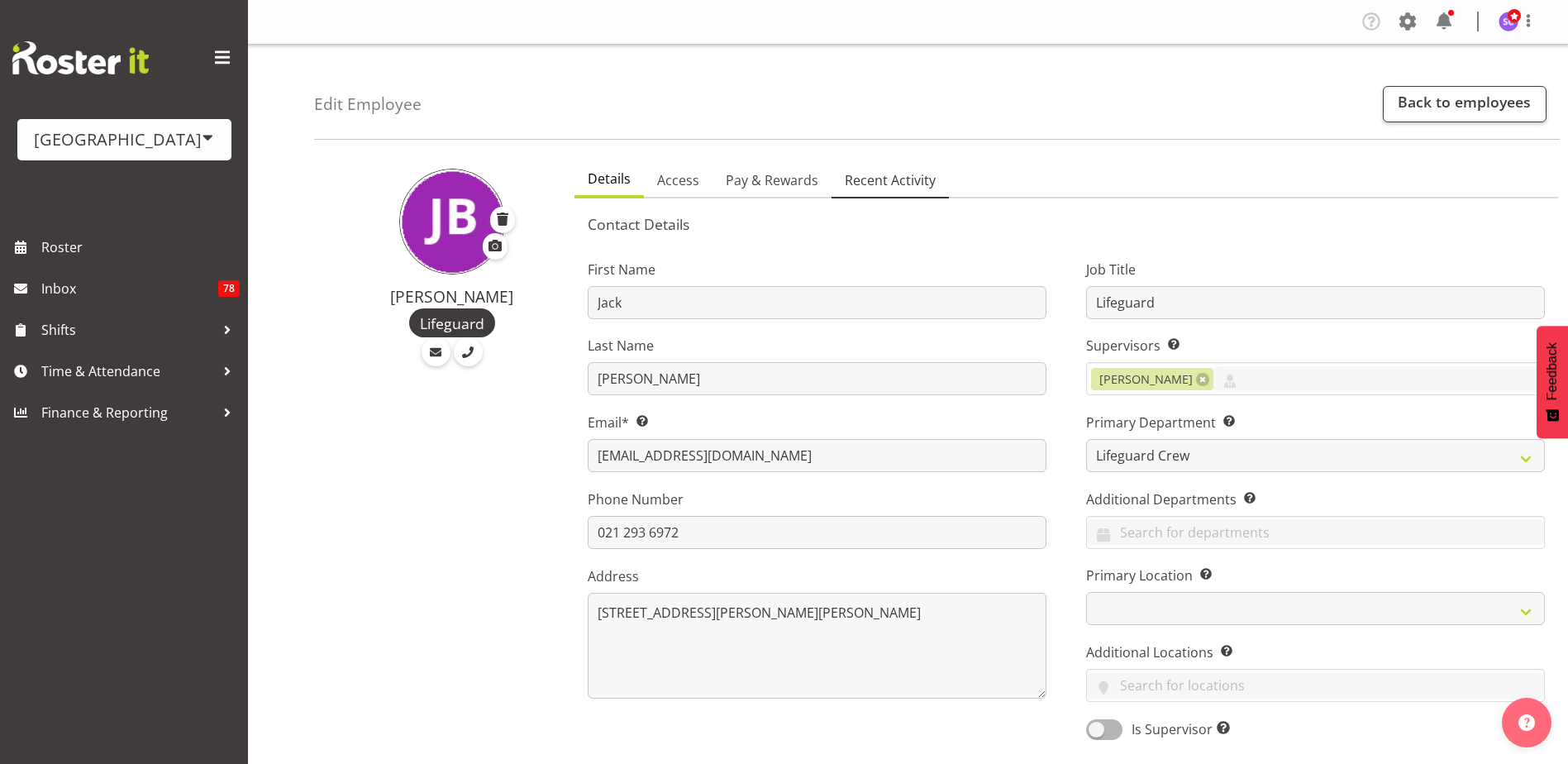
click at [872, 185] on span "Recent Activity" at bounding box center [890, 181] width 91 height 20
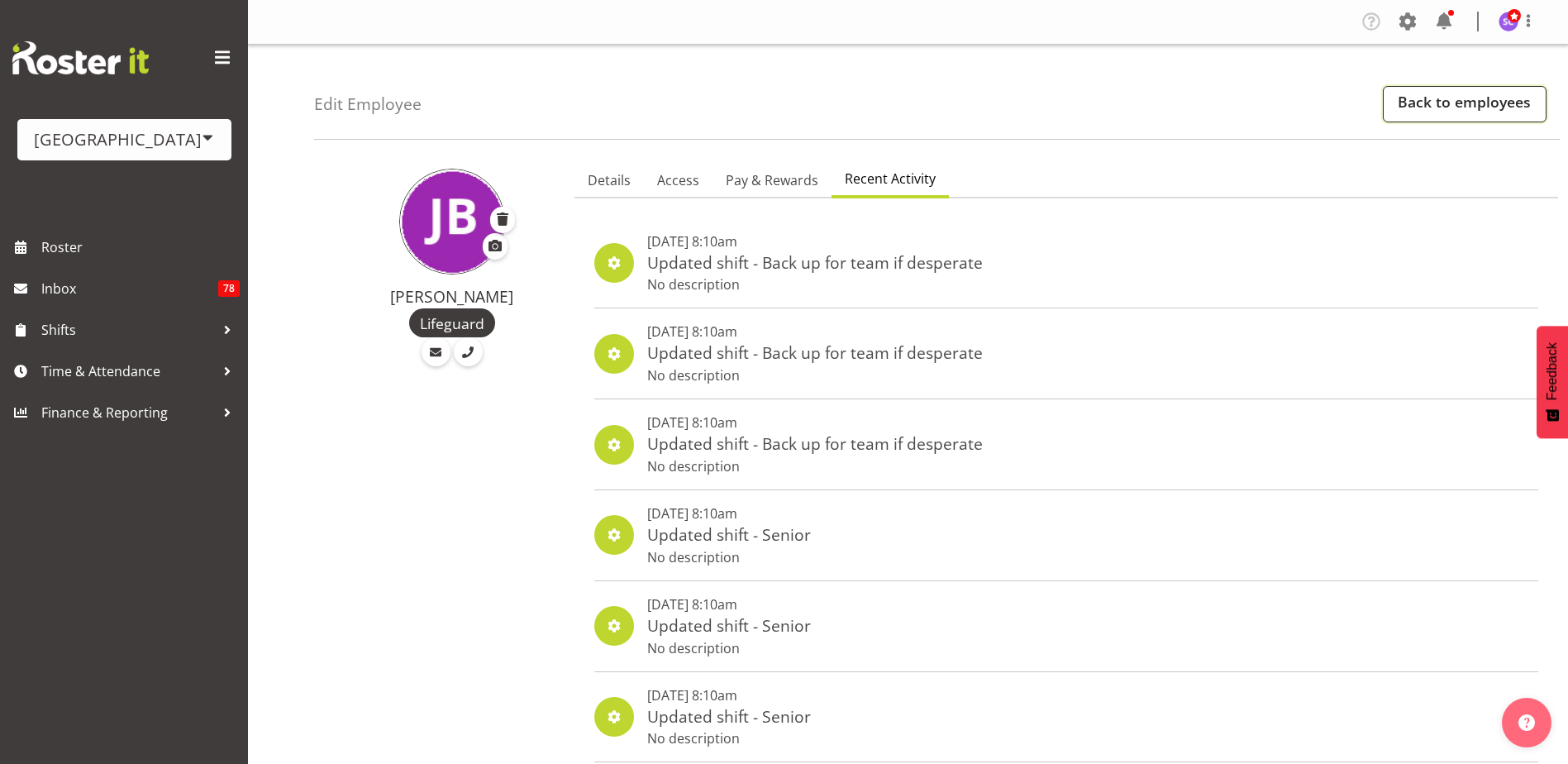
click at [1463, 99] on link "Back to employees" at bounding box center [1464, 104] width 163 height 36
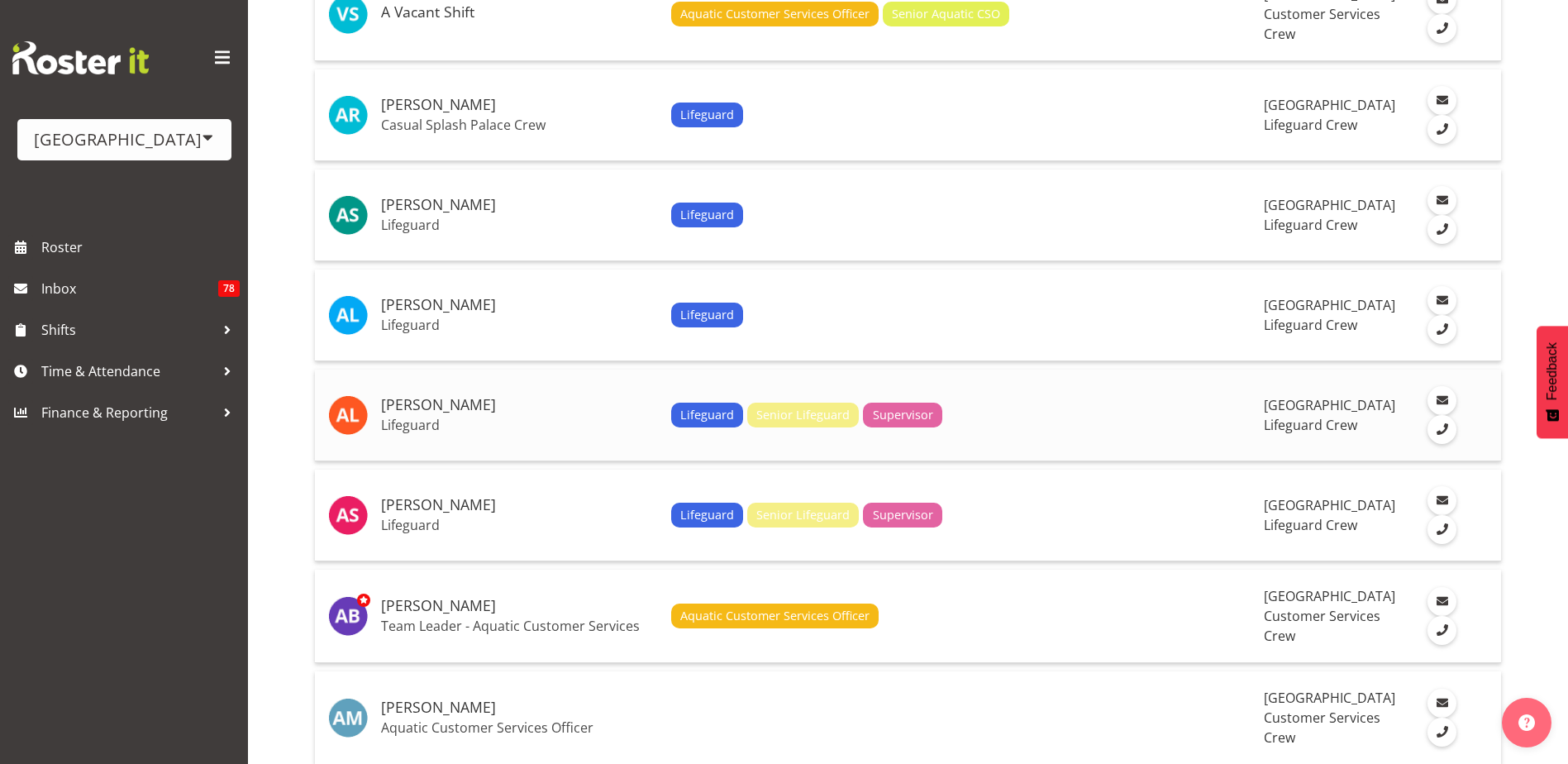
scroll to position [331, 0]
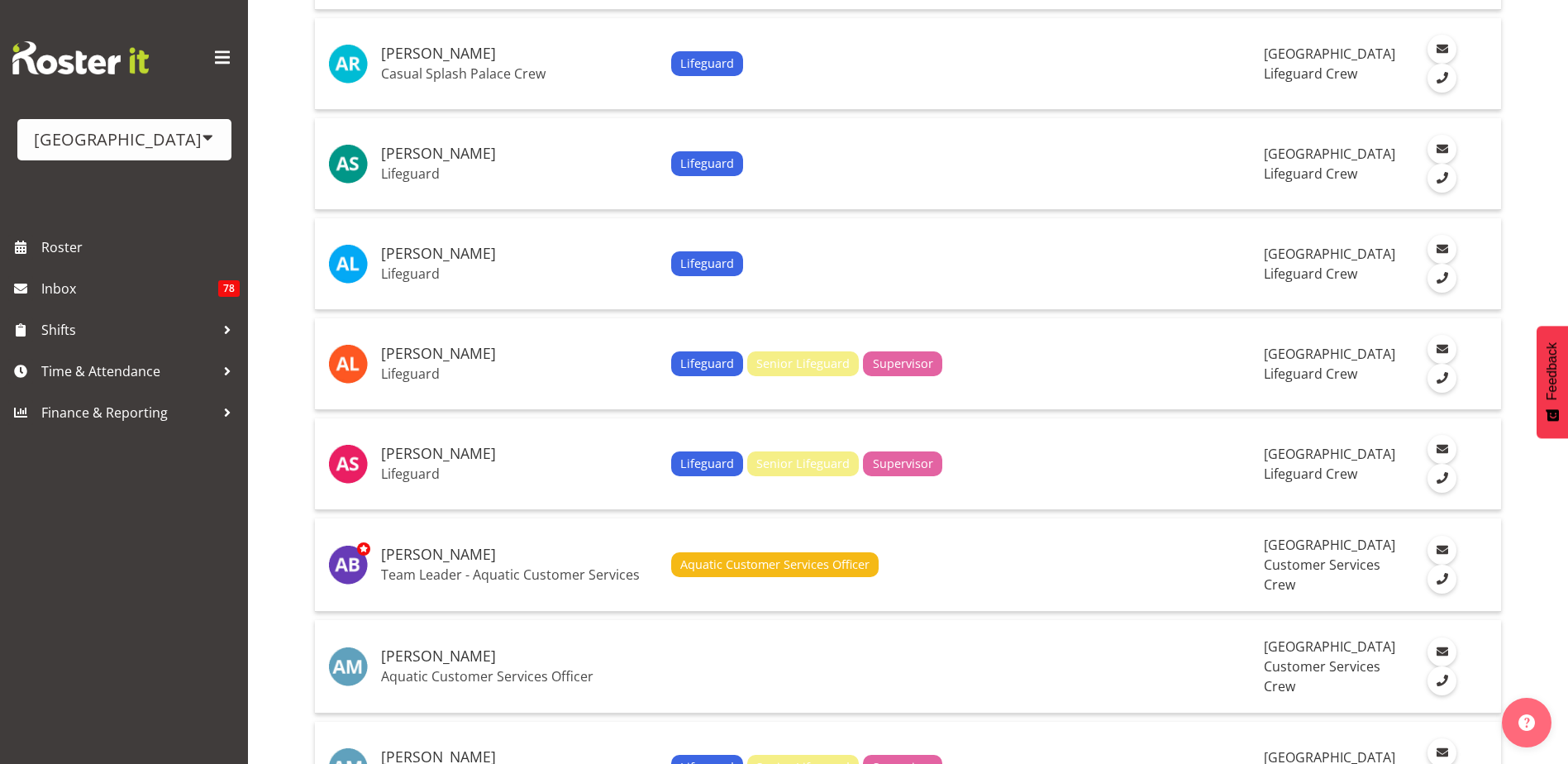
click at [181, 130] on div "[GEOGRAPHIC_DATA]" at bounding box center [125, 139] width 181 height 24
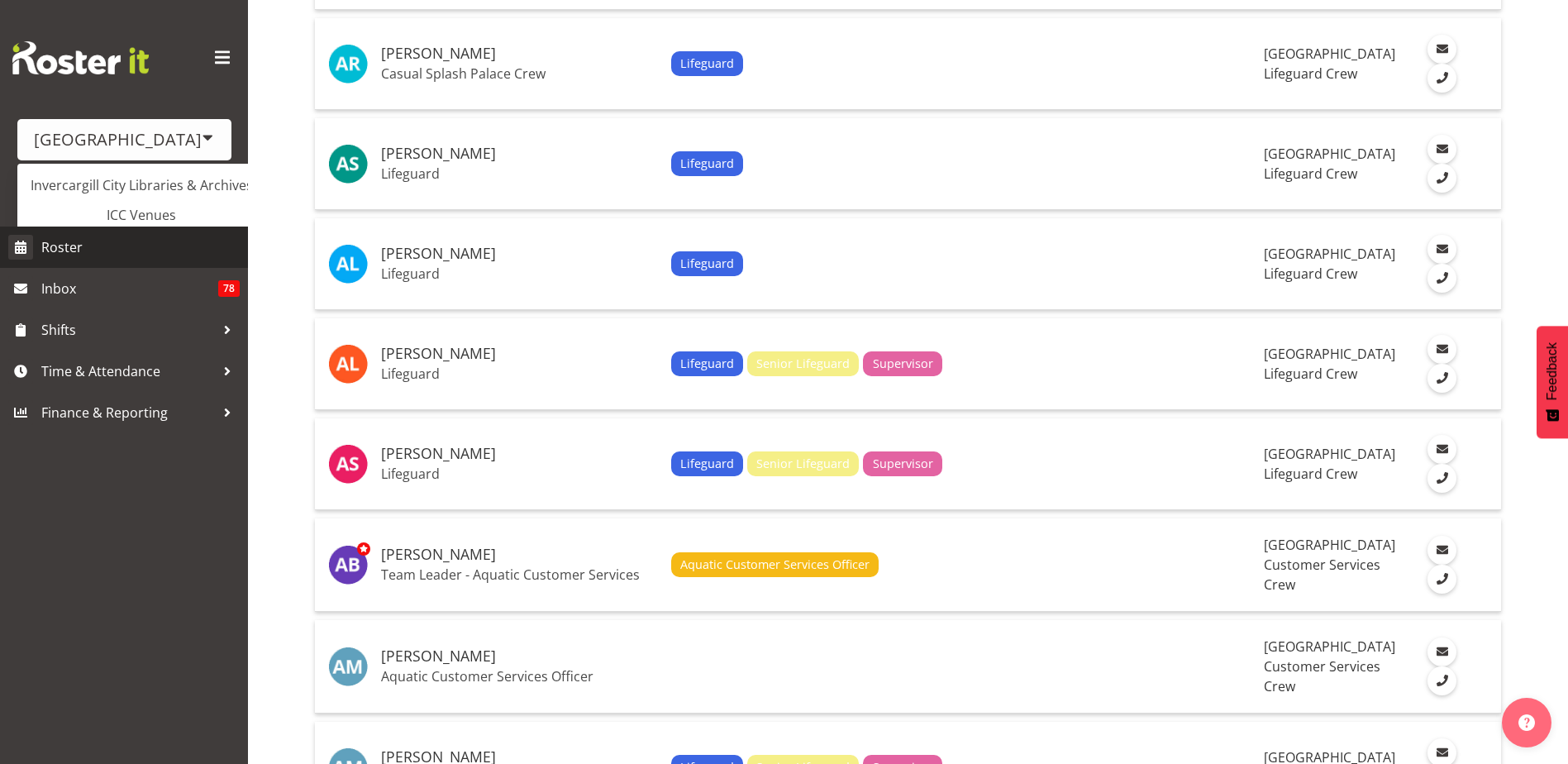
click at [143, 243] on span "Roster" at bounding box center [141, 247] width 199 height 24
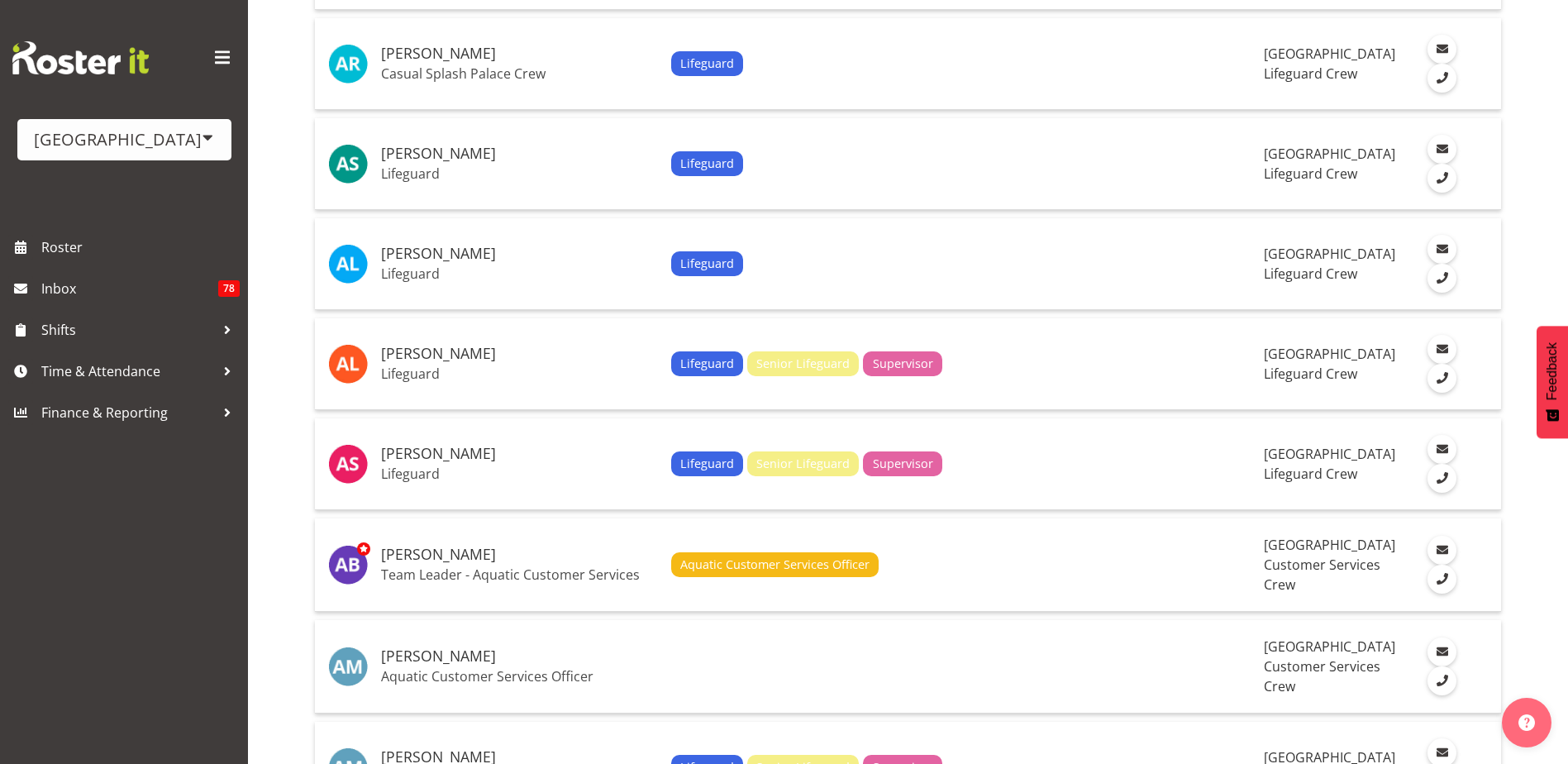
click at [157, 219] on div "Splash Palace Invercargill City Libraries & Archives ICC Venues" at bounding box center [124, 113] width 248 height 227
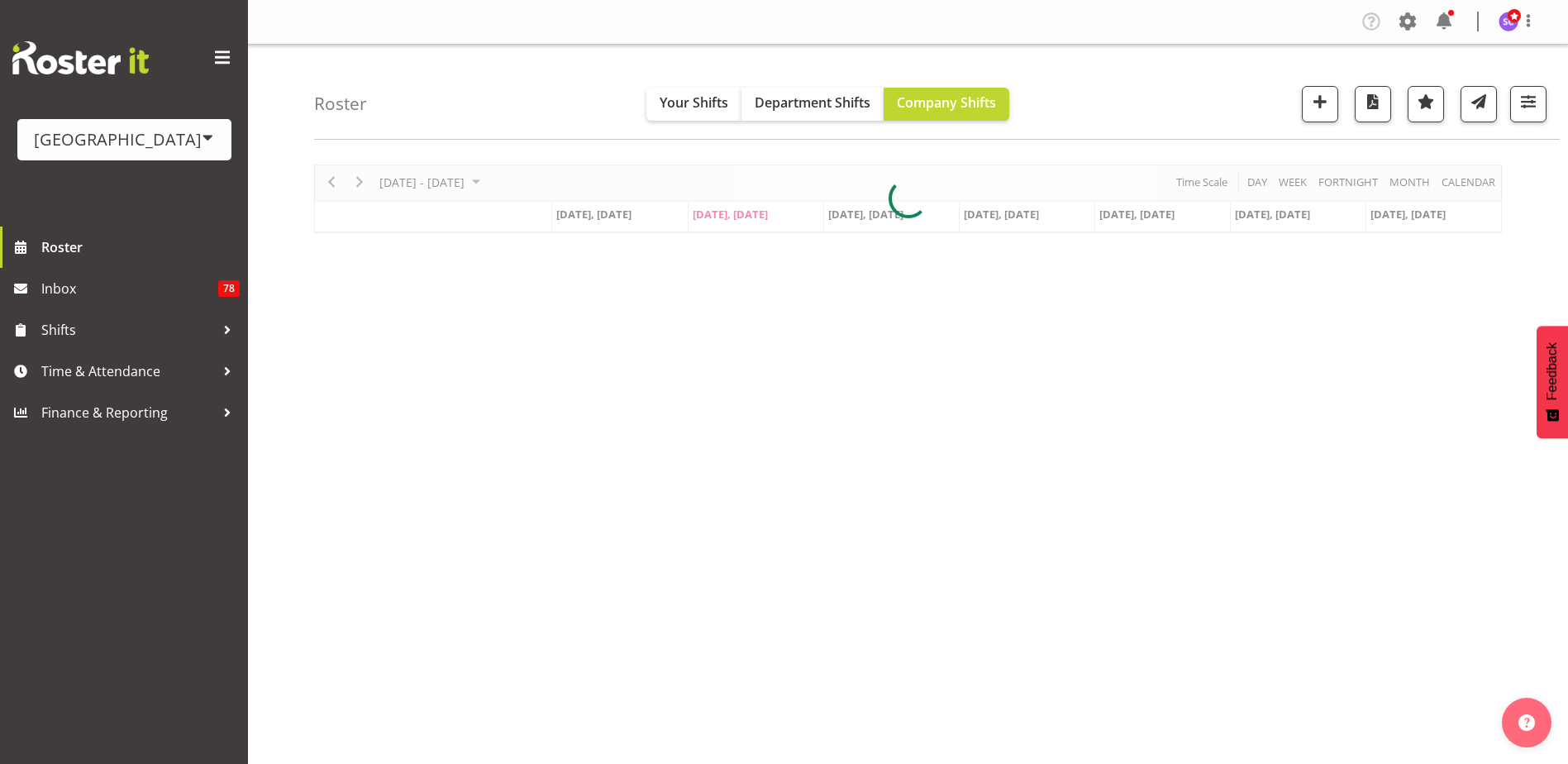
click at [171, 145] on div "[GEOGRAPHIC_DATA]" at bounding box center [125, 139] width 181 height 24
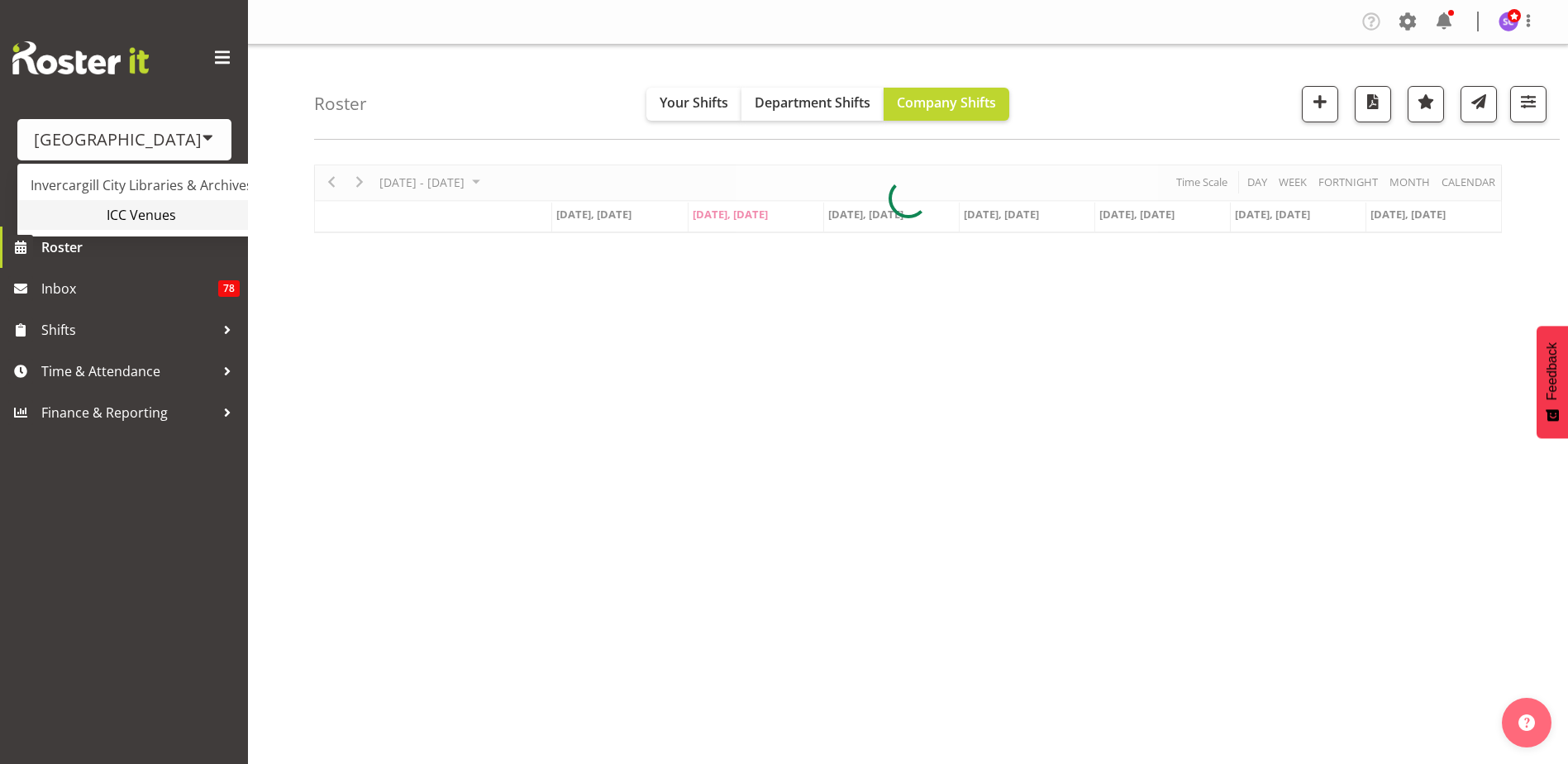
click at [162, 210] on link "ICC Venues" at bounding box center [154, 215] width 275 height 30
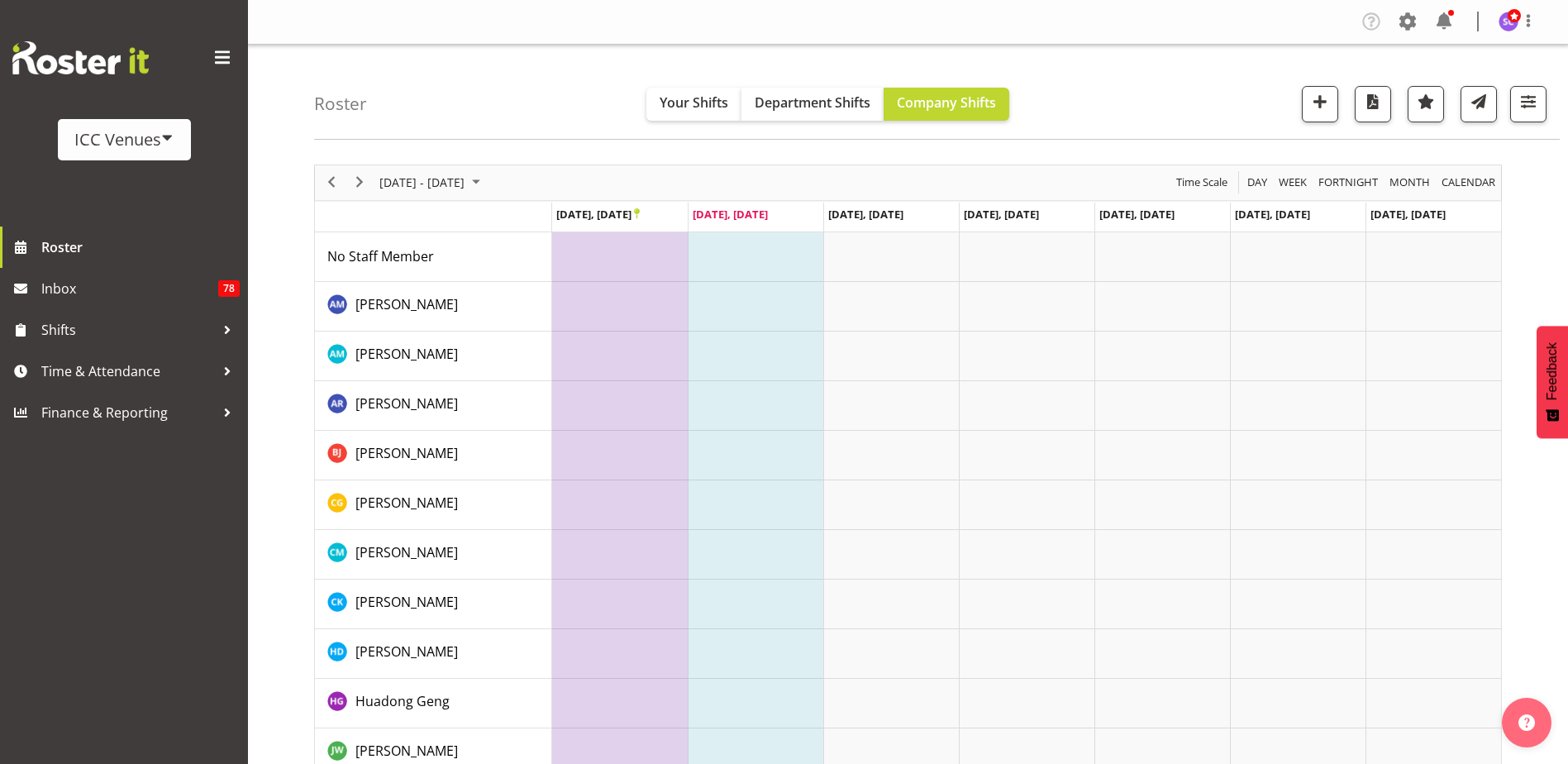
click at [128, 144] on div "ICC Venues" at bounding box center [124, 139] width 100 height 24
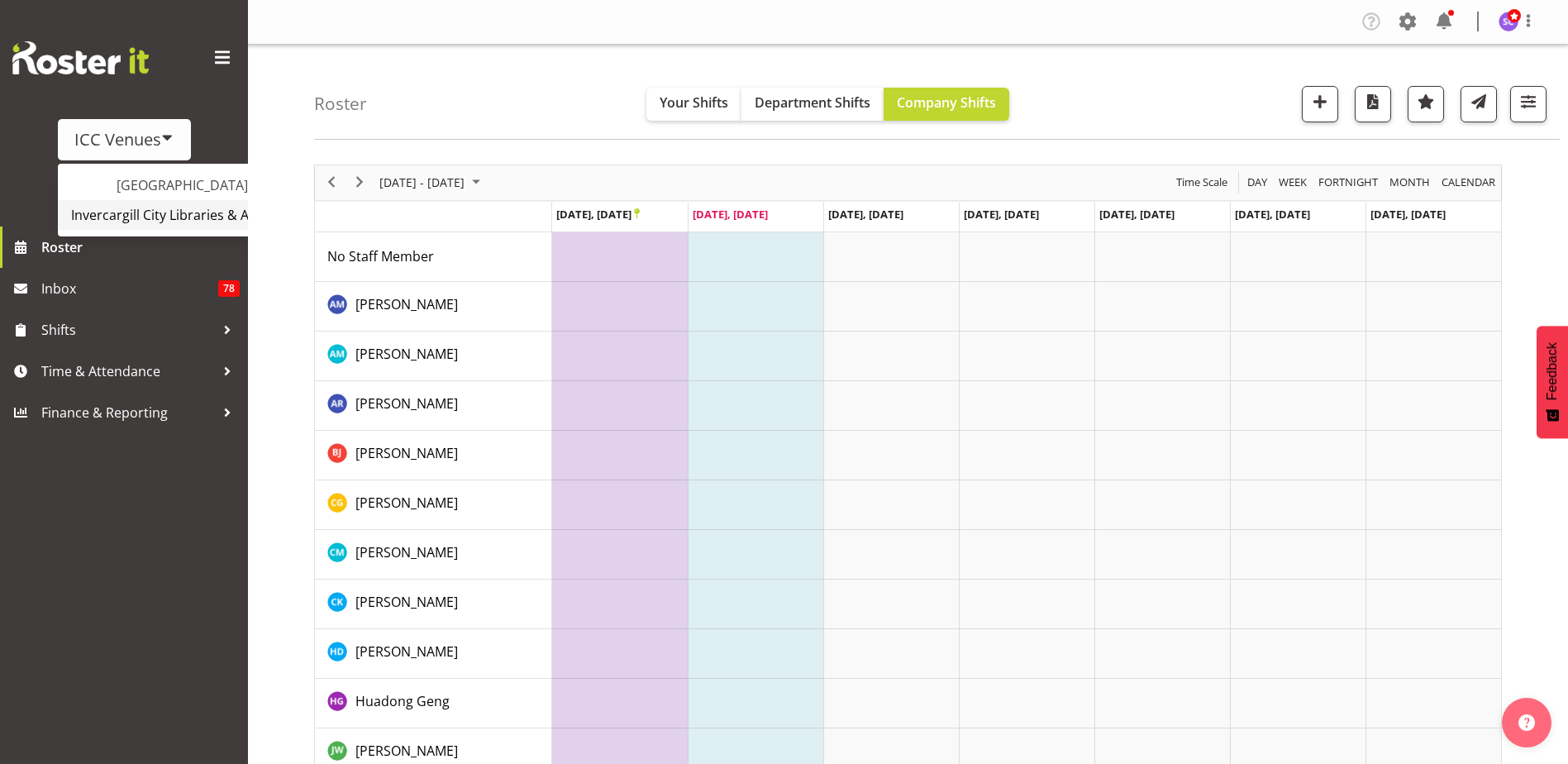
click at [159, 214] on link "Invercargill City Libraries & Archives" at bounding box center [195, 215] width 275 height 30
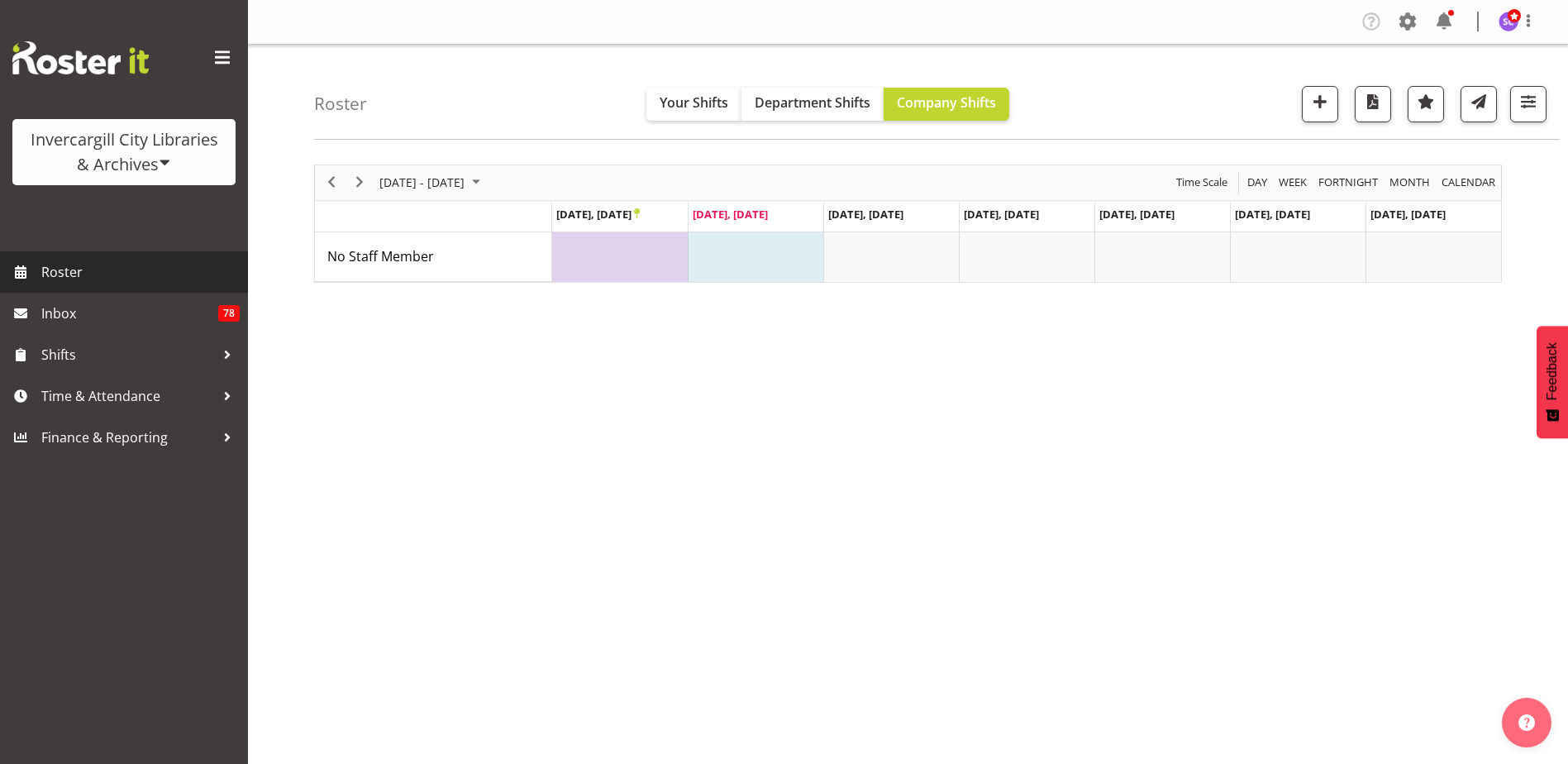
click at [121, 280] on span "Roster" at bounding box center [141, 272] width 199 height 24
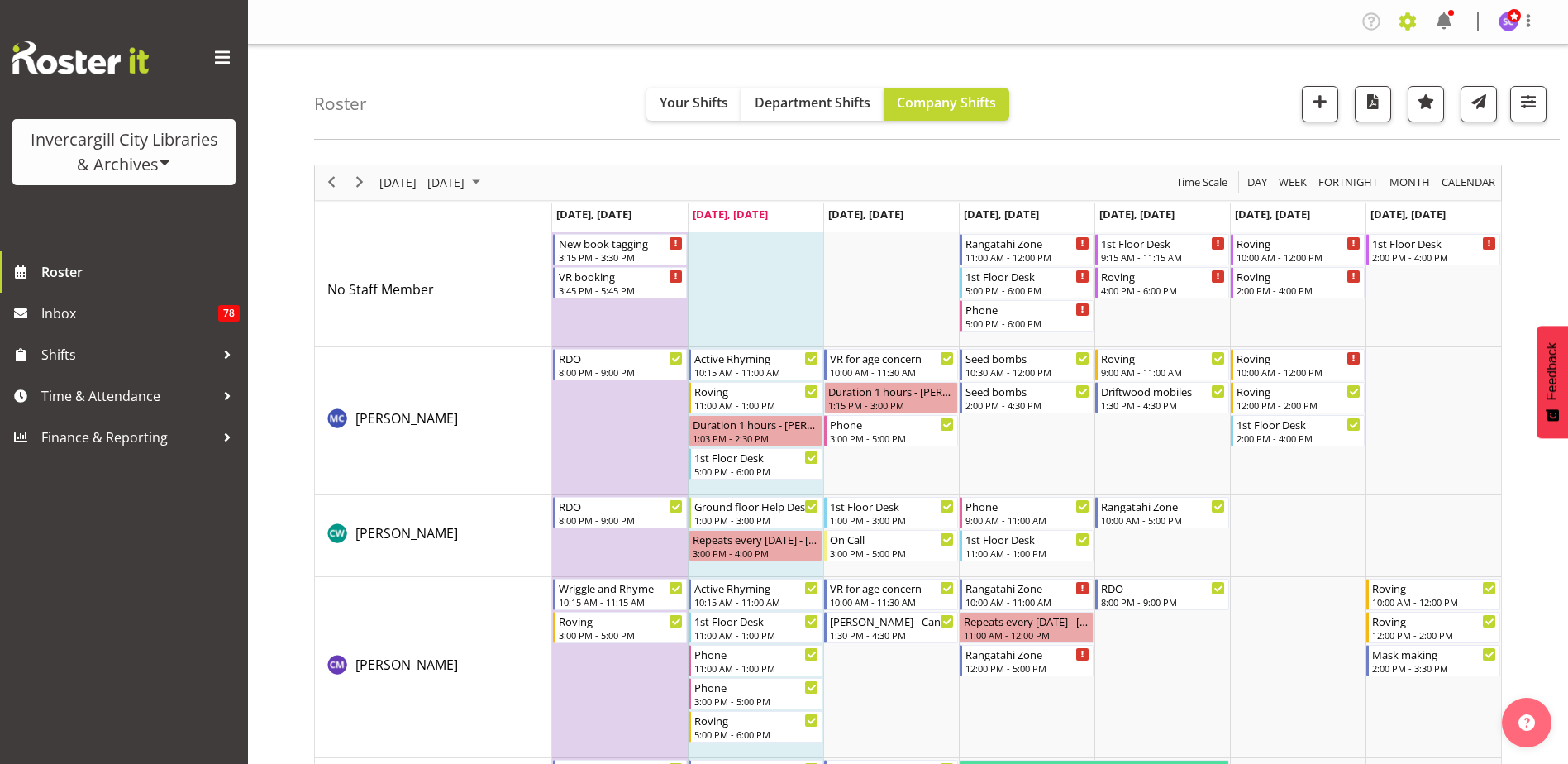
click at [1413, 20] on span at bounding box center [1407, 21] width 26 height 26
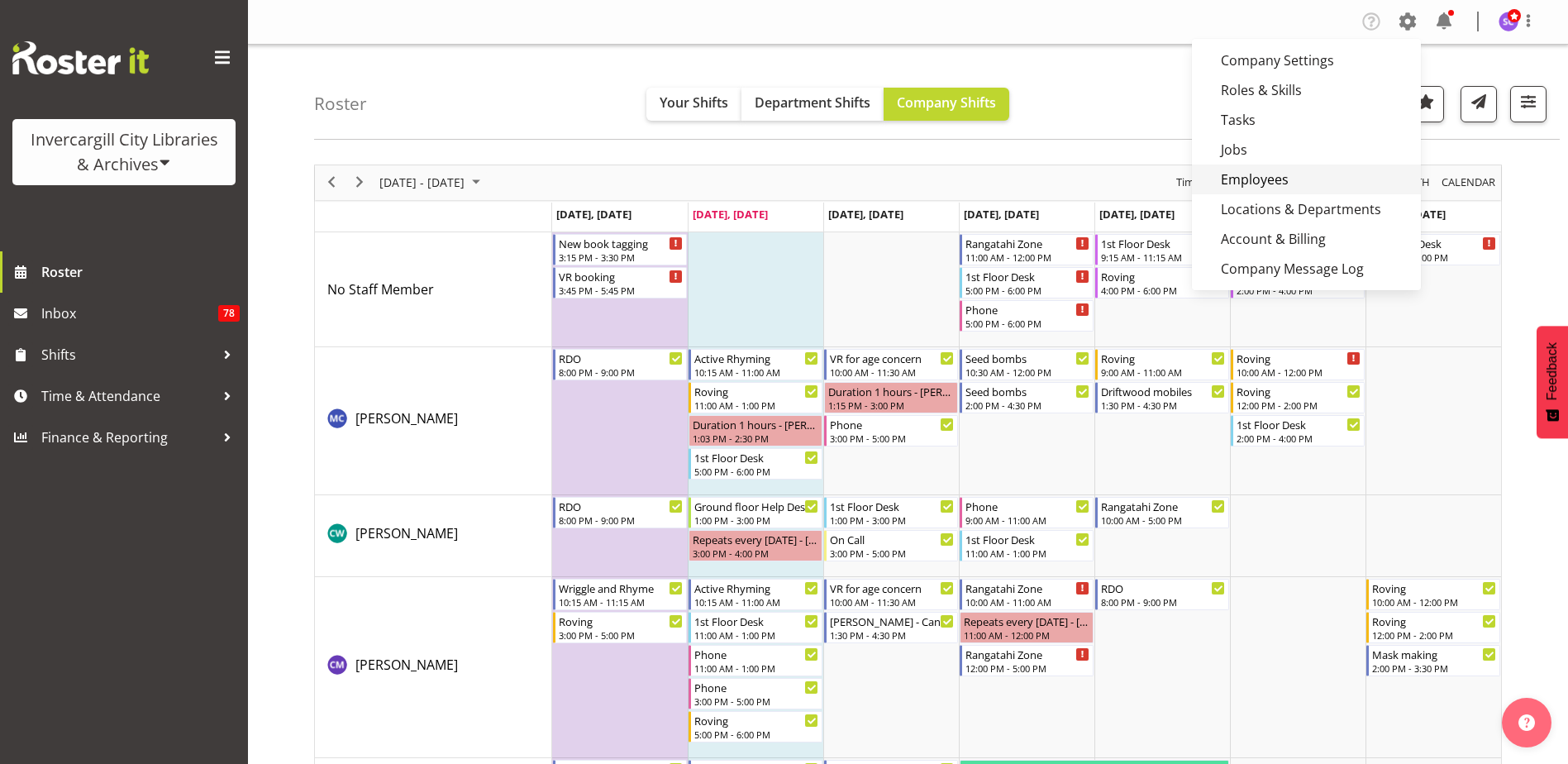
click at [1284, 181] on link "Employees" at bounding box center [1307, 179] width 229 height 30
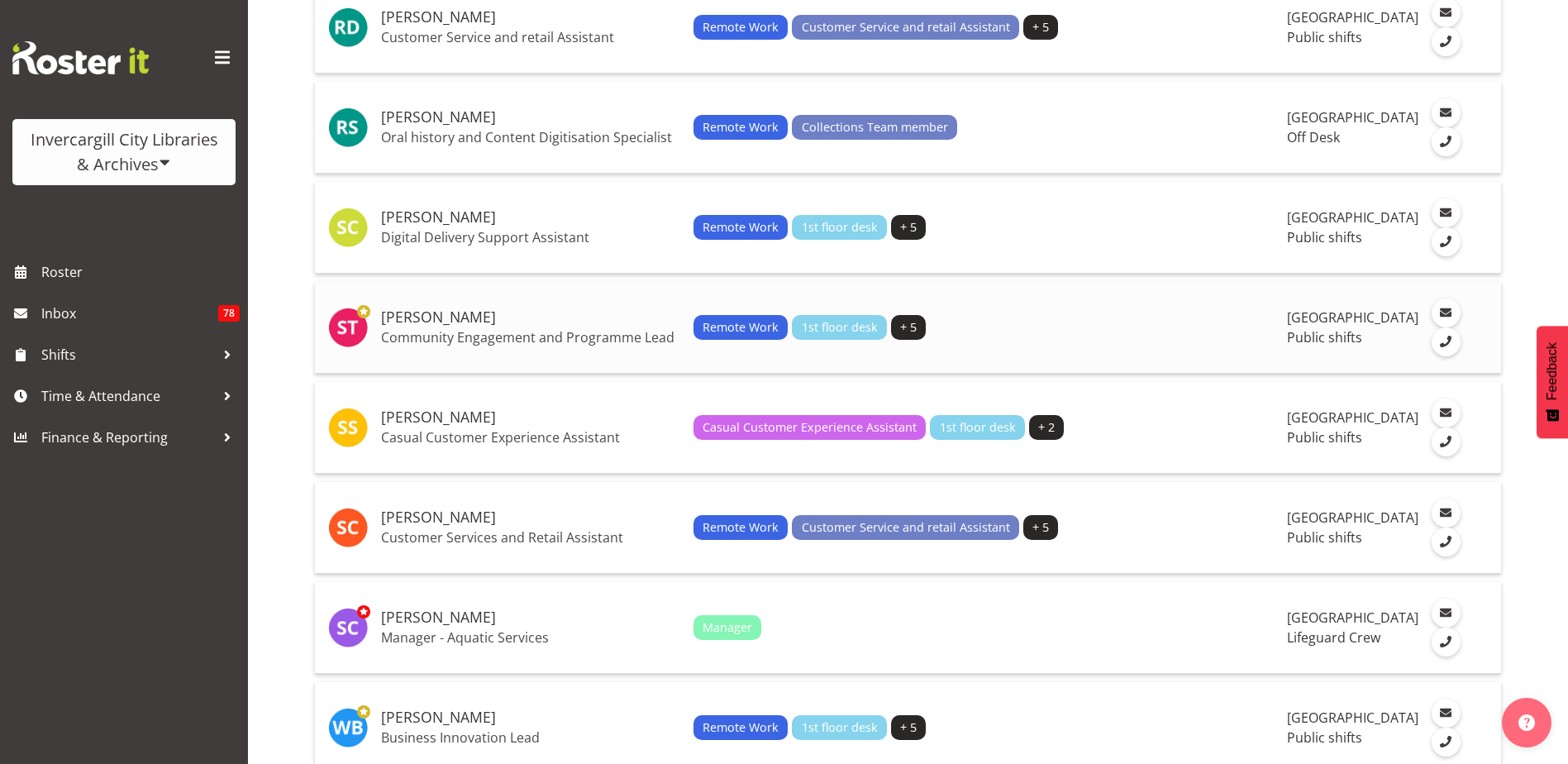
scroll to position [3474, 0]
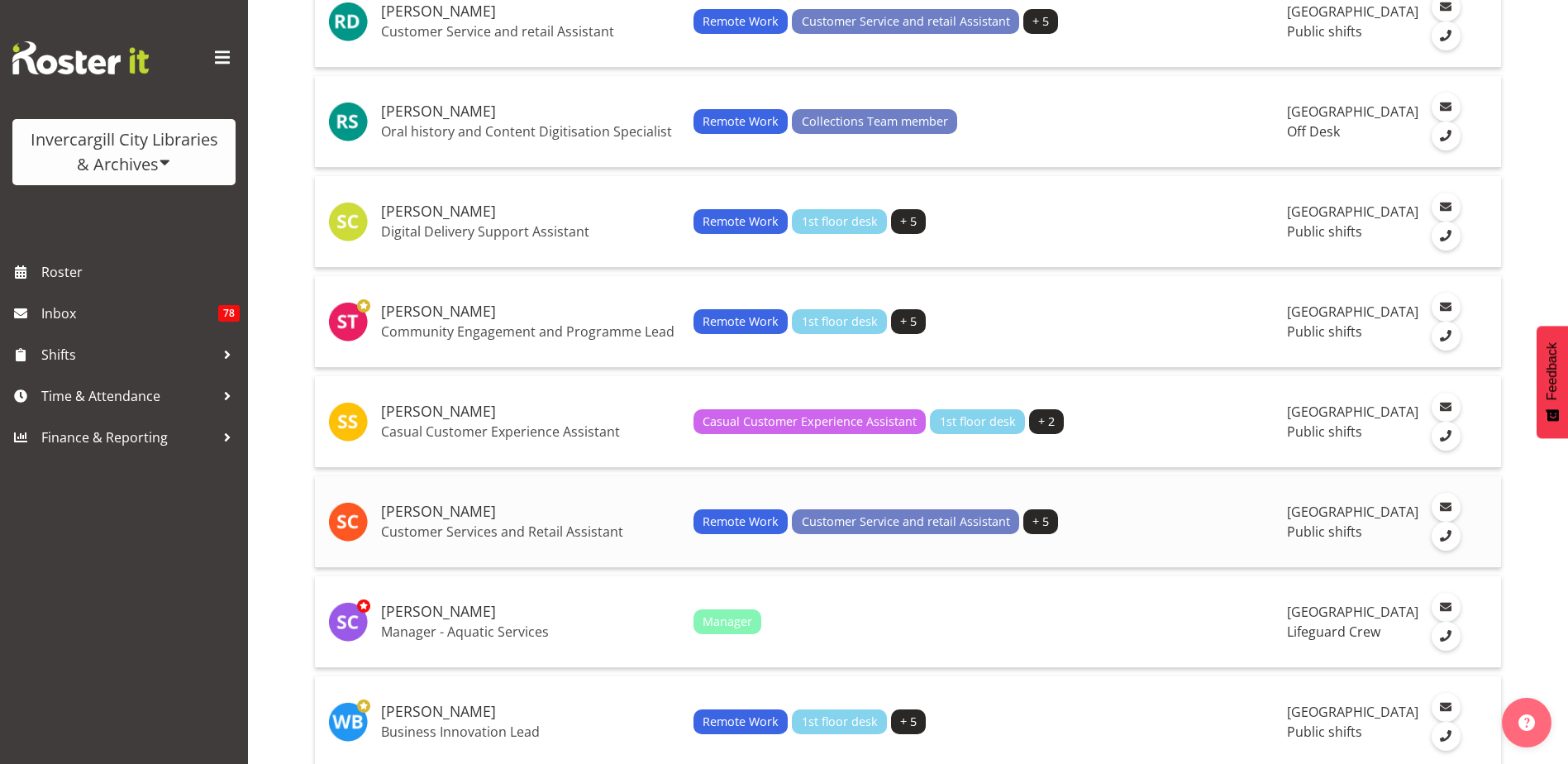
click at [459, 520] on h5 "[PERSON_NAME]" at bounding box center [531, 512] width 300 height 16
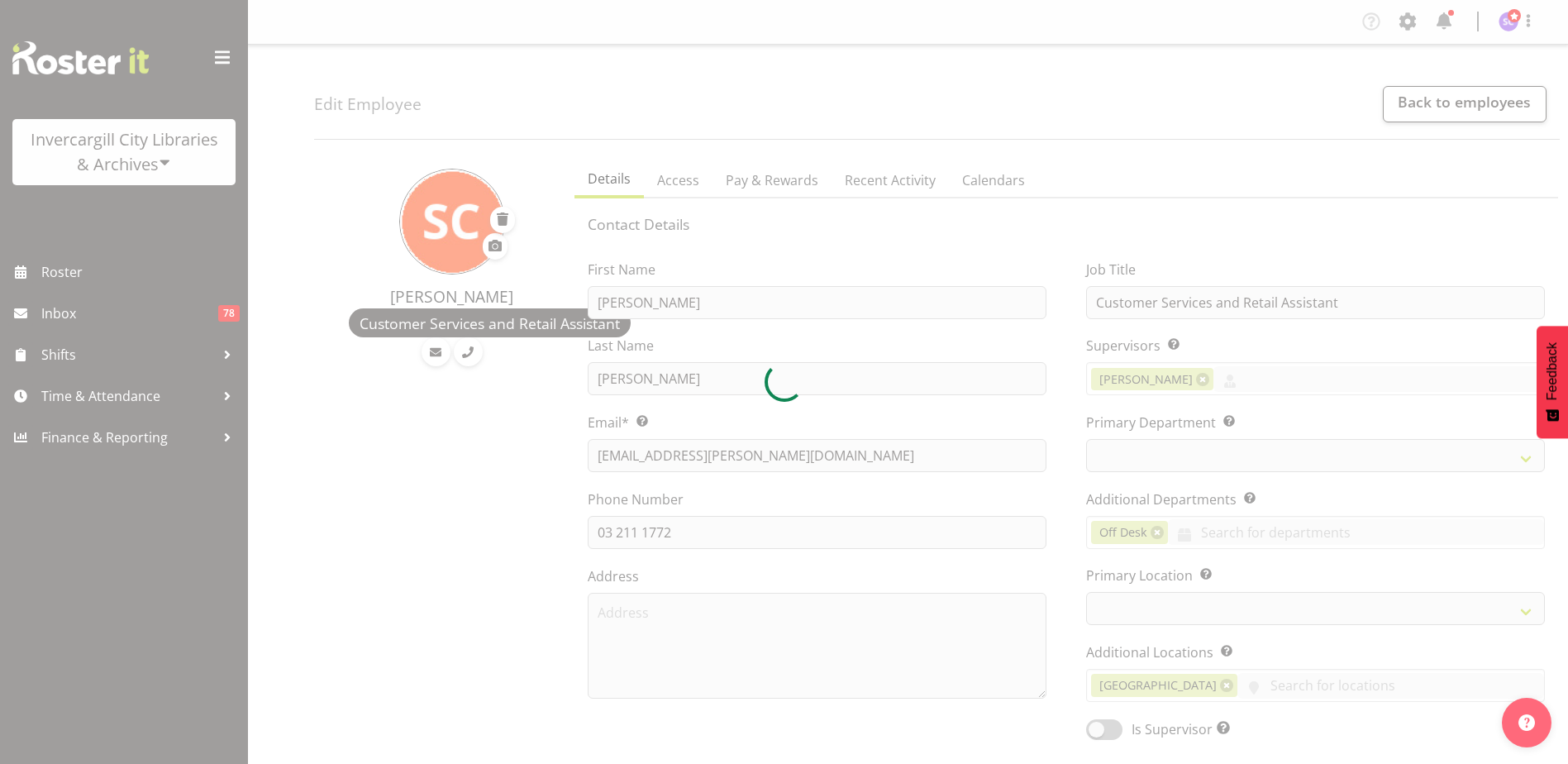
select select
select select "921"
select select "1276"
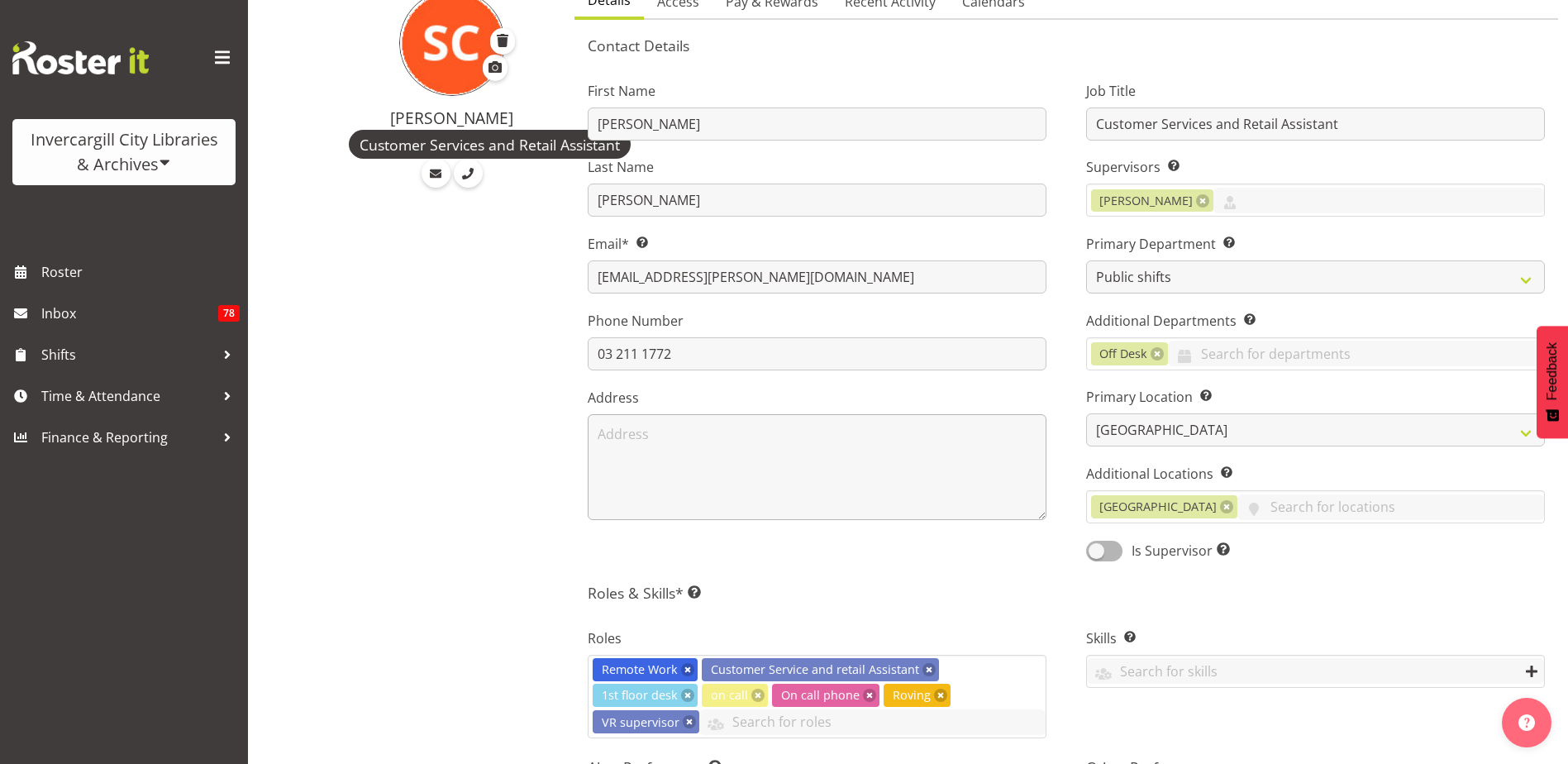
scroll to position [165, 0]
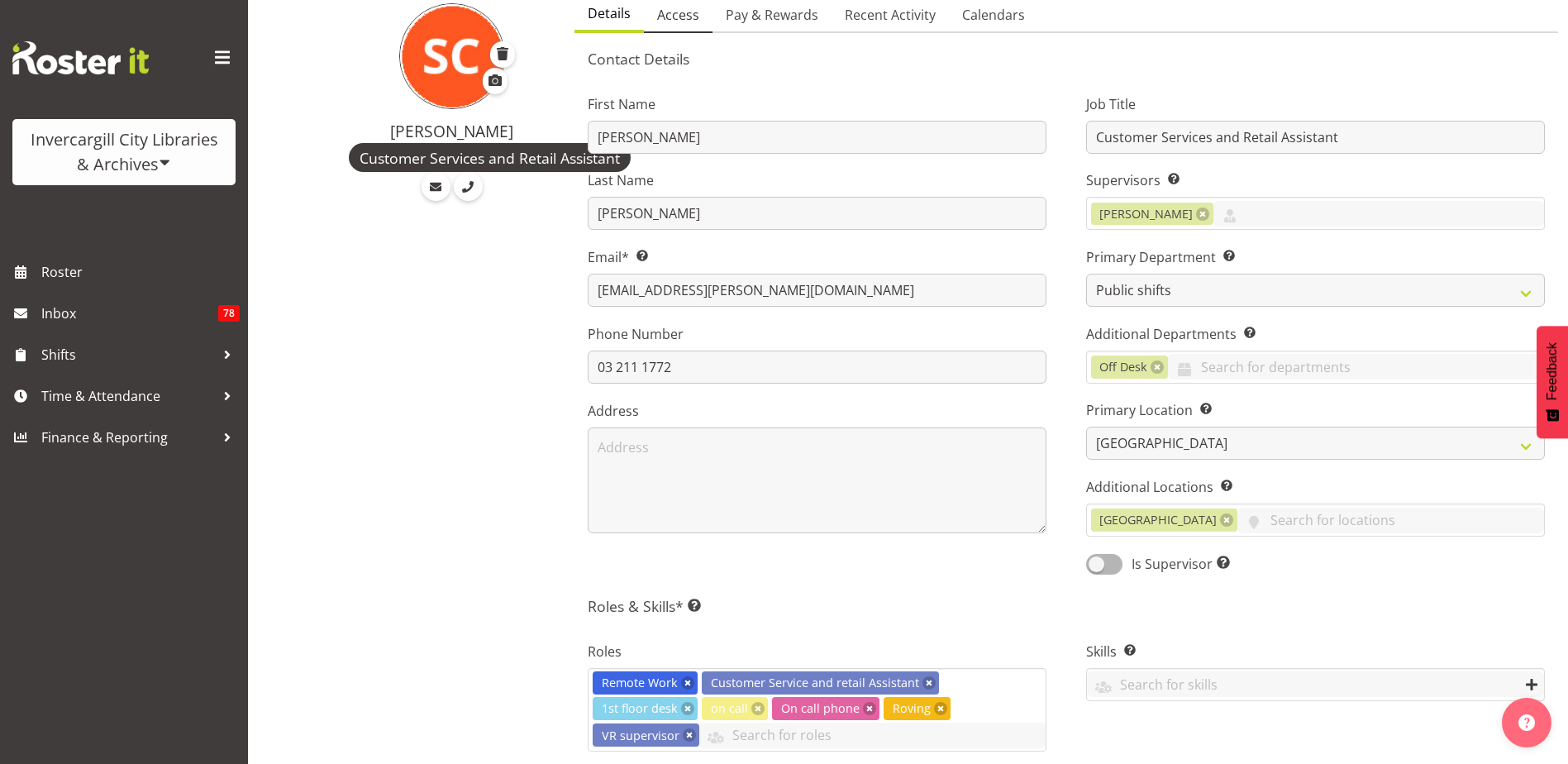
click at [697, 15] on span "Access" at bounding box center [678, 14] width 42 height 20
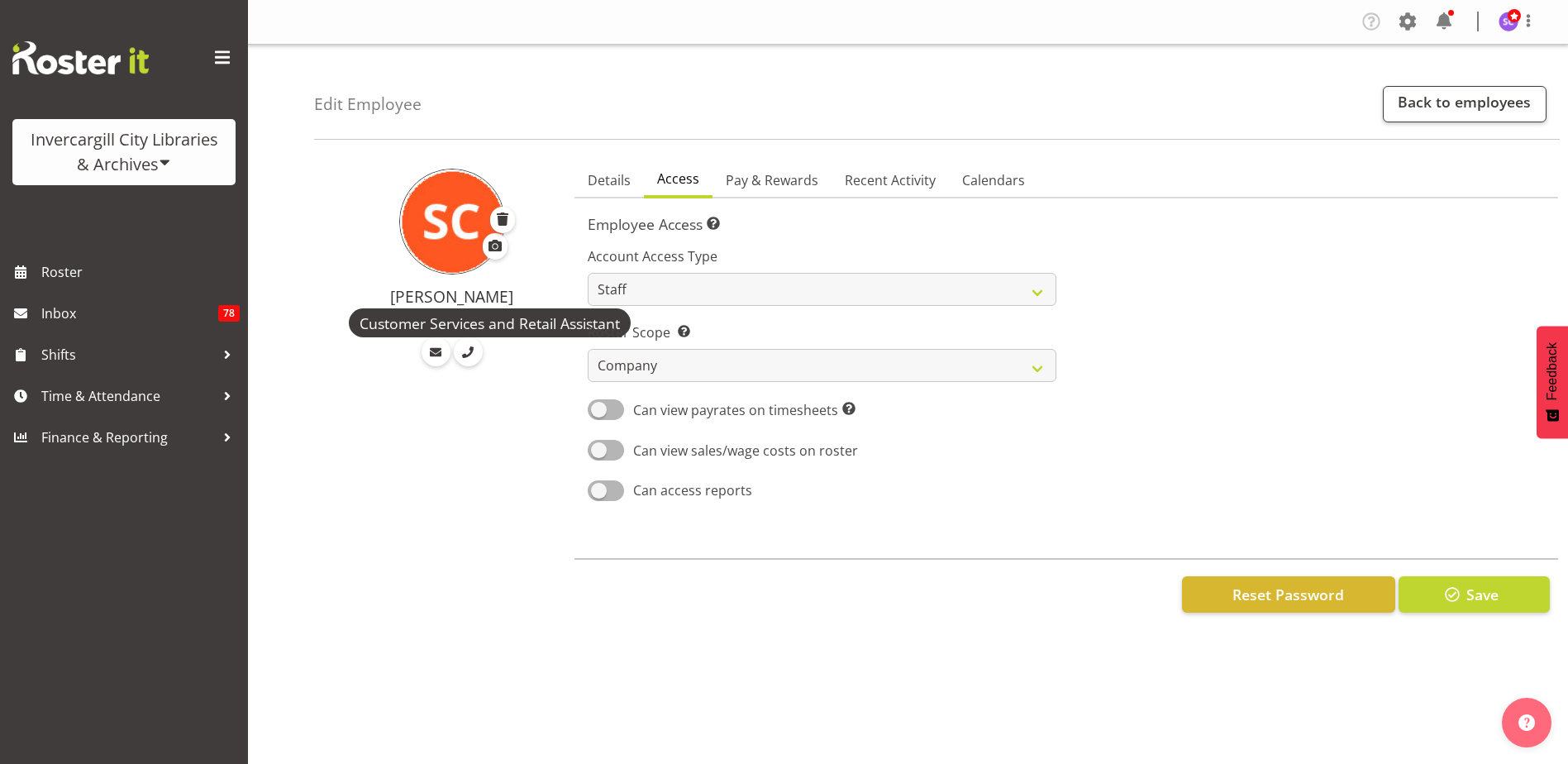
scroll to position [0, 0]
click at [762, 175] on span "Pay & Rewards" at bounding box center [772, 181] width 93 height 20
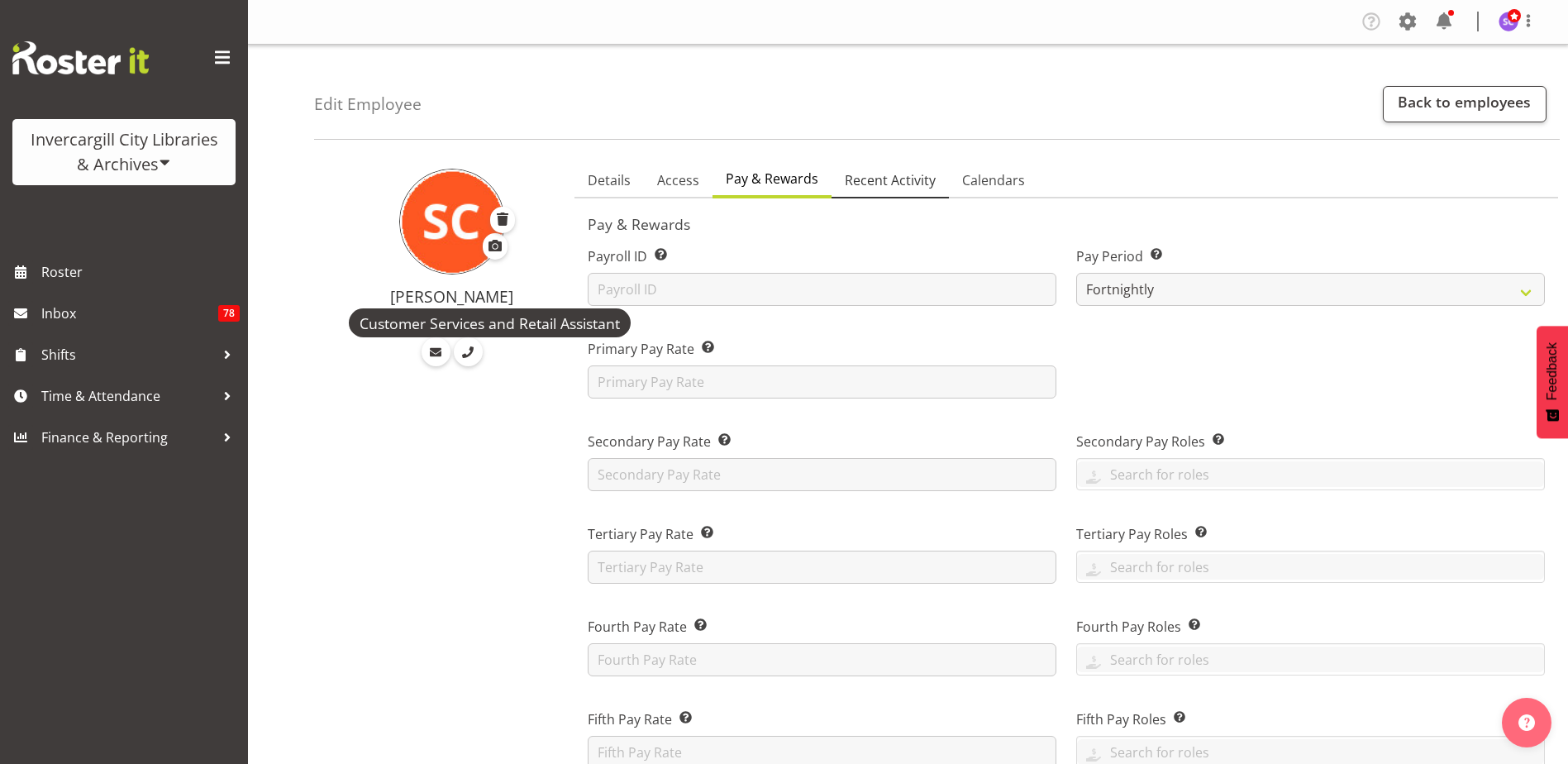
click at [887, 176] on span "Recent Activity" at bounding box center [890, 181] width 91 height 20
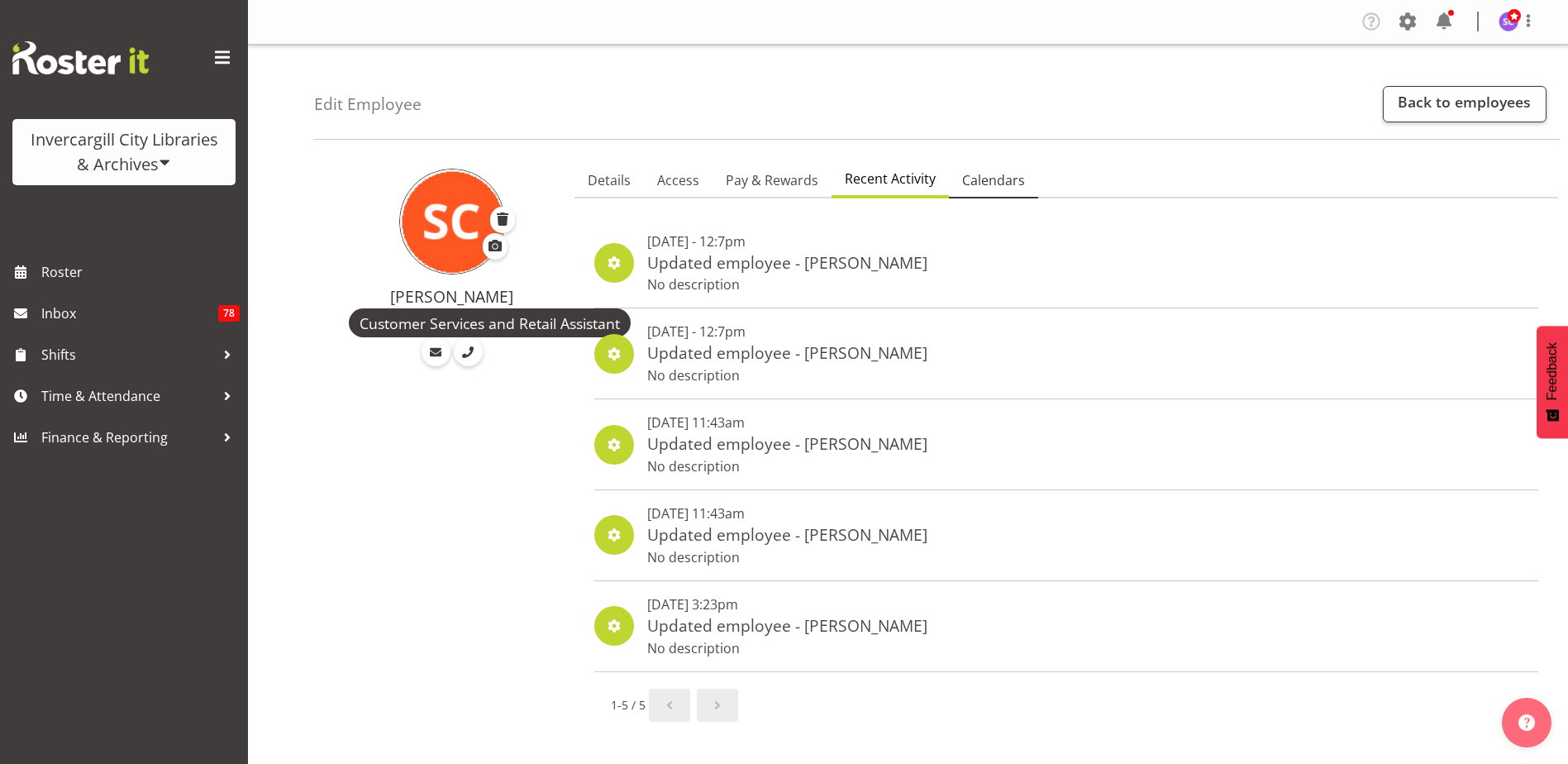
click at [988, 170] on link "Calendars" at bounding box center [993, 181] width 89 height 34
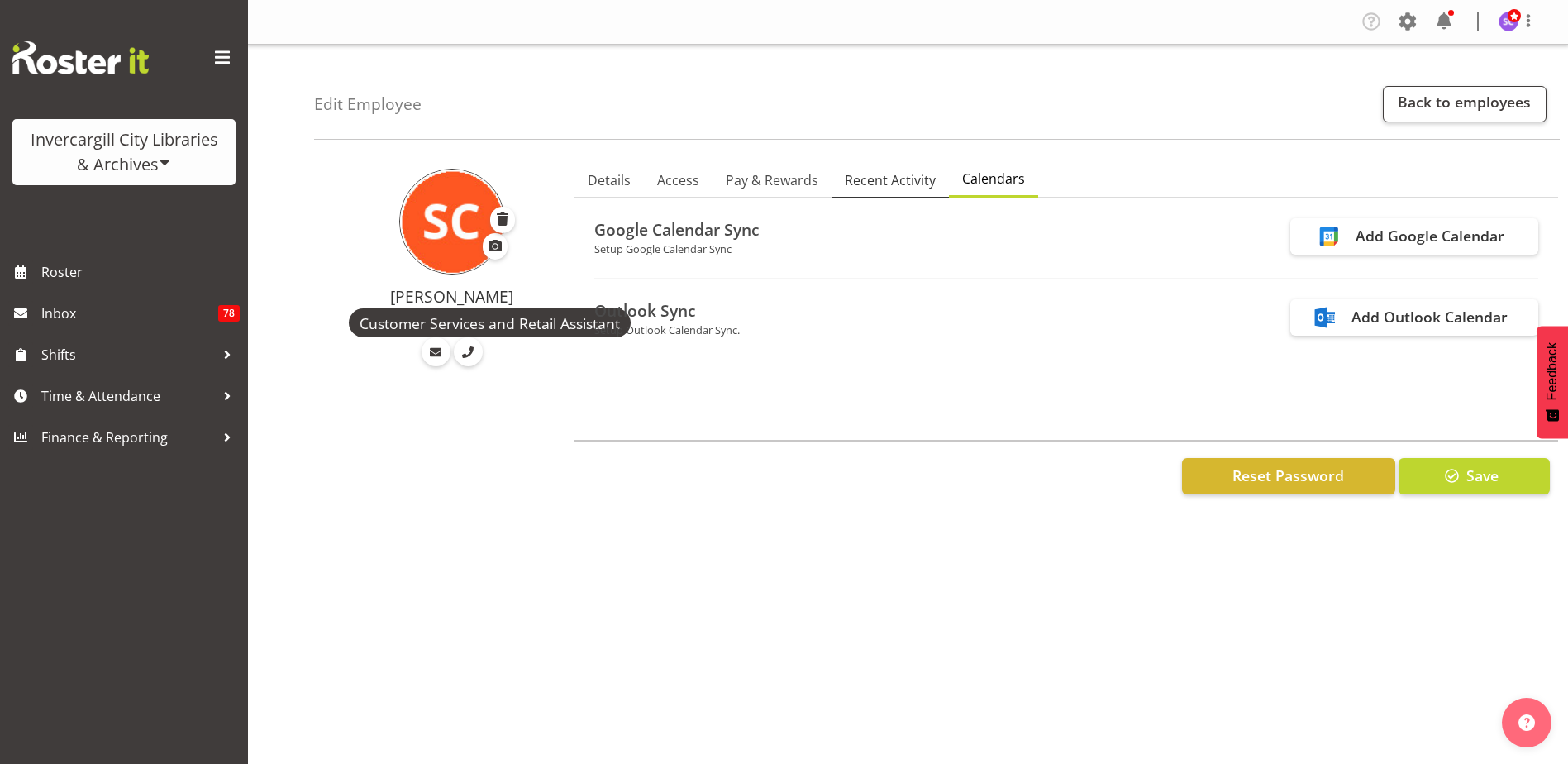
click at [897, 173] on span "Recent Activity" at bounding box center [890, 181] width 91 height 20
